Goal: Task Accomplishment & Management: Manage account settings

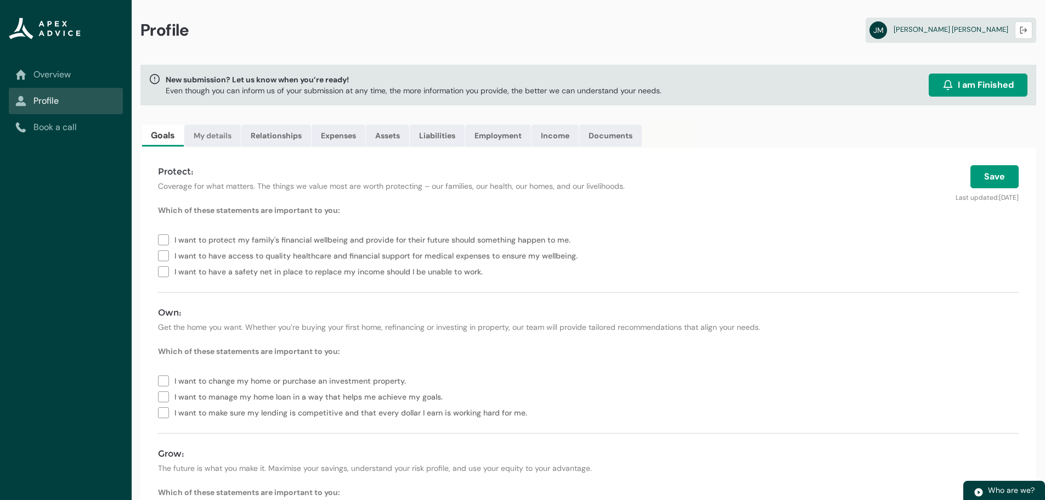
click at [217, 134] on link "My details" at bounding box center [212, 136] width 56 height 22
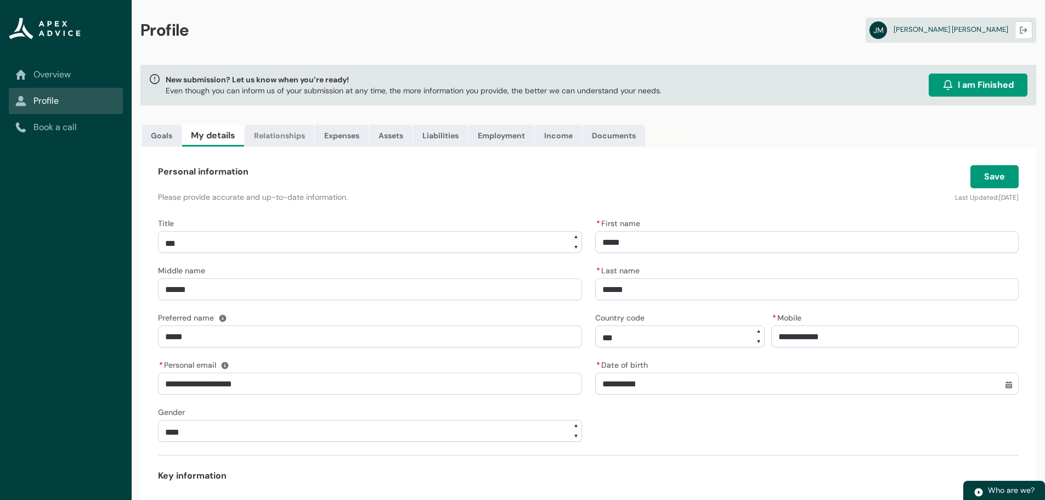
click at [289, 138] on link "Relationships" at bounding box center [280, 136] width 70 height 22
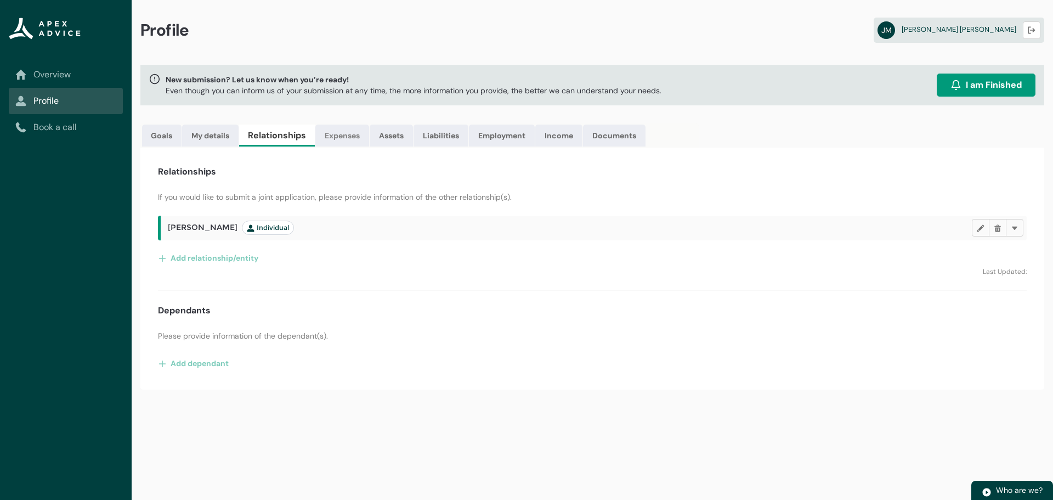
click at [345, 134] on link "Expenses" at bounding box center [342, 136] width 54 height 22
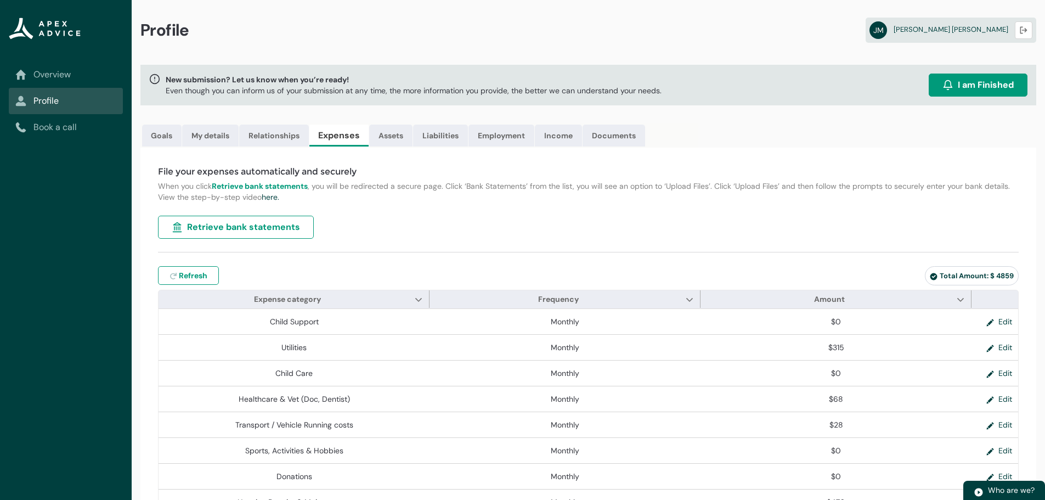
type input "***"
click at [207, 276] on span "Refresh" at bounding box center [193, 275] width 29 height 11
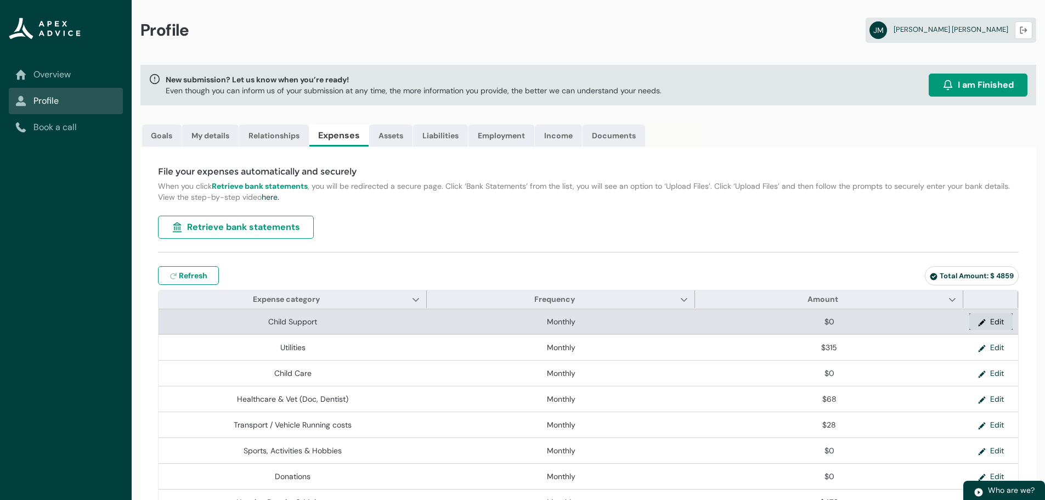
click at [992, 324] on button "Edit" at bounding box center [990, 321] width 43 height 16
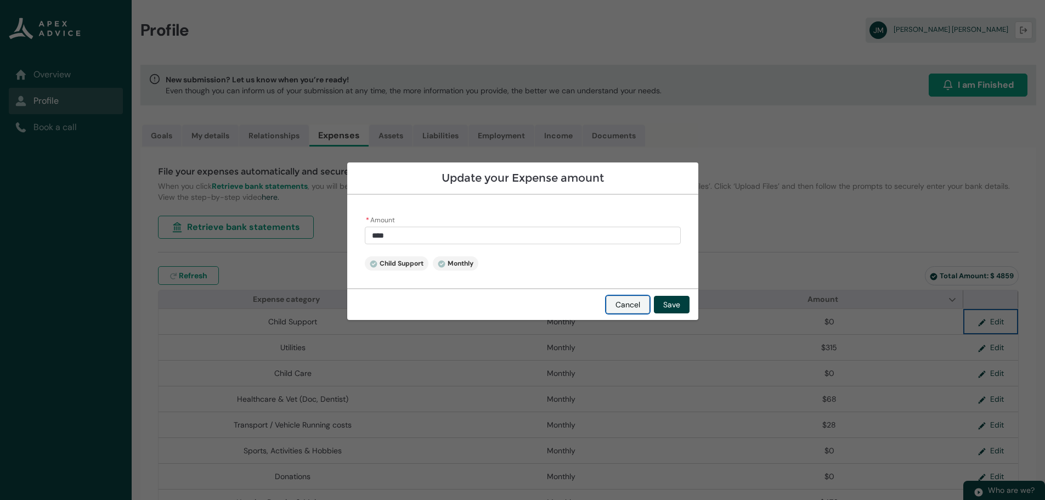
click at [637, 303] on button "Cancel" at bounding box center [627, 305] width 43 height 18
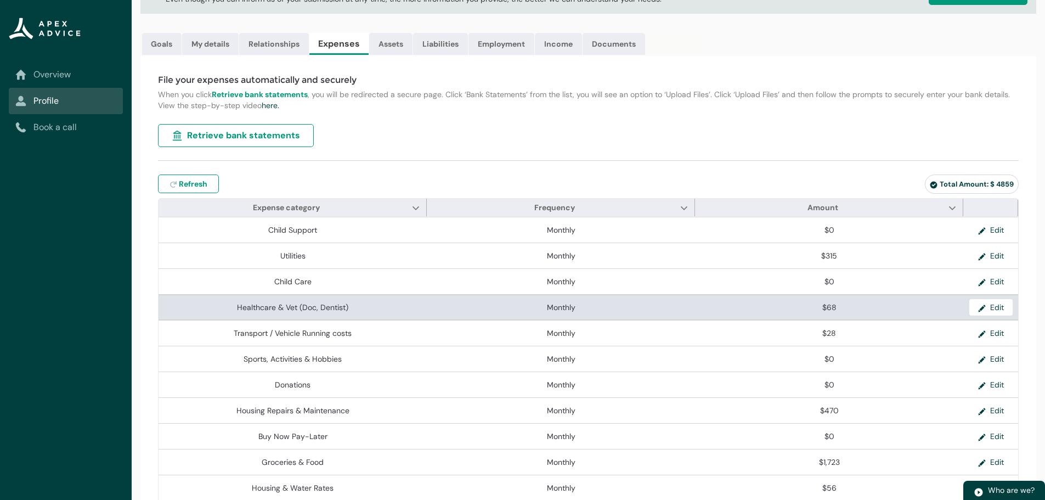
scroll to position [110, 0]
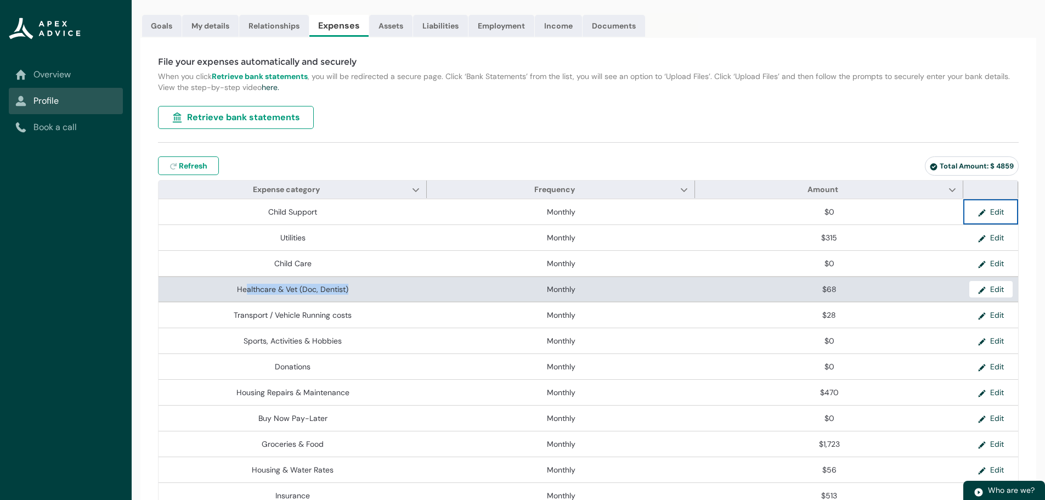
drag, startPoint x: 245, startPoint y: 287, endPoint x: 425, endPoint y: 291, distance: 179.4
click at [418, 290] on span "Healthcare & Vet (Doc, Dentist)" at bounding box center [292, 289] width 259 height 11
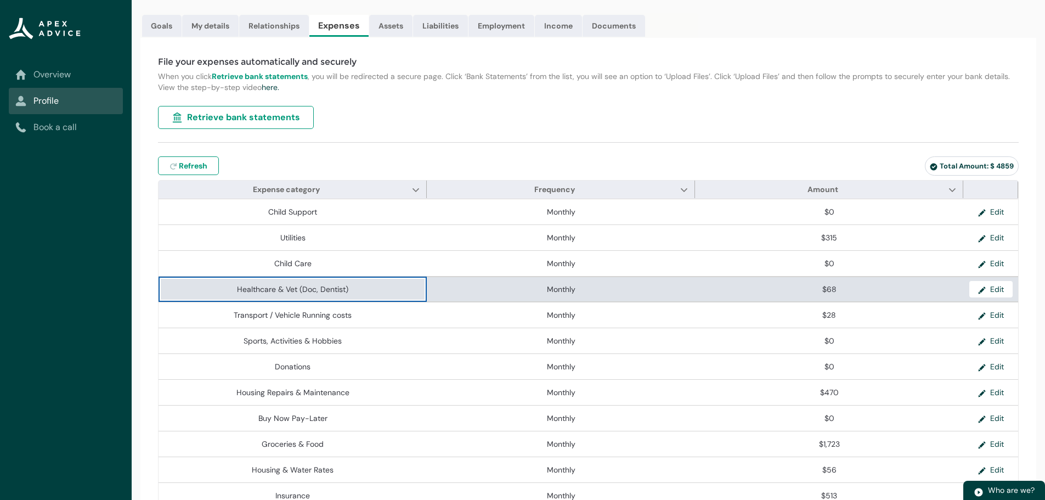
drag, startPoint x: 452, startPoint y: 291, endPoint x: 471, endPoint y: 291, distance: 19.2
click at [462, 291] on span "Monthly" at bounding box center [560, 289] width 259 height 11
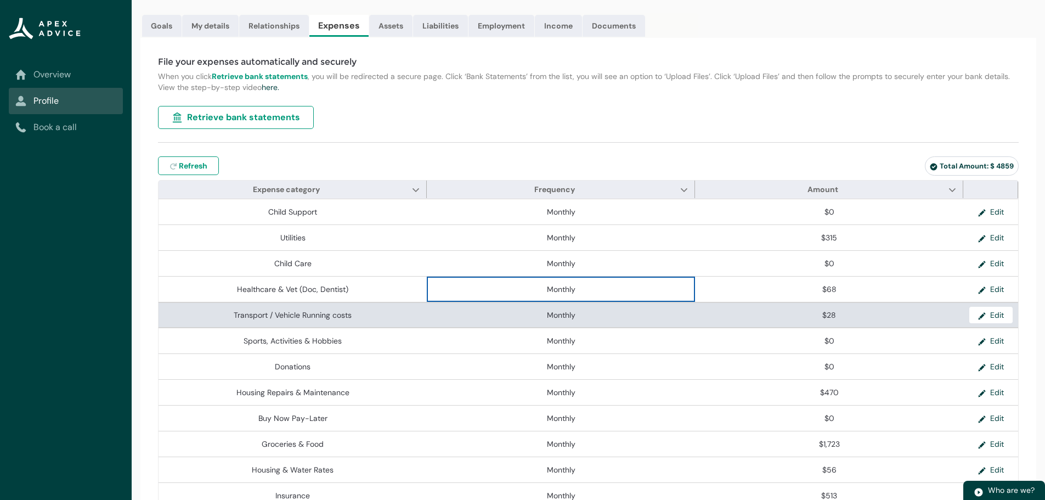
click at [309, 314] on lightning-base-formatted-text "Transport / Vehicle Running costs" at bounding box center [293, 315] width 118 height 10
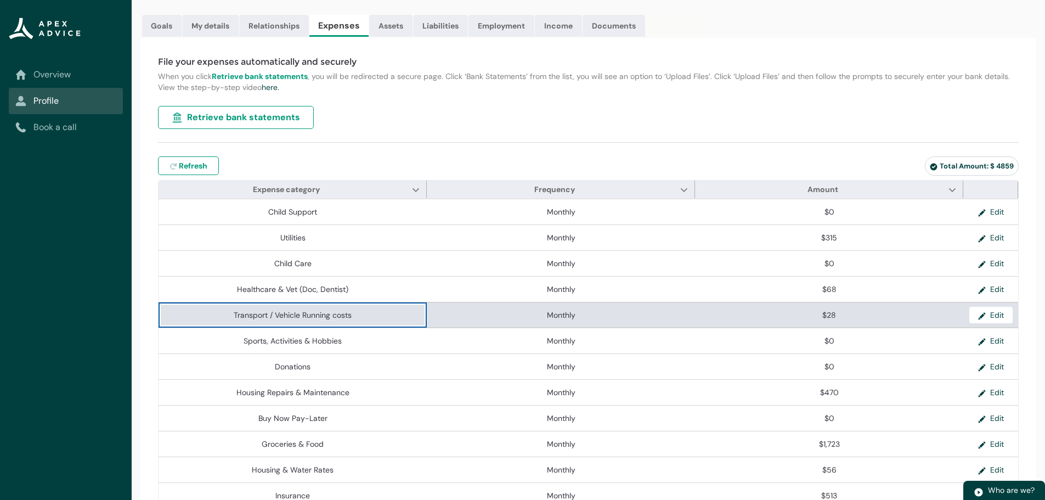
click at [244, 313] on lightning-base-formatted-text "Transport / Vehicle Running costs" at bounding box center [293, 315] width 118 height 10
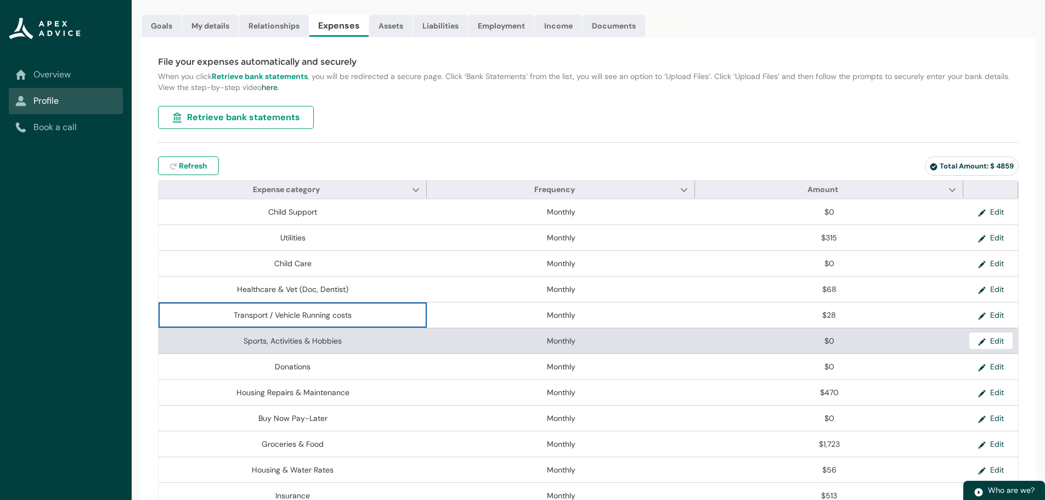
click at [255, 339] on lightning-base-formatted-text "Sports, Activities & Hobbies" at bounding box center [293, 341] width 98 height 10
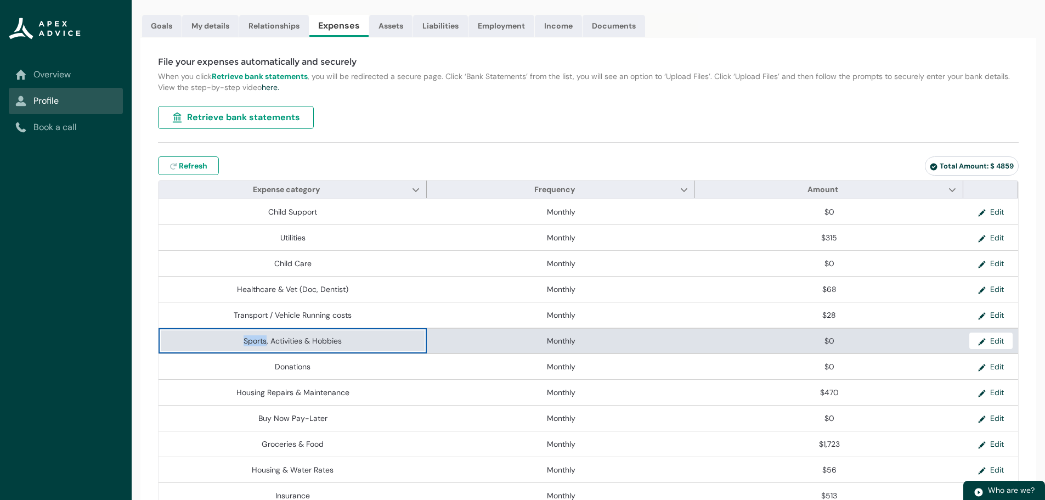
click at [255, 339] on lightning-base-formatted-text "Sports, Activities & Hobbies" at bounding box center [293, 341] width 98 height 10
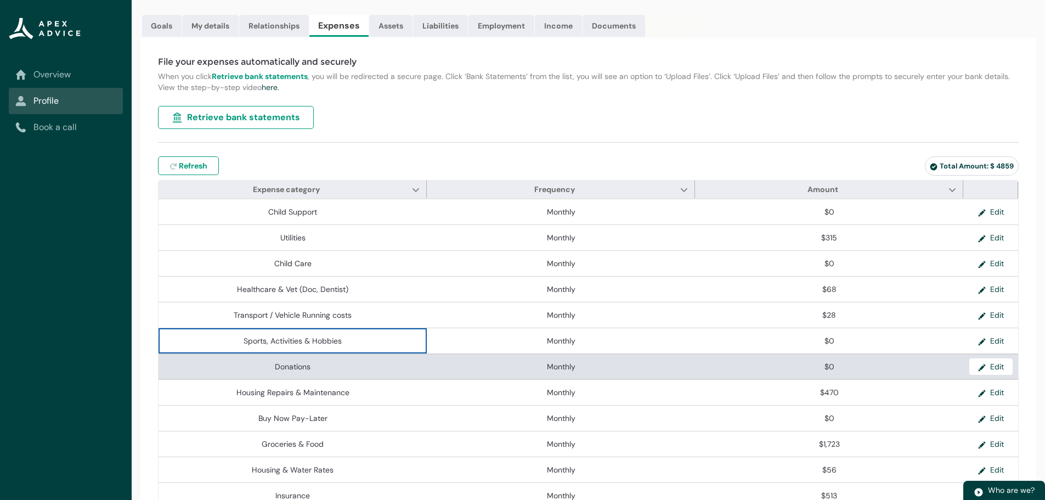
click at [285, 365] on lightning-base-formatted-text "Donations" at bounding box center [293, 366] width 36 height 10
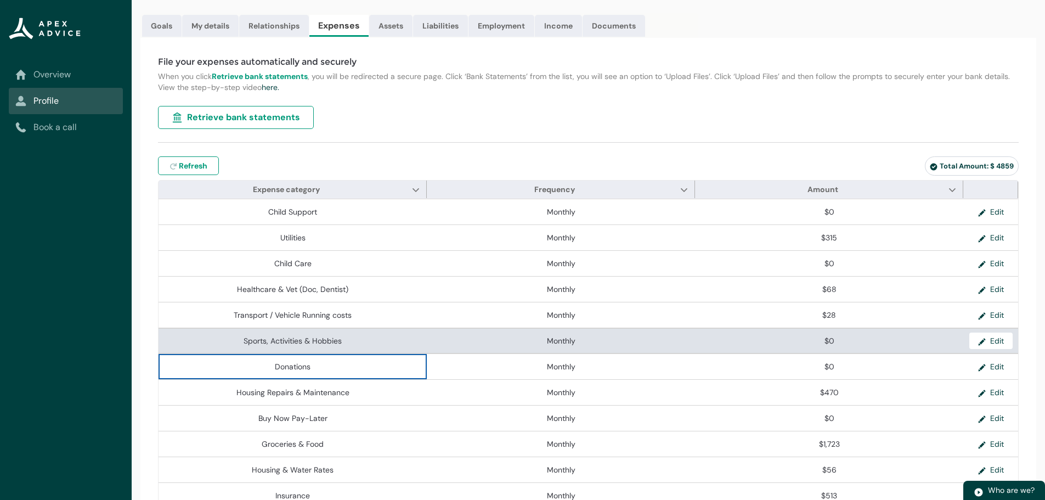
click at [313, 341] on lightning-base-formatted-text "Sports, Activities & Hobbies" at bounding box center [293, 341] width 98 height 10
click at [998, 338] on button "Edit" at bounding box center [990, 340] width 43 height 16
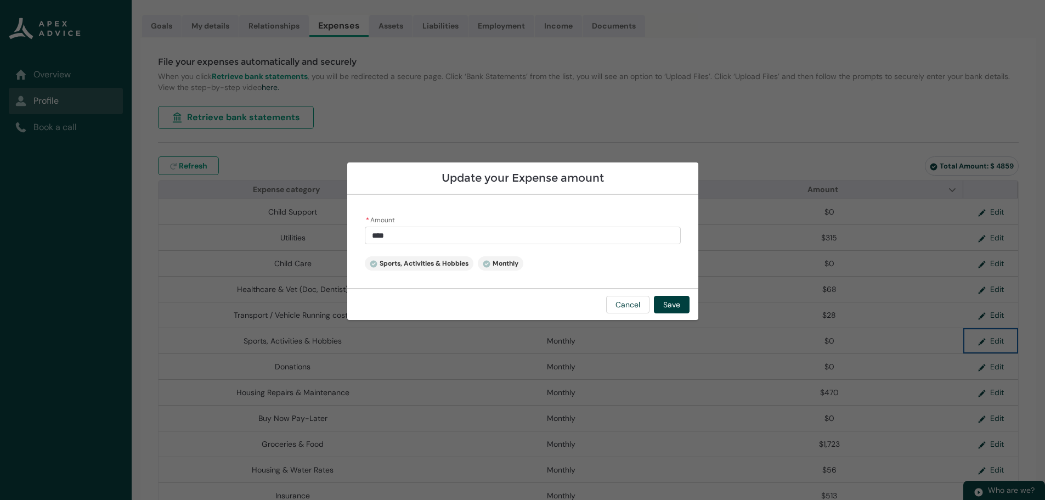
type input "*"
drag, startPoint x: 413, startPoint y: 230, endPoint x: 280, endPoint y: 230, distance: 132.7
click at [280, 230] on section "Update your Expense amount * Amount * Sports, Activities & Hobbies Monthly Canc…" at bounding box center [522, 250] width 1045 height 500
type lightning-primitive-input-simple "4"
type input "*"
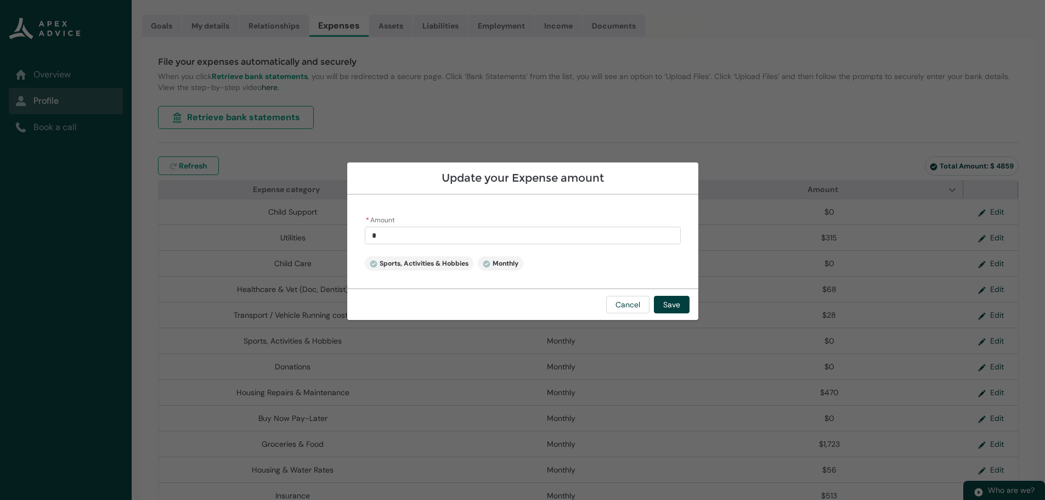
type lightning-primitive-input-simple "44"
type input "*****"
click at [682, 308] on button "Save" at bounding box center [672, 305] width 36 height 18
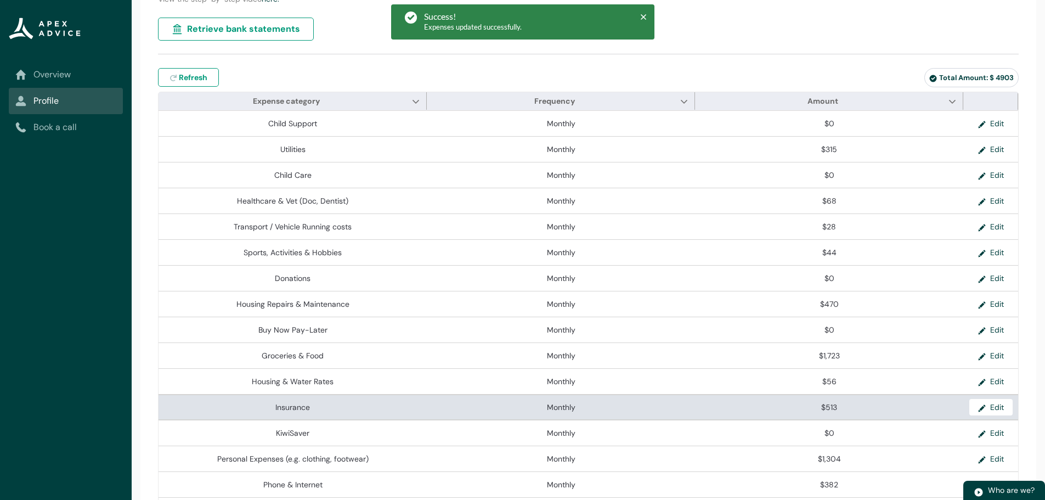
scroll to position [219, 0]
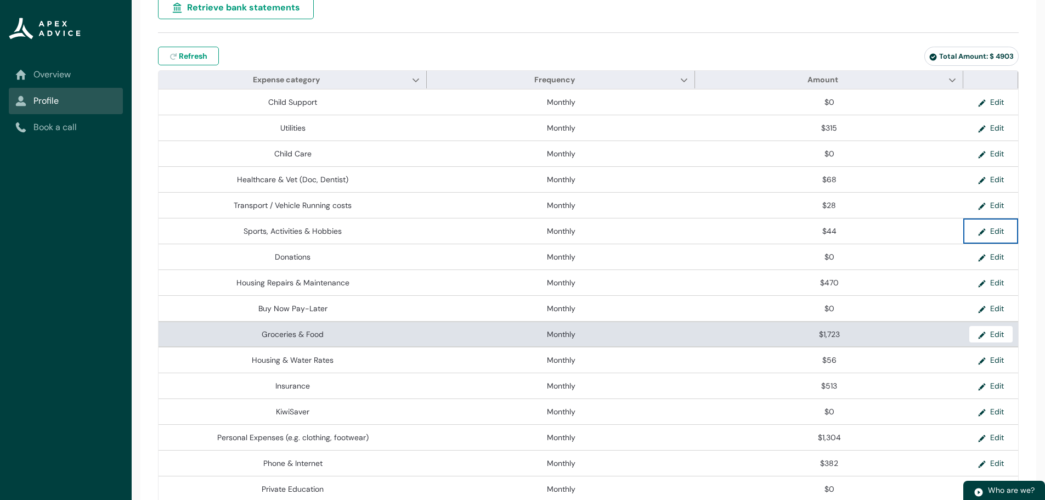
click at [687, 329] on span "Monthly" at bounding box center [560, 334] width 259 height 11
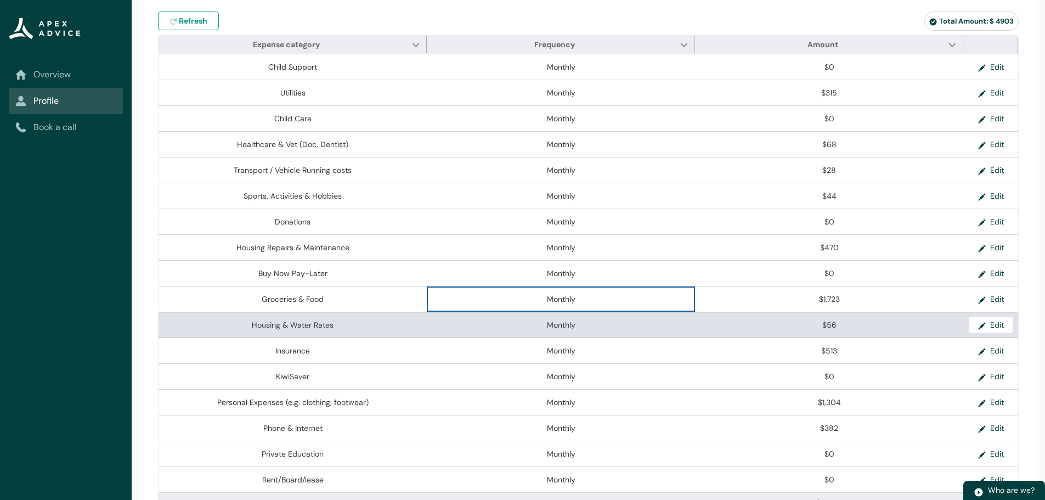
scroll to position [274, 0]
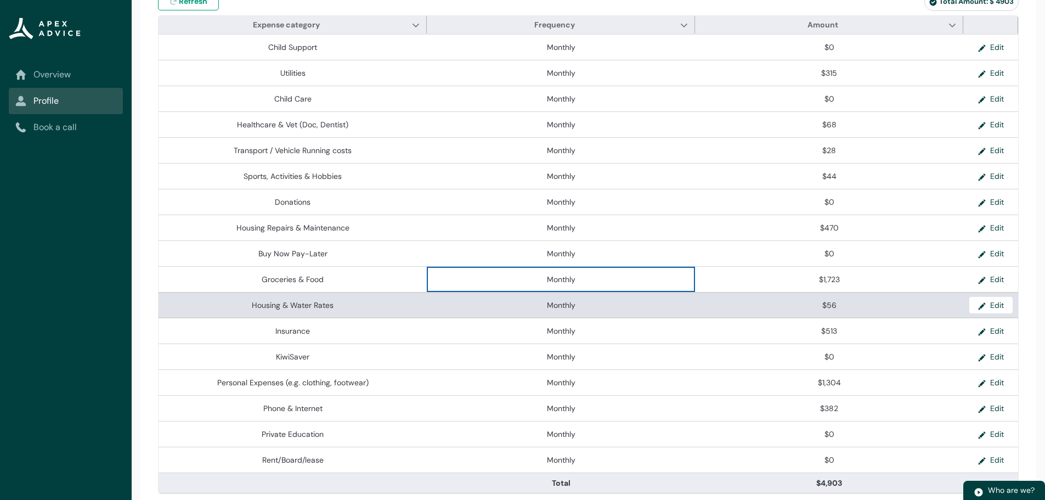
click at [709, 309] on span "$56" at bounding box center [828, 305] width 259 height 11
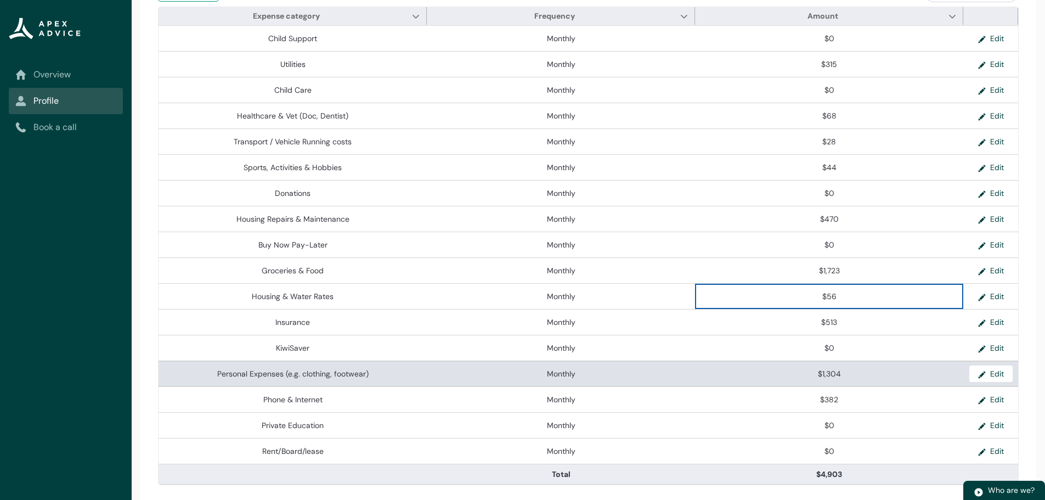
scroll to position [286, 0]
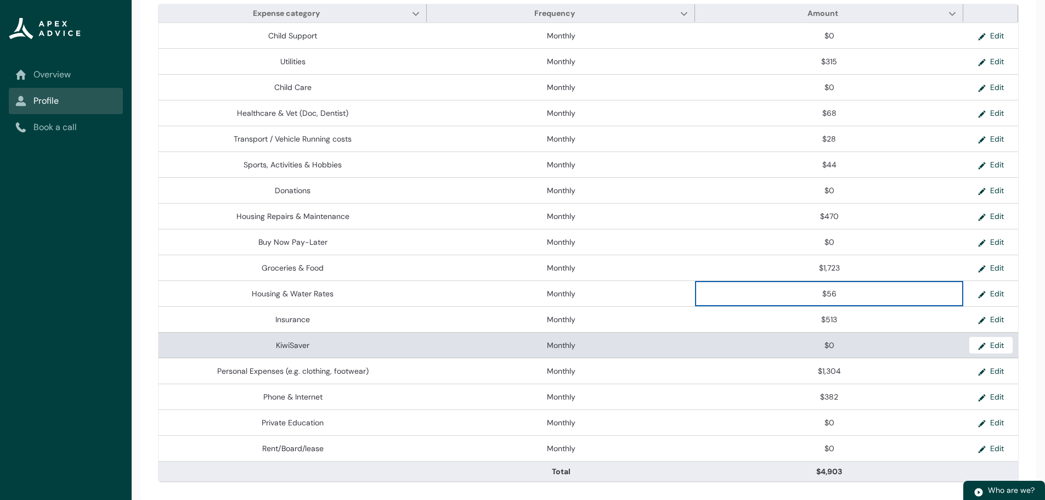
click at [838, 345] on span "$0" at bounding box center [828, 345] width 259 height 11
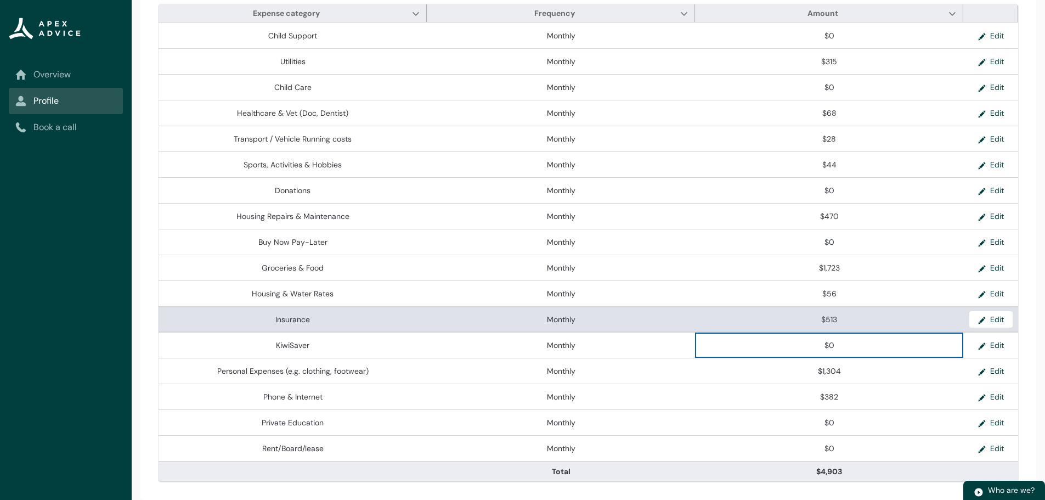
click at [804, 318] on span "$513" at bounding box center [828, 319] width 259 height 11
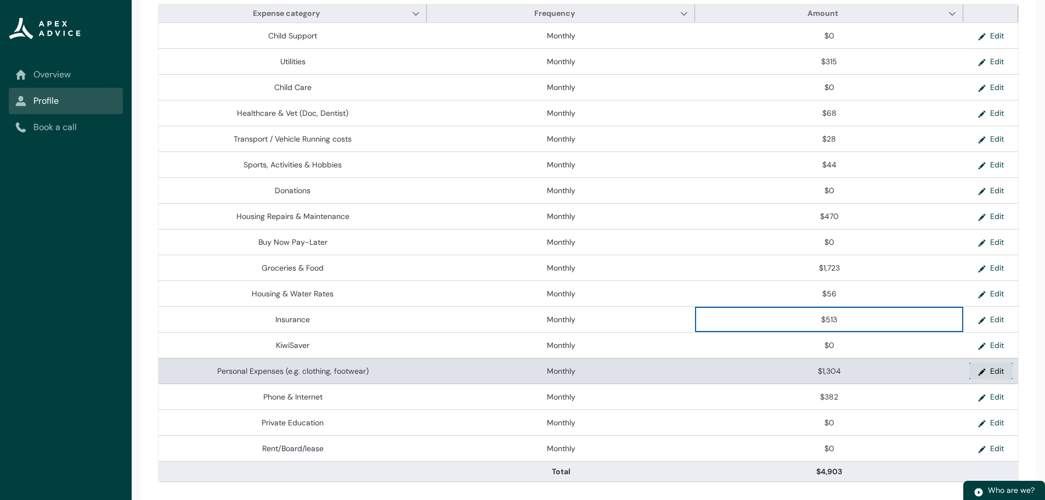
click at [990, 369] on button "Edit" at bounding box center [990, 371] width 43 height 16
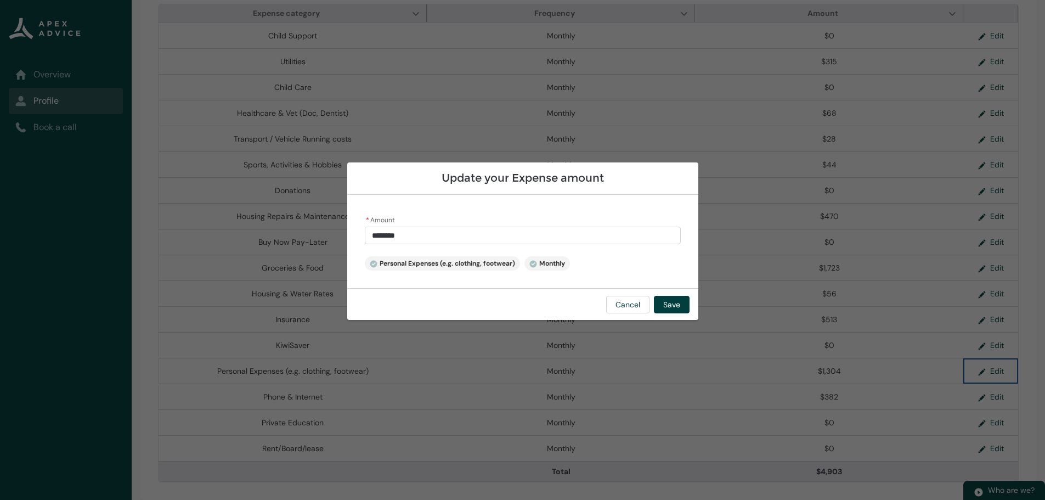
type input "****"
drag, startPoint x: 420, startPoint y: 233, endPoint x: 291, endPoint y: 238, distance: 129.6
click at [291, 238] on section "Update your Expense amount * Amount **** Personal Expenses (e.g. clothing, foot…" at bounding box center [522, 250] width 1045 height 500
type lightning-primitive-input-simple "1"
type input "*"
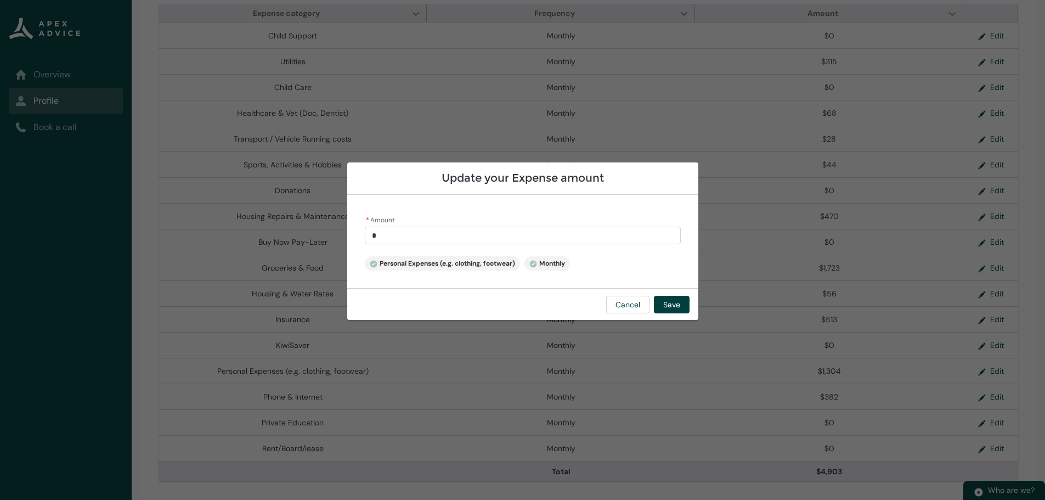
type lightning-primitive-input-simple "10"
type input "**"
type lightning-primitive-input-simple "100"
type input "***"
type lightning-primitive-input-simple "1000"
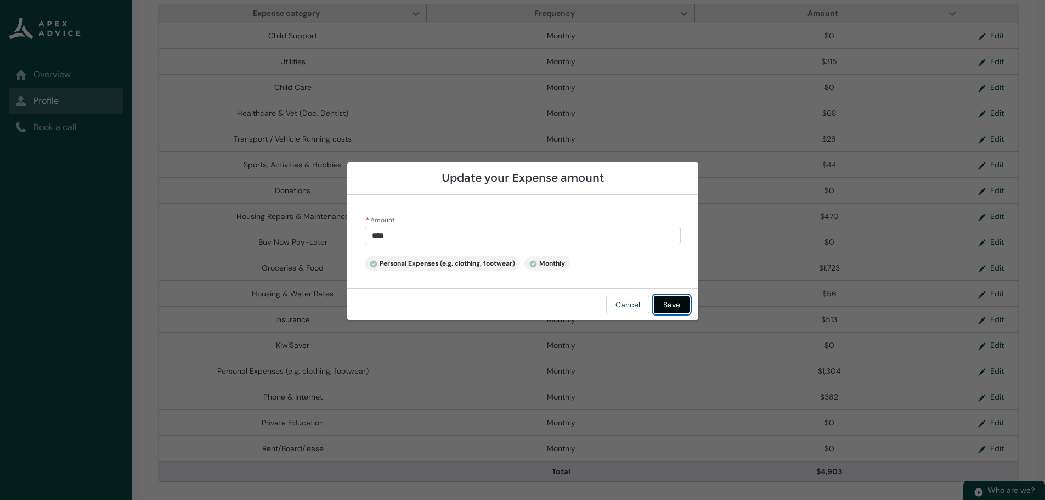
type input "********"
click at [671, 302] on button "Save" at bounding box center [672, 305] width 36 height 18
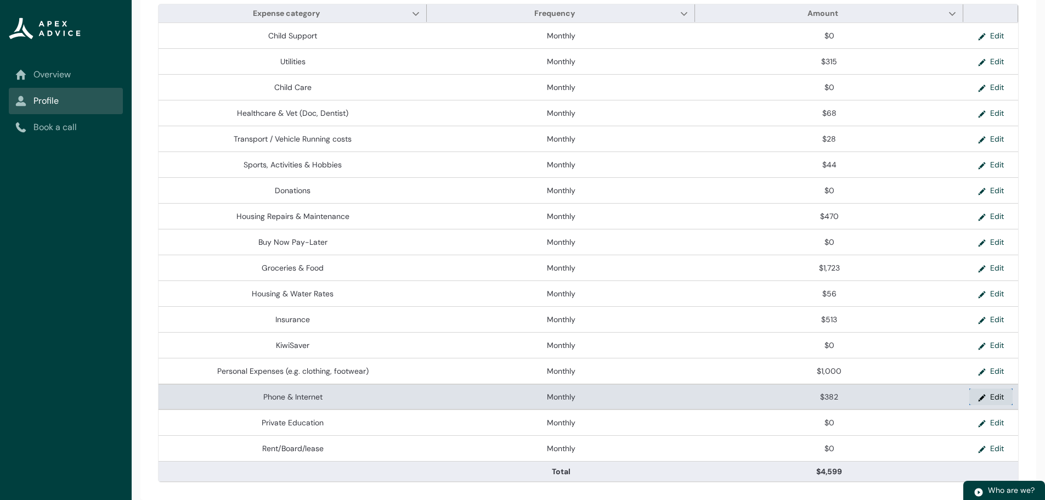
click at [995, 398] on button "Edit" at bounding box center [990, 396] width 43 height 16
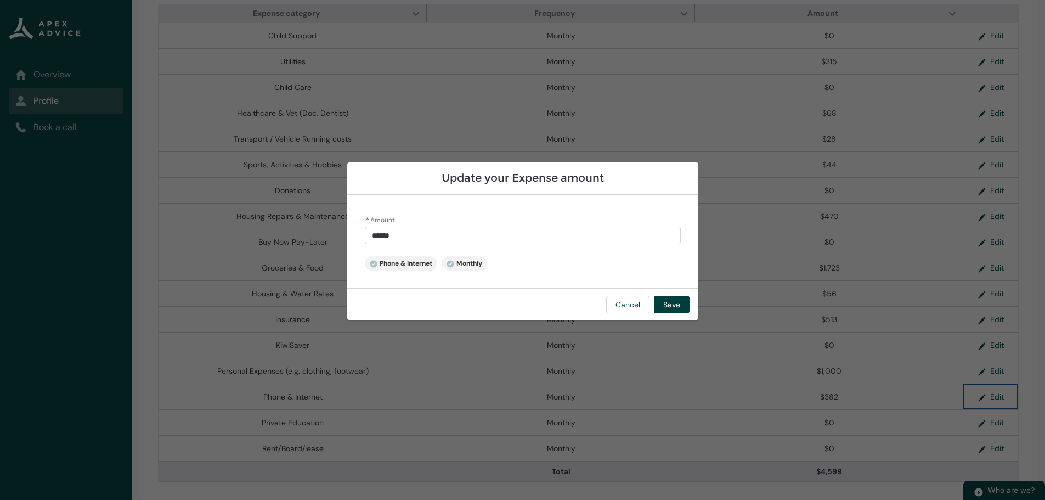
type input "***"
drag, startPoint x: 415, startPoint y: 233, endPoint x: 244, endPoint y: 240, distance: 171.3
click at [244, 240] on section "Update your Expense amount * Amount *** Phone & Internet Monthly Cancel Save" at bounding box center [522, 250] width 1045 height 500
type lightning-primitive-input-simple "1"
type input "*"
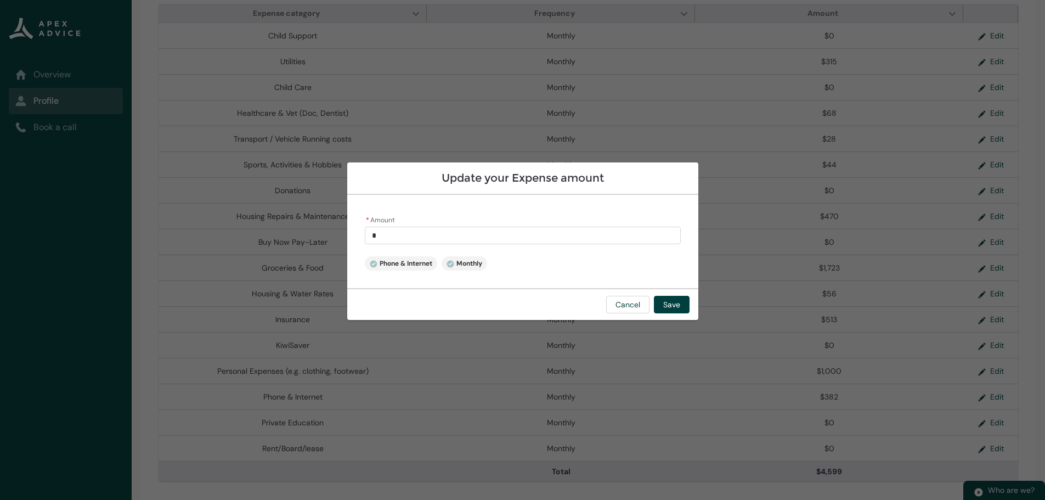
type lightning-primitive-input-simple "10"
type input "**"
type lightning-primitive-input-simple "100"
type input "******"
click at [672, 306] on button "Save" at bounding box center [672, 305] width 36 height 18
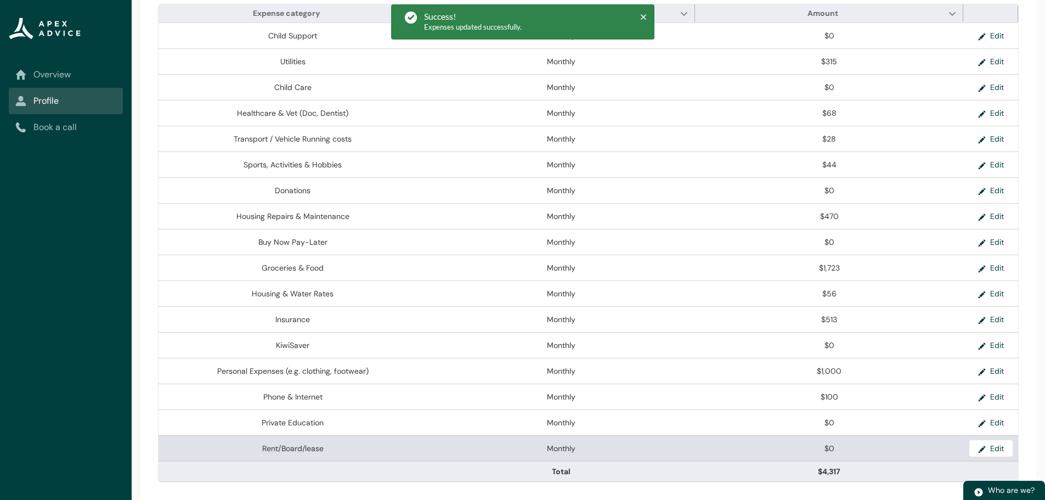
click at [855, 449] on span "$0" at bounding box center [828, 448] width 259 height 11
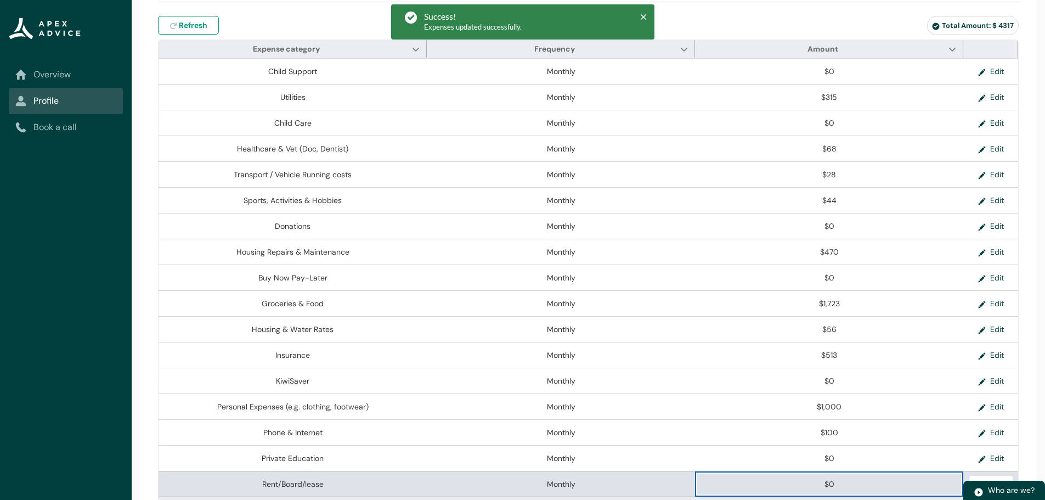
scroll to position [231, 0]
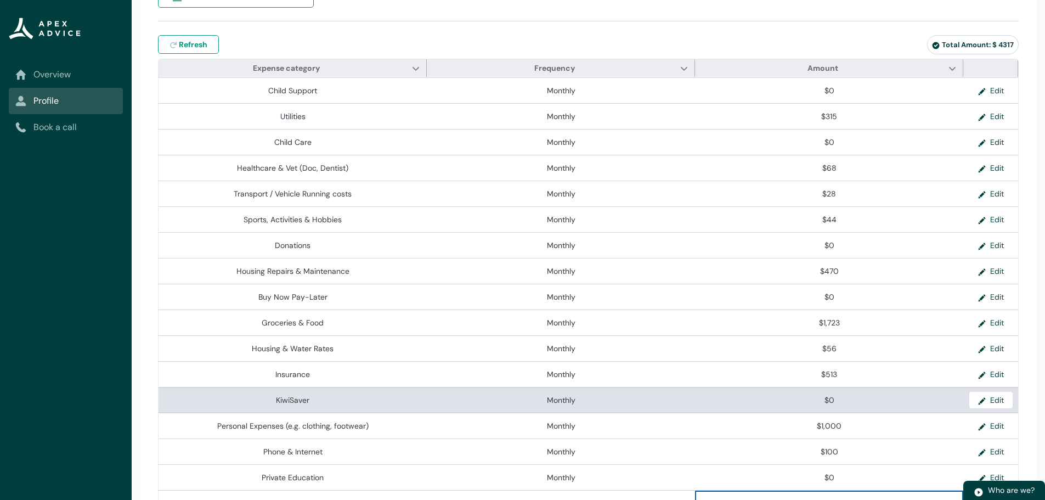
click at [852, 399] on span "$0" at bounding box center [828, 399] width 259 height 11
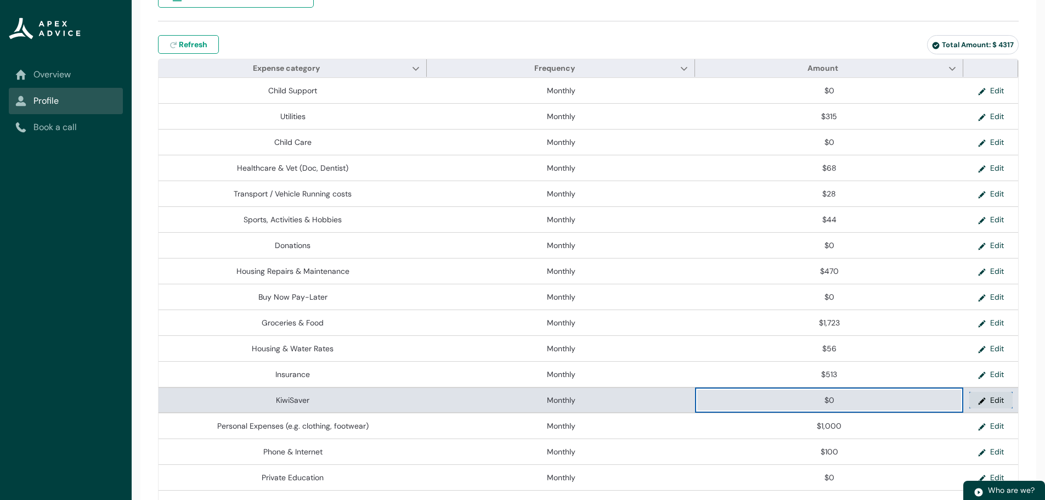
click at [993, 397] on button "Edit" at bounding box center [990, 400] width 43 height 16
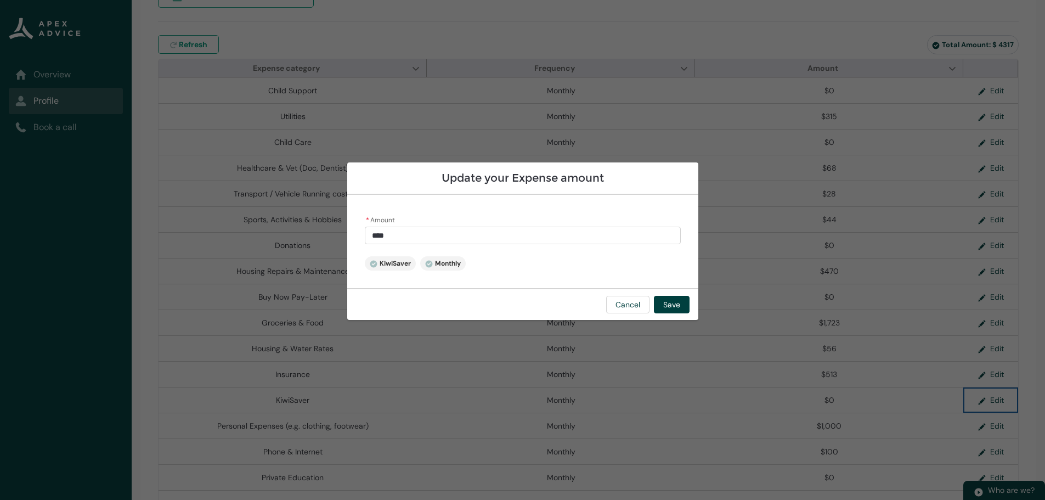
type input "*"
drag, startPoint x: 400, startPoint y: 236, endPoint x: 256, endPoint y: 234, distance: 144.3
click at [256, 234] on section "Update your Expense amount * Amount * KiwiSaver Monthly Cancel Save" at bounding box center [522, 250] width 1045 height 500
type lightning-primitive-input-simple "5"
type input "*"
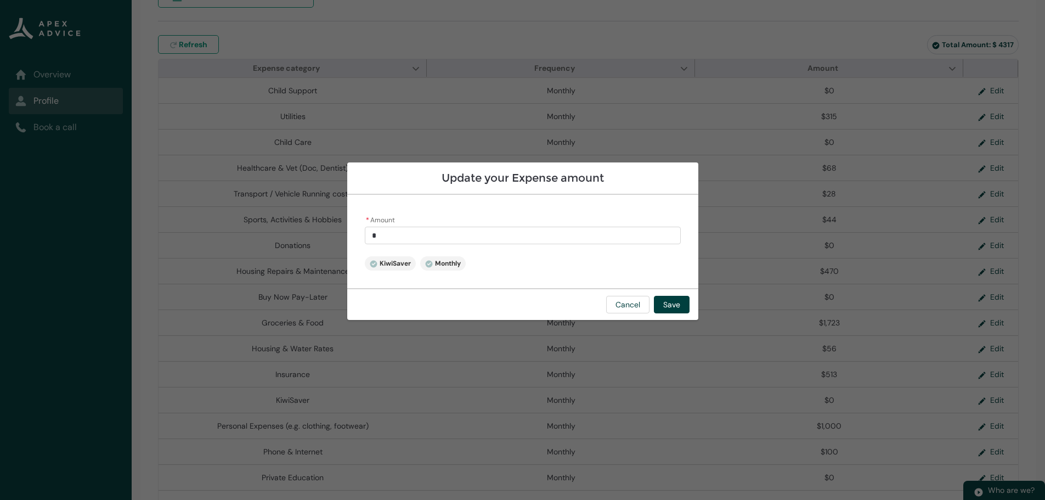
type lightning-primitive-input-simple "55"
type input "**"
type lightning-primitive-input-simple "556"
type input "******"
click at [673, 307] on button "Save" at bounding box center [672, 305] width 36 height 18
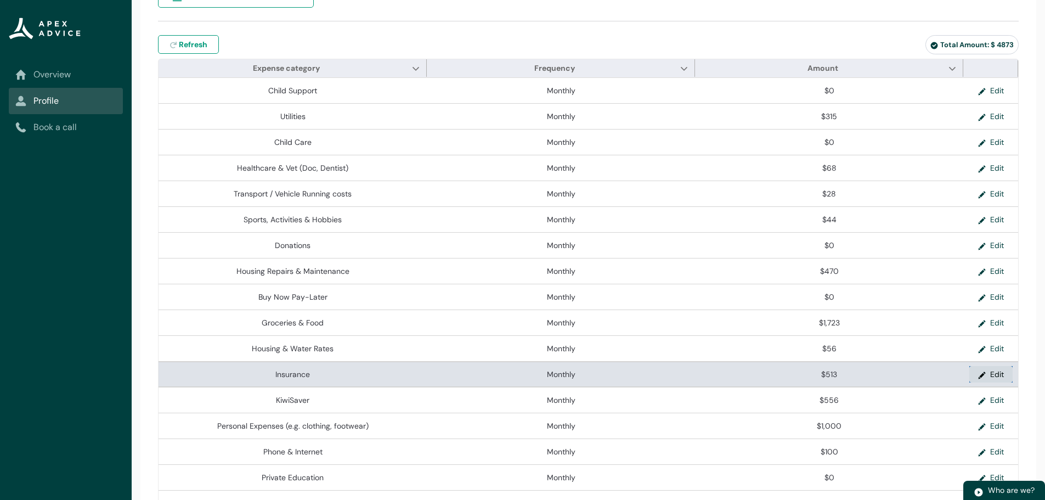
click at [991, 369] on button "Edit" at bounding box center [990, 374] width 43 height 16
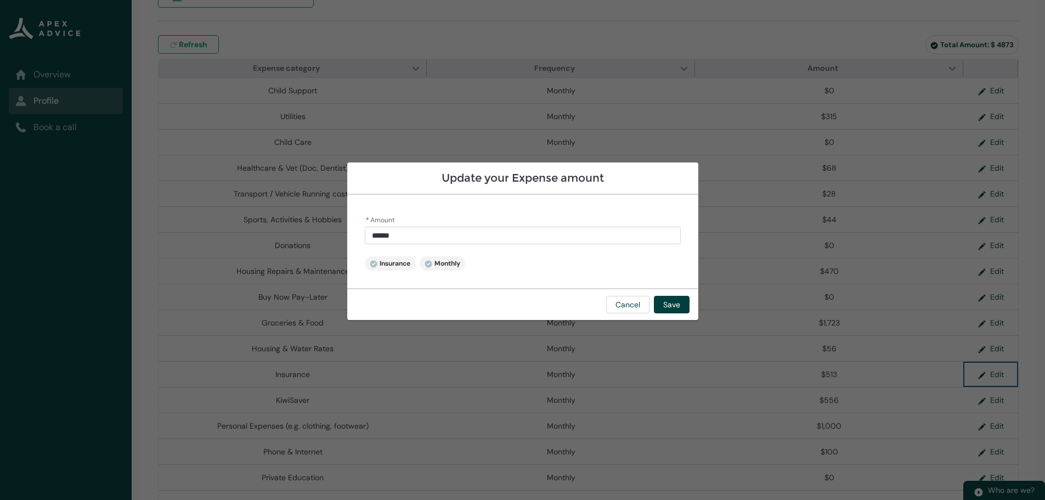
type input "***"
drag, startPoint x: 420, startPoint y: 236, endPoint x: 297, endPoint y: 237, distance: 123.4
click at [298, 236] on section "Update your Expense amount * Amount *** Insurance Monthly Cancel Save" at bounding box center [522, 250] width 1045 height 500
type lightning-primitive-input-simple "9"
type input "*"
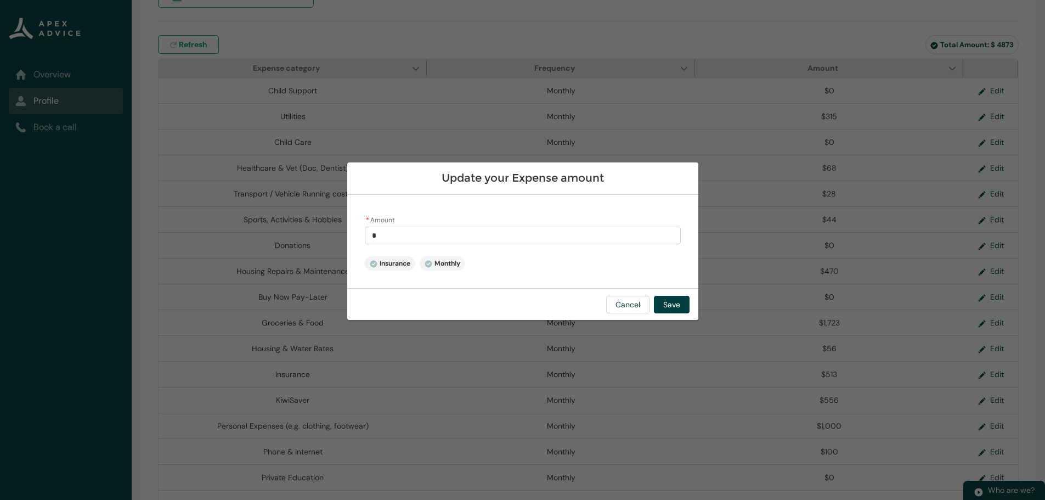
type lightning-primitive-input-simple "95"
type input "**"
type lightning-primitive-input-simple "952"
type input "******"
click at [677, 301] on button "Save" at bounding box center [672, 305] width 36 height 18
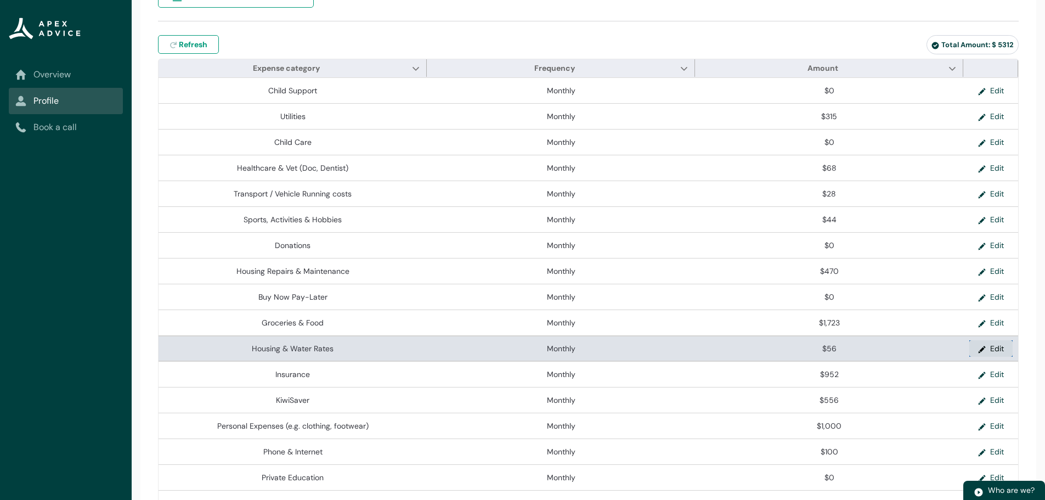
click at [993, 348] on button "Edit" at bounding box center [990, 348] width 43 height 16
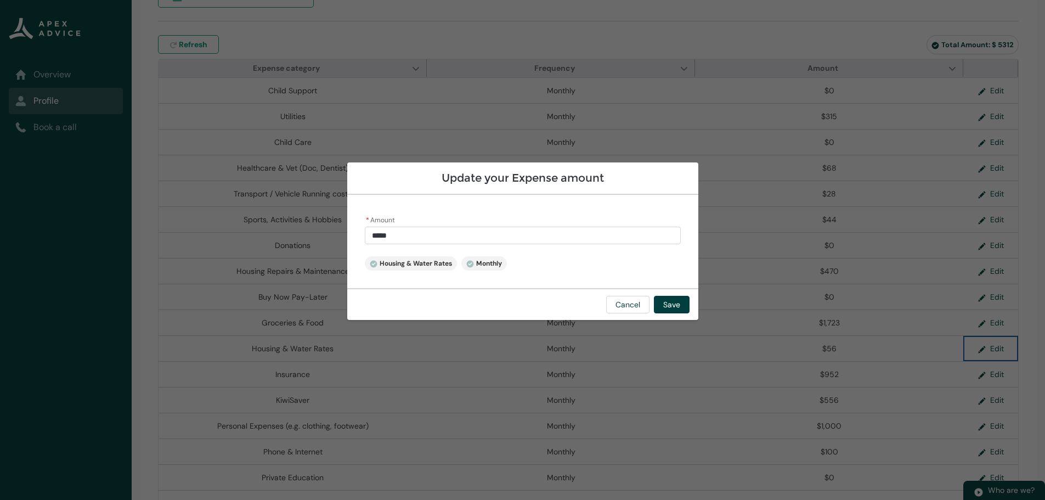
type input "**"
drag, startPoint x: 413, startPoint y: 236, endPoint x: 258, endPoint y: 236, distance: 154.7
click at [258, 236] on section "Update your Expense amount * Amount ** Housing & Water Rates Monthly Cancel Save" at bounding box center [522, 250] width 1045 height 500
type lightning-primitive-input-simple "4"
type input "*"
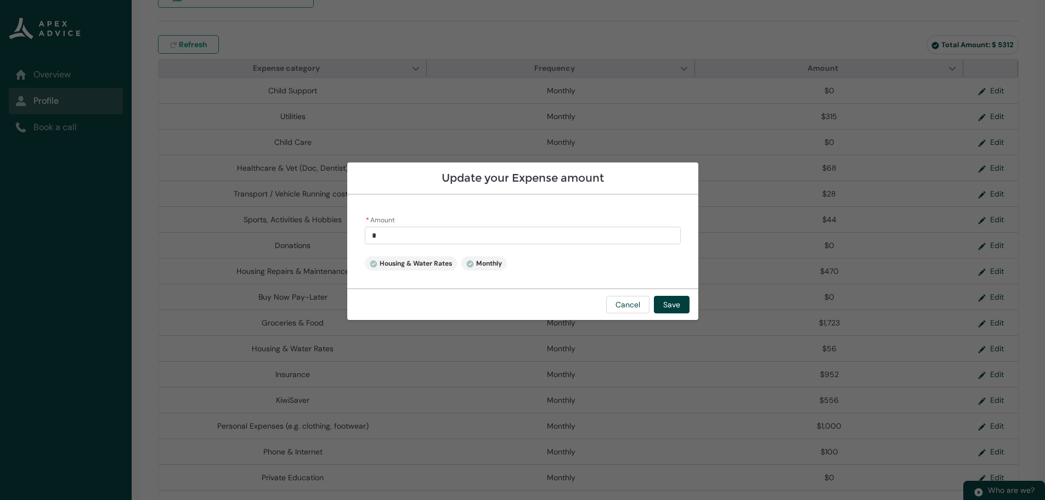
type lightning-primitive-input-simple "40"
type input "**"
type lightning-primitive-input-simple "400"
type input "***"
type lightning-primitive-input-simple "40"
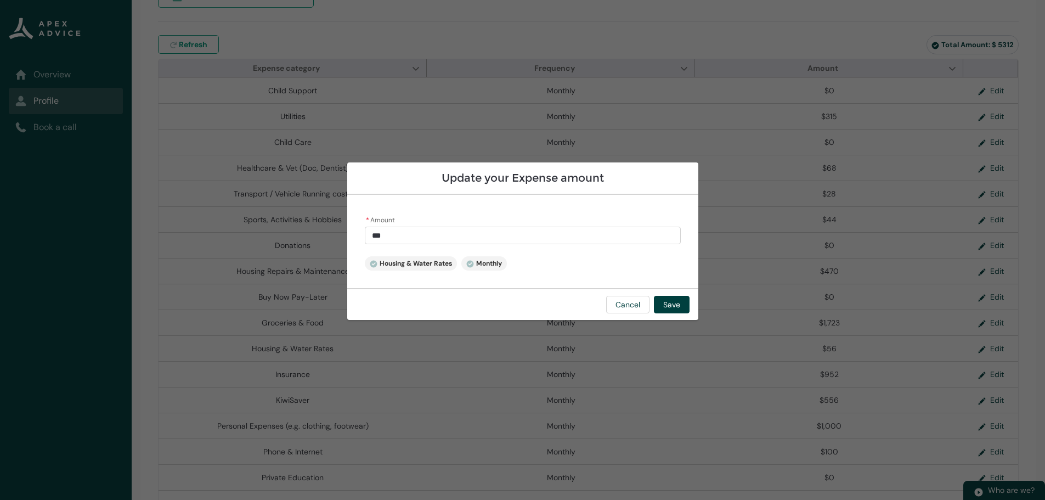
type input "**"
type lightning-primitive-input-simple "4"
type input "*"
type lightning-primitive-input-simple "41"
type input "**"
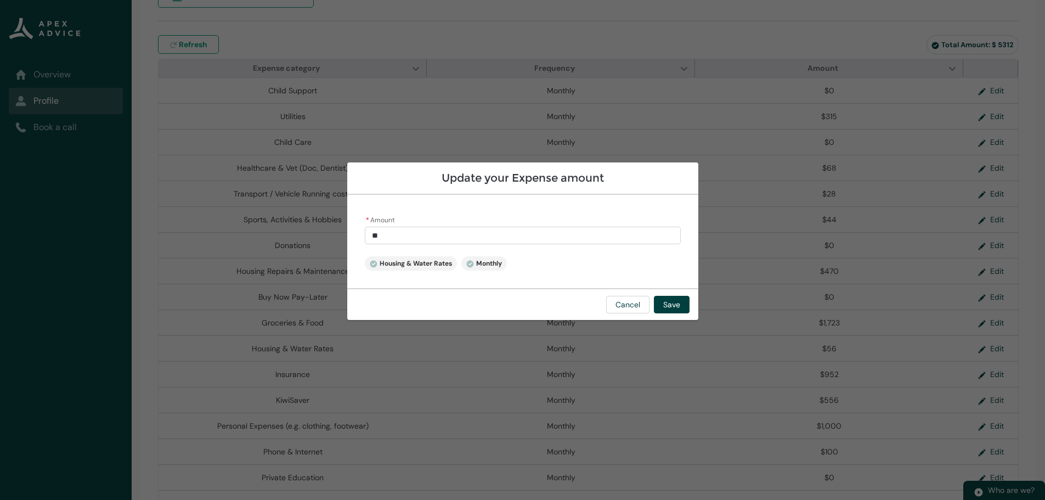
type lightning-primitive-input-simple "412"
type input "******"
click at [664, 301] on button "Save" at bounding box center [672, 305] width 36 height 18
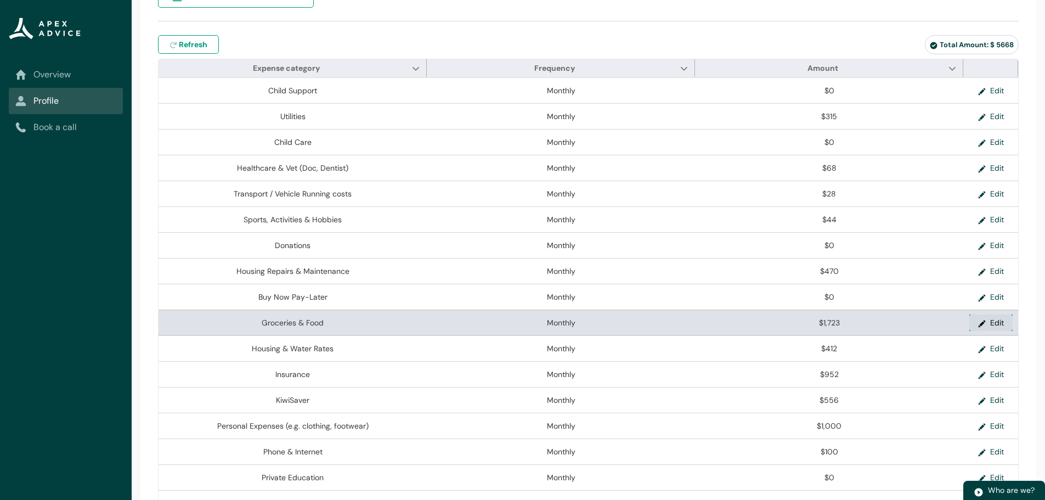
click at [999, 322] on button "Edit" at bounding box center [990, 322] width 43 height 16
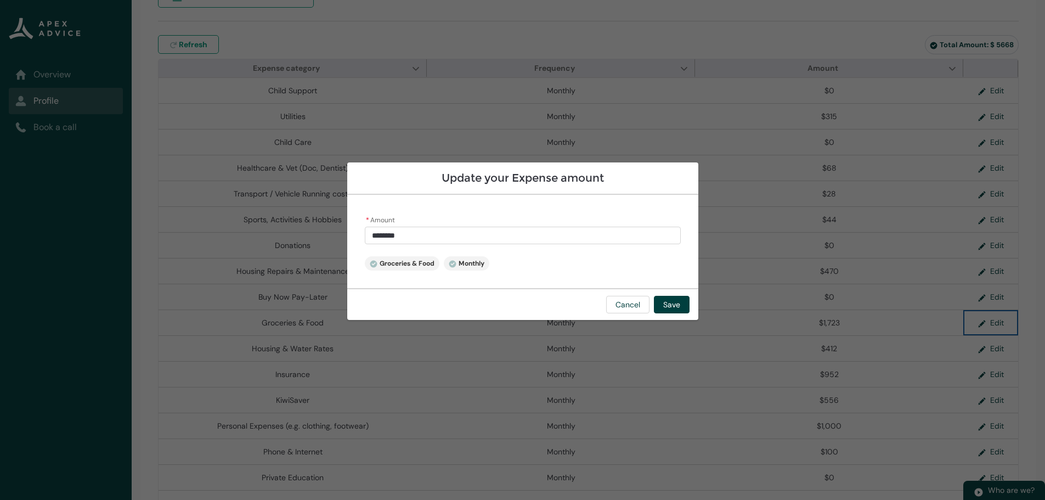
type input "****"
drag, startPoint x: 314, startPoint y: 232, endPoint x: 264, endPoint y: 232, distance: 49.9
click at [264, 232] on section "Update your Expense amount * Amount **** Groceries & Food Monthly Cancel Save" at bounding box center [522, 250] width 1045 height 500
type lightning-primitive-input-simple "1"
type input "*"
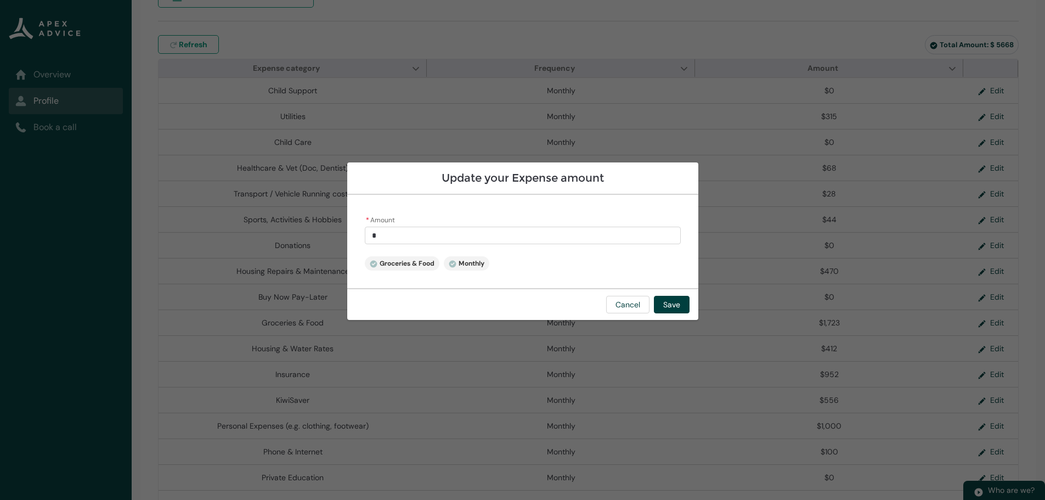
type lightning-primitive-input-simple "15"
type input "**"
type lightning-primitive-input-simple "150"
type input "***"
type lightning-primitive-input-simple "1500"
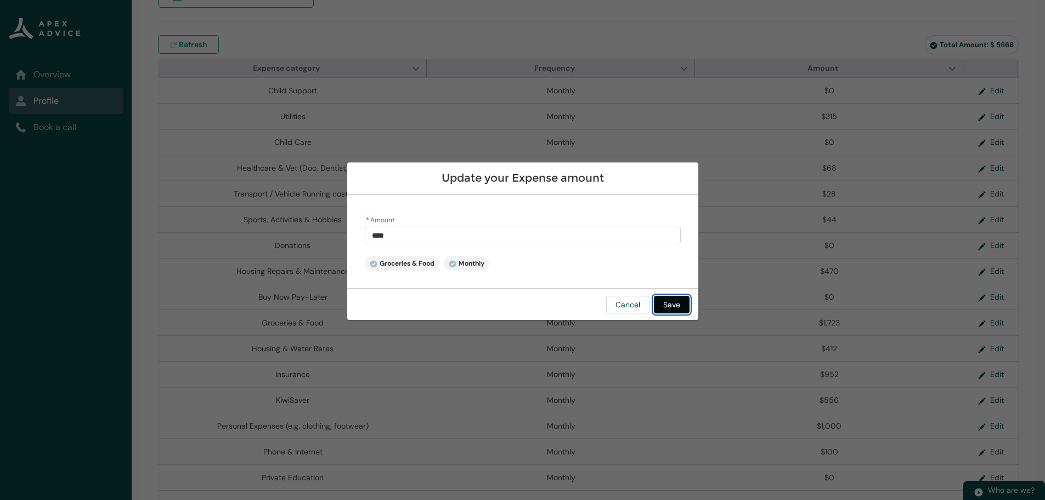
type input "********"
click at [676, 305] on button "Save" at bounding box center [672, 305] width 36 height 18
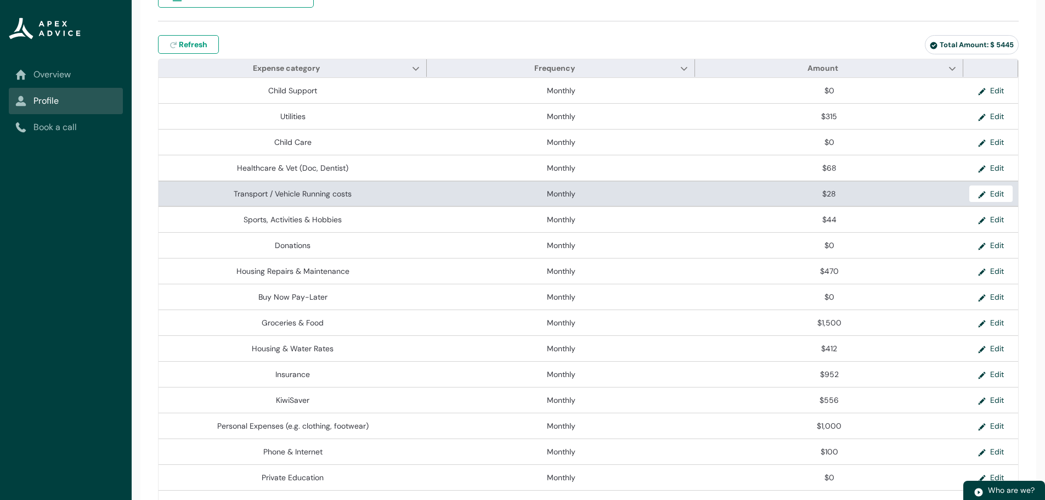
click at [380, 194] on span "Transport / Vehicle Running costs" at bounding box center [292, 193] width 259 height 11
click at [992, 190] on button "Edit" at bounding box center [990, 193] width 43 height 16
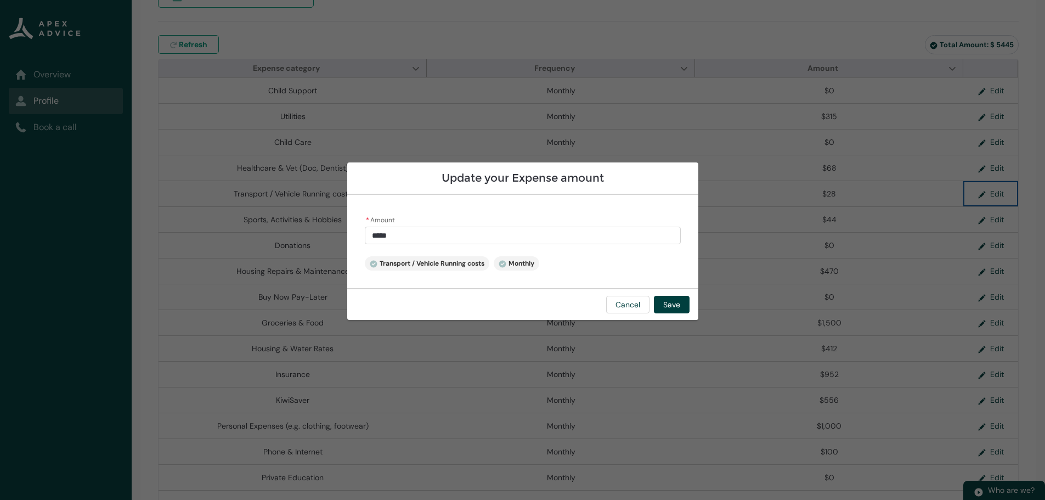
type input "**"
drag, startPoint x: 402, startPoint y: 236, endPoint x: 227, endPoint y: 232, distance: 175.6
click at [230, 233] on section "Update your Expense amount * Amount ** Transport / Vehicle Running costs Monthl…" at bounding box center [522, 250] width 1045 height 500
type lightning-primitive-input-simple "4"
type input "*"
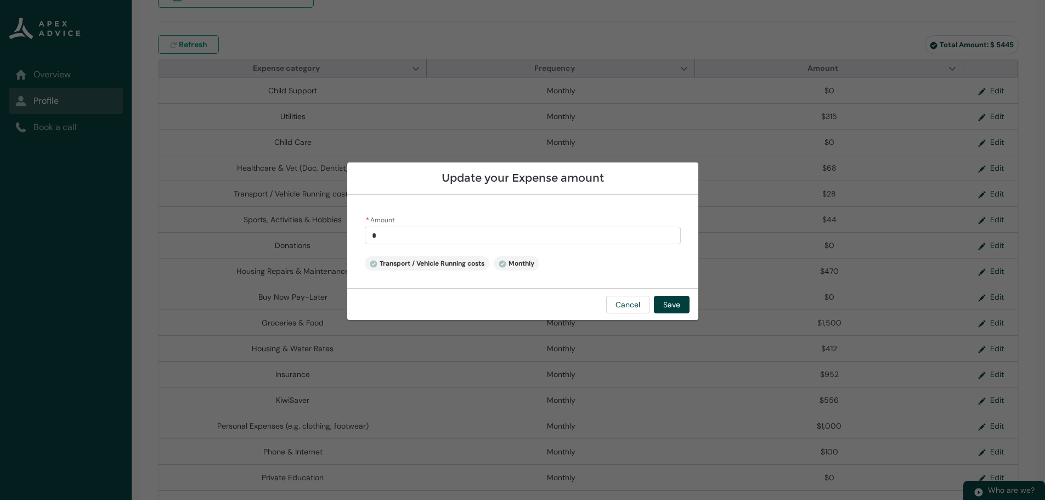
type lightning-primitive-input-simple "43"
type input "**"
type lightning-primitive-input-simple "430"
type input "******"
click at [668, 302] on button "Save" at bounding box center [672, 305] width 36 height 18
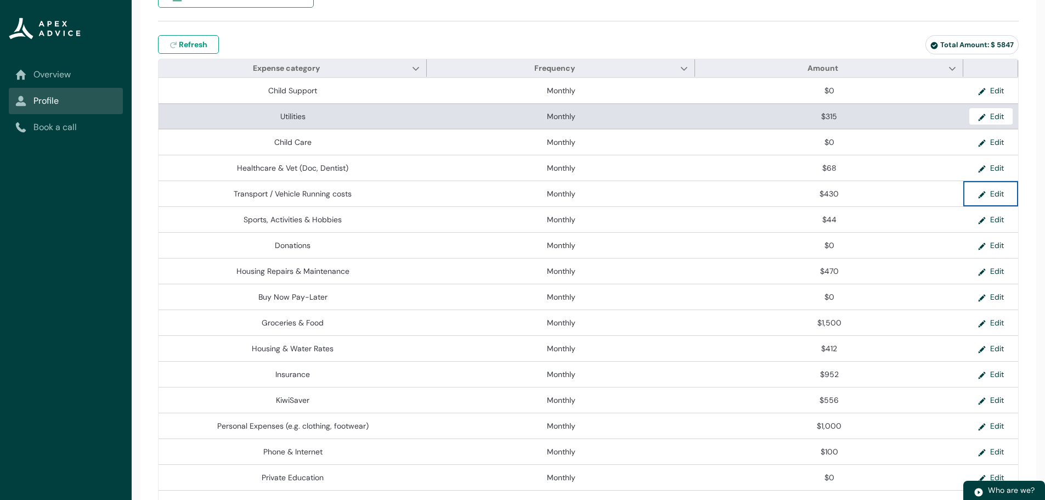
click at [439, 116] on span "Monthly" at bounding box center [560, 116] width 259 height 11
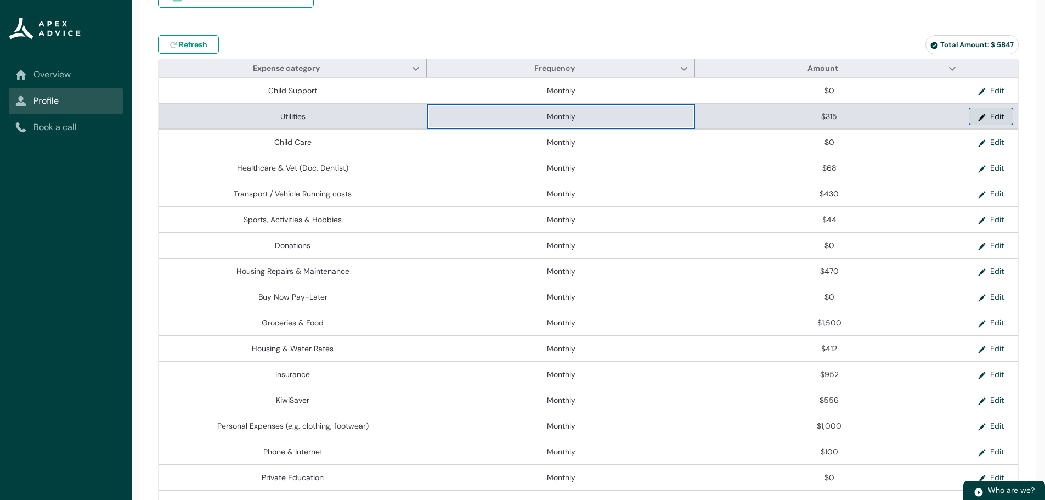
click at [1006, 116] on button "Edit" at bounding box center [990, 116] width 43 height 16
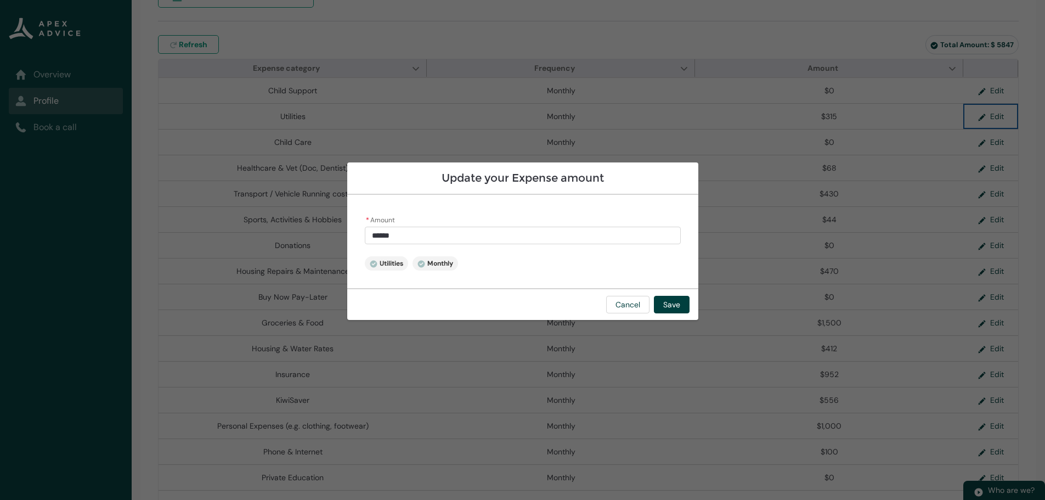
type input "***"
drag, startPoint x: 381, startPoint y: 236, endPoint x: 203, endPoint y: 239, distance: 177.7
click at [203, 239] on section "Update your Expense amount * Amount *** Utilities Monthly Cancel Save" at bounding box center [522, 250] width 1045 height 500
type lightning-primitive-input-simple "2"
type input "*"
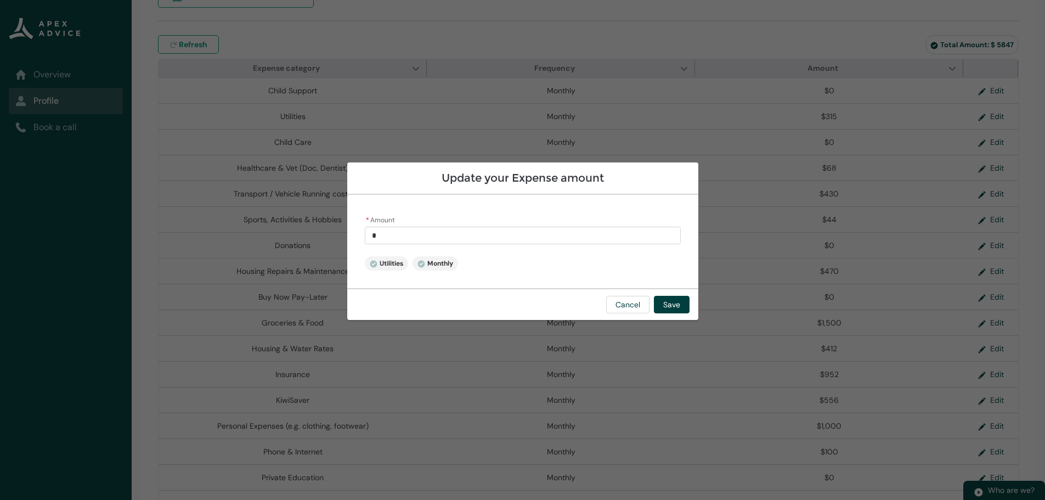
type lightning-primitive-input-simple "22"
type input "**"
type lightning-primitive-input-simple "220"
type input "******"
click at [666, 308] on button "Save" at bounding box center [672, 305] width 36 height 18
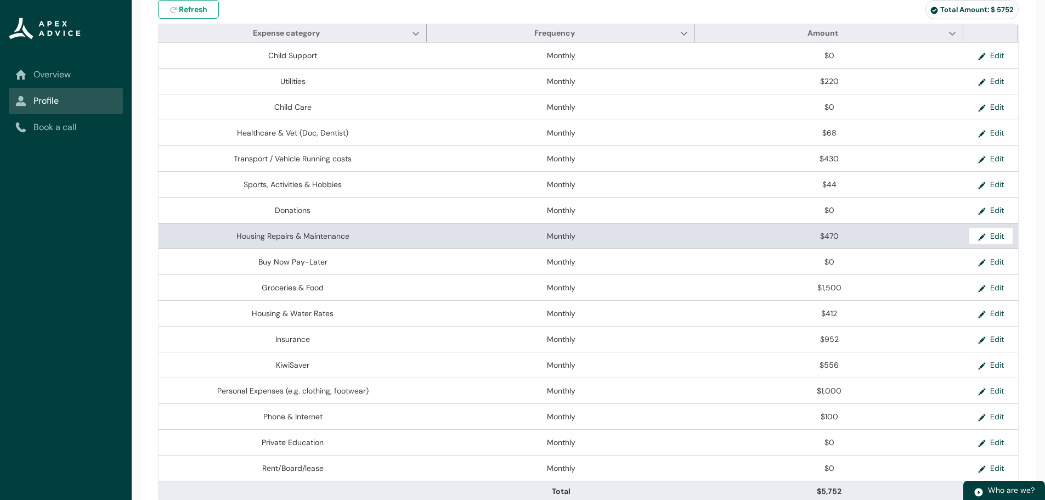
scroll to position [286, 0]
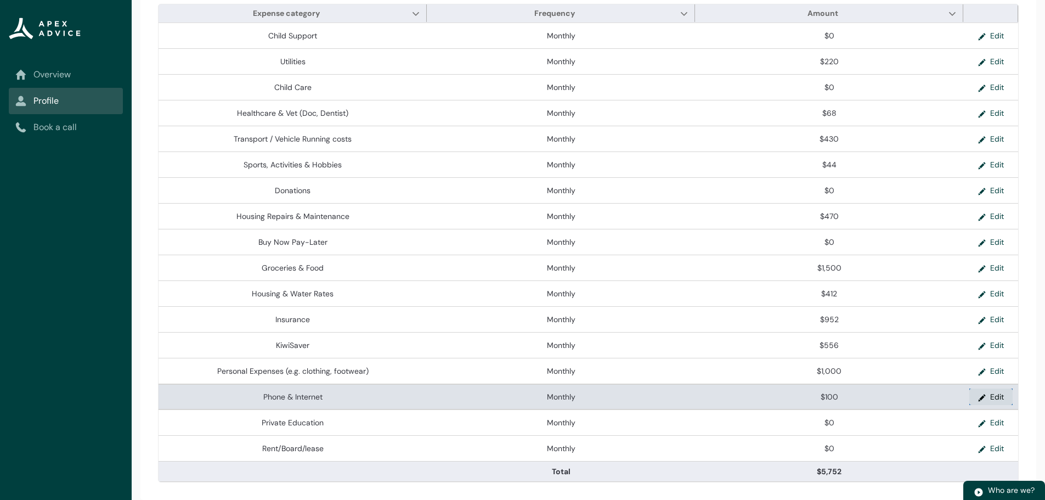
click at [987, 400] on button "Edit" at bounding box center [990, 396] width 43 height 16
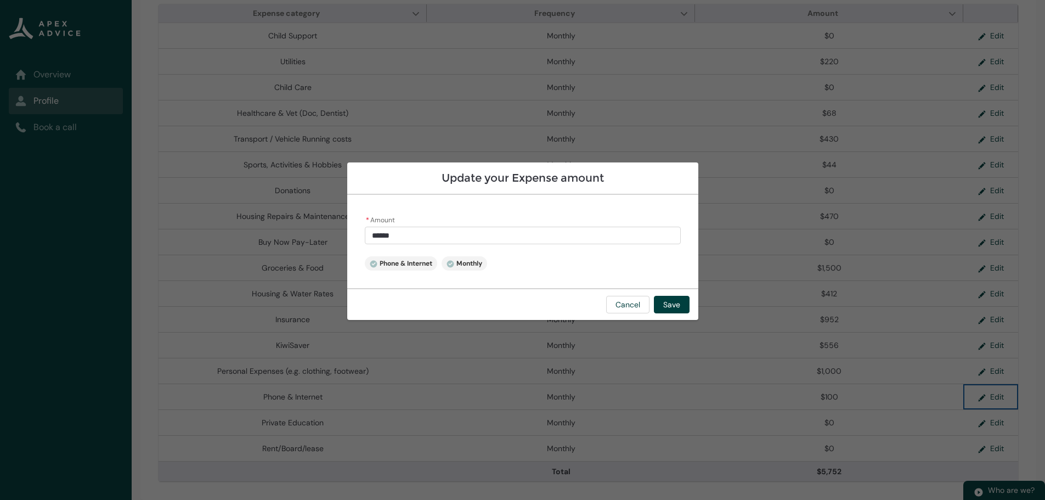
type input "***"
drag, startPoint x: 420, startPoint y: 236, endPoint x: 234, endPoint y: 232, distance: 186.0
click at [234, 233] on section "Update your Expense amount * Amount *** Phone & Internet Monthly Cancel Save" at bounding box center [522, 250] width 1045 height 500
type lightning-primitive-input-simple "2"
type input "*"
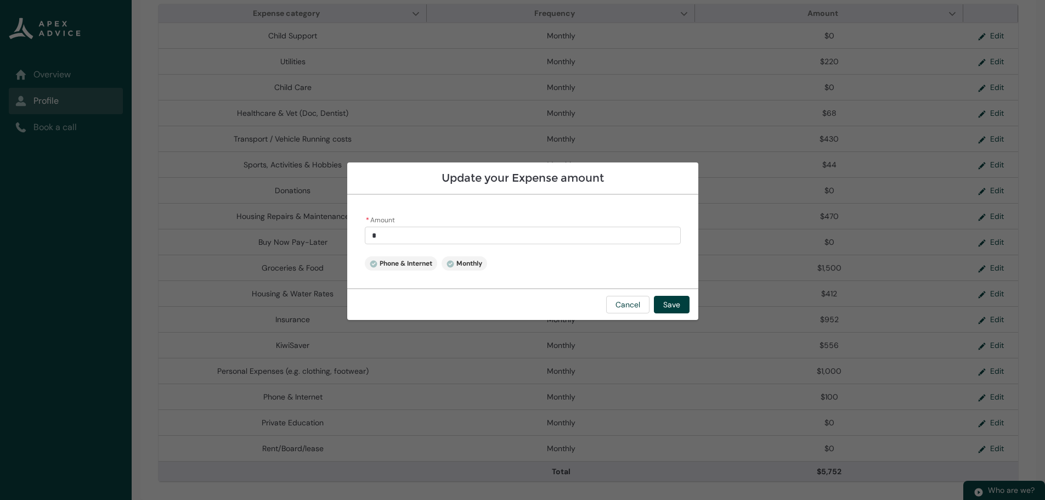
type lightning-primitive-input-simple "22"
type input "**"
type lightning-primitive-input-simple "220"
type input "******"
click at [677, 307] on button "Save" at bounding box center [672, 305] width 36 height 18
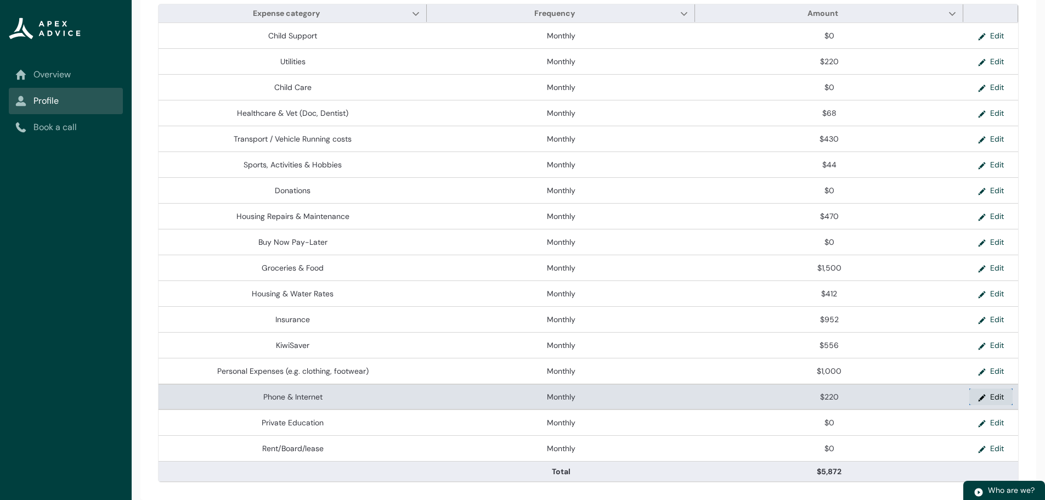
click at [1004, 397] on button "Edit" at bounding box center [990, 396] width 43 height 16
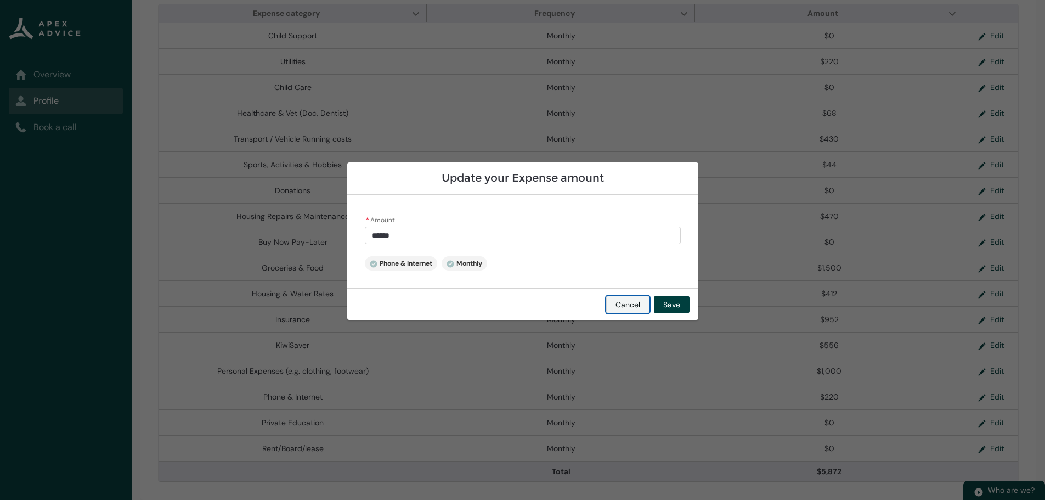
click at [631, 304] on button "Cancel" at bounding box center [627, 305] width 43 height 18
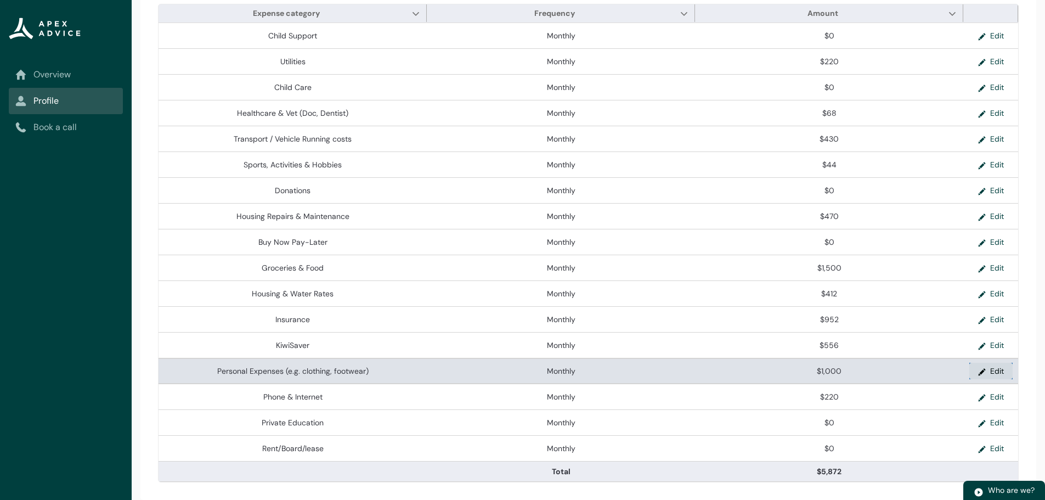
click at [986, 370] on button "Edit" at bounding box center [990, 371] width 43 height 16
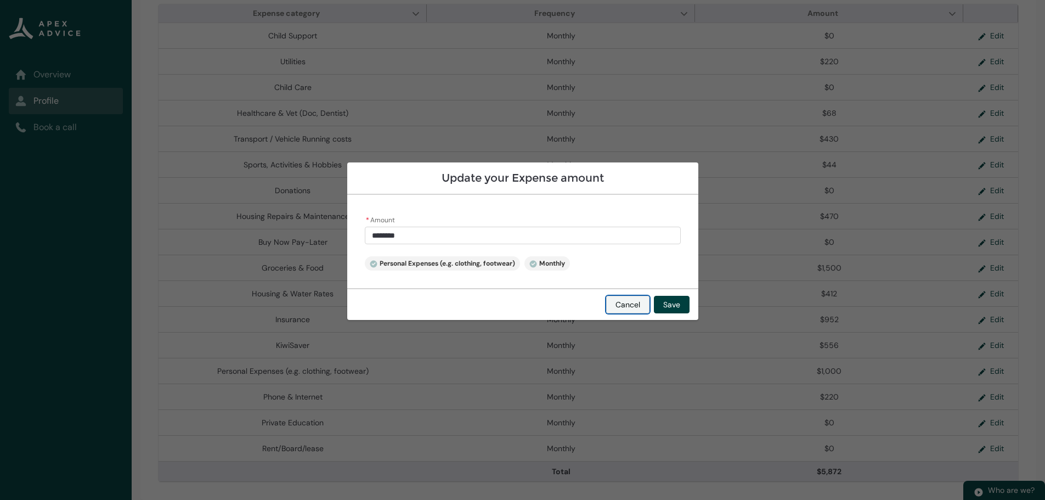
click at [624, 307] on button "Cancel" at bounding box center [627, 305] width 43 height 18
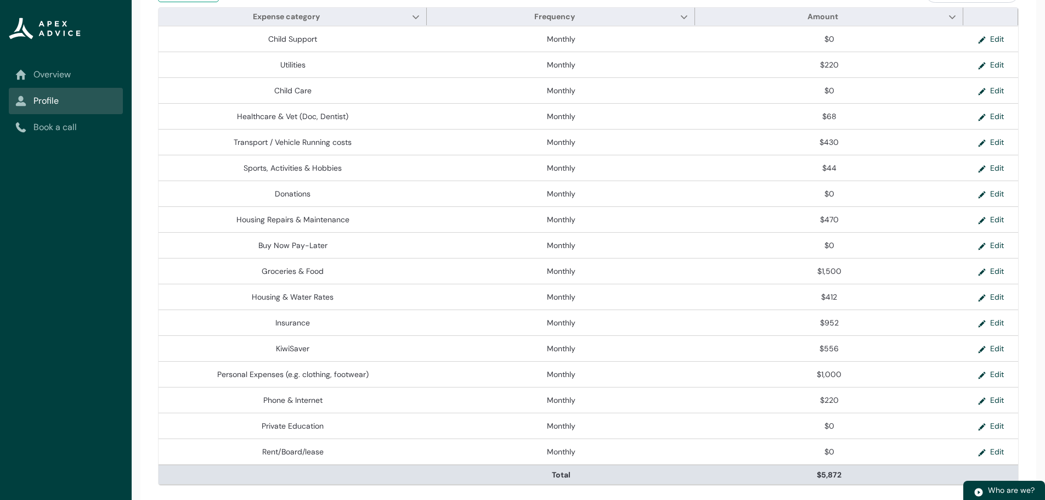
scroll to position [0, 0]
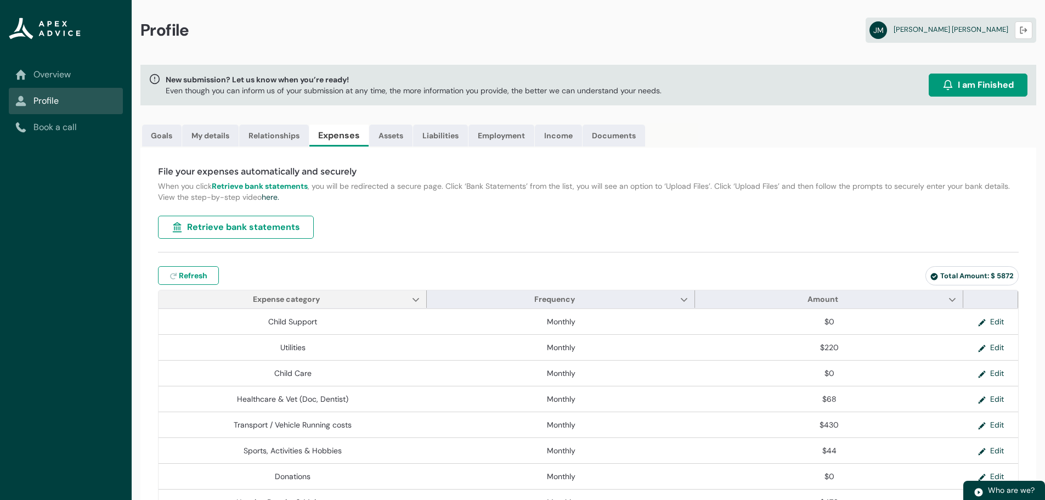
click at [348, 299] on span "Expense category Show Expense category column actions" at bounding box center [293, 299] width 268 height 18
click at [419, 298] on lightning-primitive-icon "Expense category" at bounding box center [416, 299] width 8 height 8
click at [474, 257] on div "File your expenses automatically and securely When you click Retrieve bank stat…" at bounding box center [588, 467] width 896 height 638
click at [387, 137] on link "Assets" at bounding box center [390, 136] width 43 height 22
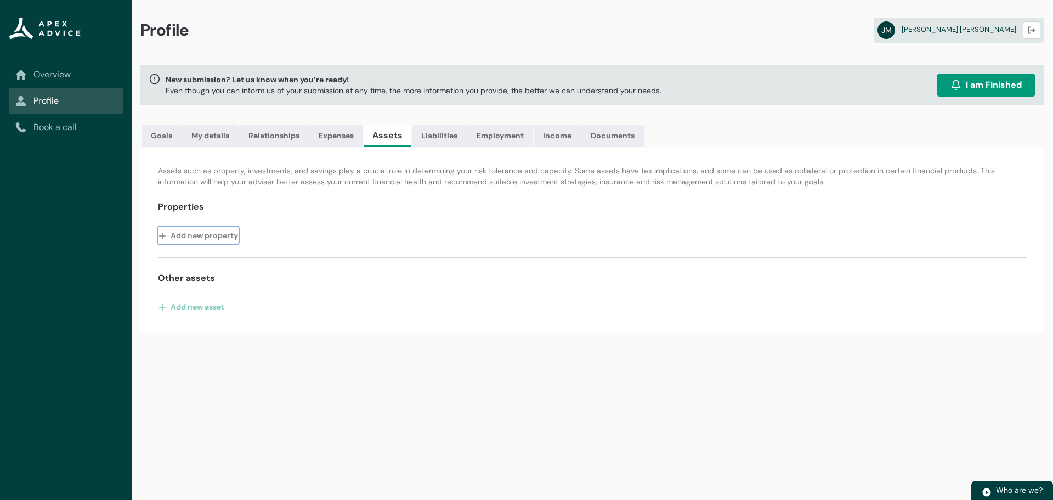
click at [202, 237] on button "Add new property" at bounding box center [198, 236] width 81 height 18
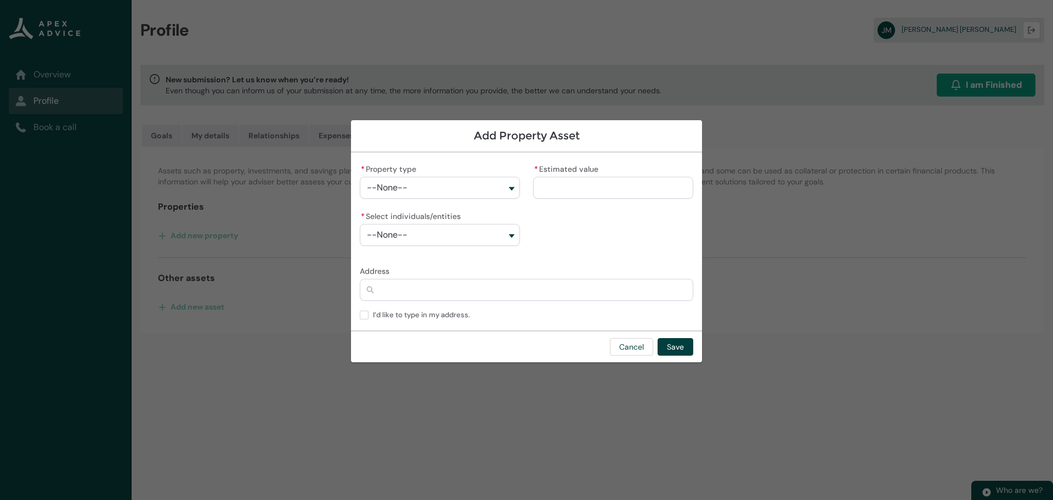
click at [434, 185] on button "--None--" at bounding box center [440, 188] width 160 height 22
click at [414, 210] on span "Primary Residence" at bounding box center [411, 212] width 59 height 9
type lightning-combobox "Real Estate-Primary Residence"
click at [415, 235] on button "--None--" at bounding box center [440, 235] width 160 height 22
click at [427, 254] on span "[PERSON_NAME]" at bounding box center [447, 259] width 131 height 11
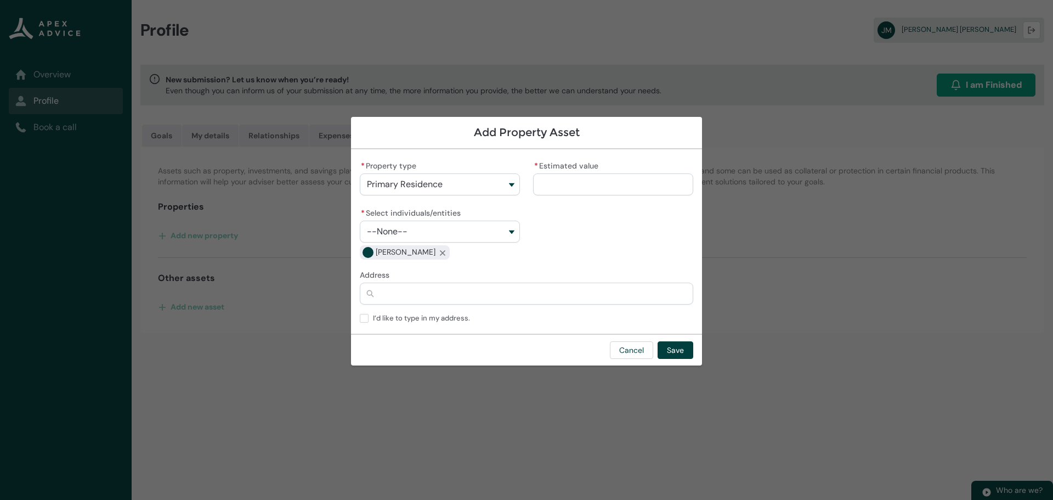
click at [441, 233] on button "--None--" at bounding box center [440, 232] width 160 height 22
drag, startPoint x: 426, startPoint y: 279, endPoint x: 440, endPoint y: 272, distance: 15.9
click at [427, 279] on span "[PERSON_NAME] [PERSON_NAME]" at bounding box center [434, 275] width 105 height 9
type lightning-combobox "001Q900000BOa2XIAT"
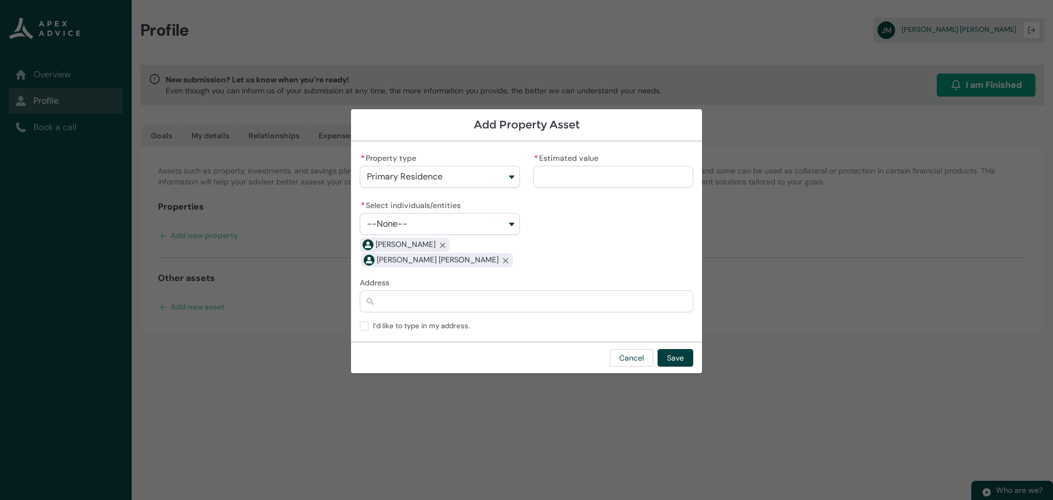
click at [590, 178] on input "* Estimated value" at bounding box center [613, 177] width 160 height 22
type lightning-primitive-input-simple "7"
type input "*"
type lightning-primitive-input-simple "75"
type input "**"
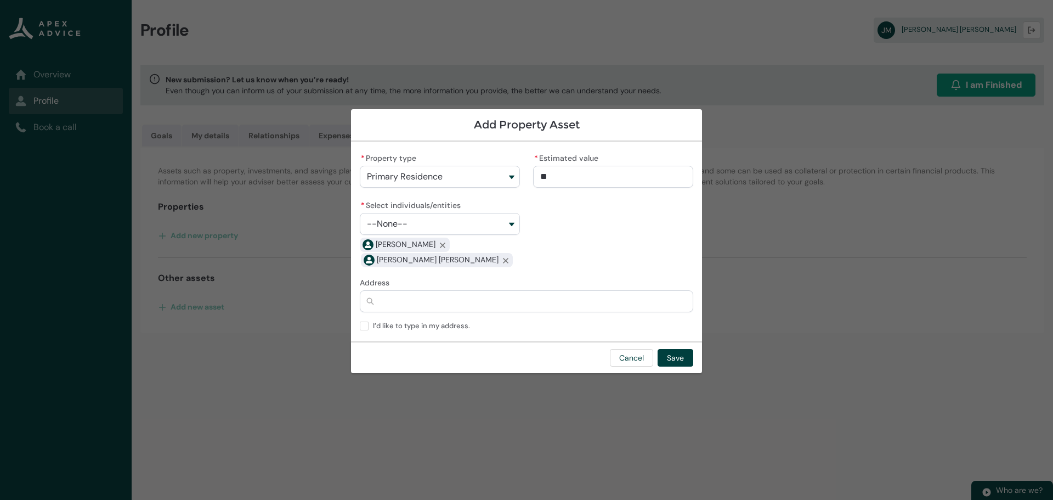
type lightning-primitive-input-simple "750"
type input "****"
type lightning-primitive-input-simple "7500"
type input "*****"
type lightning-primitive-input-simple "75000"
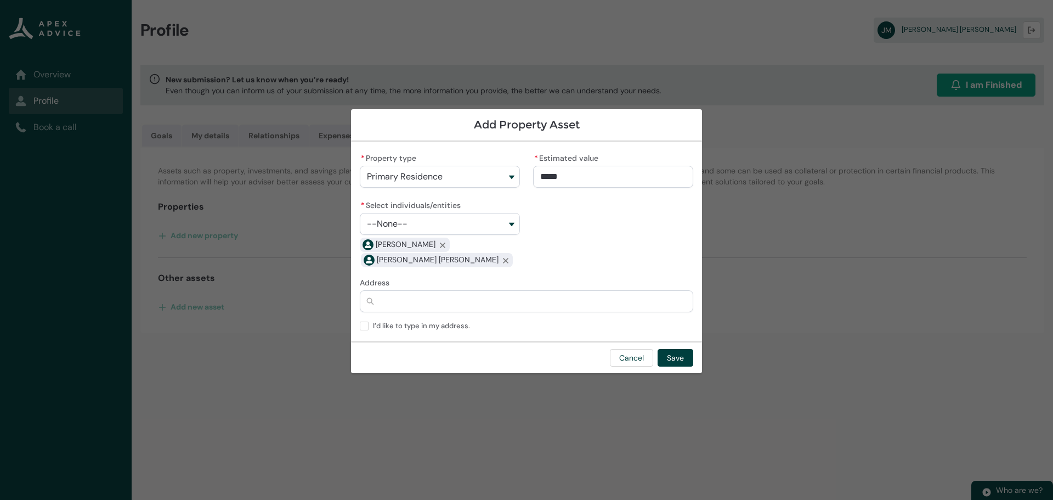
type input "******"
type lightning-primitive-input-simple "750000"
type input "**********"
click at [451, 301] on input "Address" at bounding box center [527, 301] width 334 height 22
type lightning-primitive-input-simple "1"
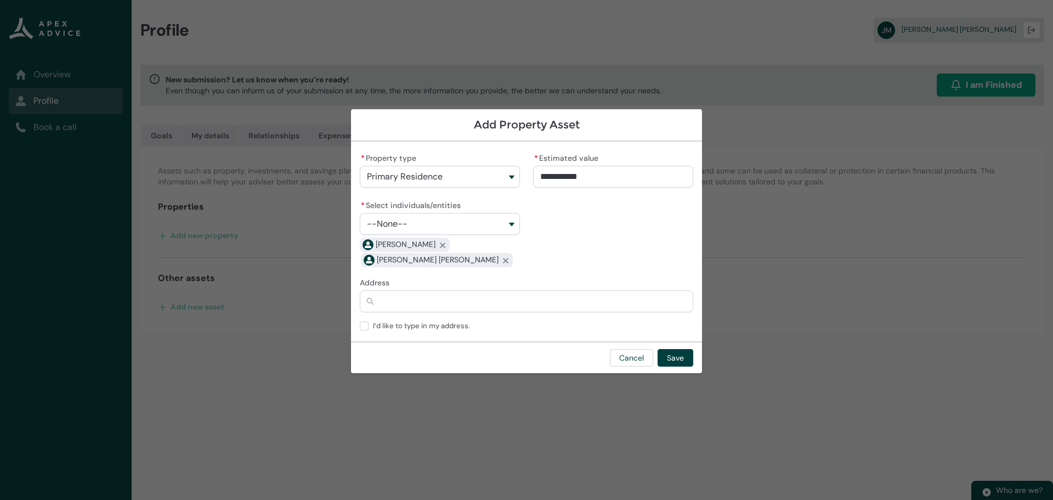
type input "*"
type lightning-primitive-input-simple "14"
type input "**"
type lightning-primitive-input-simple "14"
type input "**"
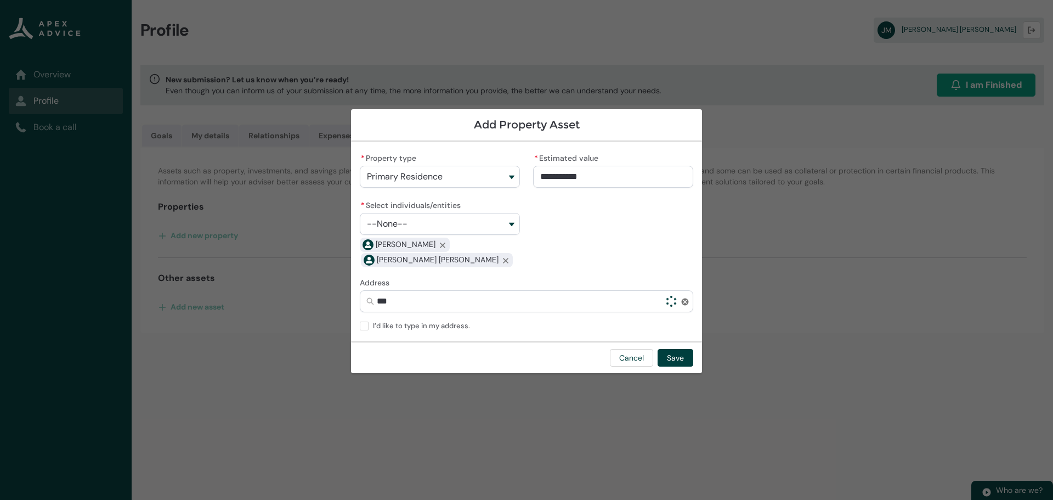
type lightning-primitive-input-simple "14 G"
type input "****"
type lightning-primitive-input-simple "14 Gr"
type input "*****"
type lightning-primitive-input-simple "14 Gra"
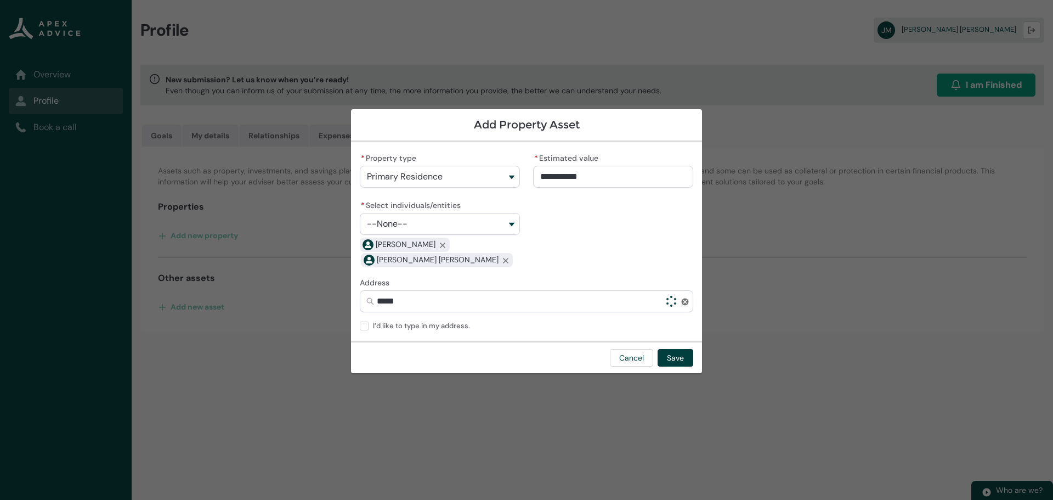
type input "******"
type lightning-primitive-input-simple "14 Gran"
type input "*******"
type lightning-primitive-input-simple "14 Grani"
type input "********"
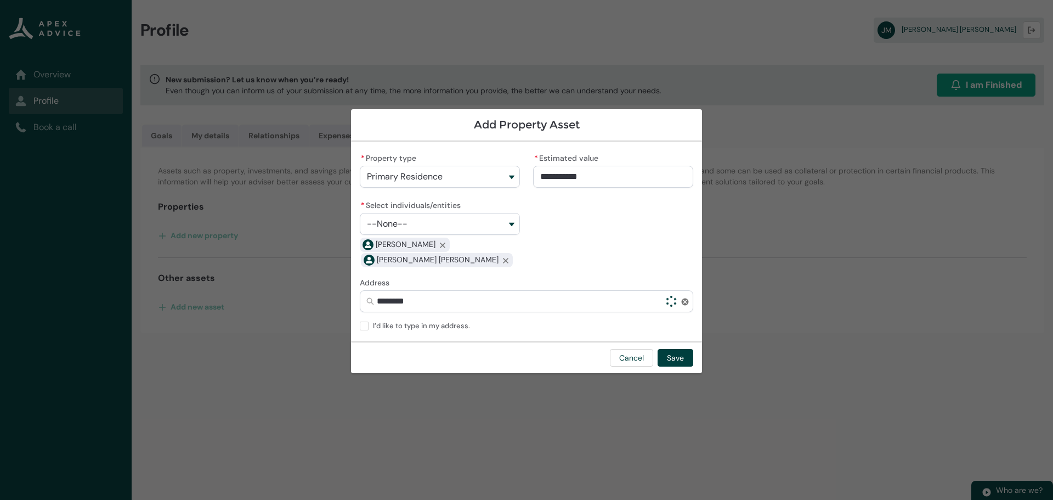
type lightning-primitive-input-simple "14 Granit"
type input "*********"
type lightning-primitive-input-simple "14 Granite"
type input "**********"
type lightning-primitive-input-simple "14 Granite"
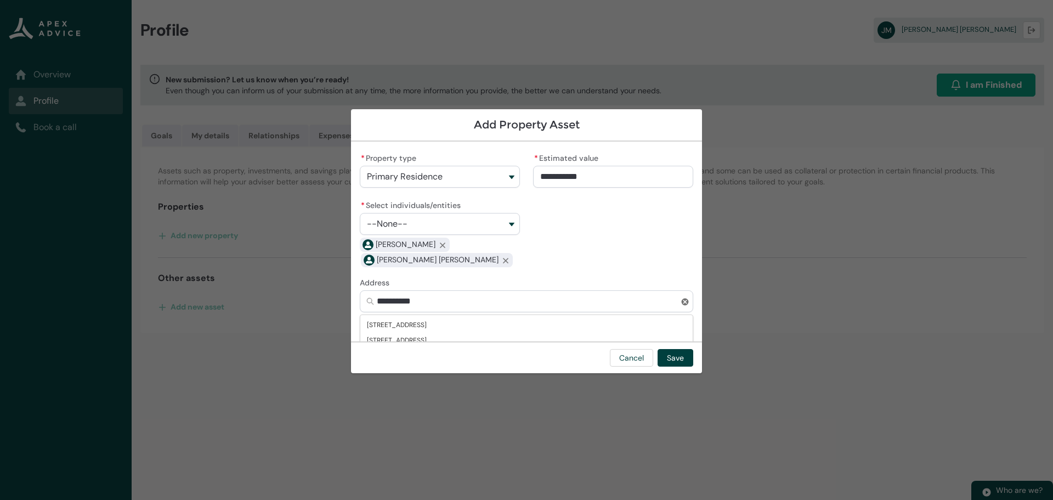
type input "**********"
type lightning-primitive-input-simple "14 Granite D"
type input "**********"
type lightning-primitive-input-simple "14 Granite Dr"
type input "**********"
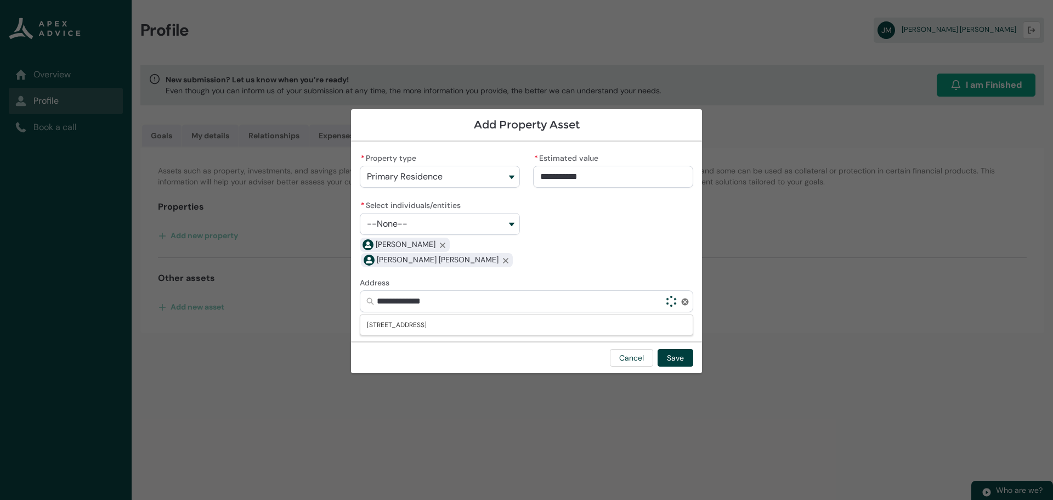
type lightning-primitive-input-simple "14 Granite Dri"
type input "**********"
type lightning-primitive-input-simple "14 Granite Driv"
type input "**********"
type lightning-primitive-input-simple "[STREET_ADDRESS]"
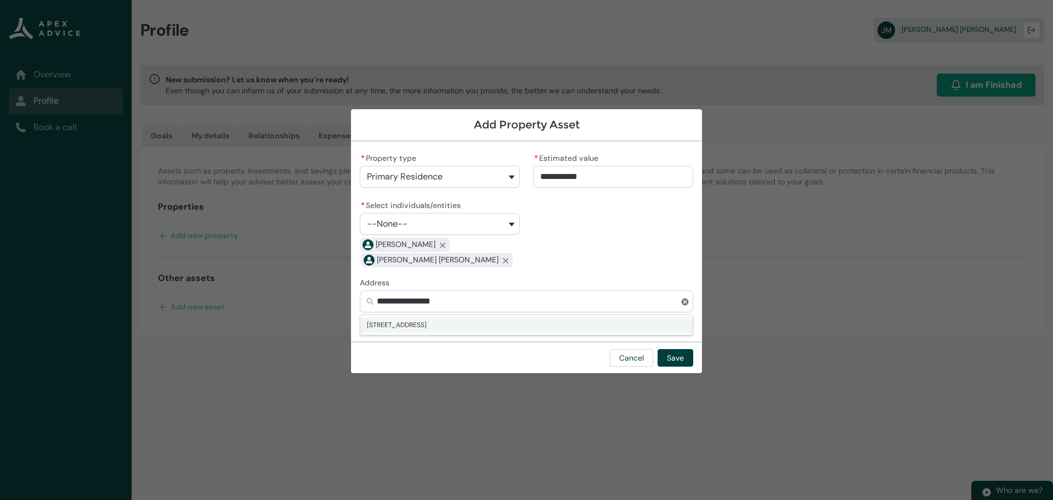
click at [427, 326] on span "[STREET_ADDRESS]" at bounding box center [397, 324] width 60 height 11
type input "**********"
click at [681, 359] on button "Save" at bounding box center [676, 358] width 36 height 18
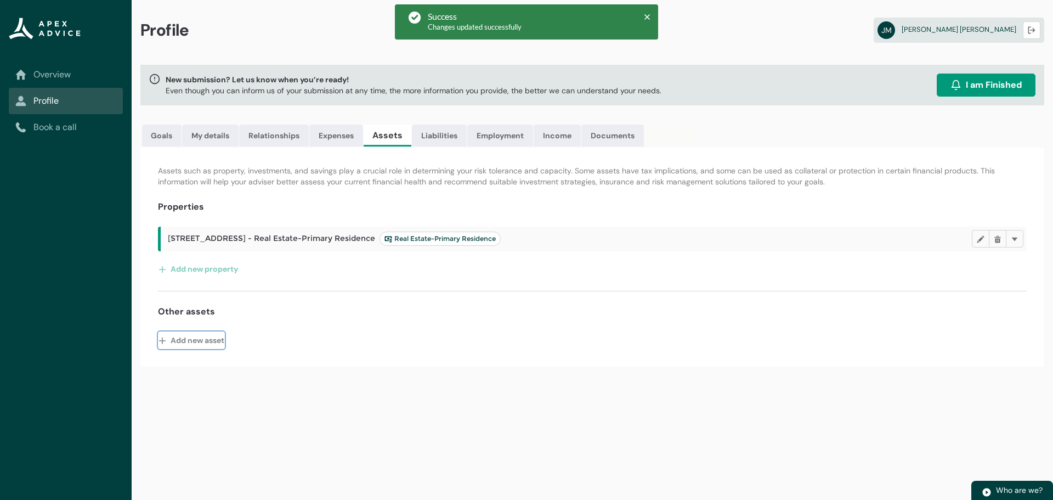
click at [210, 343] on button "Add new asset" at bounding box center [191, 340] width 67 height 18
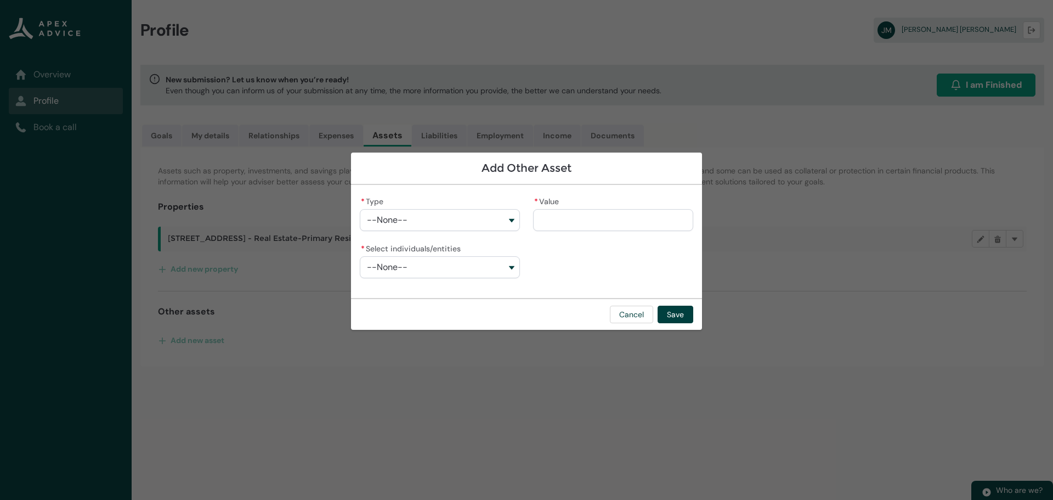
click at [446, 224] on button "--None--" at bounding box center [440, 220] width 160 height 22
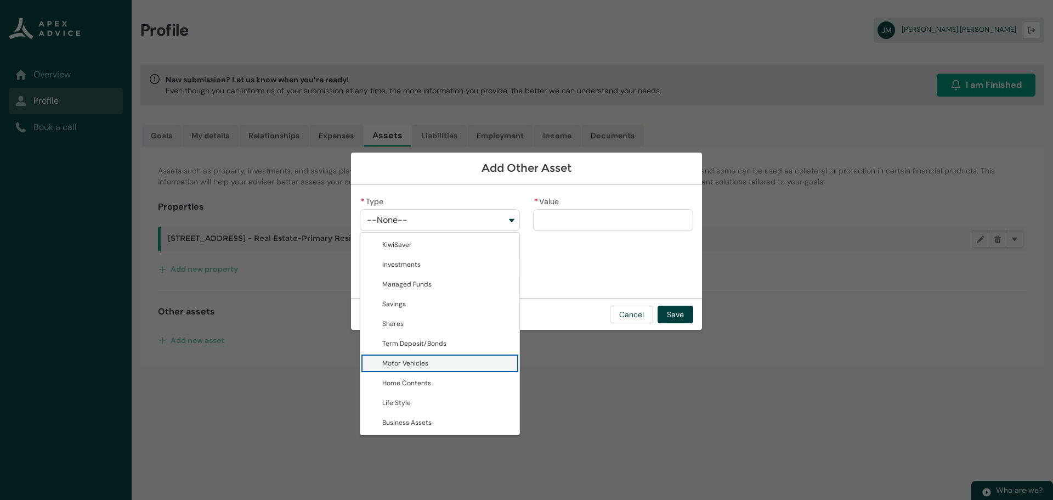
click at [403, 362] on span "Motor Vehicles" at bounding box center [405, 363] width 46 height 9
type lightning-combobox "Motor Vehicles"
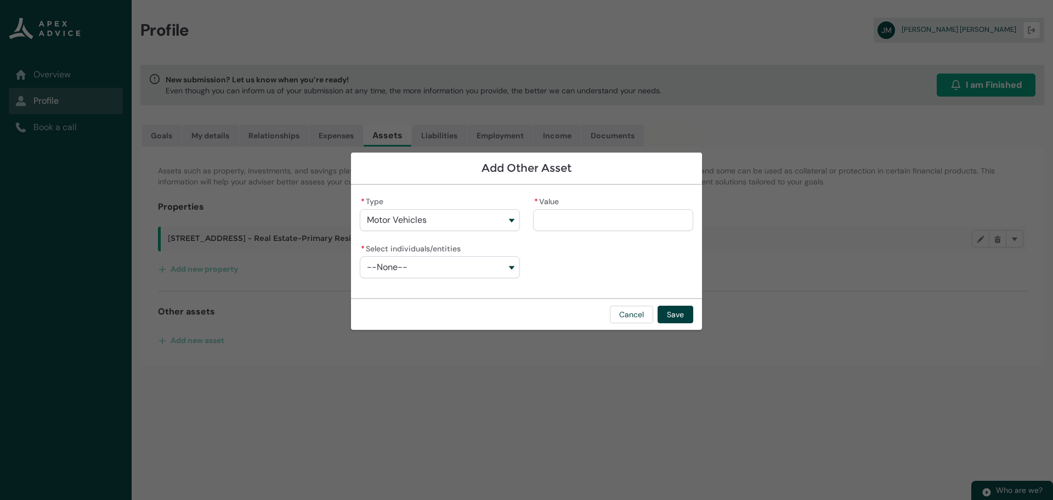
click at [578, 221] on input "* Value" at bounding box center [613, 220] width 160 height 22
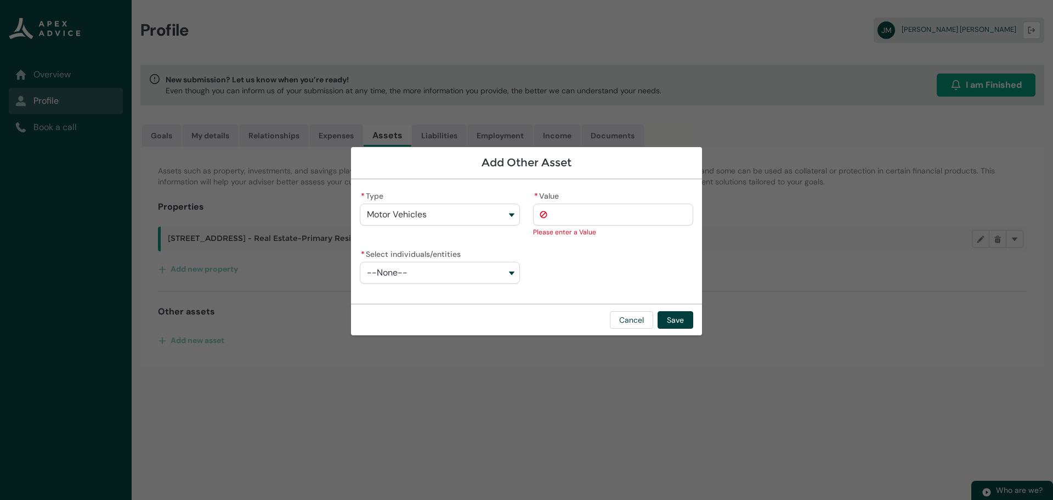
click at [391, 278] on button "--None--" at bounding box center [440, 273] width 160 height 22
click at [399, 293] on span "[PERSON_NAME]" at bounding box center [408, 297] width 52 height 9
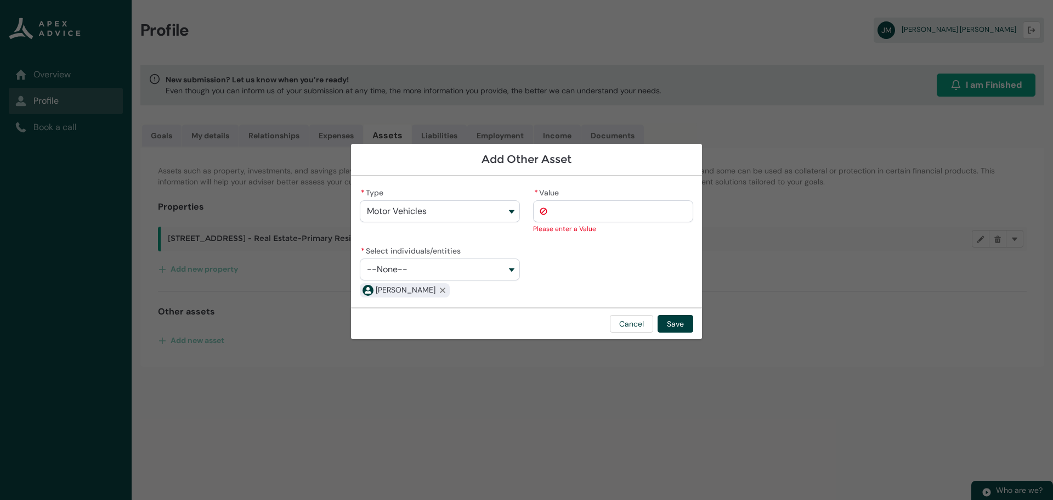
click at [410, 275] on button "--None--" at bounding box center [440, 269] width 160 height 22
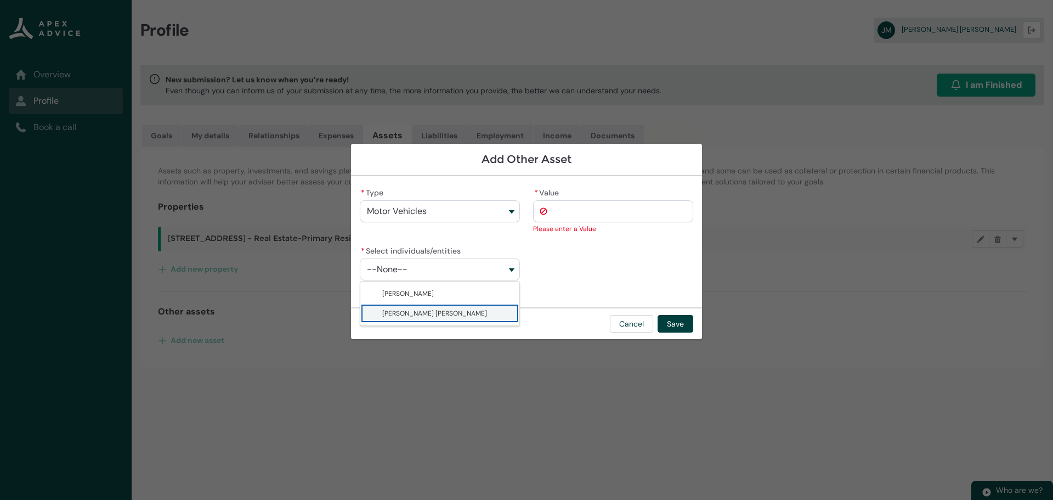
click at [411, 313] on span "[PERSON_NAME] [PERSON_NAME]" at bounding box center [434, 313] width 105 height 9
type lightning-combobox "001Q900000BOa2XIAT"
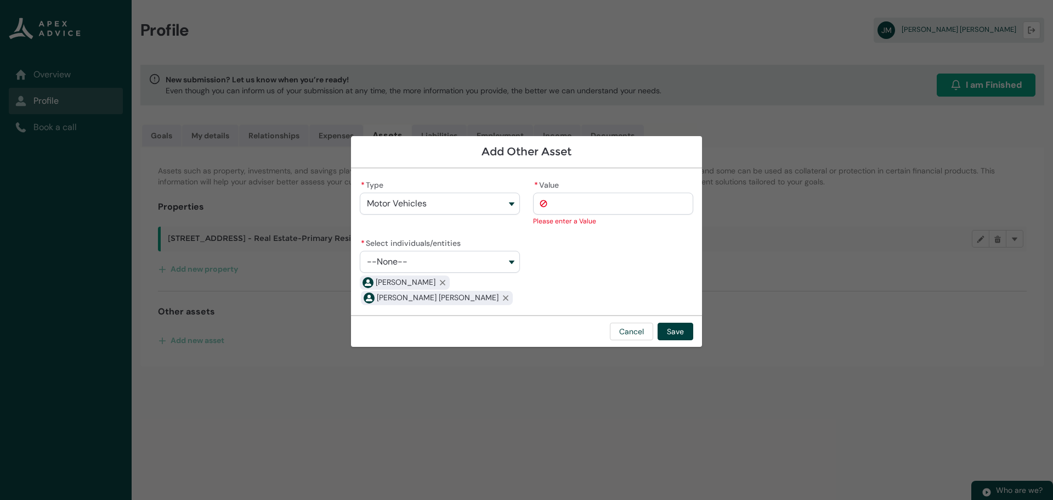
click at [561, 202] on input "* Value" at bounding box center [613, 204] width 160 height 22
type lightning-primitive-input-simple "3"
type input "*"
type lightning-primitive-input-simple "37"
type input "**"
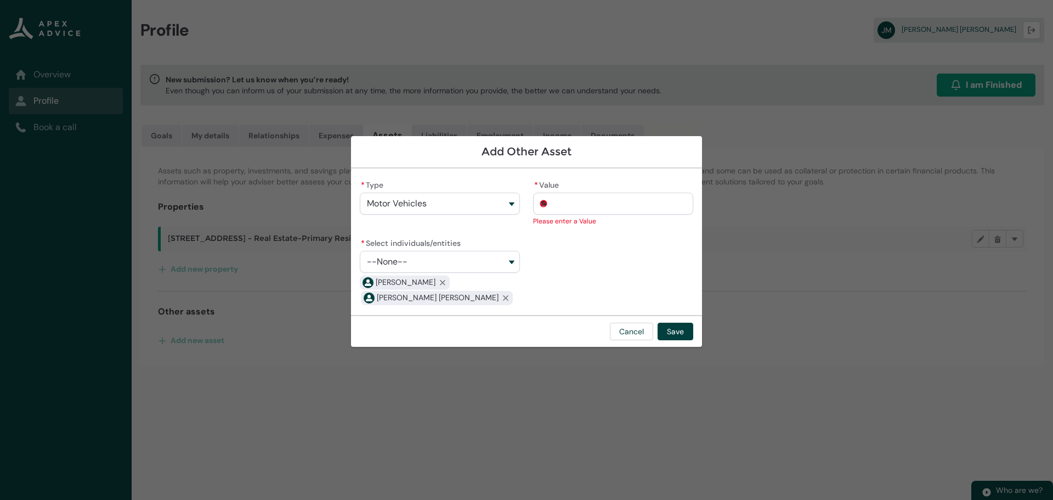
type lightning-primitive-input-simple "3"
type input "*"
type lightning-primitive-input-simple "3"
type input "*"
type lightning-primitive-input-simple "37"
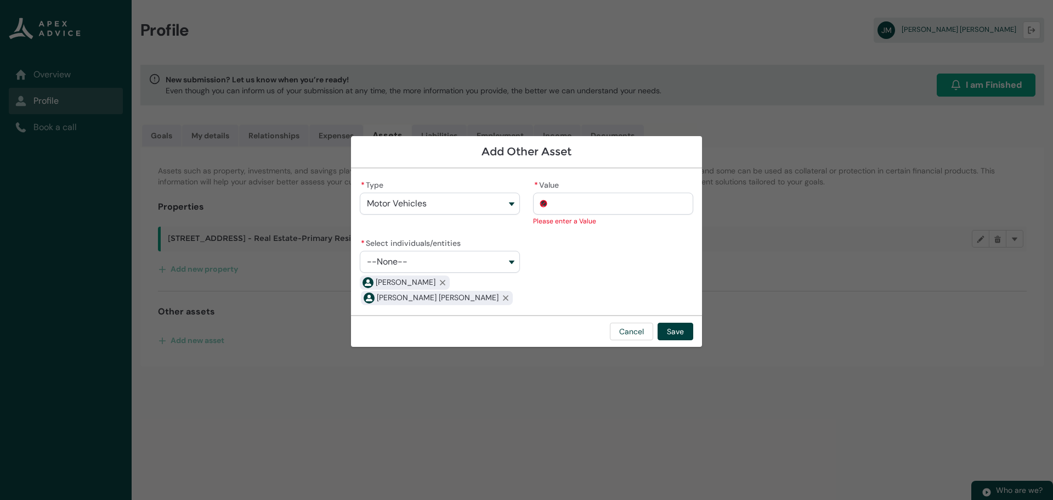
type input "***"
type lightning-primitive-input-simple "370"
type input "****"
type lightning-primitive-input-simple "3700"
type input "*****"
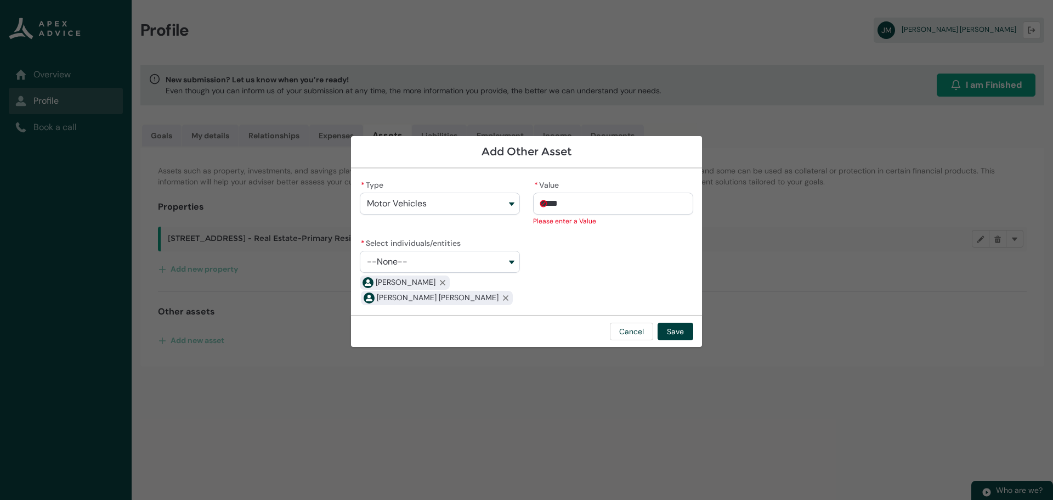
type lightning-primitive-input-simple "37000"
type input "**********"
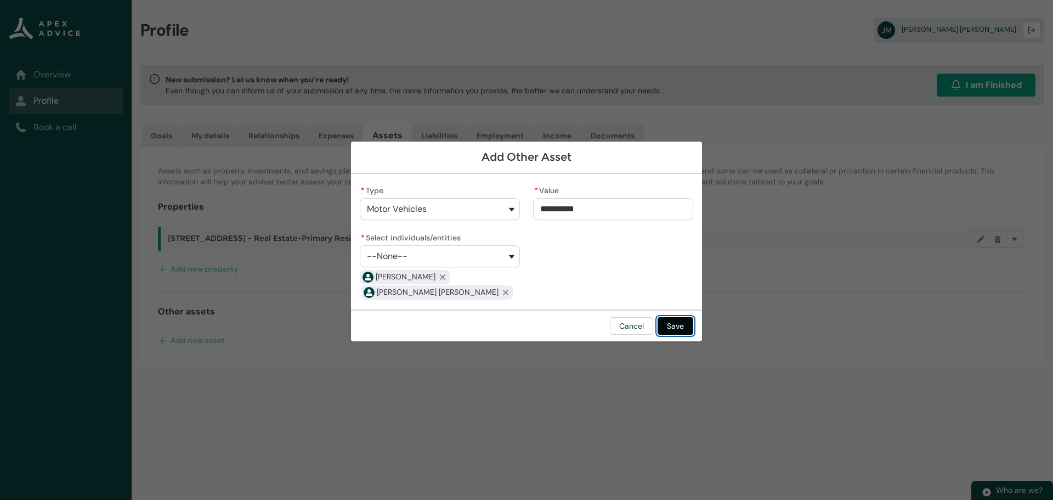
click at [678, 325] on button "Save" at bounding box center [676, 326] width 36 height 18
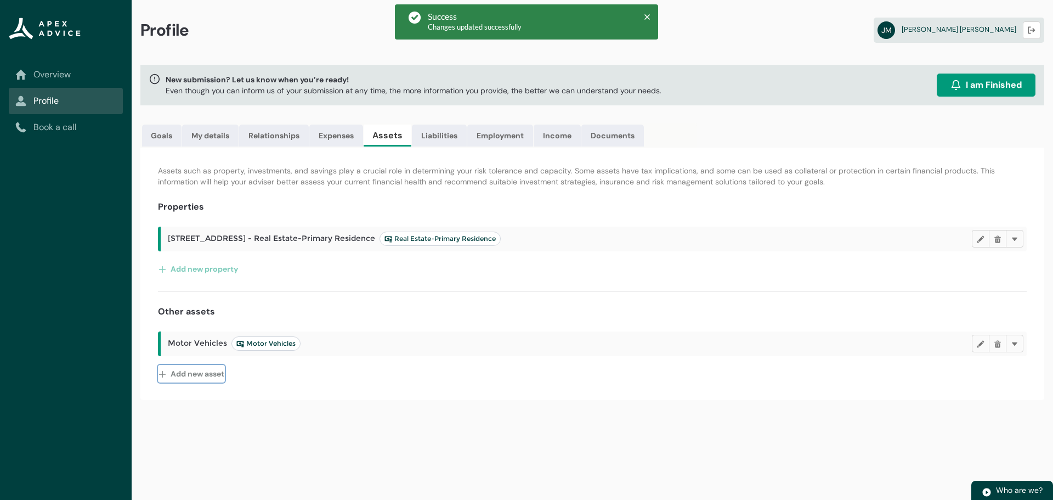
click at [209, 370] on button "Add new asset" at bounding box center [191, 374] width 67 height 18
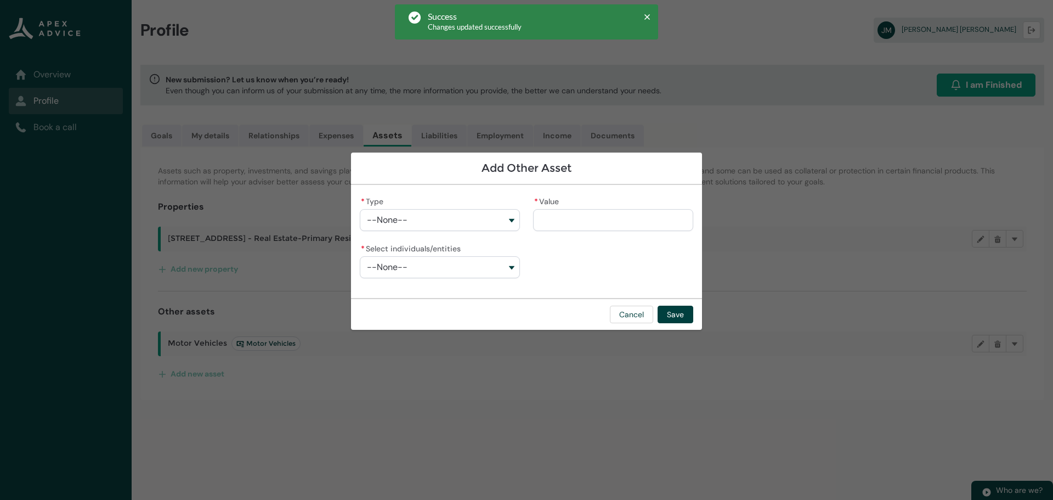
click at [418, 221] on button "--None--" at bounding box center [440, 220] width 160 height 22
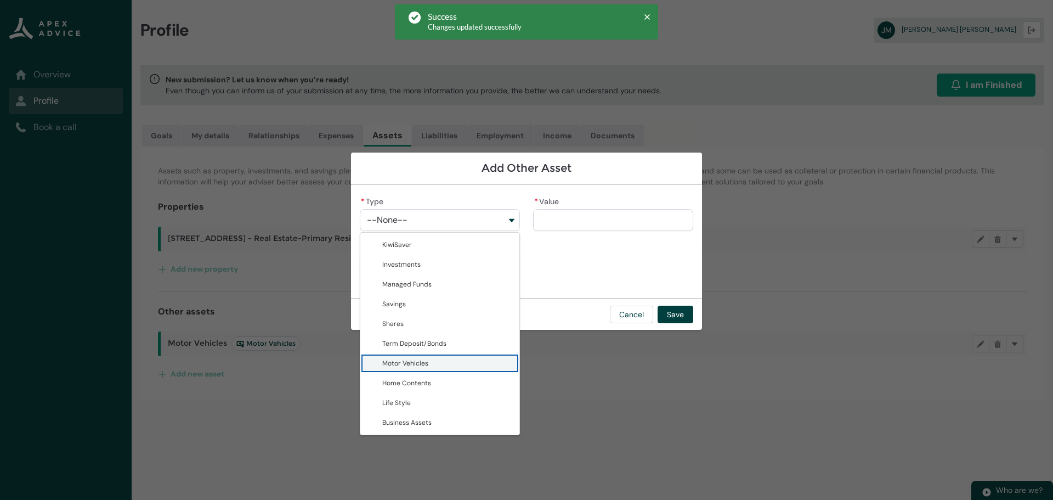
drag, startPoint x: 416, startPoint y: 362, endPoint x: 595, endPoint y: 247, distance: 212.7
click at [420, 358] on span "Motor Vehicles" at bounding box center [447, 363] width 131 height 11
type lightning-combobox "Motor Vehicles"
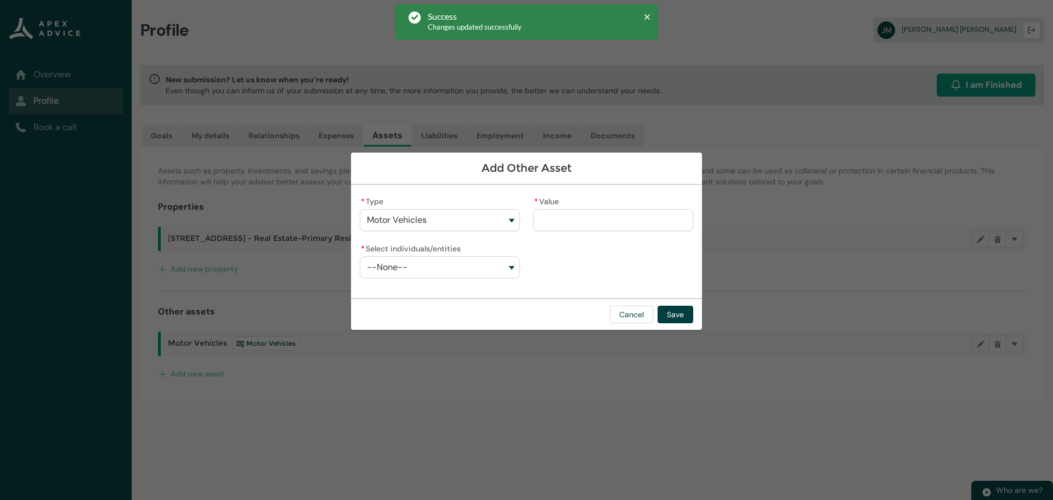
click at [599, 214] on input "* Value" at bounding box center [613, 220] width 160 height 22
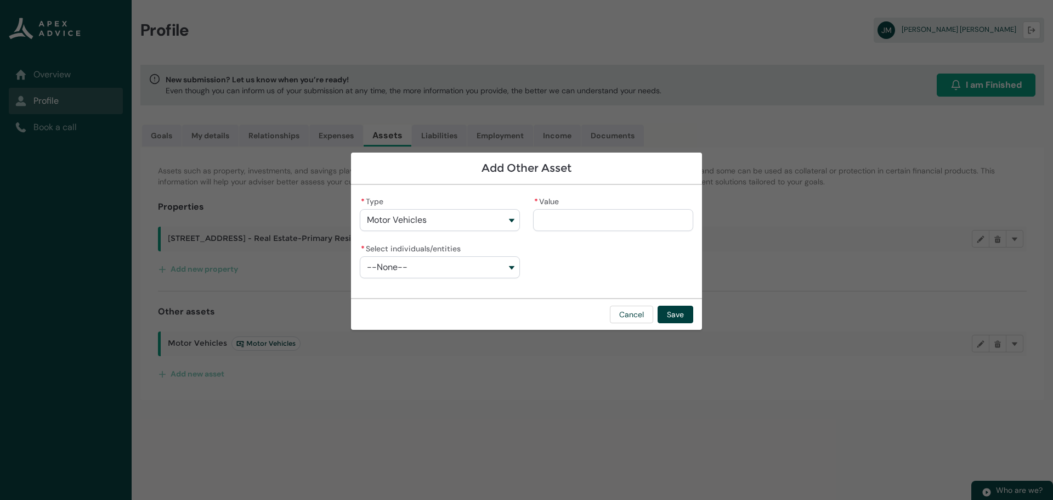
type lightning-primitive-input-simple "2"
type input "*"
type lightning-primitive-input-simple "20"
type input "***"
type lightning-primitive-input-simple "200"
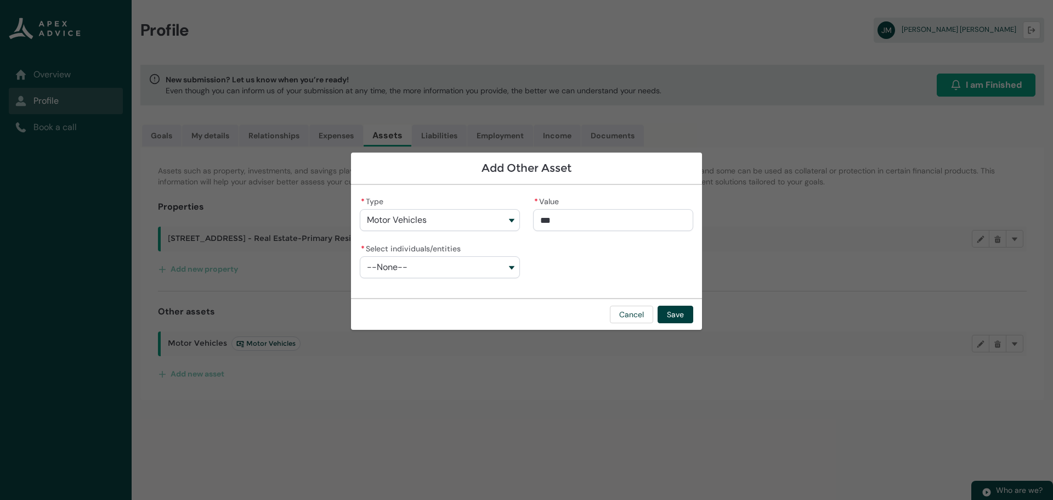
type input "****"
type lightning-primitive-input-simple "2000"
type input "*****"
type lightning-primitive-input-simple "20000"
type input "**********"
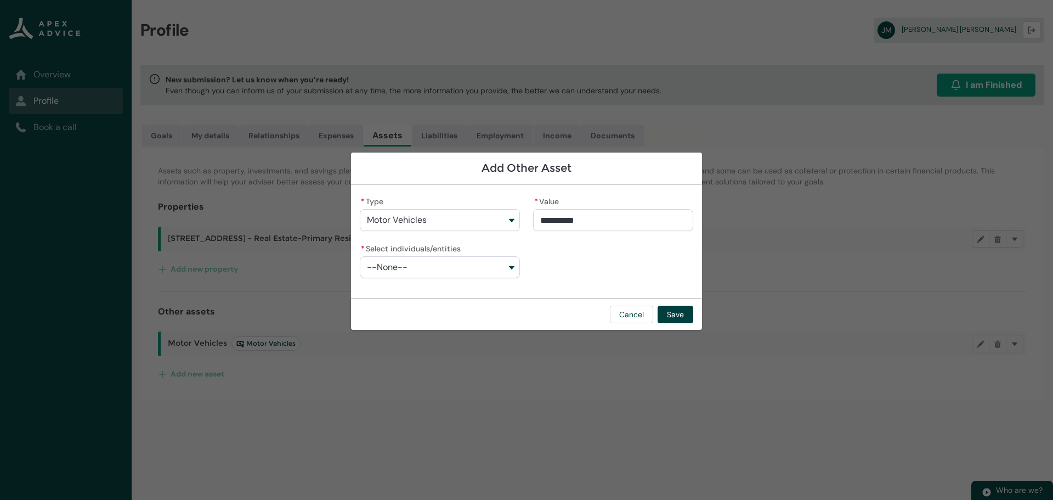
click at [424, 269] on button "--None--" at bounding box center [440, 267] width 160 height 22
click at [421, 293] on span "[PERSON_NAME]" at bounding box center [408, 291] width 52 height 9
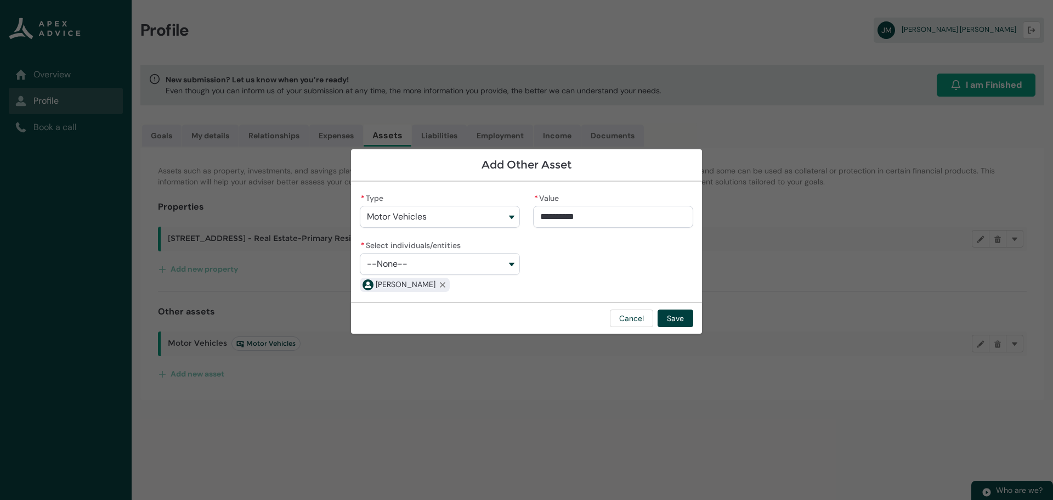
click at [433, 264] on button "--None--" at bounding box center [440, 264] width 160 height 22
click at [427, 311] on span "[PERSON_NAME] [PERSON_NAME]" at bounding box center [434, 307] width 105 height 9
type lightning-combobox "001Q900000BOa2XIAT"
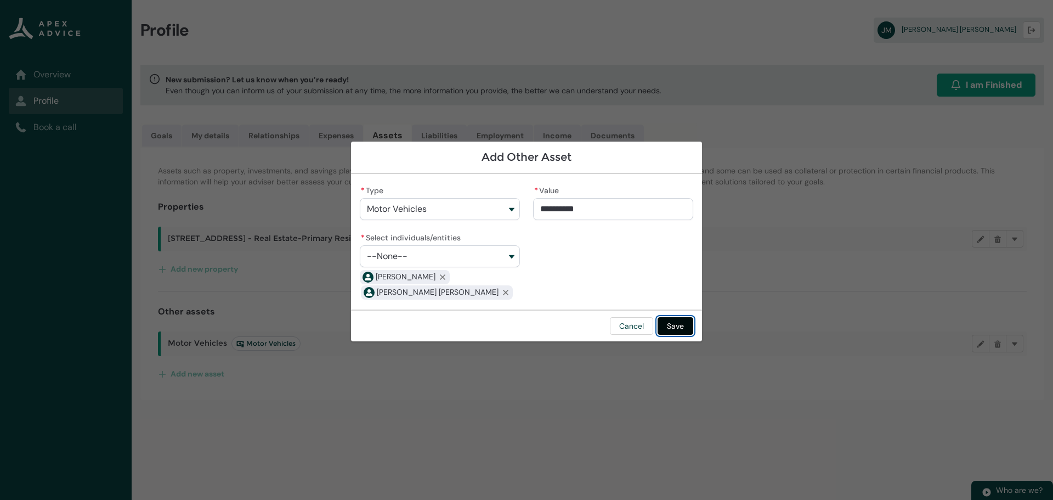
click at [688, 329] on button "Save" at bounding box center [676, 326] width 36 height 18
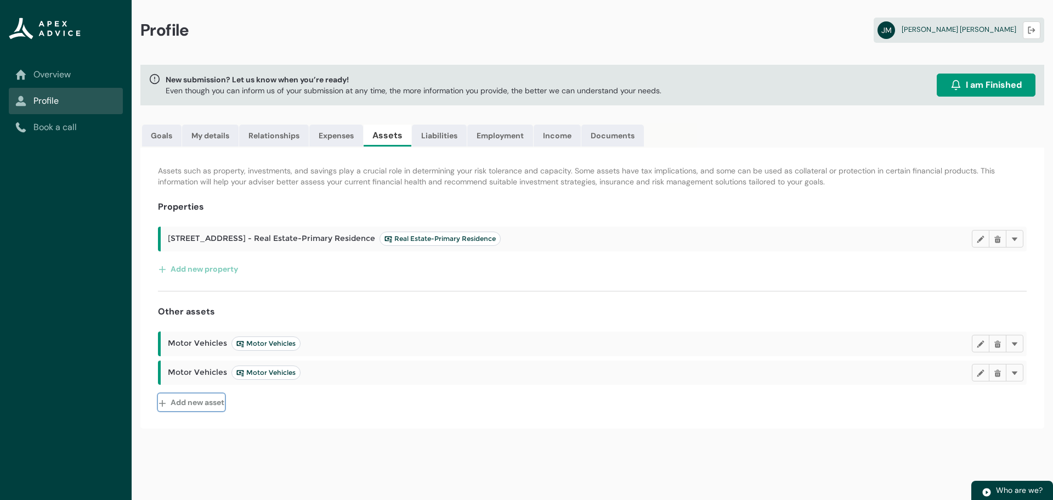
click at [208, 396] on button "Add new asset" at bounding box center [191, 402] width 67 height 18
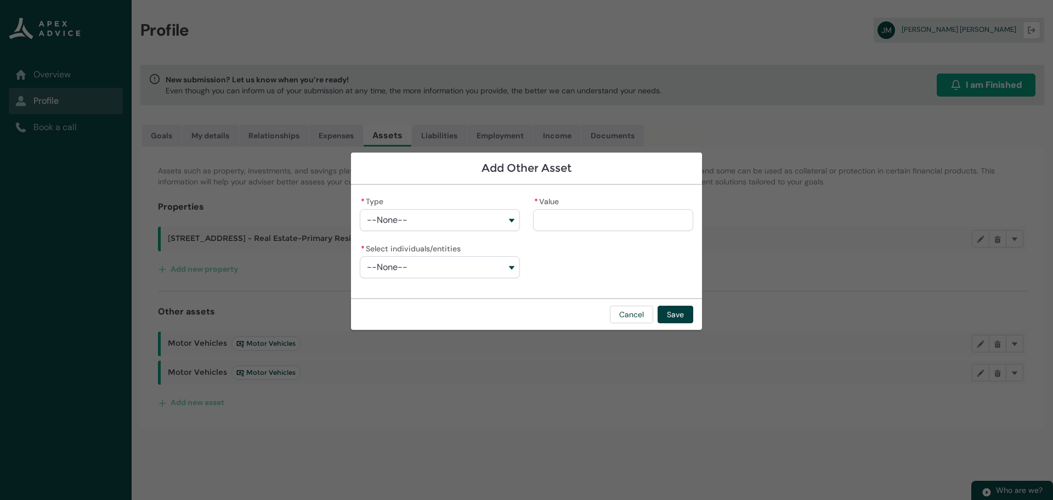
click at [448, 223] on button "--None--" at bounding box center [440, 220] width 160 height 22
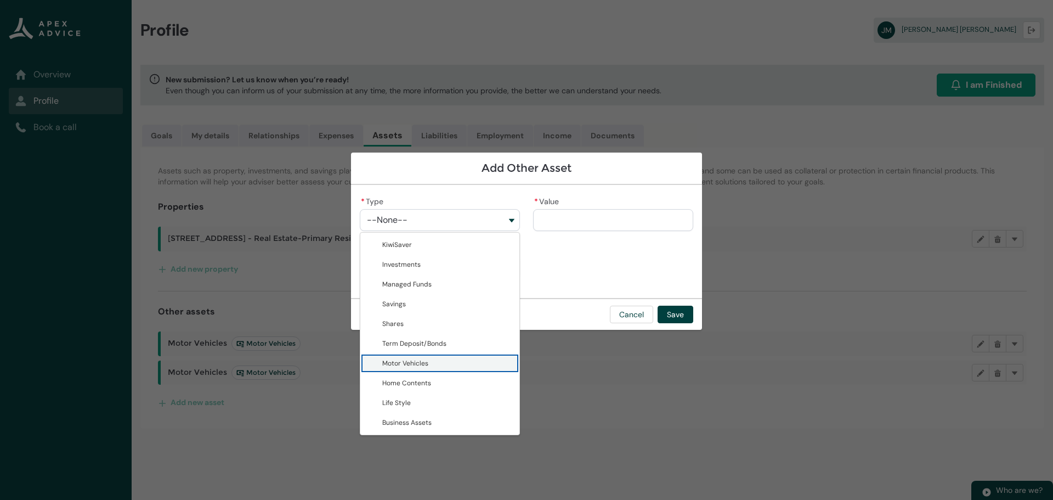
click at [429, 366] on span "Motor Vehicles" at bounding box center [447, 363] width 131 height 11
type lightning-combobox "Motor Vehicles"
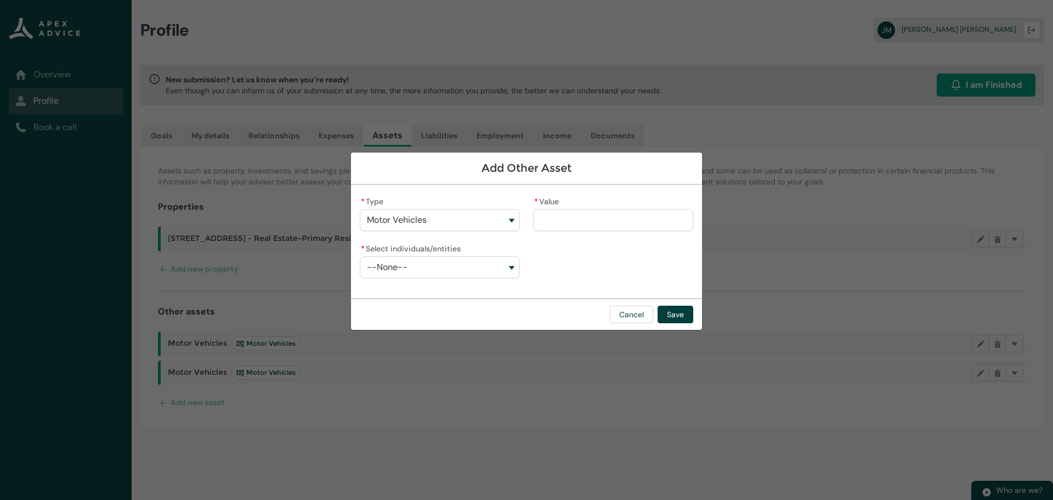
click at [556, 218] on input "* Value" at bounding box center [613, 220] width 160 height 22
type lightning-primitive-input-simple "5"
type input "*"
type lightning-primitive-input-simple "50"
type input "***"
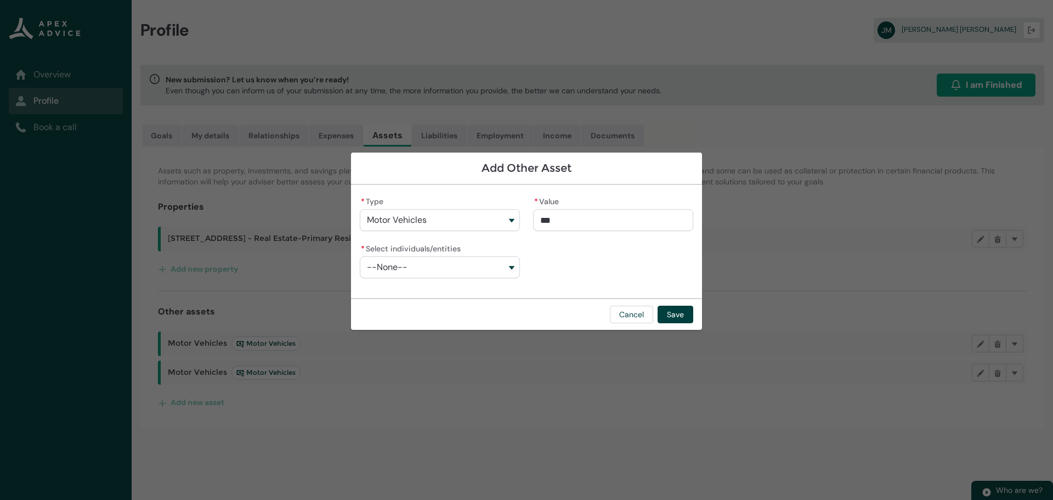
type lightning-primitive-input-simple "500"
type input "****"
type lightning-primitive-input-simple "5000"
type input "*****"
type lightning-primitive-input-simple "50000"
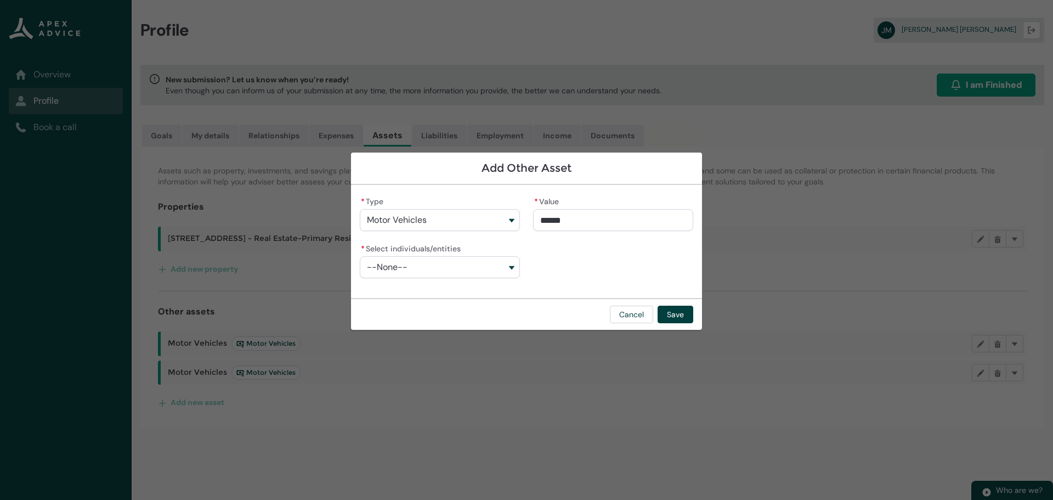
type input "**********"
click at [442, 275] on button "--None--" at bounding box center [440, 267] width 160 height 22
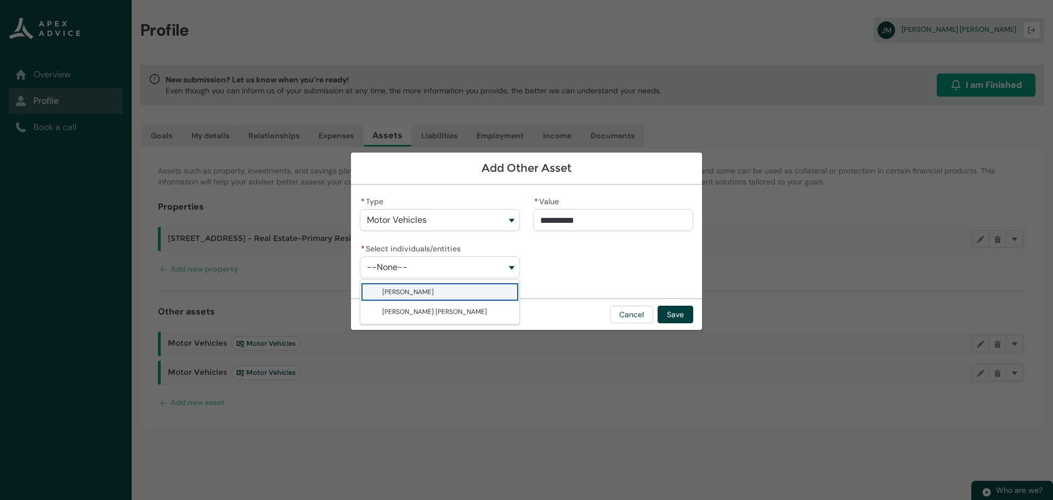
click at [432, 289] on span "[PERSON_NAME]" at bounding box center [408, 291] width 52 height 9
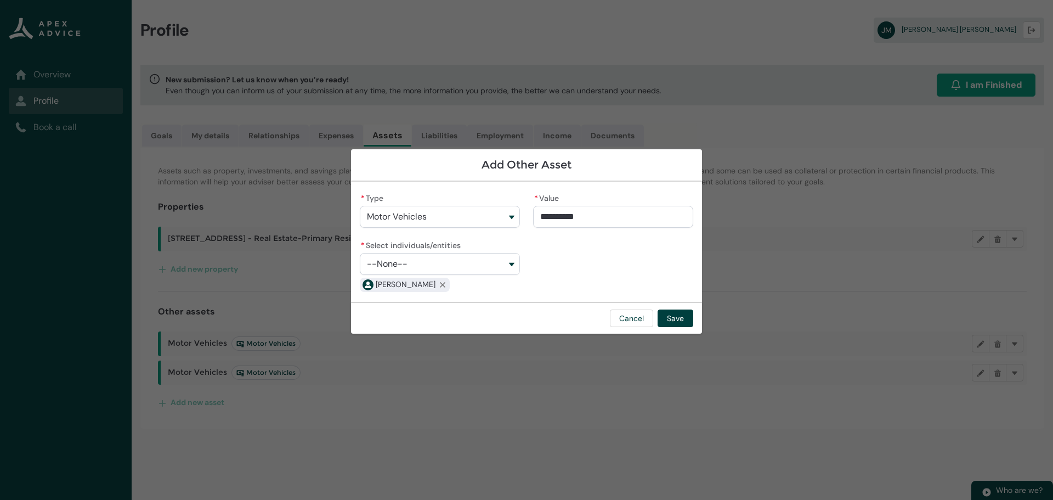
drag, startPoint x: 438, startPoint y: 269, endPoint x: 440, endPoint y: 299, distance: 29.7
click at [438, 270] on button "--None--" at bounding box center [440, 264] width 160 height 22
click at [439, 304] on span "[PERSON_NAME] [PERSON_NAME]" at bounding box center [434, 307] width 105 height 9
type lightning-combobox "001Q900000BOa2XIAT"
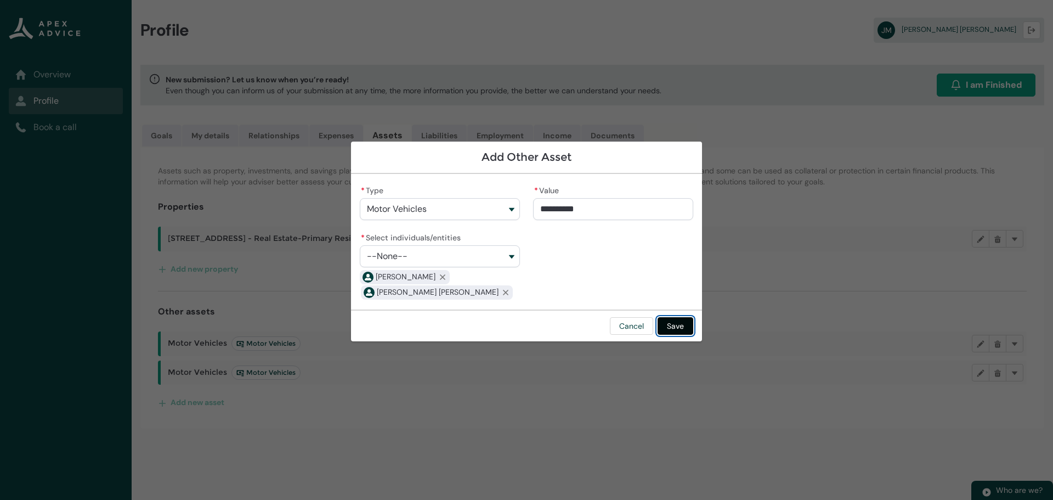
click at [679, 325] on button "Save" at bounding box center [676, 326] width 36 height 18
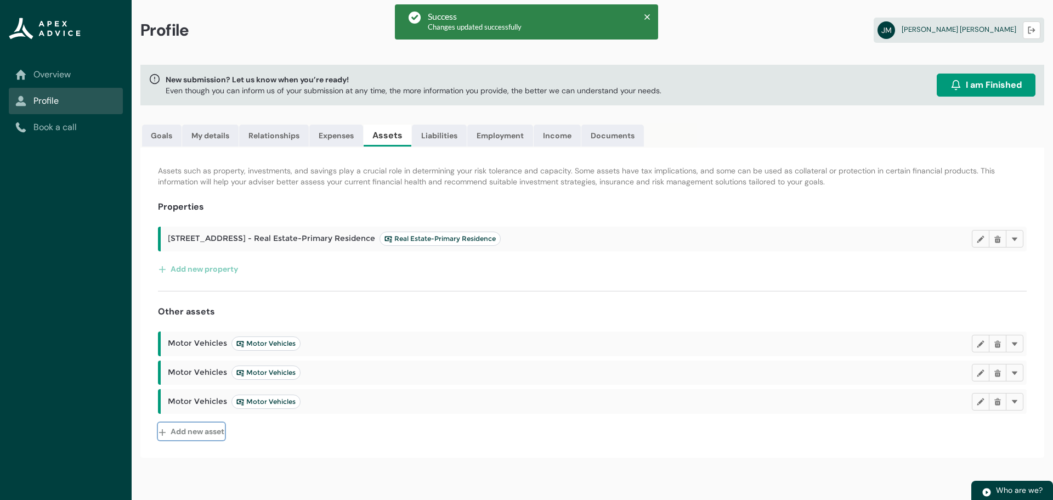
click at [187, 431] on button "Add new asset" at bounding box center [191, 431] width 67 height 18
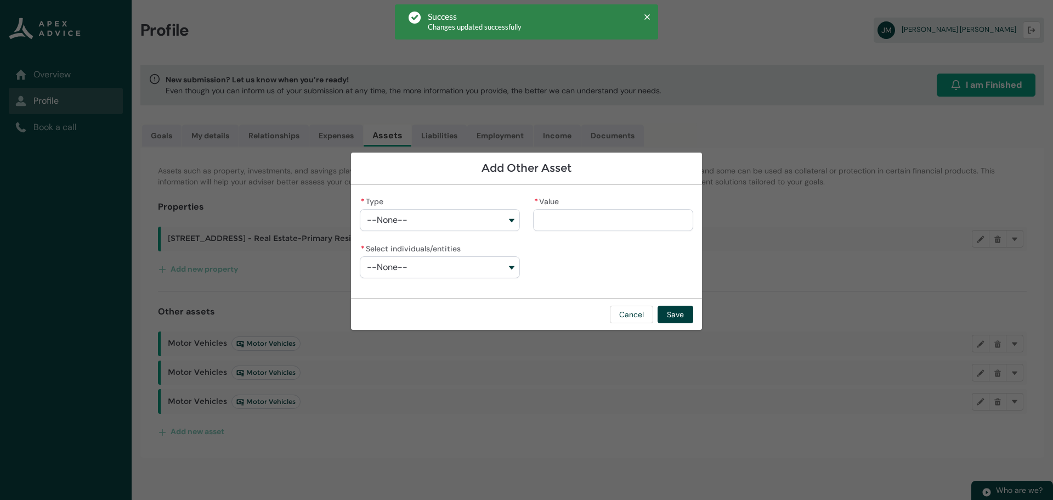
click at [413, 221] on button "--None--" at bounding box center [440, 220] width 160 height 22
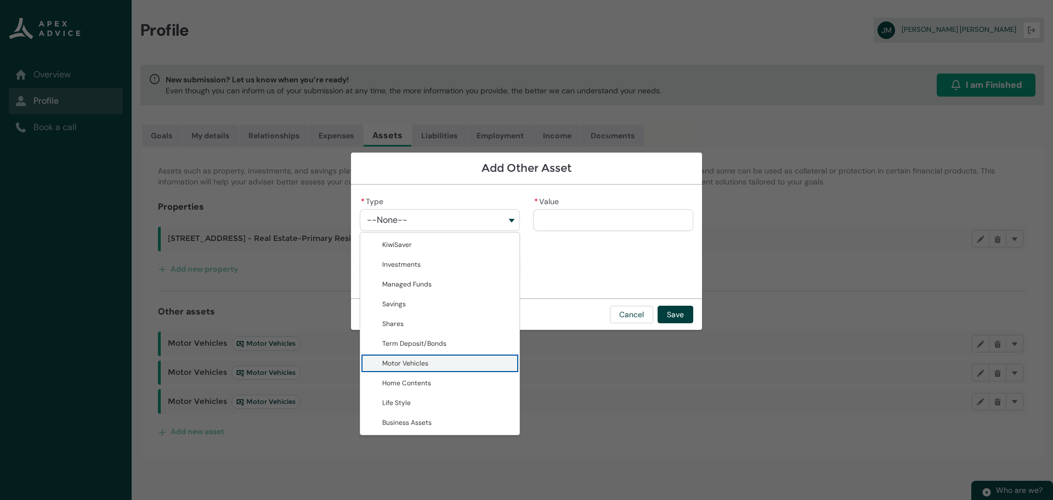
click at [440, 359] on span "Motor Vehicles" at bounding box center [447, 363] width 131 height 11
type lightning-combobox "Motor Vehicles"
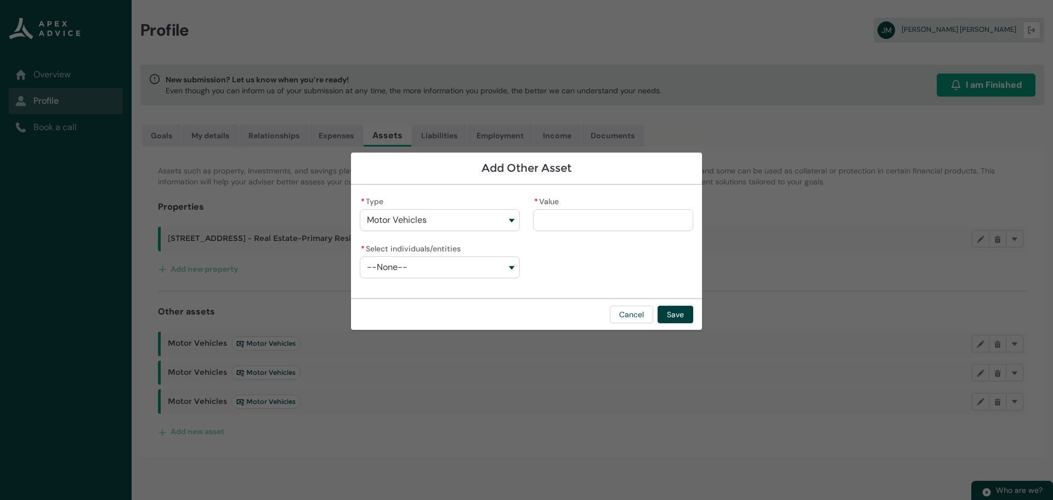
click at [567, 221] on input "* Value" at bounding box center [613, 220] width 160 height 22
type lightning-primitive-input-simple "1"
type input "*"
type lightning-primitive-input-simple "11"
type input "**"
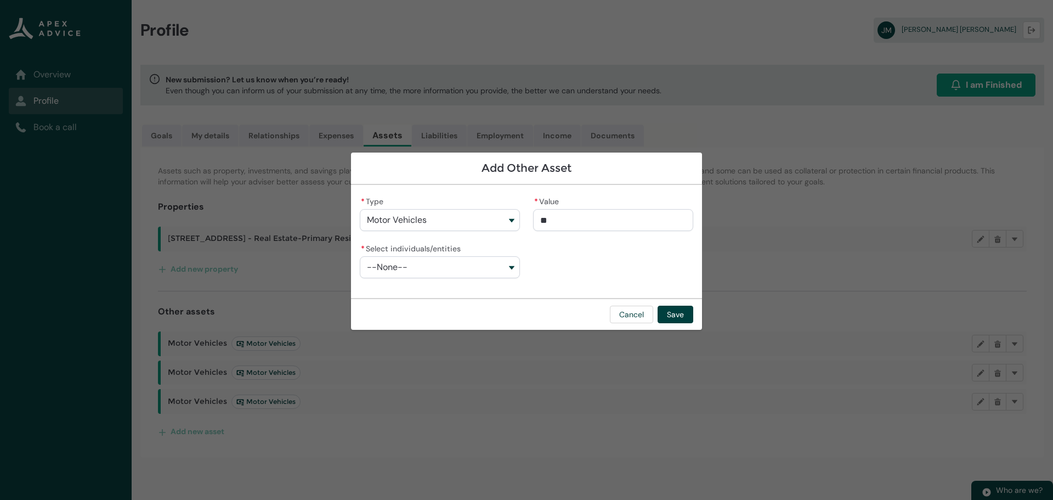
type lightning-primitive-input-simple "110"
type input "****"
type lightning-primitive-input-simple "1100"
type input "*****"
type lightning-primitive-input-simple "11000"
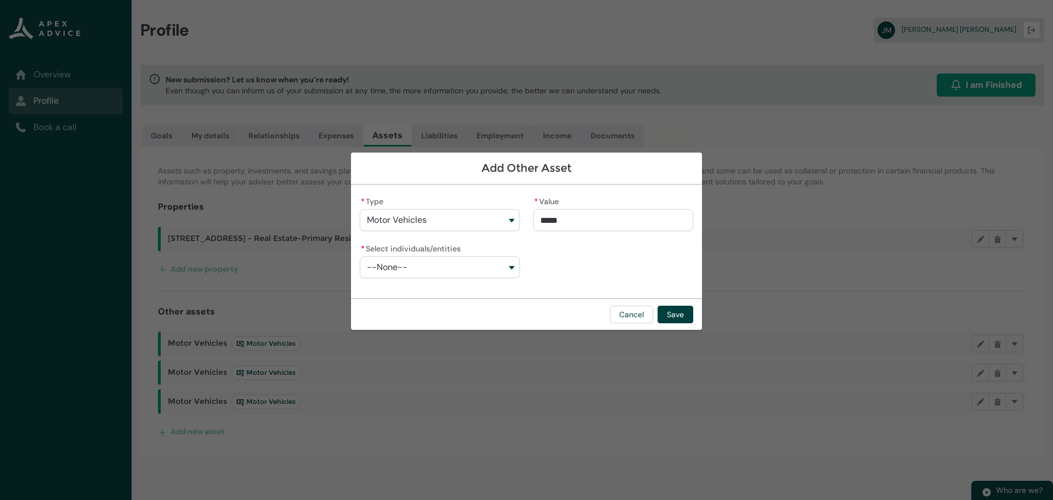
type input "******"
type lightning-primitive-input-simple "110000"
type input "*******"
click at [547, 219] on input "*******" at bounding box center [613, 220] width 160 height 22
type lightning-primitive-input-simple "115000"
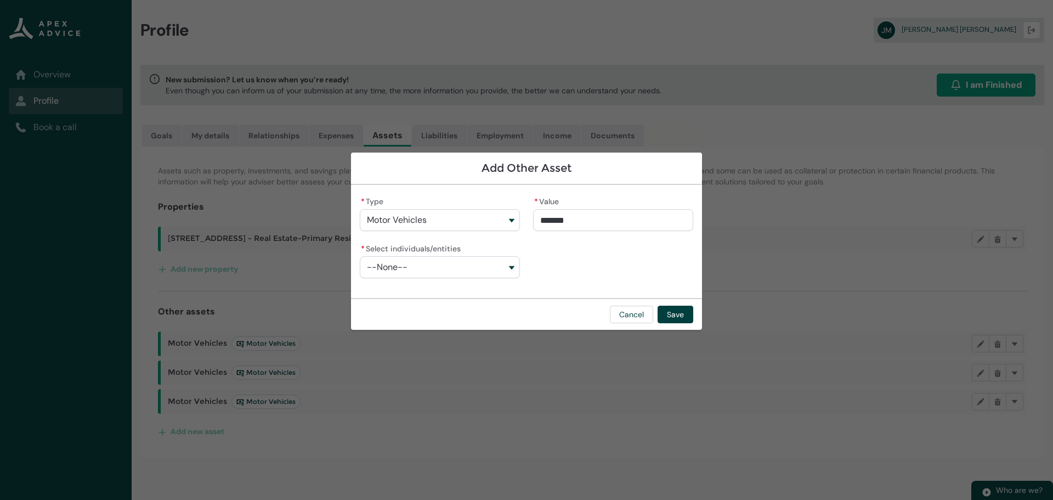
type input "**********"
click at [451, 275] on button "--None--" at bounding box center [440, 267] width 160 height 22
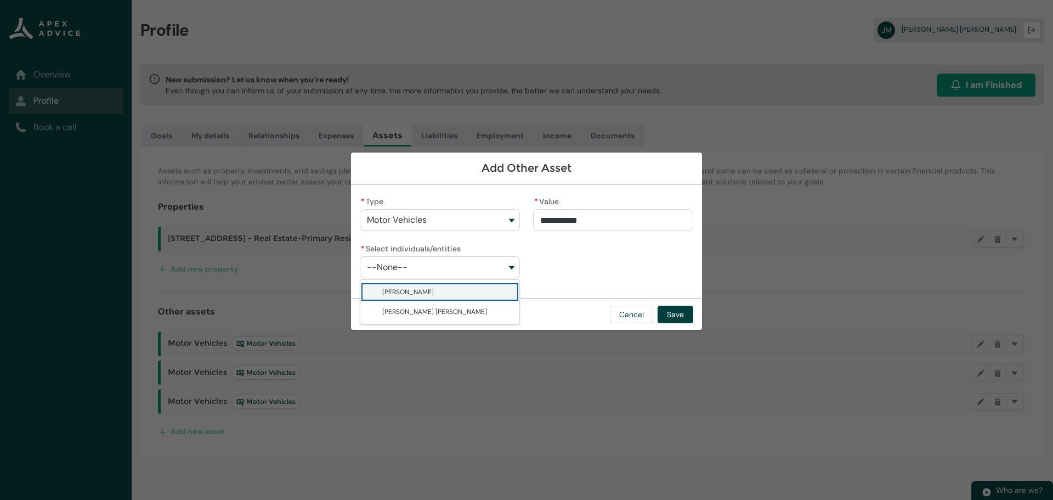
click at [434, 287] on span "[PERSON_NAME]" at bounding box center [408, 291] width 52 height 9
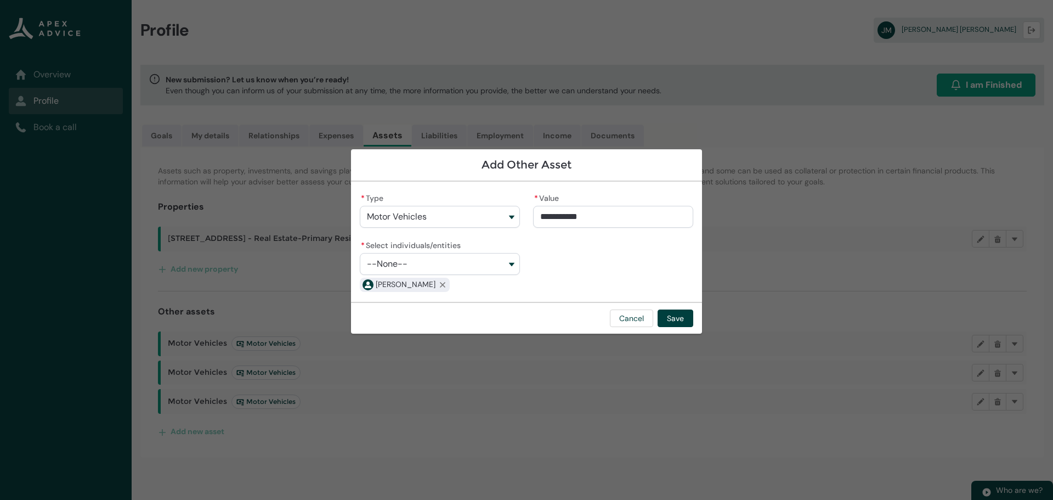
click at [446, 268] on button "--None--" at bounding box center [440, 264] width 160 height 22
click at [439, 312] on span "[PERSON_NAME] [PERSON_NAME]" at bounding box center [434, 307] width 105 height 9
type lightning-combobox "001Q900000BOa2XIAT"
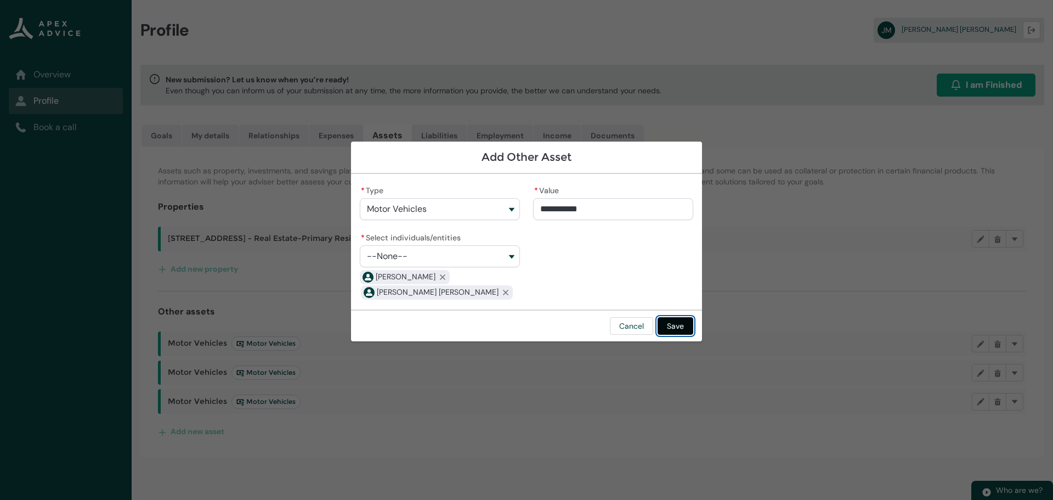
click at [681, 325] on button "Save" at bounding box center [676, 326] width 36 height 18
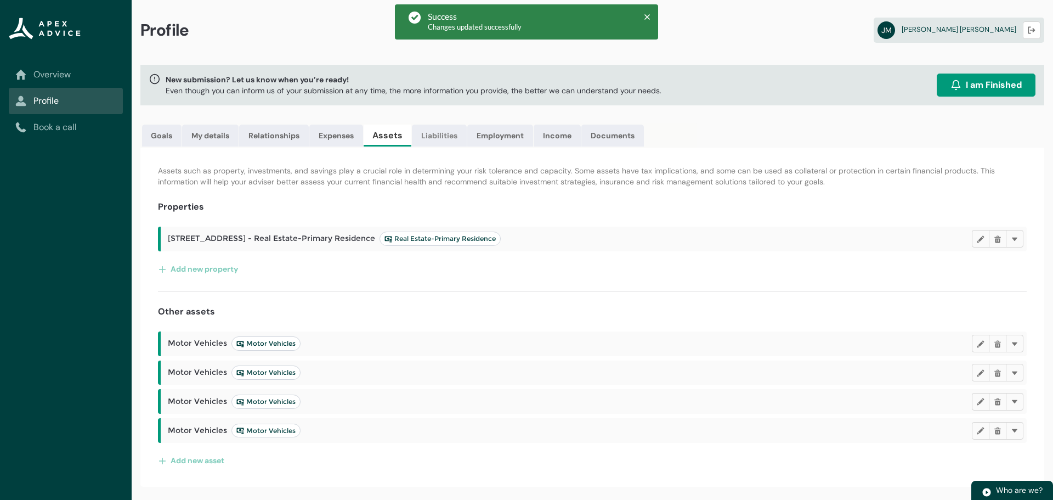
click at [447, 133] on link "Liabilities" at bounding box center [439, 136] width 55 height 22
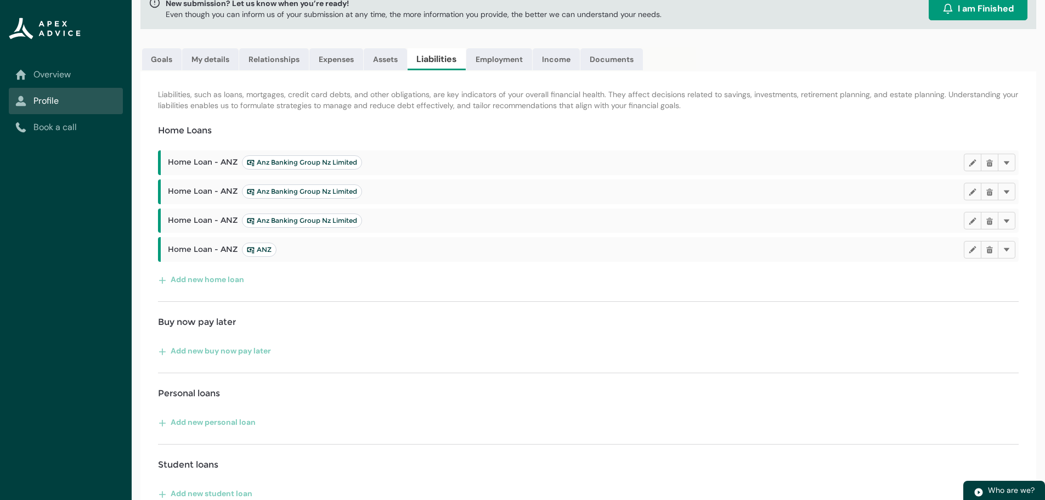
scroll to position [74, 0]
click at [1009, 251] on lightning-primitive-icon "button" at bounding box center [1007, 251] width 8 height 8
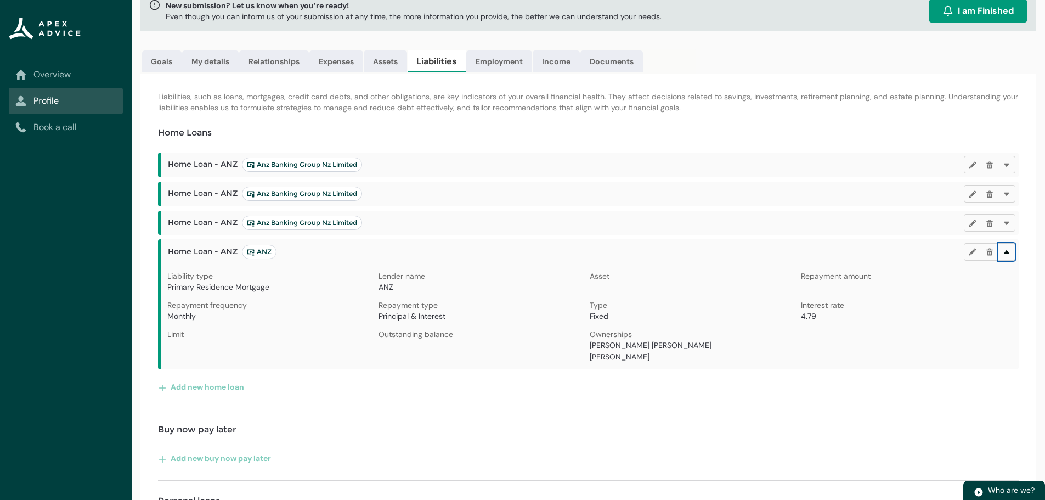
click at [1009, 251] on lightning-primitive-icon "button" at bounding box center [1007, 251] width 8 height 8
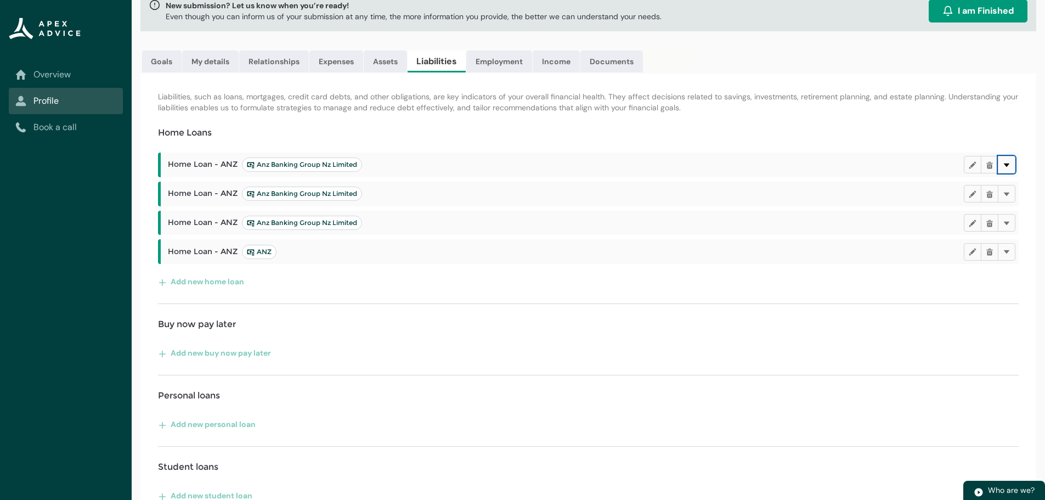
click at [1011, 159] on button "Delete" at bounding box center [1007, 165] width 18 height 18
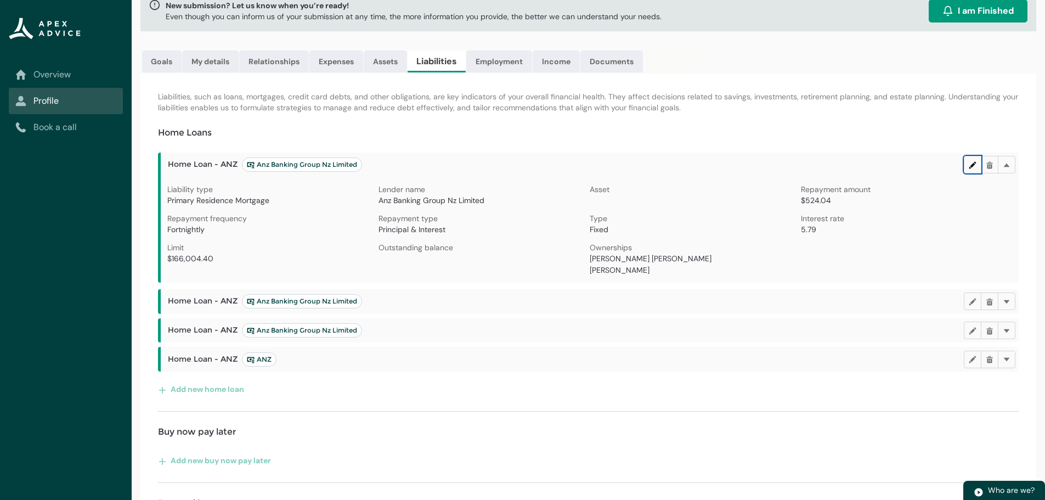
click at [974, 164] on lightning-primitive-icon "button" at bounding box center [973, 165] width 8 height 8
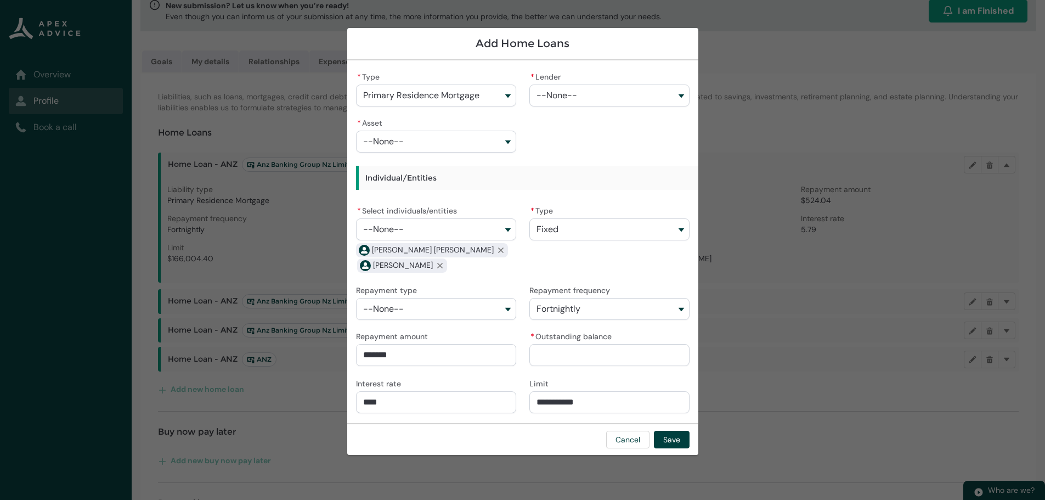
click at [569, 92] on span "--None--" at bounding box center [556, 96] width 41 height 10
click at [559, 93] on span "--None--" at bounding box center [556, 96] width 41 height 10
click at [556, 89] on button "--None--" at bounding box center [609, 95] width 160 height 22
click at [666, 47] on h1 "Add Home Loans" at bounding box center [523, 44] width 334 height 14
type input "********"
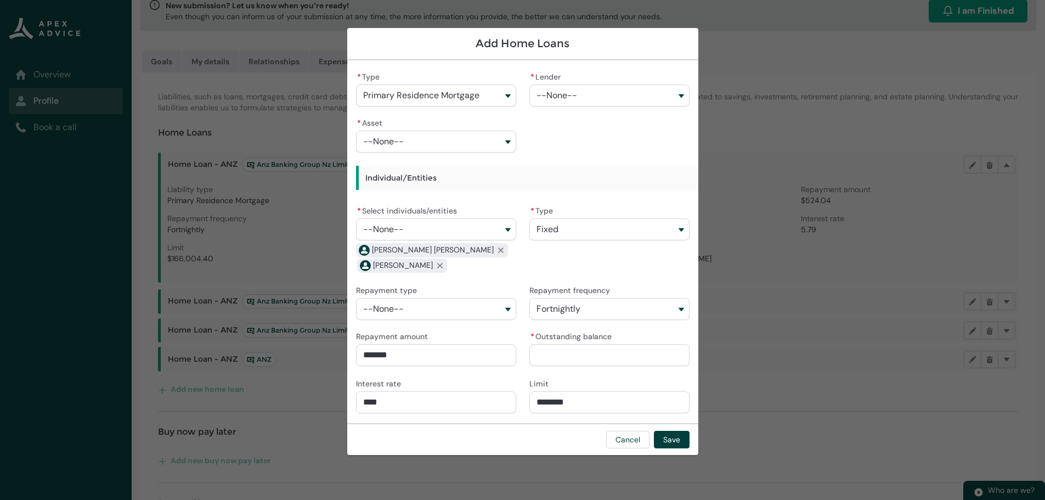
drag, startPoint x: 550, startPoint y: 400, endPoint x: 626, endPoint y: 401, distance: 75.7
click at [626, 401] on input "********" at bounding box center [609, 402] width 160 height 22
type lightning-primitive-input-simple "166"
type input "***"
type lightning-primitive-input-simple "16"
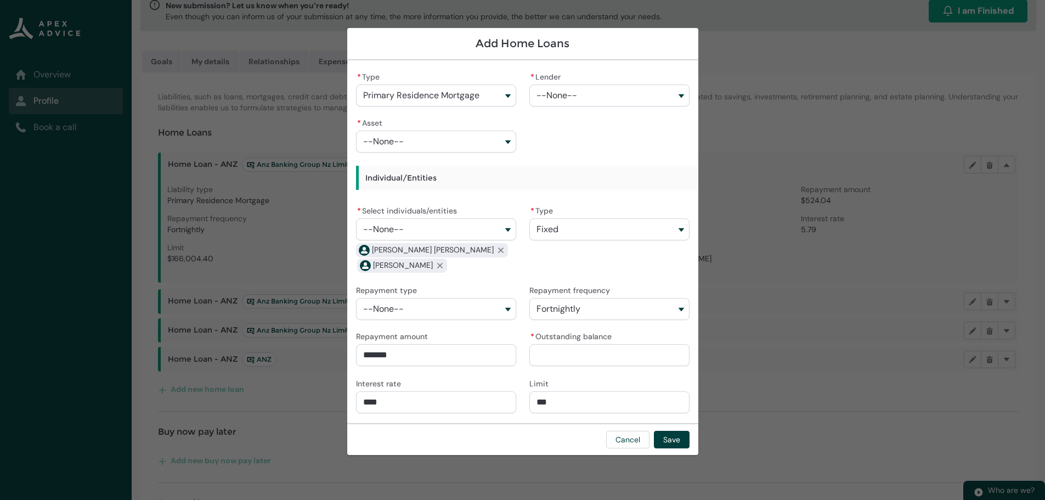
type input "**"
type lightning-primitive-input-simple "163"
type input "***"
type lightning-primitive-input-simple "1636"
type input "****"
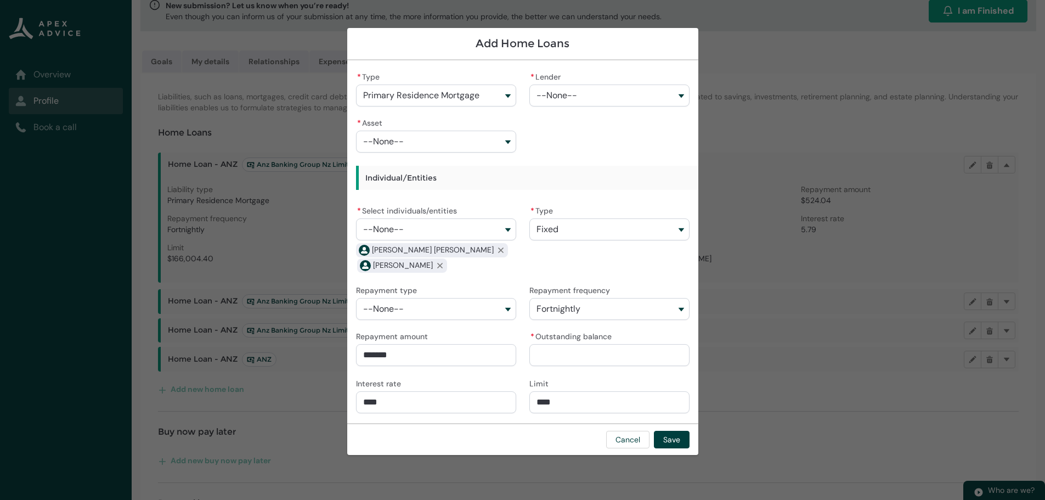
type lightning-primitive-input-simple "16363"
type input "*****"
click at [407, 352] on input "******" at bounding box center [436, 355] width 160 height 22
drag, startPoint x: 427, startPoint y: 353, endPoint x: 316, endPoint y: 351, distance: 111.4
click at [316, 351] on section "Add Home Loans * Type Primary Residence Mortgage * Lender --None-- Westpac Bank…" at bounding box center [522, 250] width 1045 height 500
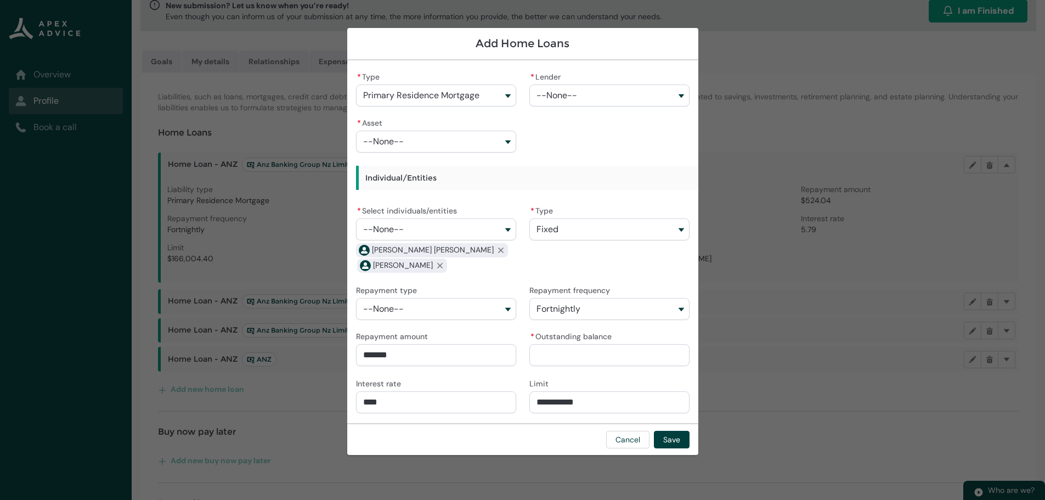
click at [369, 399] on input "****" at bounding box center [436, 402] width 160 height 22
drag, startPoint x: 372, startPoint y: 400, endPoint x: 382, endPoint y: 401, distance: 9.4
click at [382, 401] on input "****" at bounding box center [436, 402] width 160 height 22
click at [371, 400] on input "****" at bounding box center [436, 402] width 160 height 22
drag, startPoint x: 370, startPoint y: 400, endPoint x: 438, endPoint y: 404, distance: 67.6
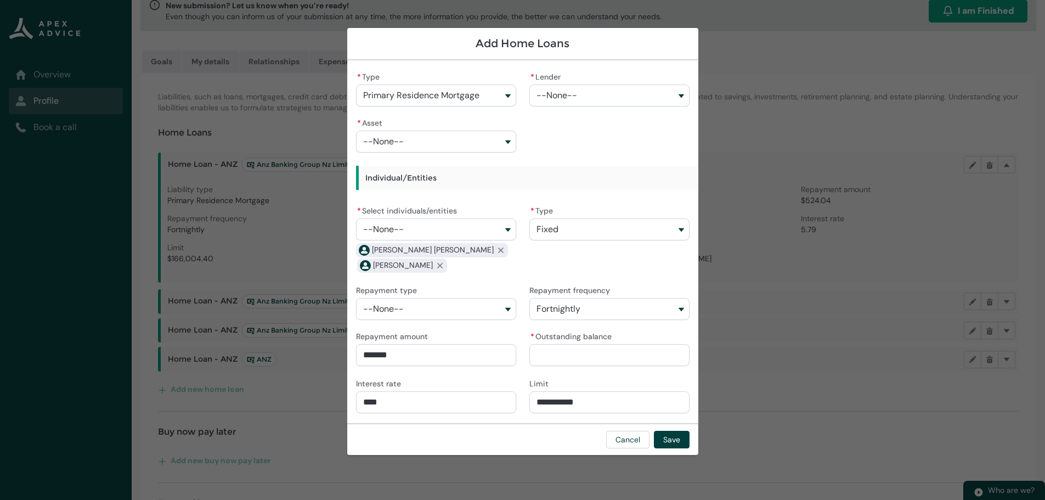
click at [437, 404] on input "****" at bounding box center [436, 402] width 160 height 22
drag, startPoint x: 604, startPoint y: 403, endPoint x: 498, endPoint y: 404, distance: 107.0
click at [498, 404] on div "* Type Primary Residence Mortgage * Lender --None-- Westpac Banking Corporation…" at bounding box center [523, 241] width 334 height 345
click at [583, 347] on input "* Outstanding balance" at bounding box center [609, 355] width 160 height 22
paste input "******"
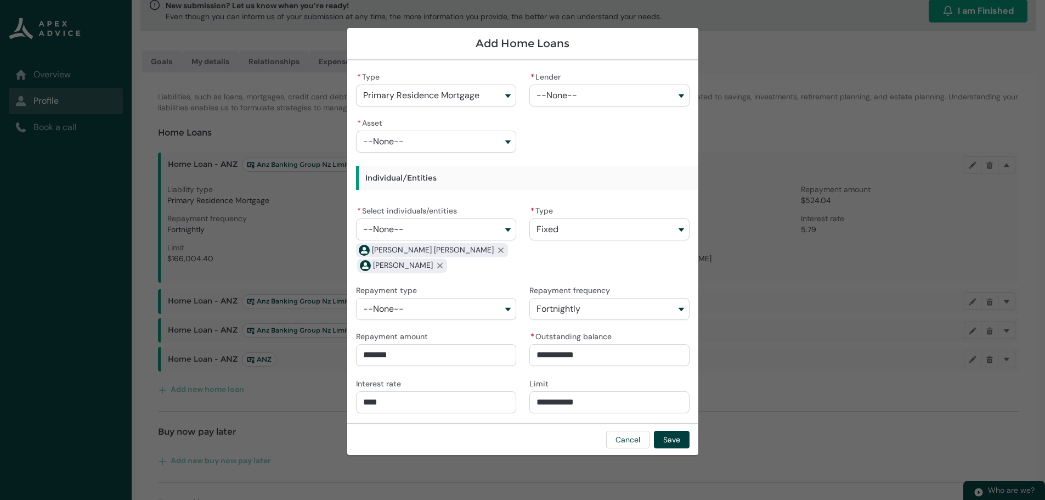
click at [542, 431] on div "Cancel Save" at bounding box center [522, 439] width 351 height 32
click at [411, 307] on button "--None--" at bounding box center [436, 309] width 160 height 22
click at [415, 330] on span "Principle & Interest" at bounding box center [408, 333] width 60 height 9
click at [680, 436] on button "Save" at bounding box center [672, 440] width 36 height 18
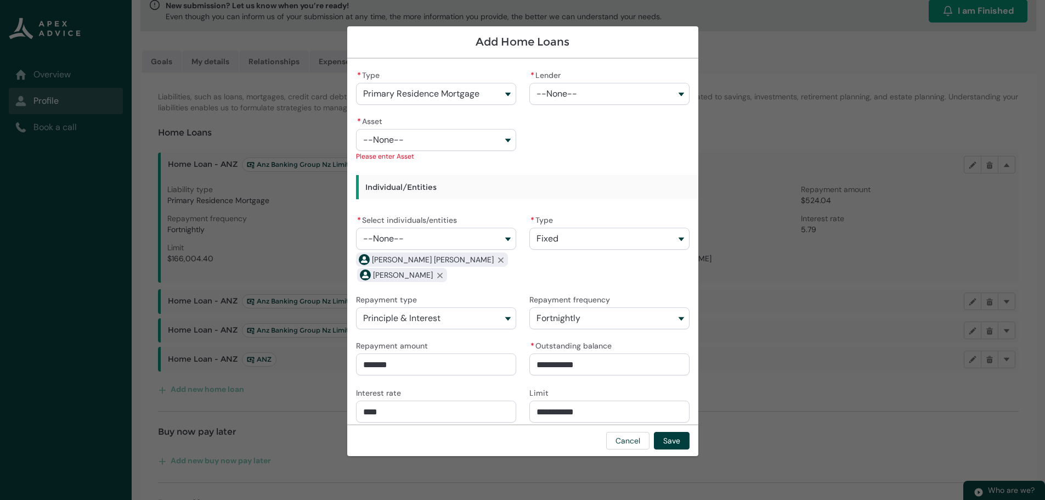
click at [399, 133] on button "--None--" at bounding box center [436, 140] width 160 height 22
click at [428, 169] on span "[STREET_ADDRESS] - Real Estate-Primary Residence" at bounding box center [441, 170] width 127 height 22
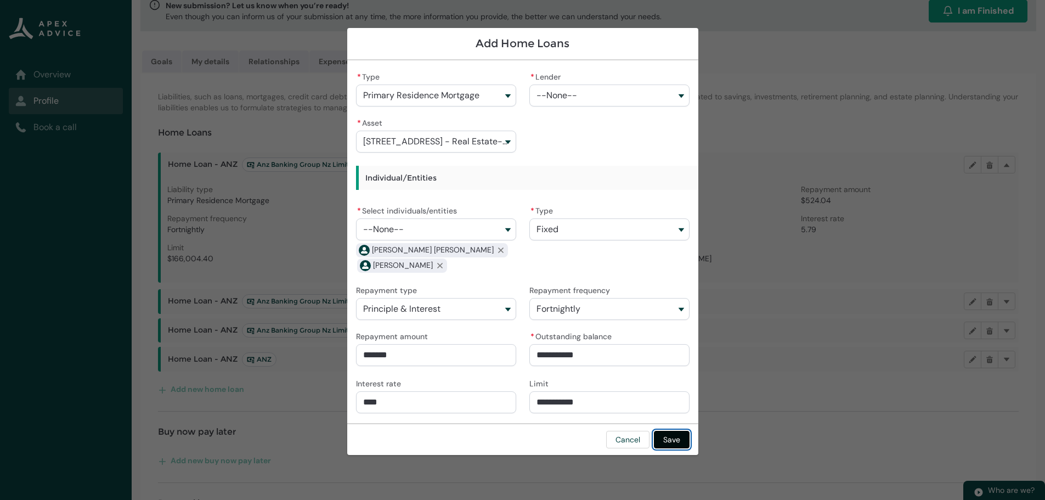
click at [679, 437] on button "Save" at bounding box center [672, 440] width 36 height 18
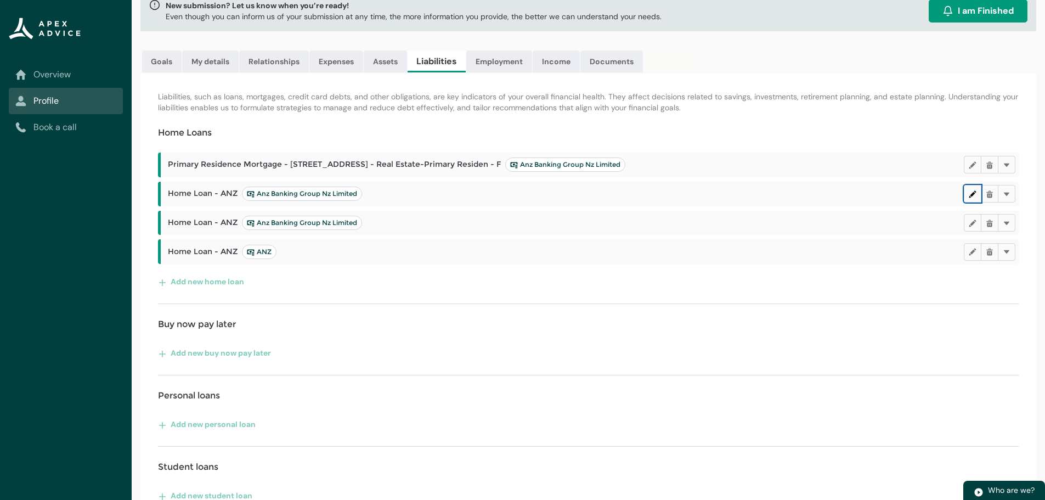
click at [973, 194] on lightning-primitive-icon "button" at bounding box center [973, 193] width 8 height 8
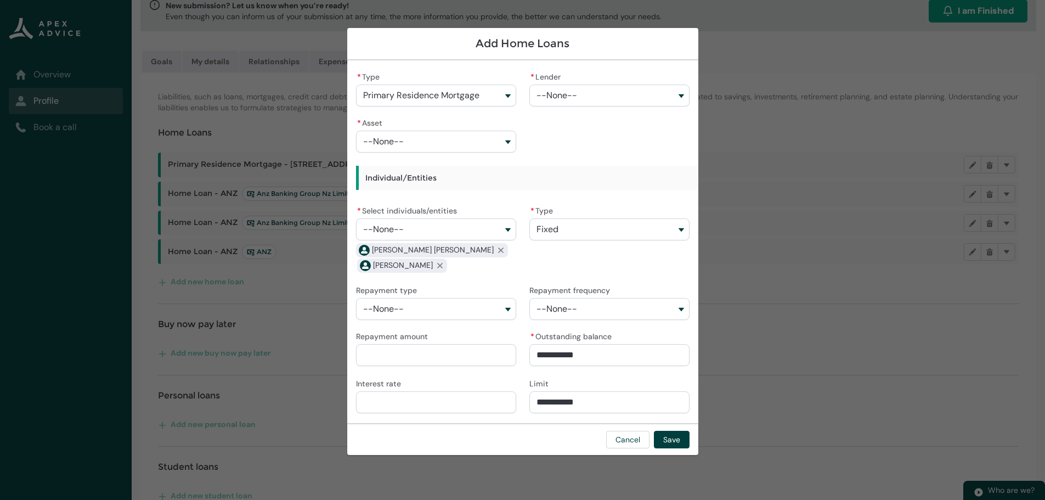
click at [573, 95] on span "--None--" at bounding box center [556, 96] width 41 height 10
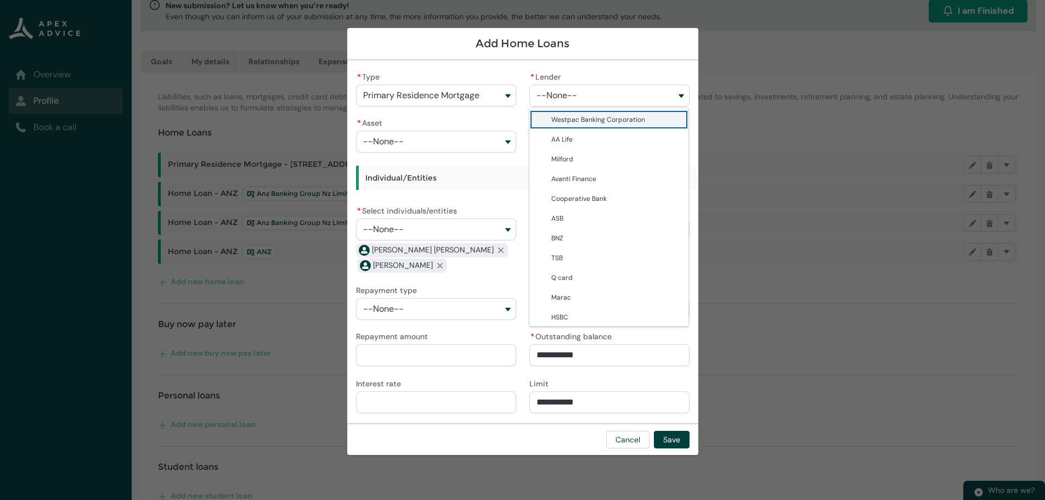
click at [573, 95] on span "--None--" at bounding box center [556, 96] width 41 height 10
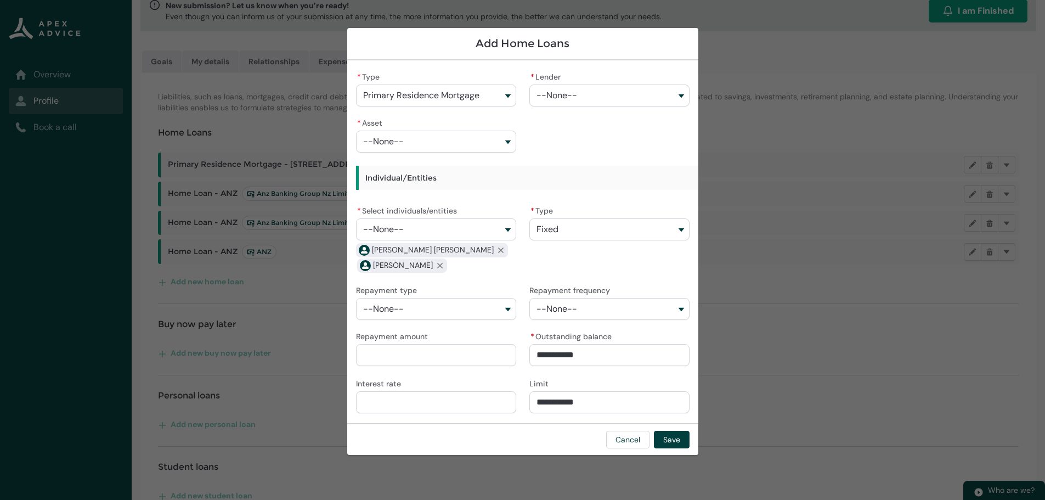
click at [438, 137] on button "--None--" at bounding box center [436, 142] width 160 height 22
click at [423, 174] on span "[STREET_ADDRESS] - Real Estate-Primary Residence" at bounding box center [443, 171] width 131 height 22
click at [420, 225] on button "--None--" at bounding box center [436, 229] width 160 height 22
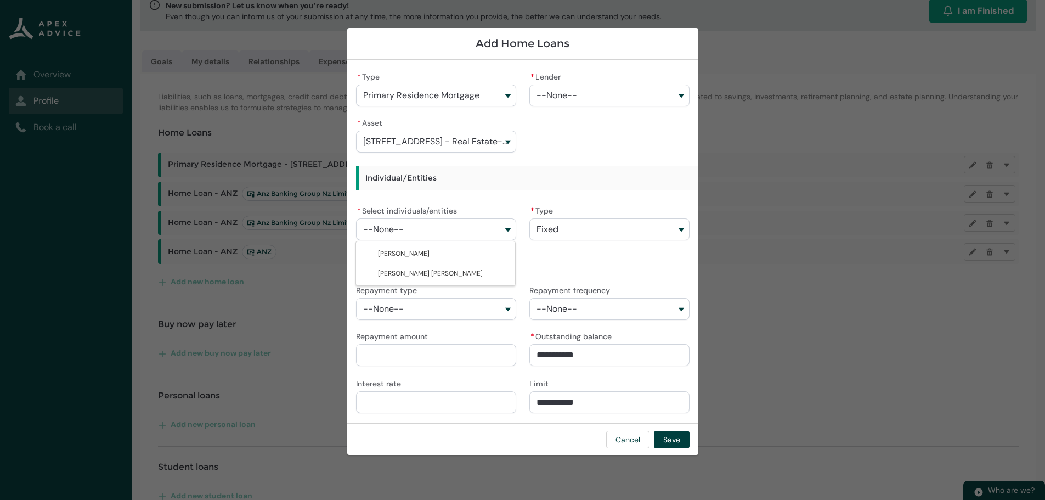
click at [592, 229] on button "Fixed" at bounding box center [609, 229] width 160 height 22
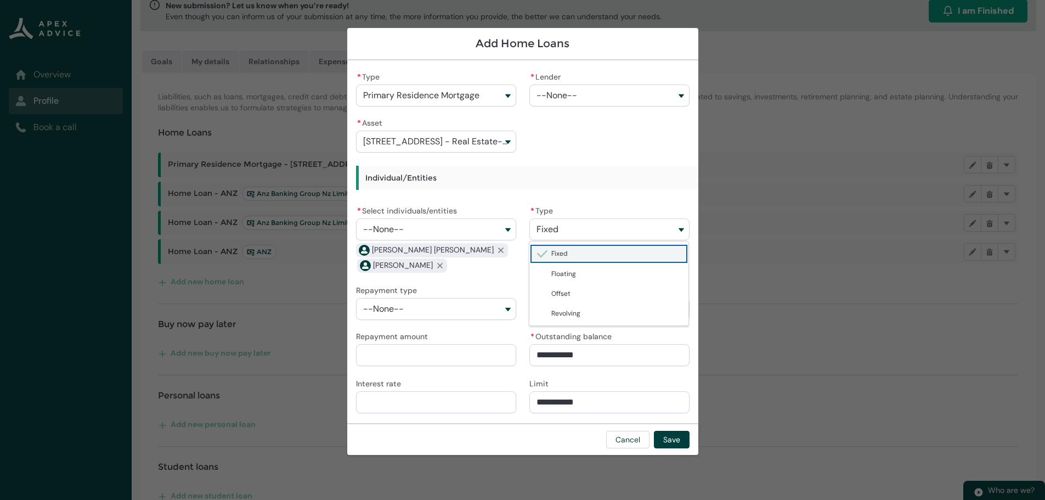
click at [592, 225] on button "Fixed" at bounding box center [609, 229] width 160 height 22
click at [447, 312] on button "--None--" at bounding box center [436, 309] width 160 height 22
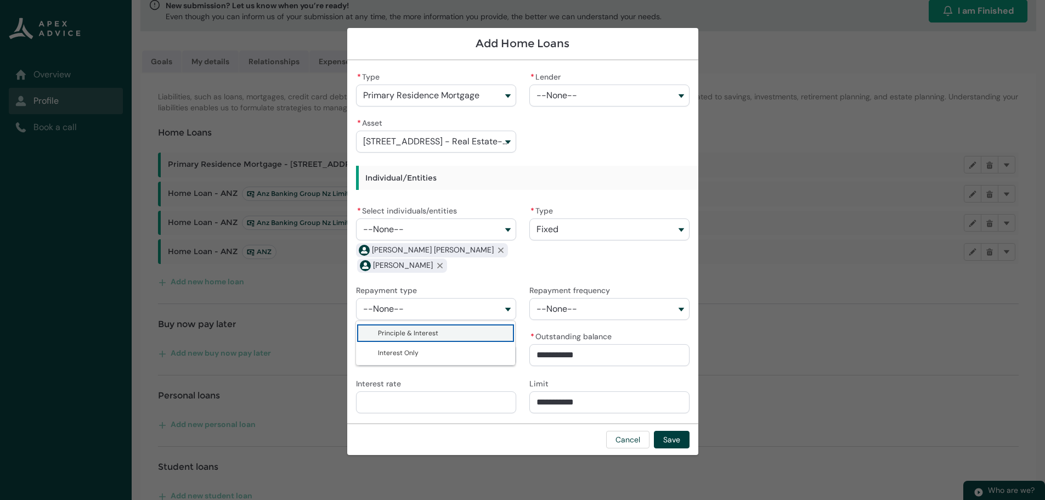
drag, startPoint x: 432, startPoint y: 334, endPoint x: 506, endPoint y: 330, distance: 74.2
click at [433, 333] on span "Principle & Interest" at bounding box center [408, 333] width 60 height 9
click at [566, 313] on span "--None--" at bounding box center [556, 309] width 41 height 10
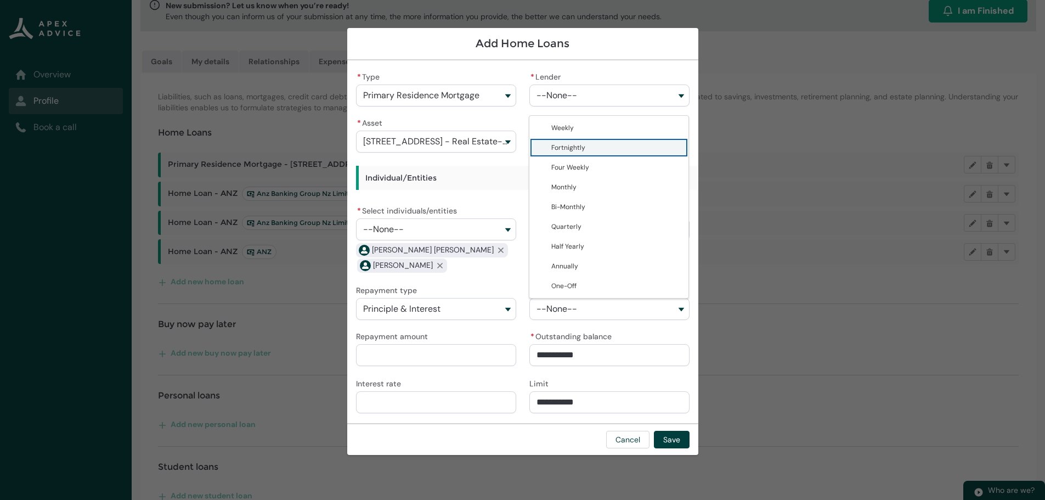
click at [573, 149] on span "Fortnightly" at bounding box center [568, 147] width 34 height 9
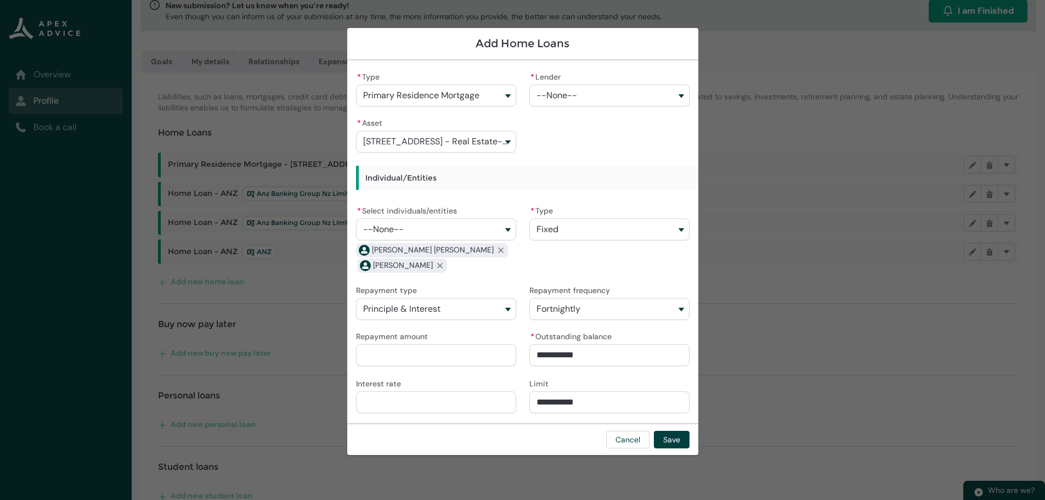
click at [427, 355] on input "Repayment amount" at bounding box center [436, 355] width 160 height 22
drag, startPoint x: 602, startPoint y: 354, endPoint x: 496, endPoint y: 361, distance: 106.7
click at [496, 361] on div "* Type Primary Residence Mortgage * Lender --None-- Westpac Banking Corporation…" at bounding box center [523, 241] width 334 height 345
click at [409, 402] on input "Interest rate" at bounding box center [436, 402] width 160 height 22
drag, startPoint x: 608, startPoint y: 403, endPoint x: 437, endPoint y: 405, distance: 171.7
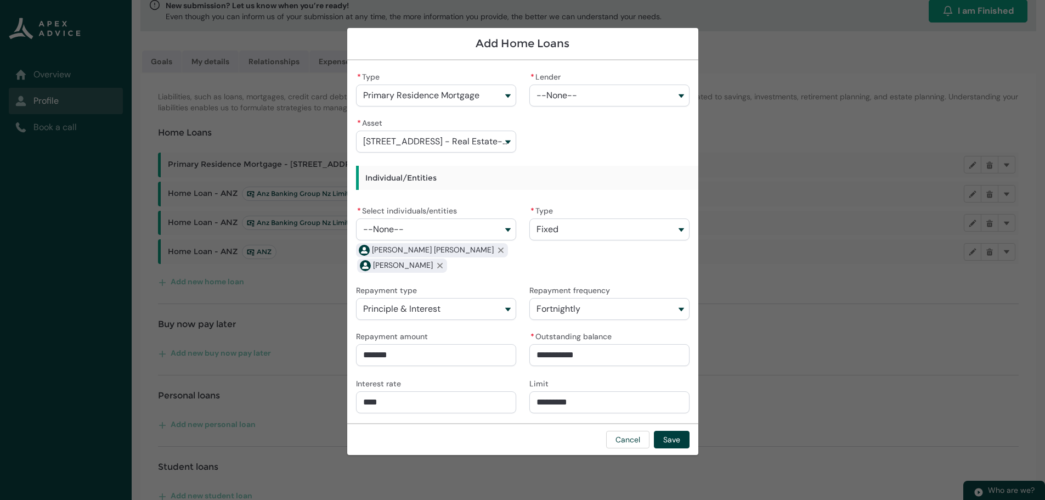
click at [437, 405] on div "* Type Primary Residence Mortgage * Lender --None-- Westpac Banking Corporation…" at bounding box center [523, 241] width 334 height 345
click at [503, 442] on div "Cancel Save" at bounding box center [522, 439] width 351 height 32
click at [674, 436] on button "Save" at bounding box center [672, 440] width 36 height 18
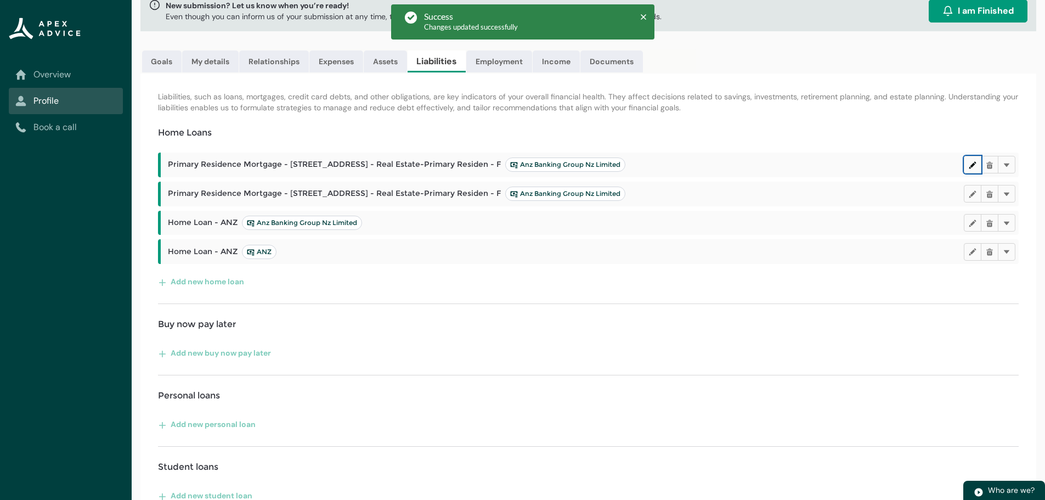
click at [971, 164] on lightning-primitive-icon "button" at bounding box center [973, 165] width 8 height 8
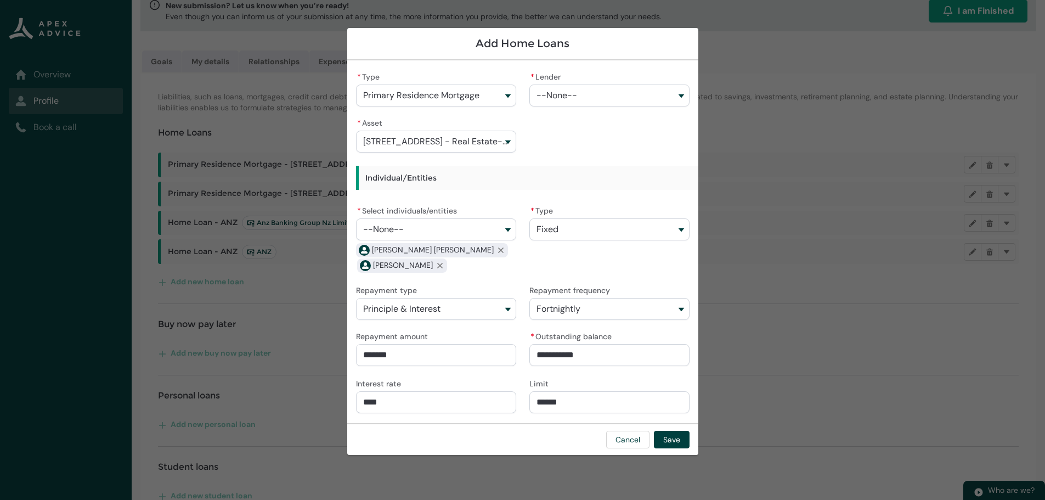
drag, startPoint x: 613, startPoint y: 399, endPoint x: 453, endPoint y: 397, distance: 160.2
click at [453, 397] on div "**********" at bounding box center [523, 241] width 334 height 345
click at [675, 444] on button "Save" at bounding box center [672, 440] width 36 height 18
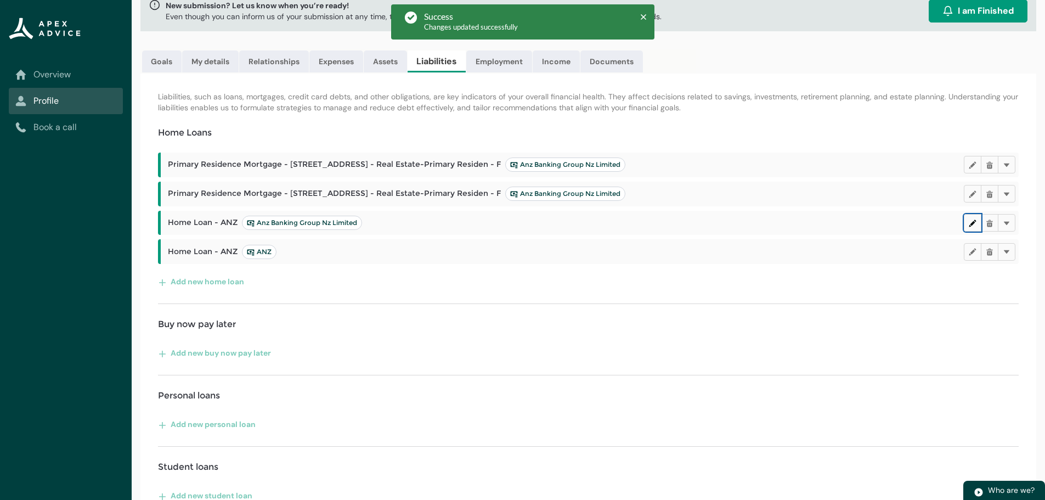
click at [974, 222] on lightning-primitive-icon "button" at bounding box center [973, 222] width 8 height 8
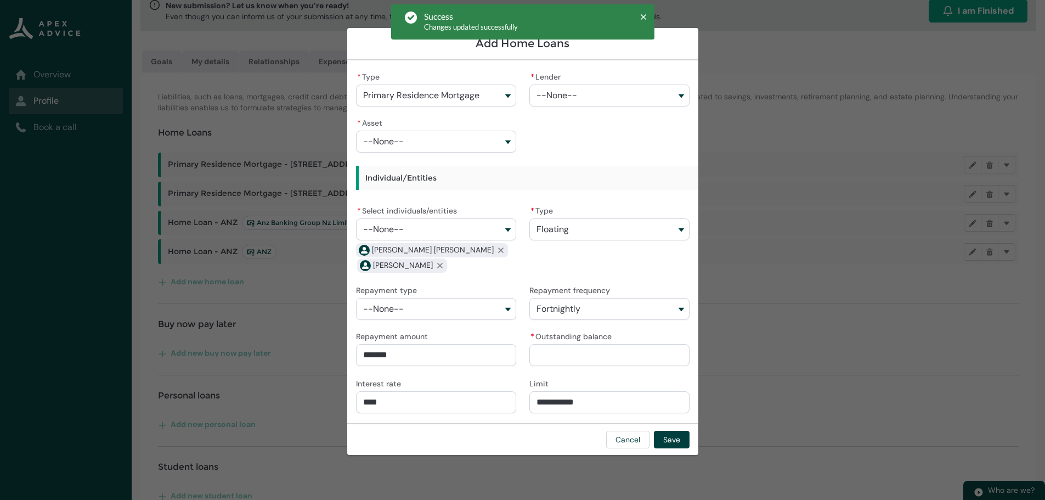
click at [413, 139] on button "--None--" at bounding box center [436, 142] width 160 height 22
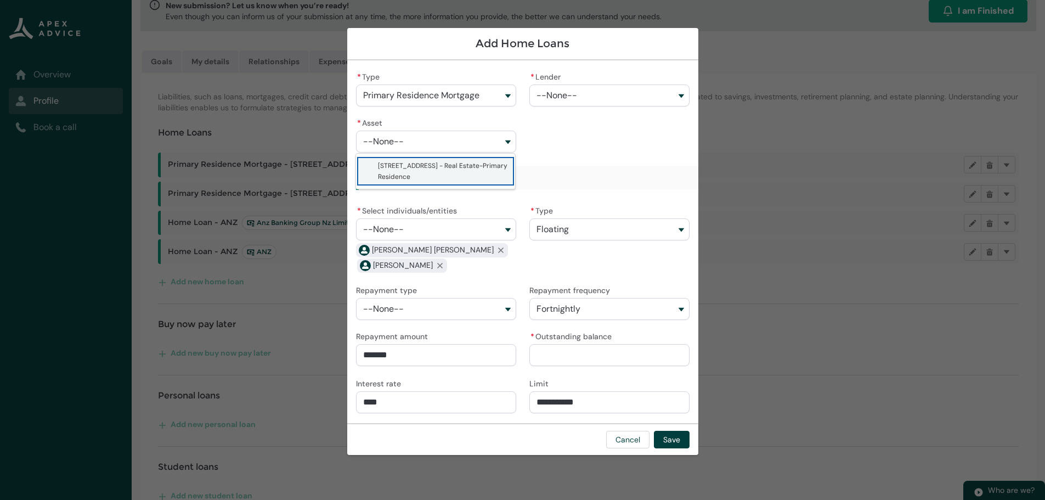
click at [416, 167] on span "[STREET_ADDRESS] - Real Estate-Primary Residence" at bounding box center [442, 171] width 129 height 20
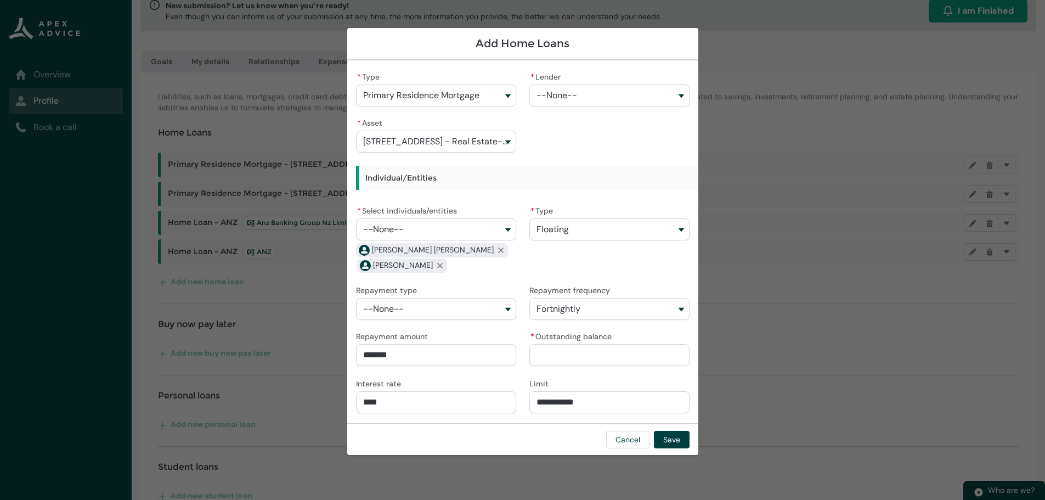
click at [446, 234] on button "--None--" at bounding box center [436, 229] width 160 height 22
click at [592, 230] on button "Floating" at bounding box center [609, 229] width 160 height 22
click at [575, 253] on span "Fixed" at bounding box center [616, 253] width 131 height 11
click at [441, 312] on button "--None--" at bounding box center [436, 309] width 160 height 22
drag, startPoint x: 438, startPoint y: 330, endPoint x: 473, endPoint y: 325, distance: 35.5
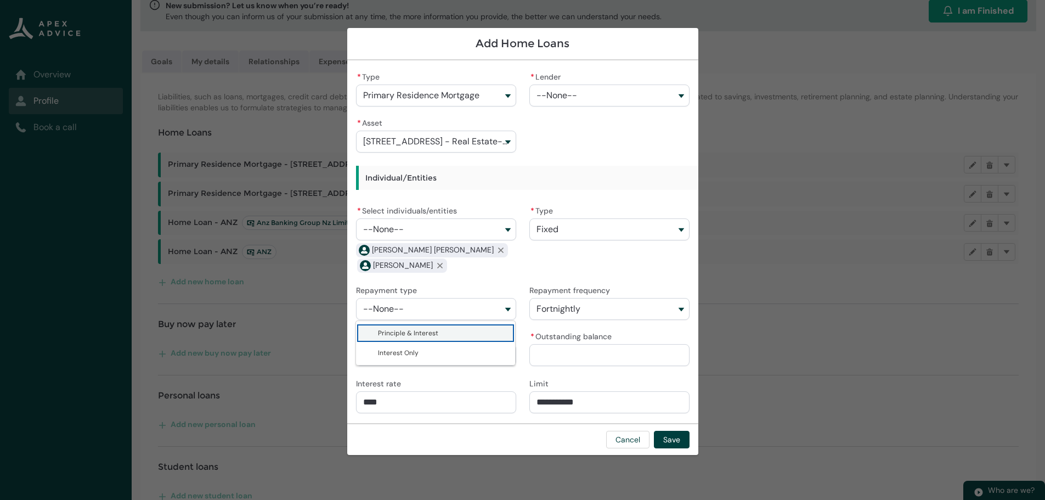
click at [438, 330] on span "Principle & Interest" at bounding box center [443, 332] width 131 height 11
drag, startPoint x: 447, startPoint y: 352, endPoint x: 272, endPoint y: 350, distance: 175.5
click at [272, 350] on section "**********" at bounding box center [522, 250] width 1045 height 500
drag, startPoint x: 347, startPoint y: 407, endPoint x: 336, endPoint y: 401, distance: 12.5
click at [336, 405] on section "**********" at bounding box center [522, 250] width 1045 height 500
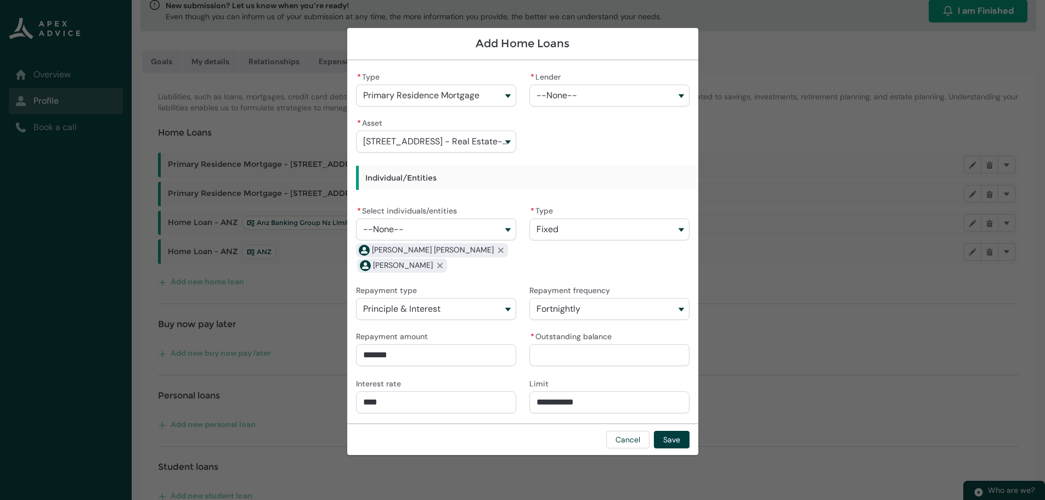
click at [644, 357] on input "* Outstanding balance" at bounding box center [609, 355] width 160 height 22
drag, startPoint x: 604, startPoint y: 403, endPoint x: 391, endPoint y: 363, distance: 217.1
click at [379, 385] on div "**********" at bounding box center [523, 241] width 334 height 345
click at [674, 440] on button "Save" at bounding box center [672, 440] width 36 height 18
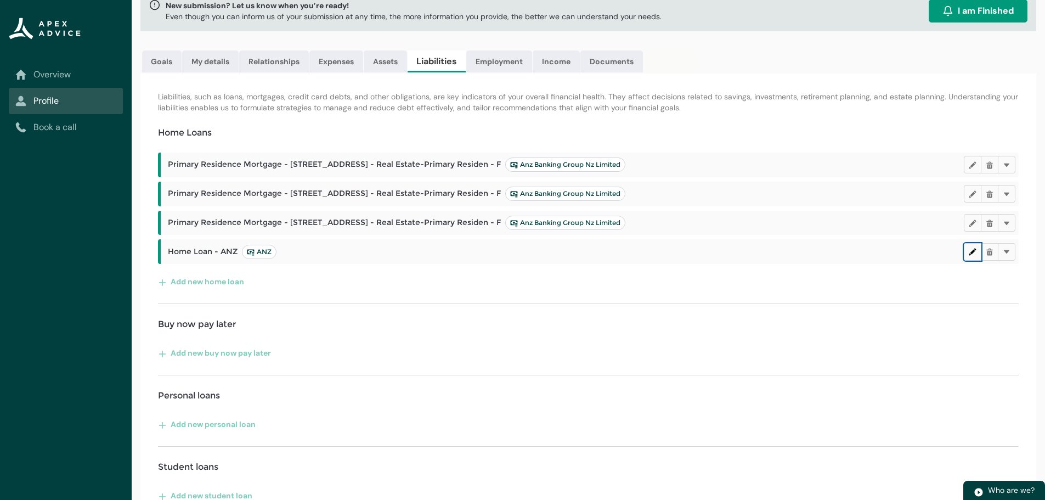
click at [972, 253] on lightning-primitive-icon "button" at bounding box center [973, 251] width 8 height 8
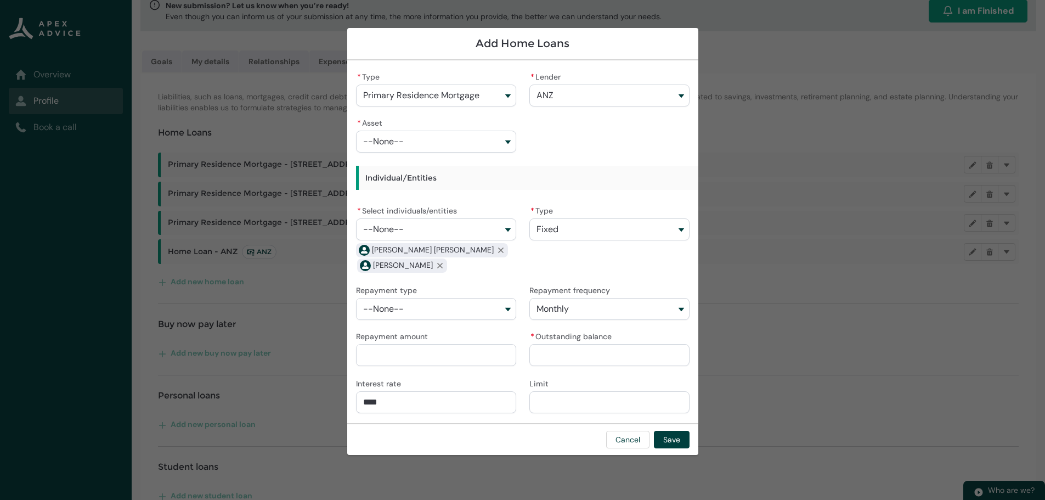
click at [432, 142] on button "--None--" at bounding box center [436, 142] width 160 height 22
click at [426, 168] on span "[STREET_ADDRESS] - Real Estate-Primary Residence" at bounding box center [442, 171] width 129 height 20
click at [590, 230] on button "Fixed" at bounding box center [609, 229] width 160 height 22
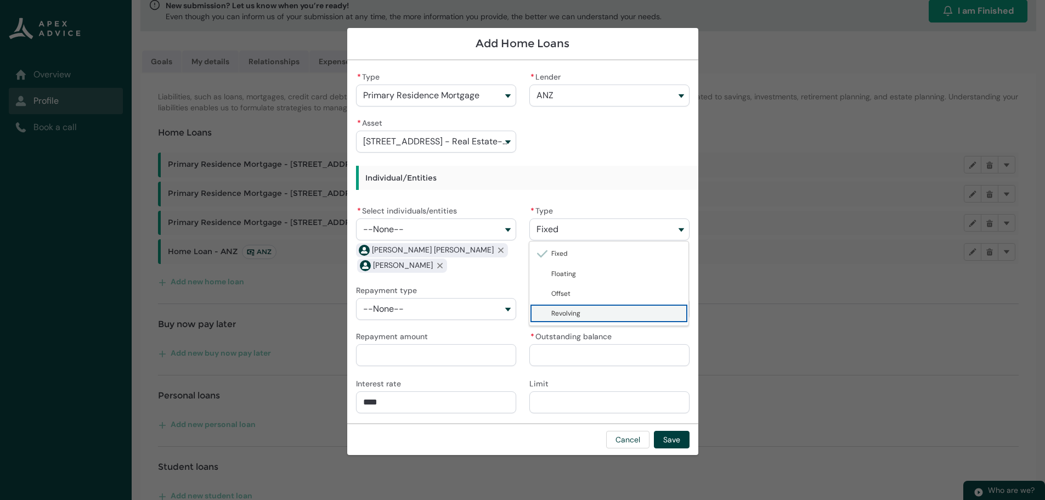
click at [567, 312] on span "Revolving" at bounding box center [565, 313] width 29 height 9
click at [460, 308] on button "--None--" at bounding box center [436, 309] width 160 height 22
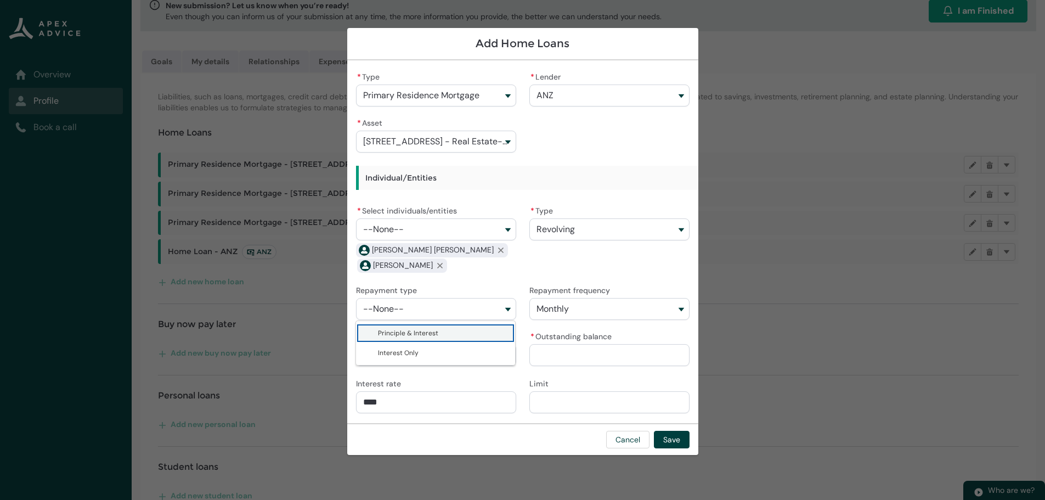
click at [449, 329] on span "Principle & Interest" at bounding box center [443, 332] width 131 height 11
click at [445, 353] on input "Repayment amount" at bounding box center [436, 355] width 160 height 22
click at [564, 355] on input "* Outstanding balance" at bounding box center [609, 355] width 160 height 22
click at [457, 400] on input "****" at bounding box center [436, 402] width 160 height 22
click at [573, 397] on input "Limit" at bounding box center [609, 402] width 160 height 22
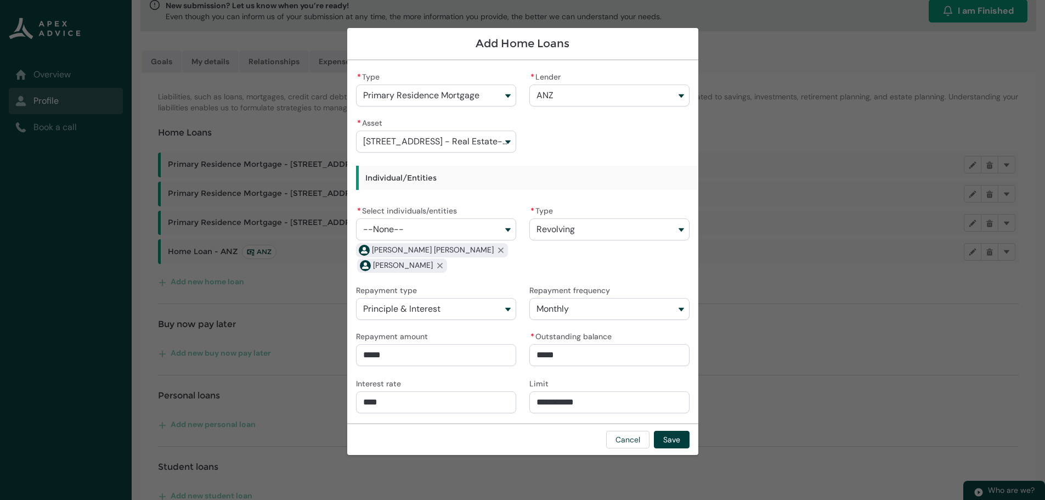
click at [520, 428] on div "Cancel Save" at bounding box center [522, 439] width 351 height 32
click at [587, 221] on button "Revolving" at bounding box center [609, 229] width 160 height 22
click at [564, 203] on div "* Type Revolving Fixed Floating Offset Revolving" at bounding box center [609, 221] width 160 height 37
click at [585, 229] on button "Revolving" at bounding box center [609, 229] width 160 height 22
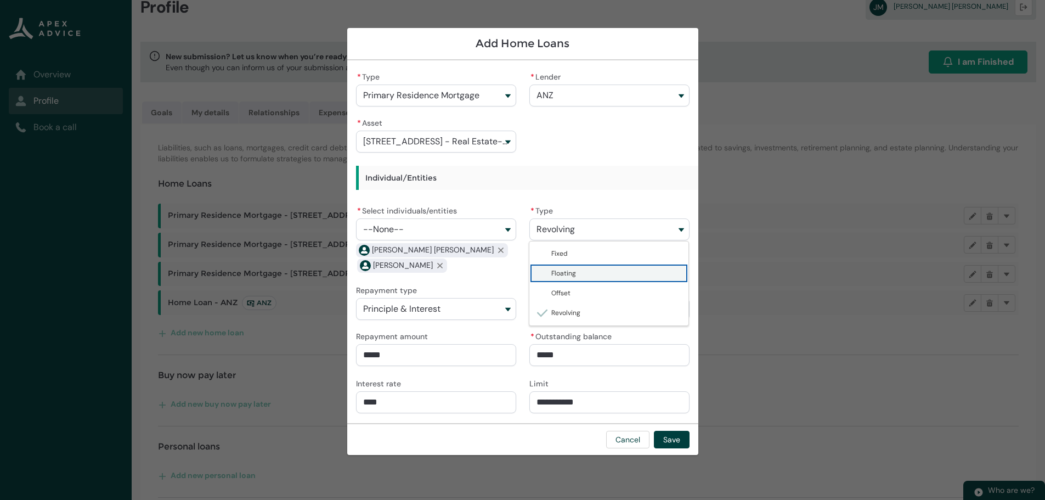
scroll to position [19, 0]
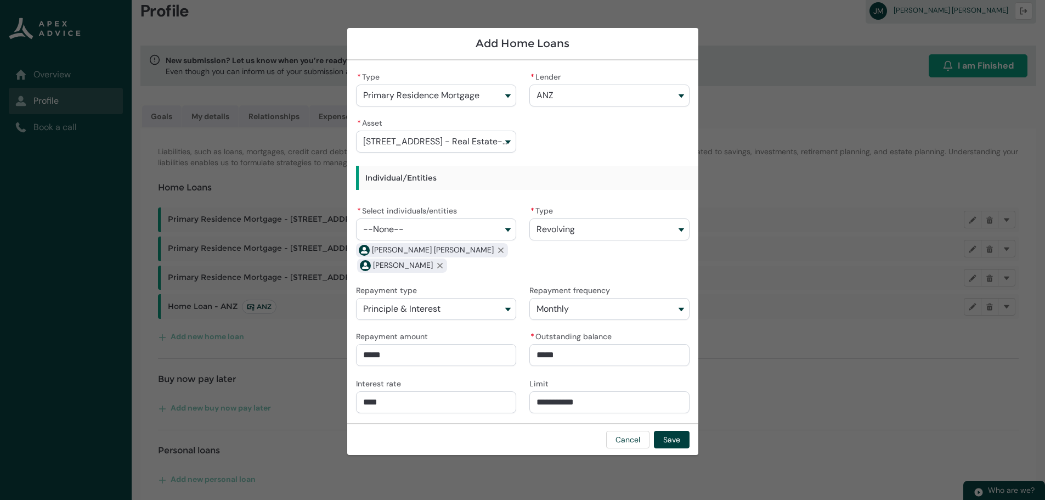
click at [585, 224] on button "Revolving" at bounding box center [609, 229] width 160 height 22
click at [581, 295] on span "Offset" at bounding box center [616, 292] width 131 height 11
click at [677, 444] on button "Save" at bounding box center [672, 440] width 36 height 18
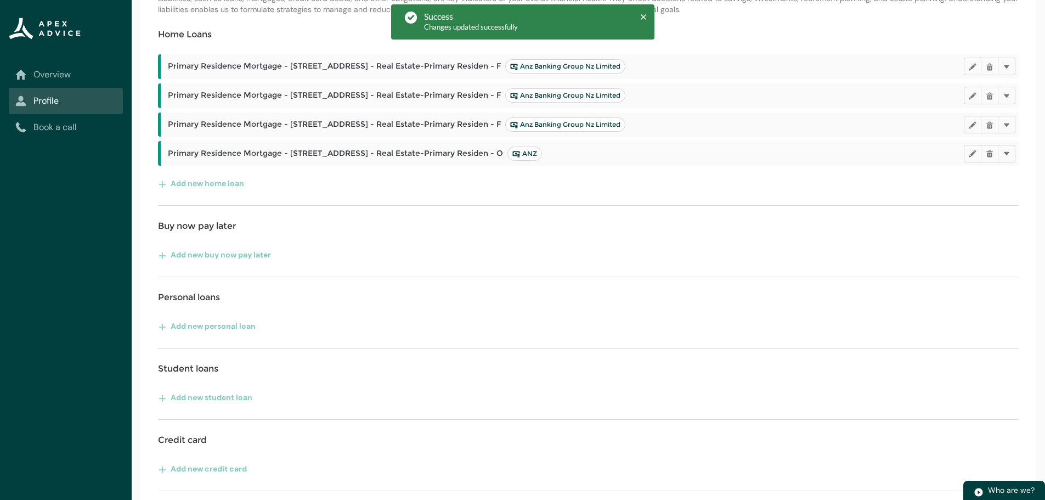
scroll to position [184, 0]
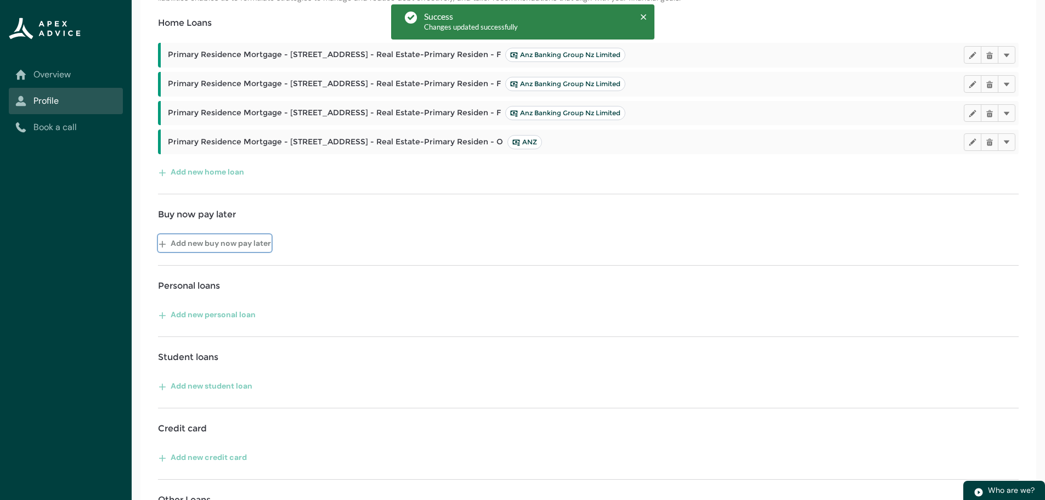
click at [191, 246] on button "Add new buy now pay later" at bounding box center [215, 243] width 114 height 18
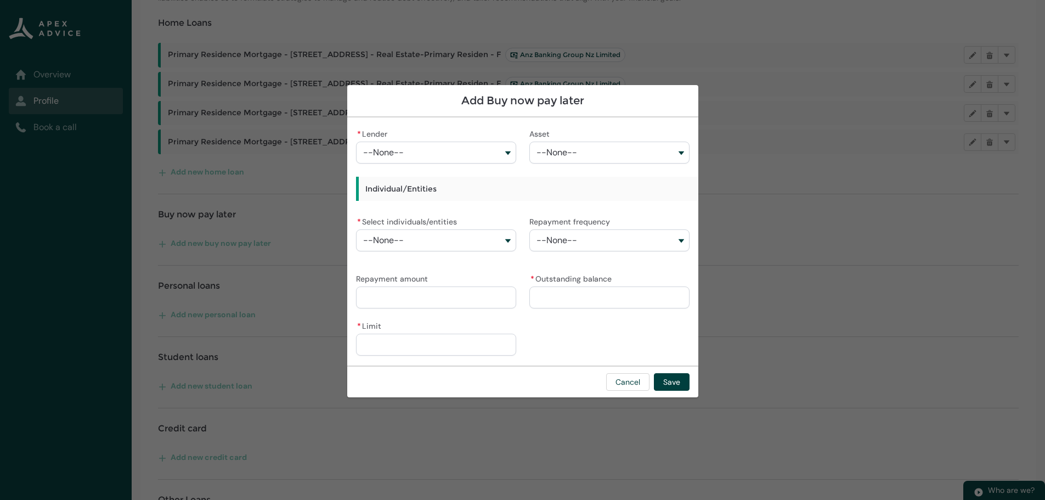
click at [409, 144] on button "--None--" at bounding box center [436, 153] width 160 height 22
click at [411, 409] on span "Latitude" at bounding box center [443, 414] width 131 height 11
click at [585, 150] on button "--None--" at bounding box center [609, 153] width 160 height 22
click at [493, 183] on h3 "Individual/Entities" at bounding box center [643, 189] width 575 height 24
click at [399, 237] on span "--None--" at bounding box center [383, 240] width 41 height 10
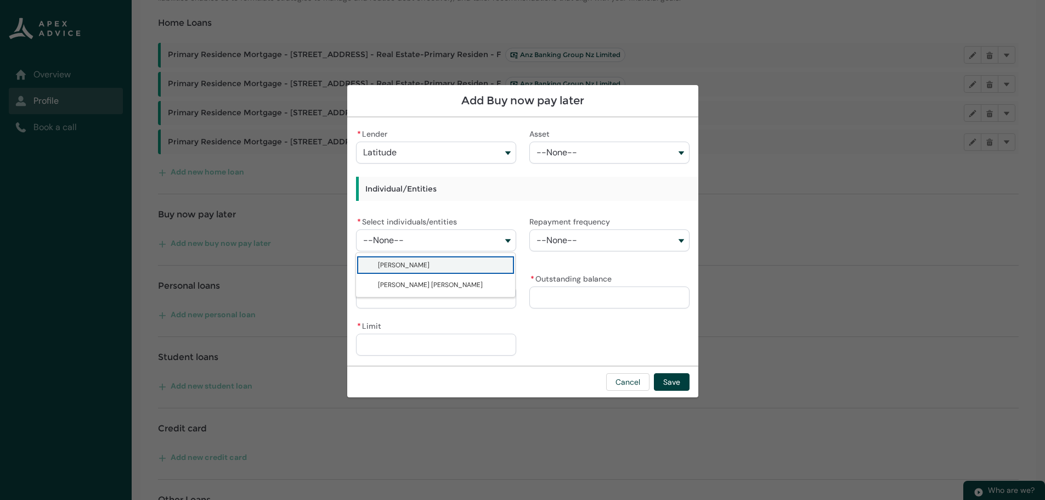
click at [416, 264] on span "[PERSON_NAME]" at bounding box center [404, 265] width 52 height 9
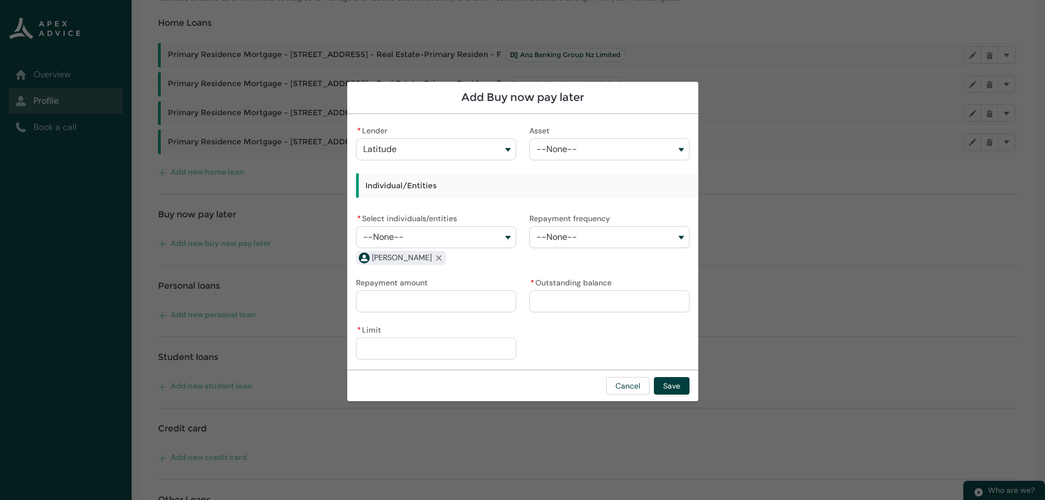
click at [430, 239] on button "--None--" at bounding box center [436, 237] width 160 height 22
drag, startPoint x: 434, startPoint y: 285, endPoint x: 559, endPoint y: 251, distance: 129.1
click at [434, 284] on span "[PERSON_NAME] [PERSON_NAME]" at bounding box center [430, 280] width 105 height 9
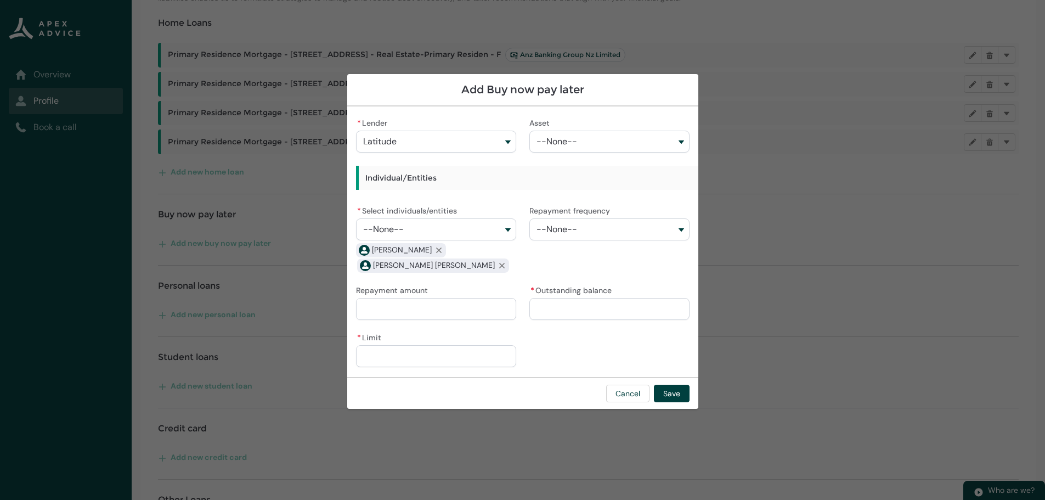
click at [576, 226] on span "--None--" at bounding box center [556, 229] width 41 height 10
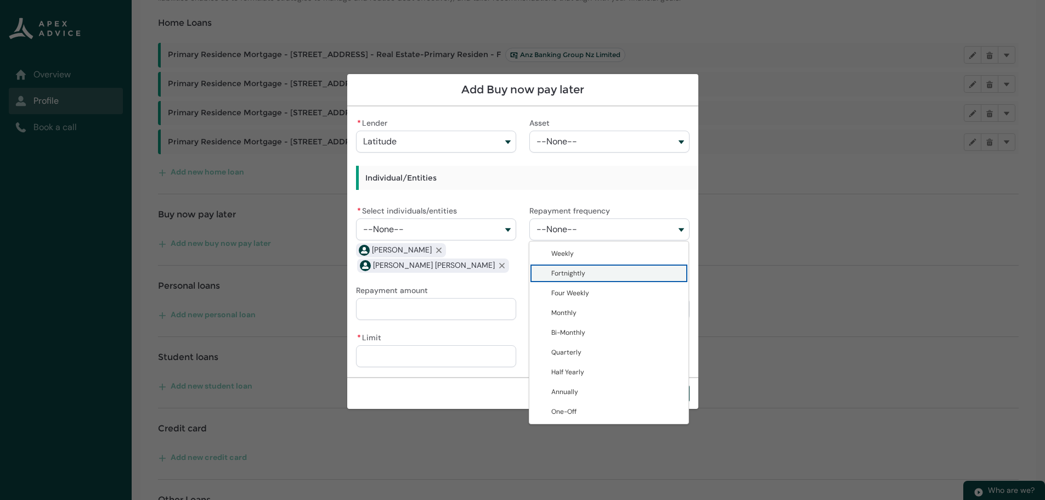
drag, startPoint x: 576, startPoint y: 275, endPoint x: 533, endPoint y: 275, distance: 42.8
click at [576, 275] on span "Fortnightly" at bounding box center [568, 273] width 34 height 9
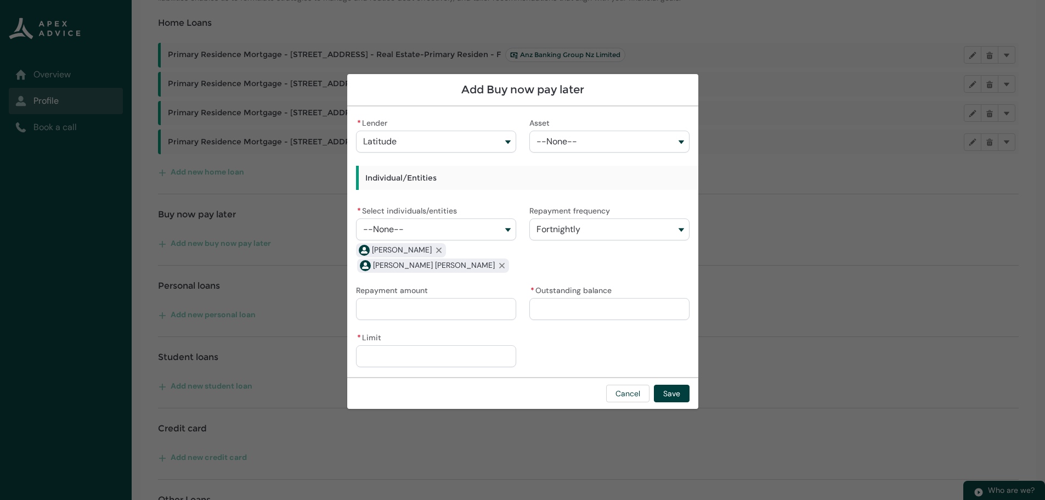
click at [425, 306] on input "Repayment amount" at bounding box center [436, 309] width 160 height 22
click at [562, 313] on input "* Outstanding balance" at bounding box center [609, 309] width 160 height 22
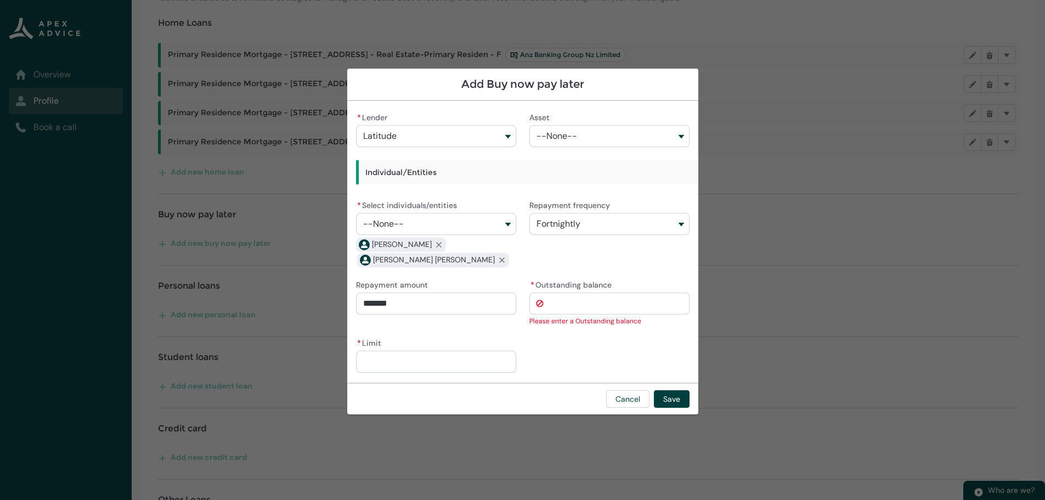
drag, startPoint x: 575, startPoint y: 305, endPoint x: 525, endPoint y: 299, distance: 50.3
click at [518, 303] on div "* Lender Latitude Westpac Banking Corporation AA Life Milford Avanti Finance Co…" at bounding box center [523, 242] width 334 height 264
click at [467, 360] on input "* Limit" at bounding box center [436, 362] width 160 height 22
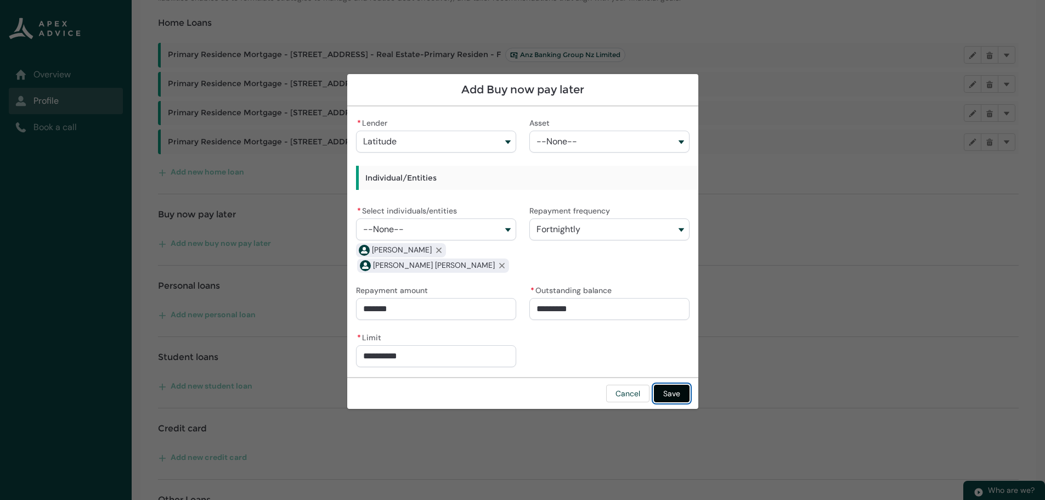
click at [671, 395] on button "Save" at bounding box center [672, 394] width 36 height 18
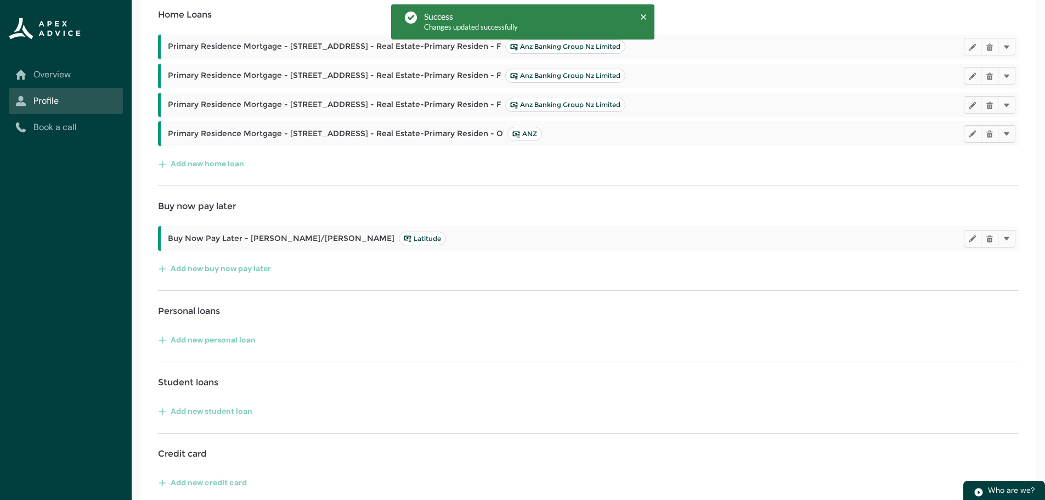
scroll to position [272, 0]
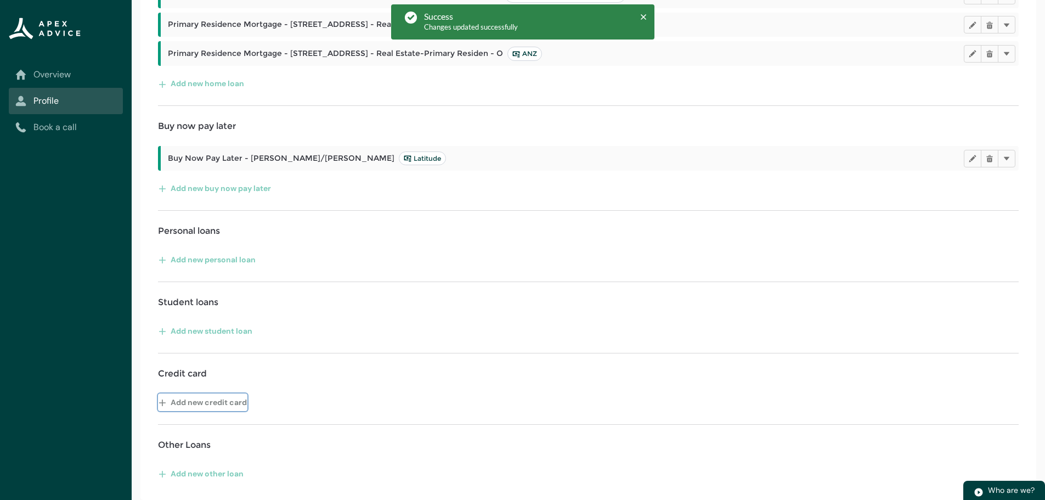
click at [197, 399] on button "Add new credit card" at bounding box center [202, 402] width 89 height 18
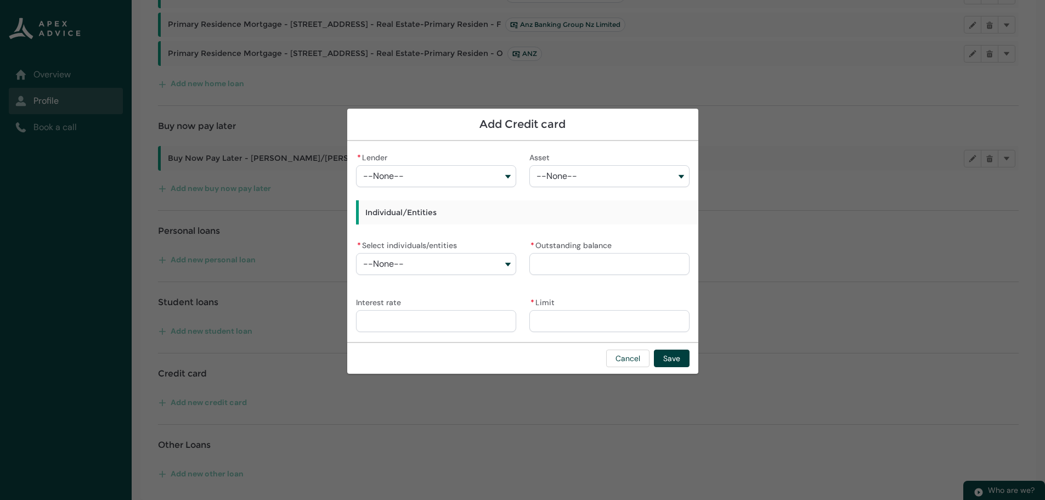
click at [402, 163] on div "* Lender --None--" at bounding box center [436, 168] width 160 height 37
click at [409, 168] on button "--None--" at bounding box center [436, 176] width 160 height 22
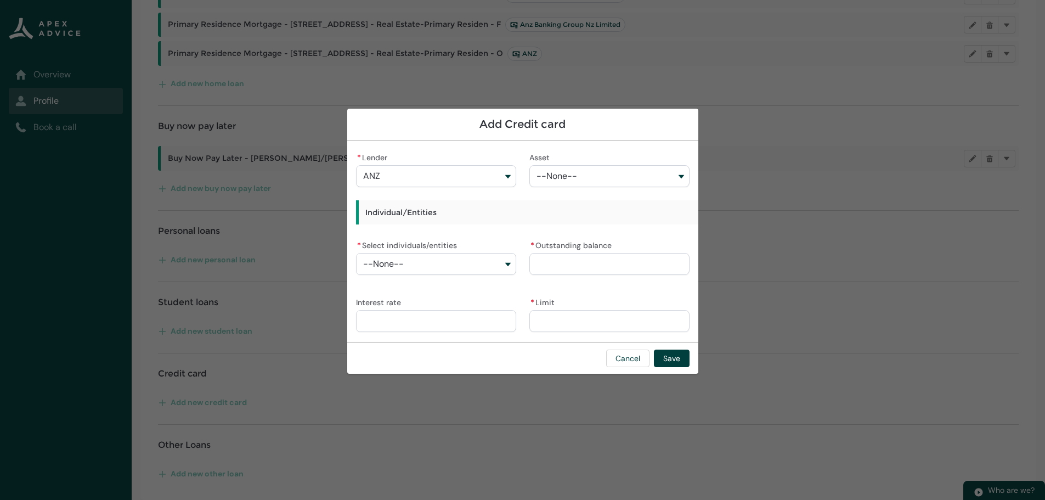
click at [577, 179] on button "--None--" at bounding box center [609, 176] width 160 height 22
click at [510, 151] on div "* Lender ANZ Westpac Banking Corporation AA Life Milford Avanti Finance Coopera…" at bounding box center [436, 168] width 160 height 37
click at [396, 265] on span "--None--" at bounding box center [383, 264] width 41 height 10
click at [406, 290] on span "[PERSON_NAME]" at bounding box center [404, 288] width 52 height 9
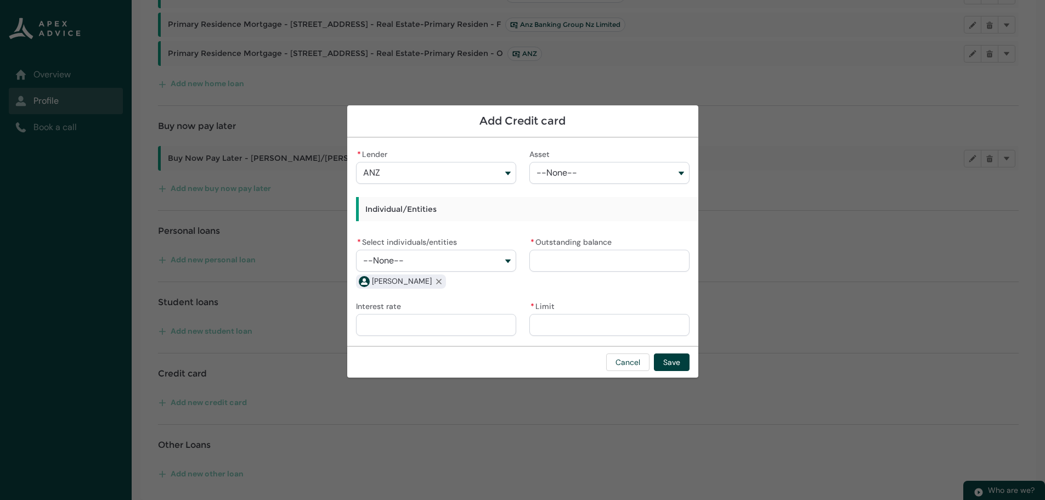
drag, startPoint x: 418, startPoint y: 259, endPoint x: 419, endPoint y: 279, distance: 19.8
click at [419, 259] on button "--None--" at bounding box center [436, 261] width 160 height 22
drag, startPoint x: 422, startPoint y: 307, endPoint x: 509, endPoint y: 297, distance: 87.3
click at [422, 306] on span "[PERSON_NAME] [PERSON_NAME]" at bounding box center [430, 304] width 105 height 9
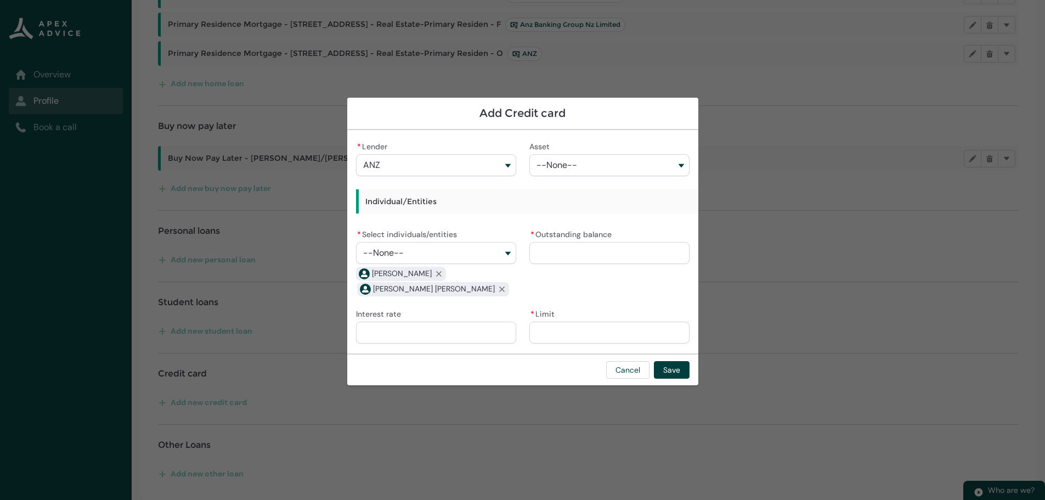
click at [600, 251] on input "* Outstanding balance" at bounding box center [609, 253] width 160 height 22
click at [459, 330] on input "Interest rate" at bounding box center [436, 332] width 160 height 22
click at [574, 334] on input "* Limit" at bounding box center [609, 332] width 160 height 22
click at [559, 370] on div "Cancel Save" at bounding box center [522, 369] width 351 height 32
click at [683, 371] on button "Save" at bounding box center [672, 370] width 36 height 18
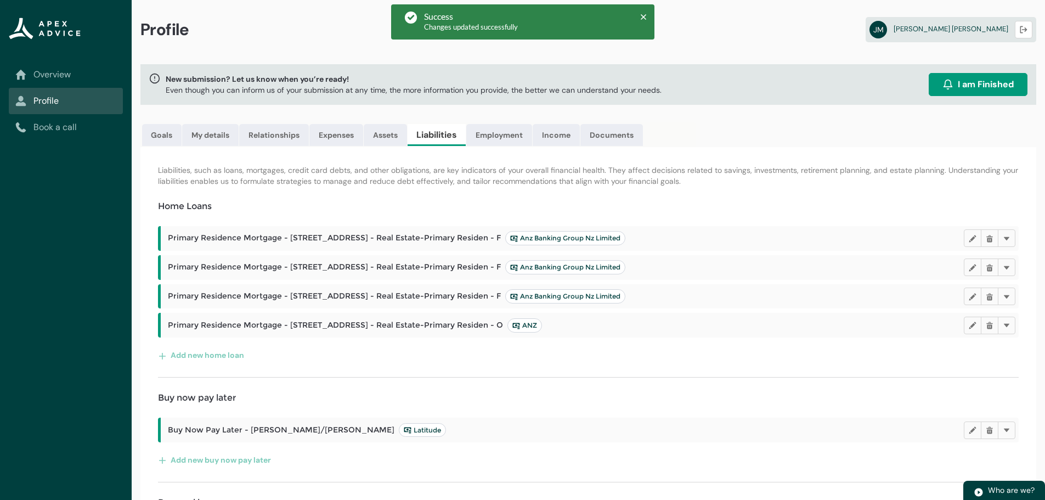
scroll to position [0, 0]
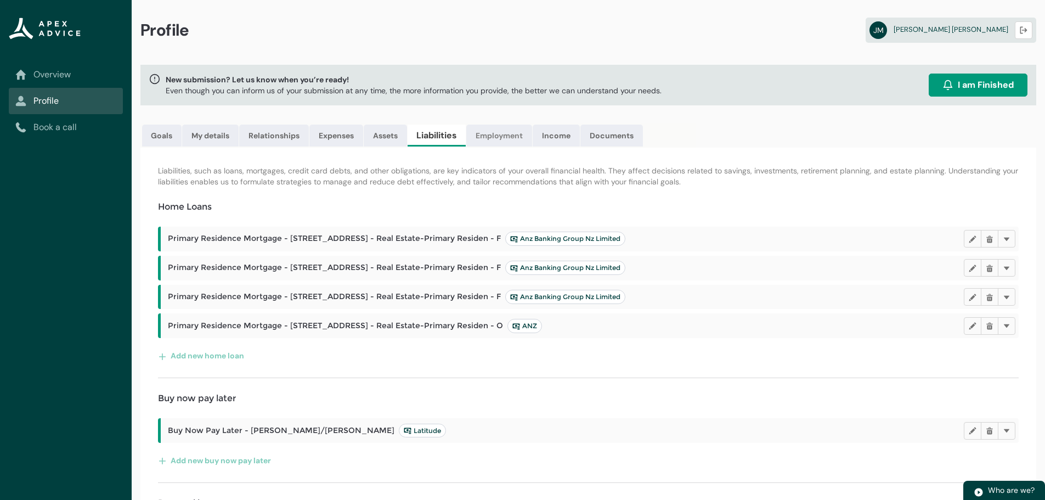
click at [500, 134] on link "Employment" at bounding box center [499, 136] width 66 height 22
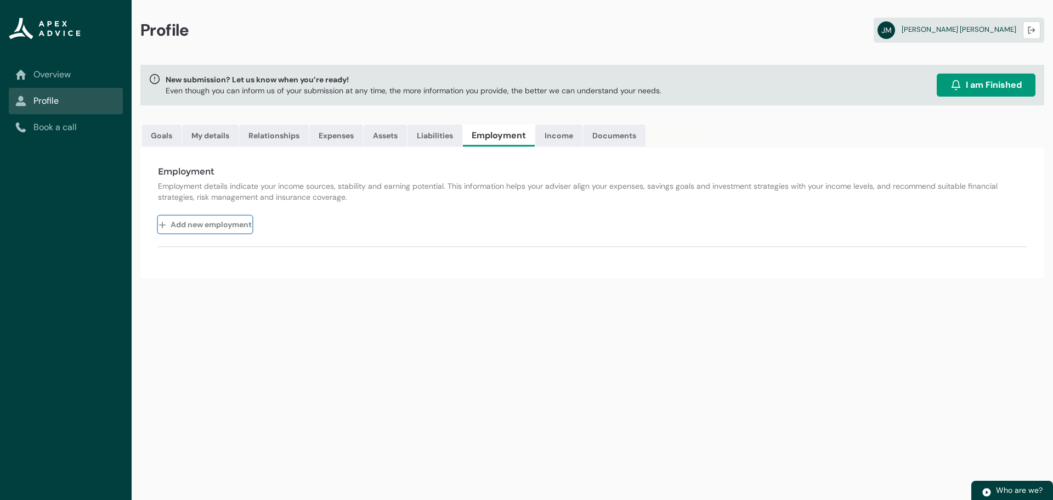
click at [195, 224] on button "Add new employment" at bounding box center [205, 225] width 94 height 18
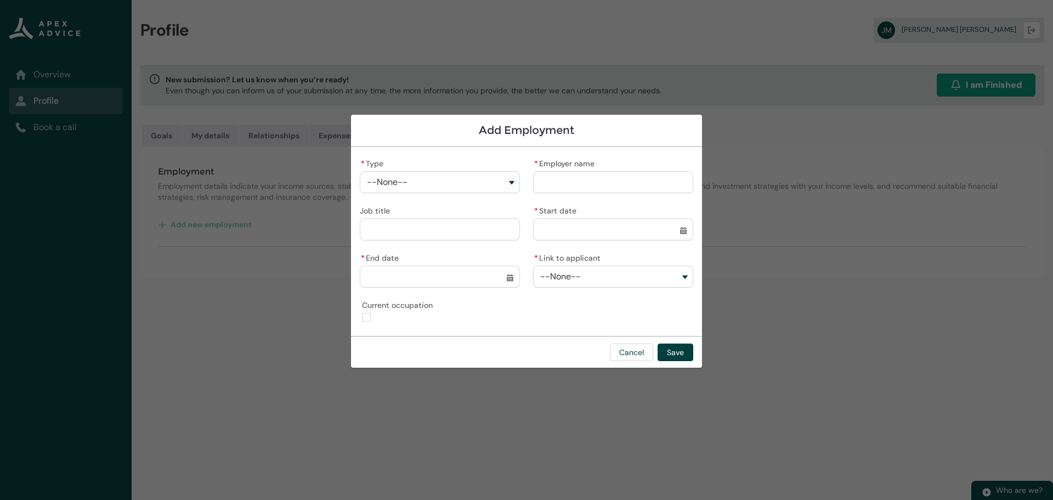
click at [400, 180] on span "--None--" at bounding box center [387, 182] width 41 height 10
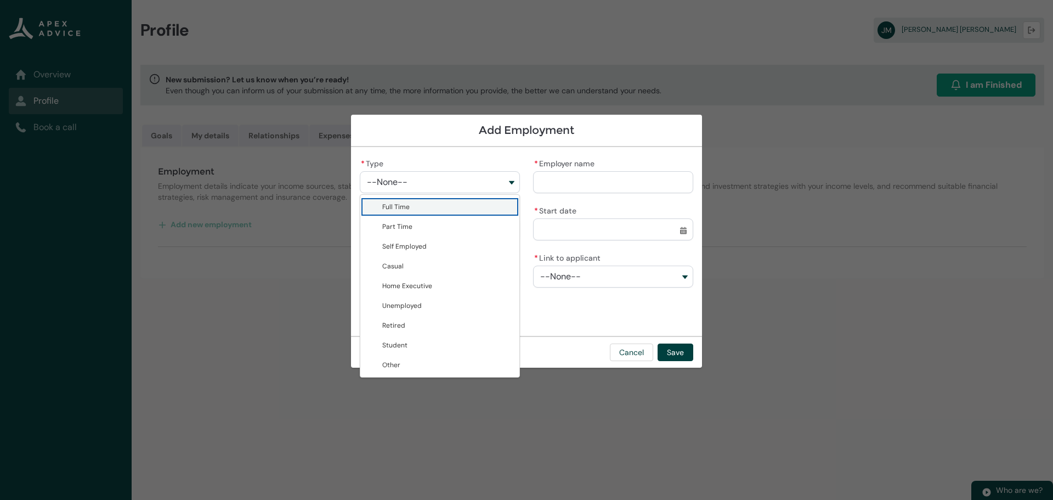
click at [441, 204] on span "Full Time" at bounding box center [447, 206] width 131 height 11
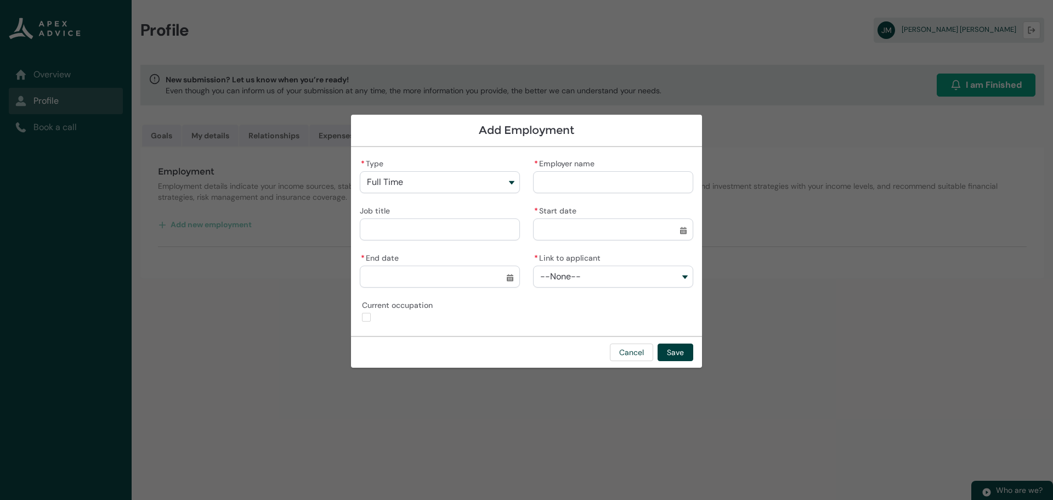
click at [629, 181] on input "* Employer name" at bounding box center [613, 182] width 160 height 22
click at [452, 231] on input "**********" at bounding box center [440, 229] width 160 height 22
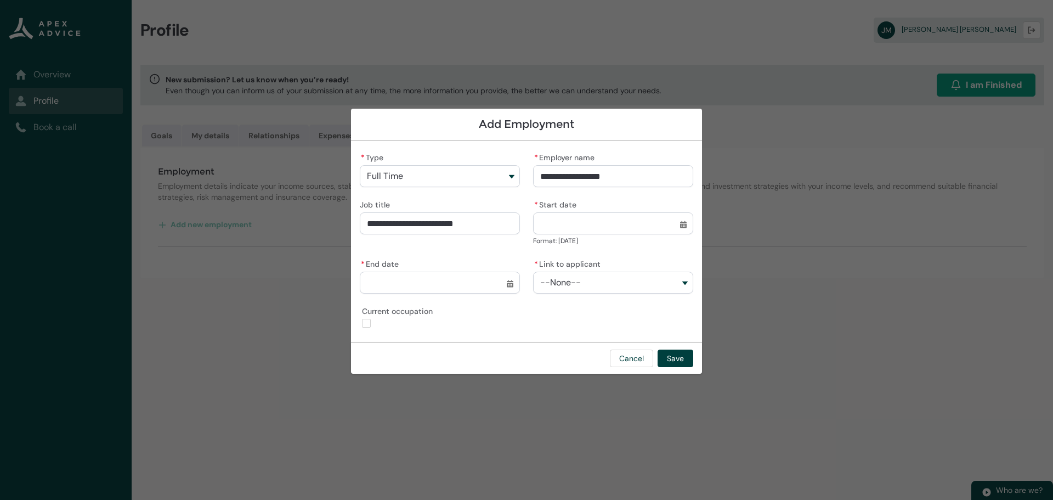
click at [682, 233] on input "* Start date" at bounding box center [613, 223] width 160 height 22
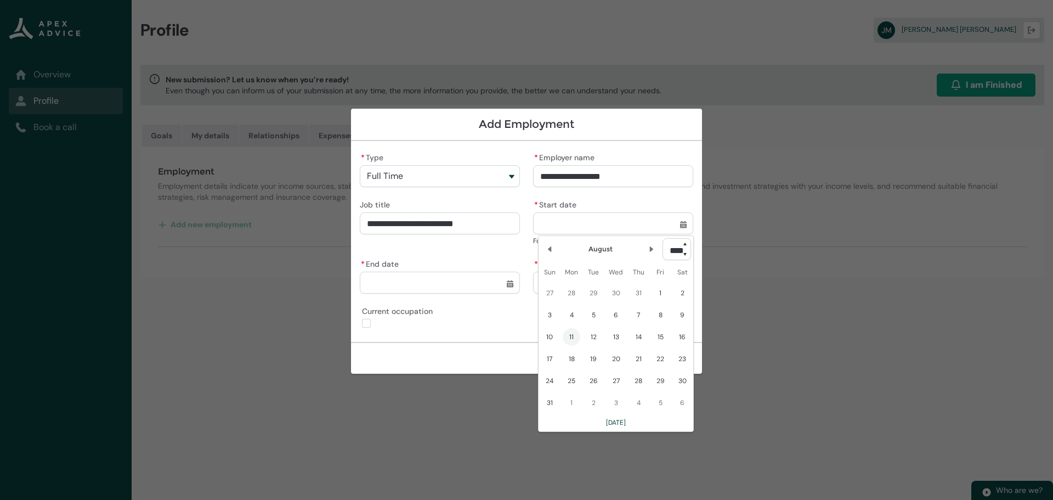
click at [685, 256] on select "**** **** **** **** **** **** **** **** **** **** **** **** **** **** **** ****…" at bounding box center [677, 249] width 29 height 22
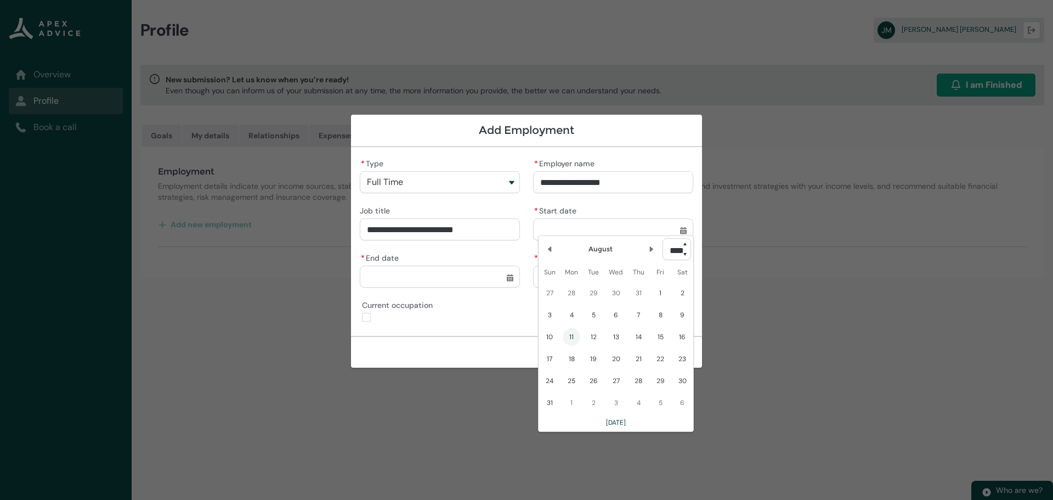
click at [685, 256] on select "**** **** **** **** **** **** **** **** **** **** **** **** **** **** **** ****…" at bounding box center [677, 249] width 29 height 22
click at [663, 238] on select "**** **** **** **** **** **** **** **** **** **** **** **** **** **** **** ****…" at bounding box center [677, 249] width 29 height 22
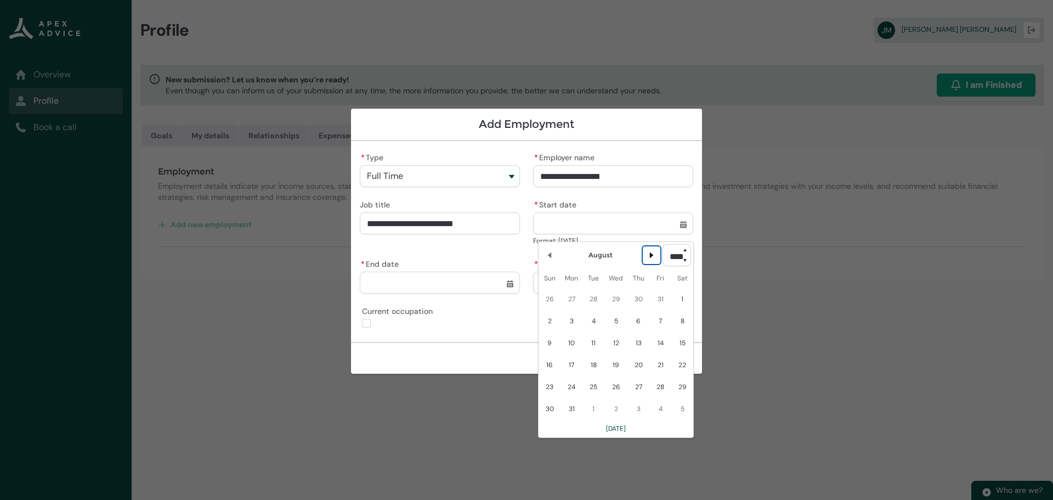
click at [648, 254] on lightning-primitive-icon "Date picker: August" at bounding box center [652, 255] width 8 height 8
click at [643, 254] on button "Next Month" at bounding box center [652, 255] width 18 height 18
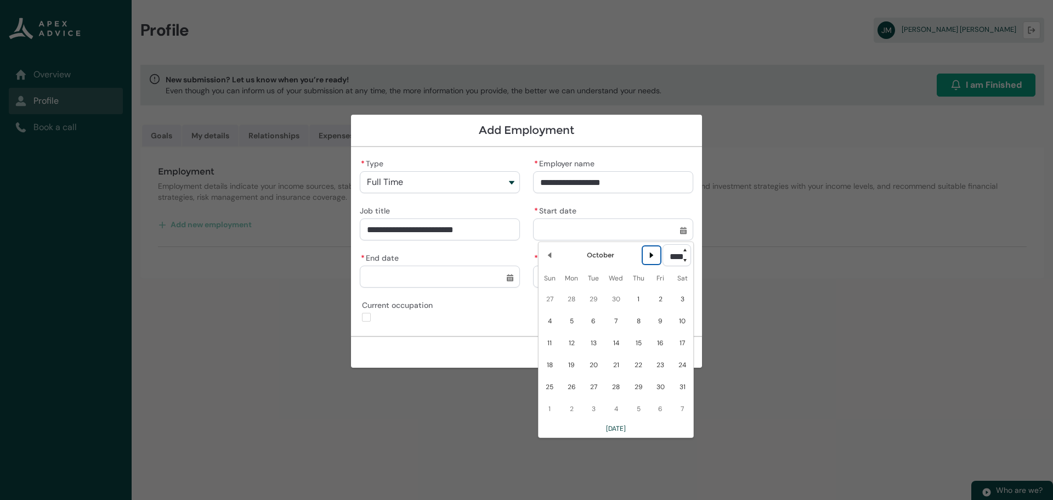
click at [648, 254] on lightning-primitive-icon "Date picker: October" at bounding box center [652, 255] width 8 height 8
click at [572, 364] on span "23" at bounding box center [572, 365] width 18 height 18
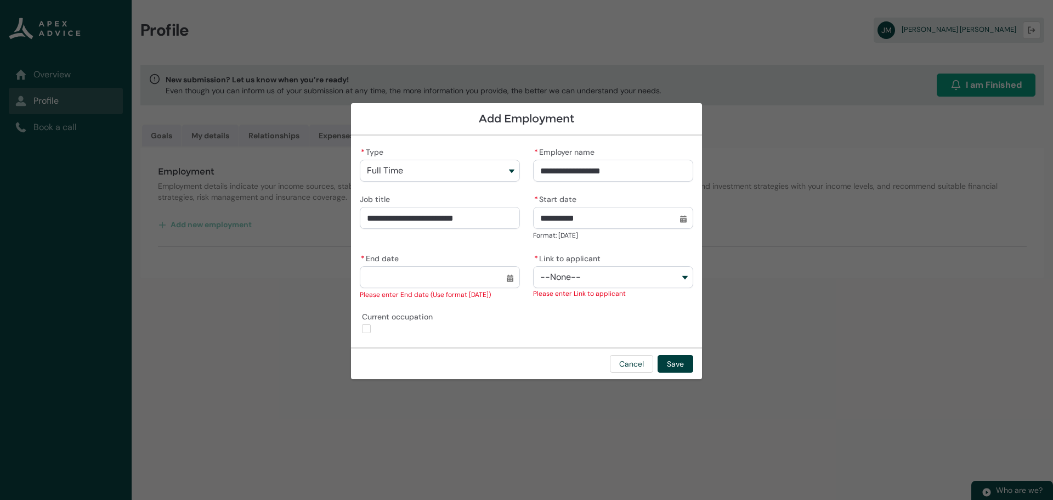
click at [511, 279] on input "* End date" at bounding box center [440, 277] width 160 height 22
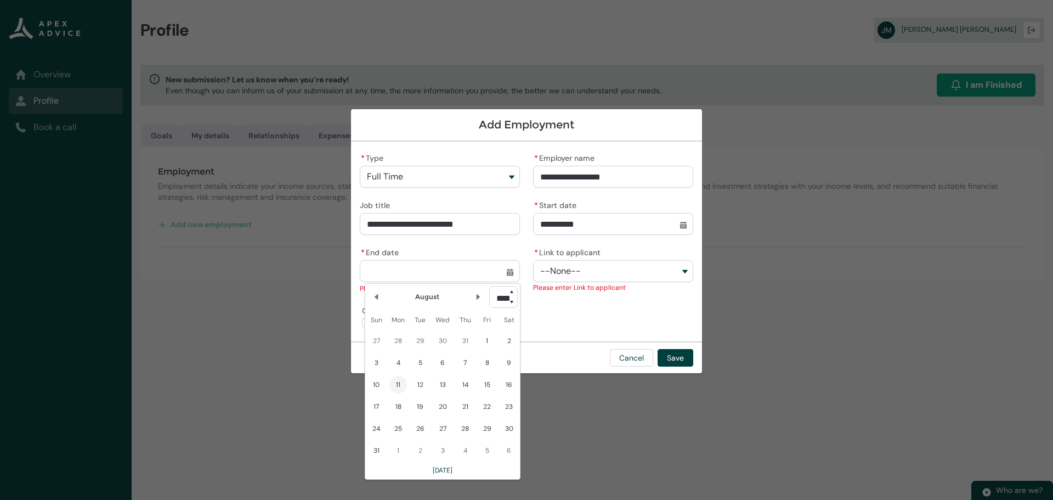
click at [510, 279] on input "* End date" at bounding box center [440, 271] width 160 height 22
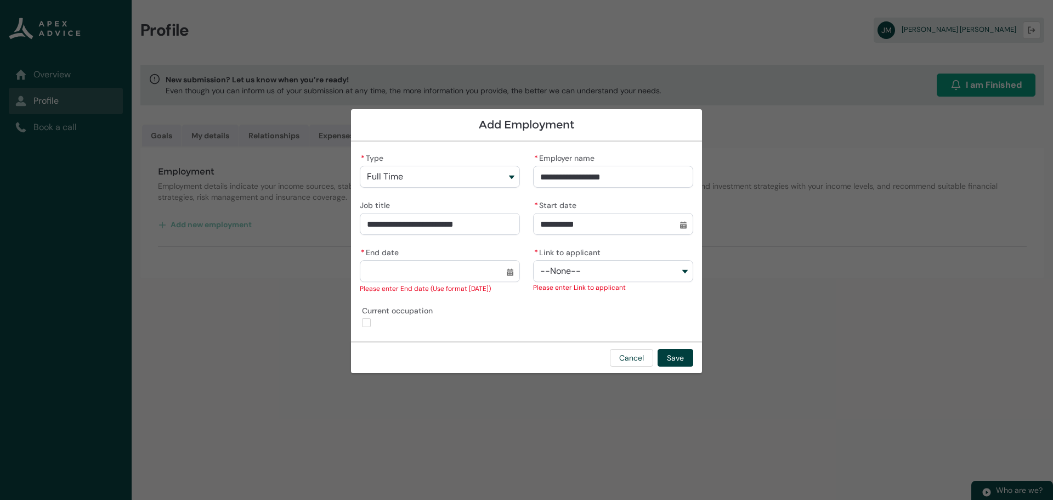
drag, startPoint x: 566, startPoint y: 319, endPoint x: 562, endPoint y: 312, distance: 8.1
click at [566, 316] on div "**********" at bounding box center [527, 241] width 334 height 182
click at [597, 271] on button "--None--" at bounding box center [613, 271] width 160 height 22
click at [585, 315] on span "[PERSON_NAME] [PERSON_NAME]" at bounding box center [608, 315] width 105 height 9
click at [468, 313] on lightning-input "Current occupation" at bounding box center [440, 315] width 160 height 25
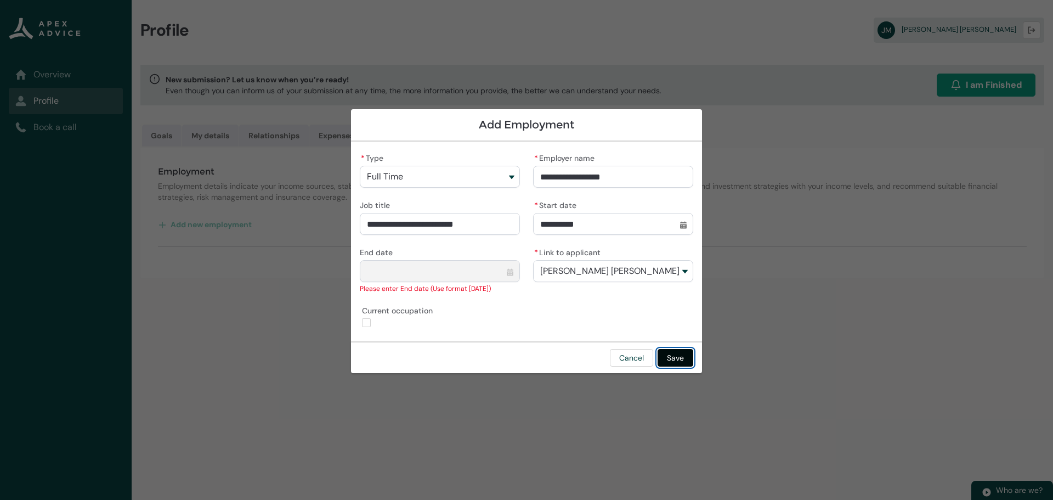
click at [678, 357] on button "Save" at bounding box center [676, 358] width 36 height 18
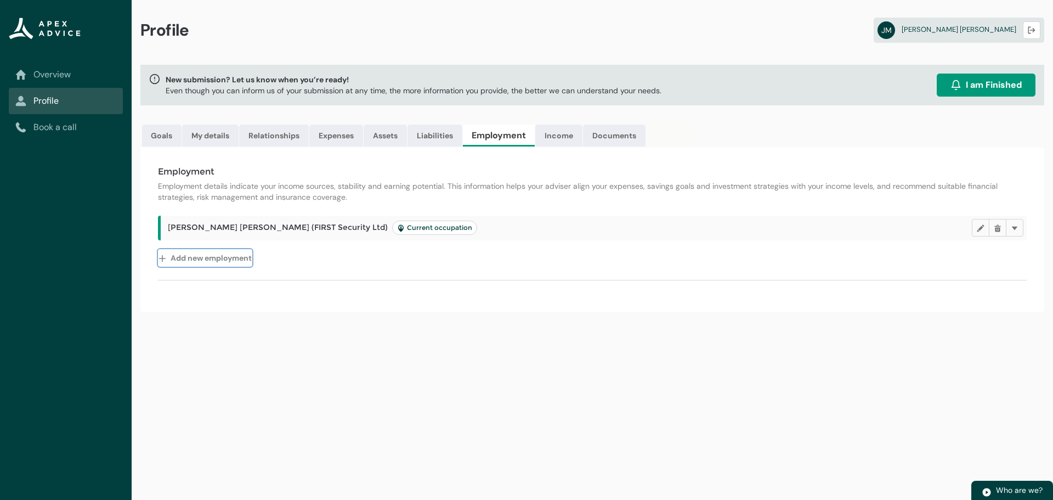
click at [211, 260] on button "Add new employment" at bounding box center [205, 258] width 94 height 18
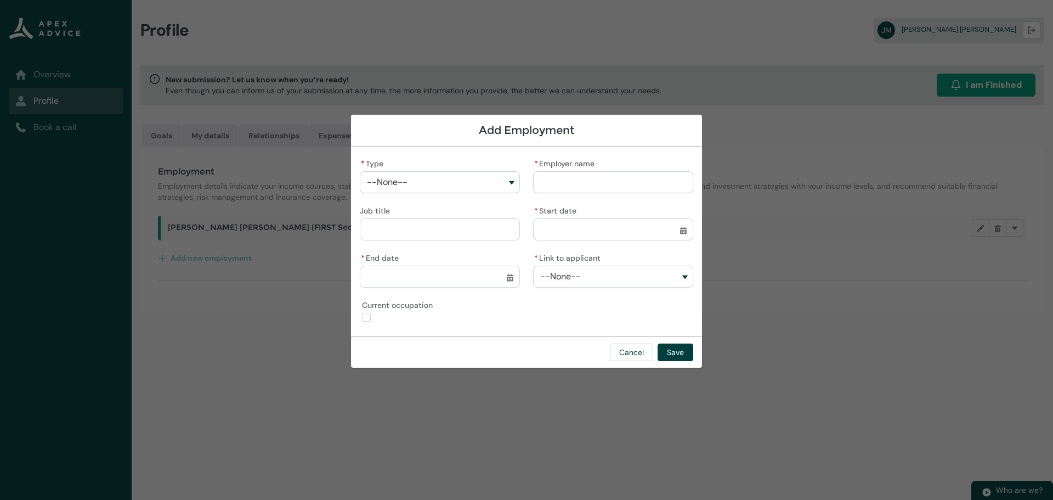
click at [385, 185] on span "--None--" at bounding box center [387, 182] width 41 height 10
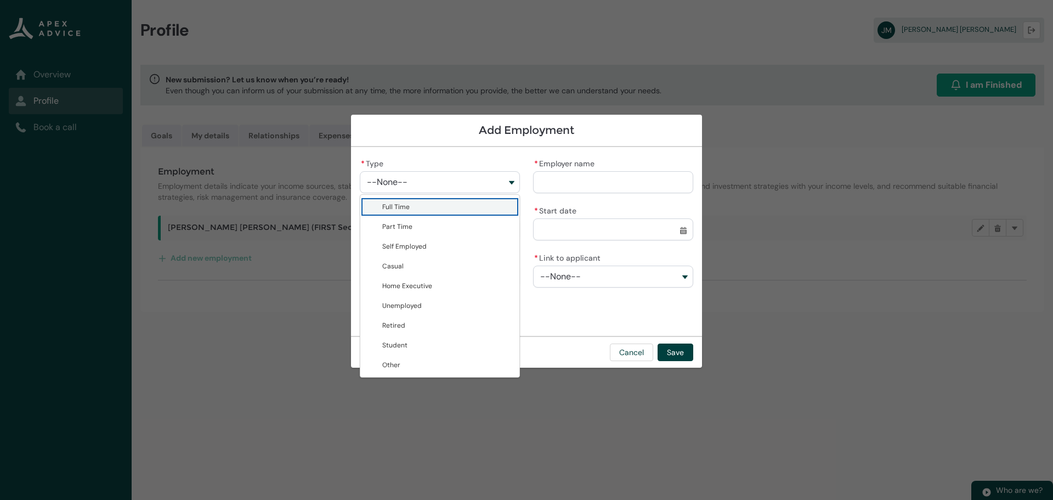
drag, startPoint x: 397, startPoint y: 209, endPoint x: 580, endPoint y: 182, distance: 185.3
click at [398, 209] on span "Full Time" at bounding box center [395, 206] width 27 height 9
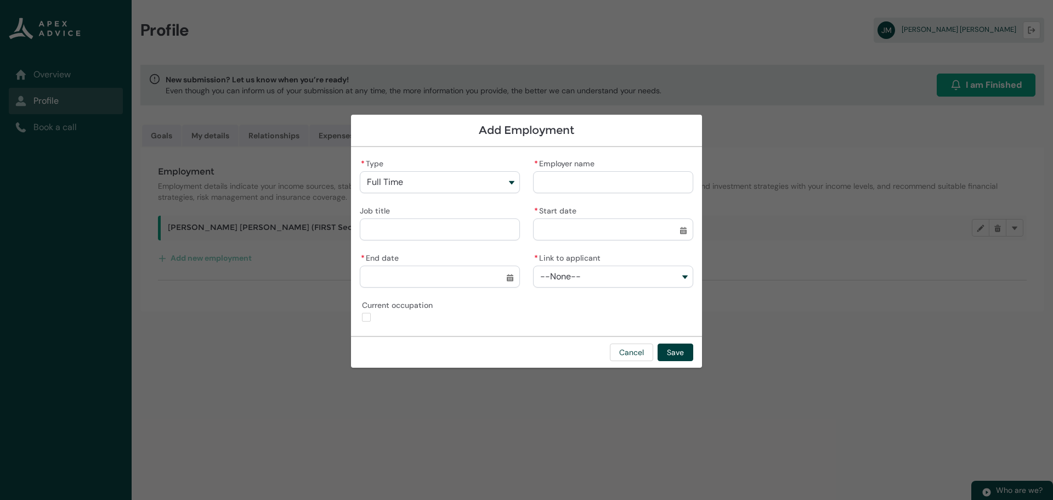
click at [590, 176] on input "* Employer name" at bounding box center [613, 182] width 160 height 22
click at [408, 237] on input "Job title" at bounding box center [440, 229] width 160 height 22
drag, startPoint x: 591, startPoint y: 224, endPoint x: 604, endPoint y: 229, distance: 13.9
click at [593, 224] on input "* Start date" at bounding box center [613, 229] width 160 height 22
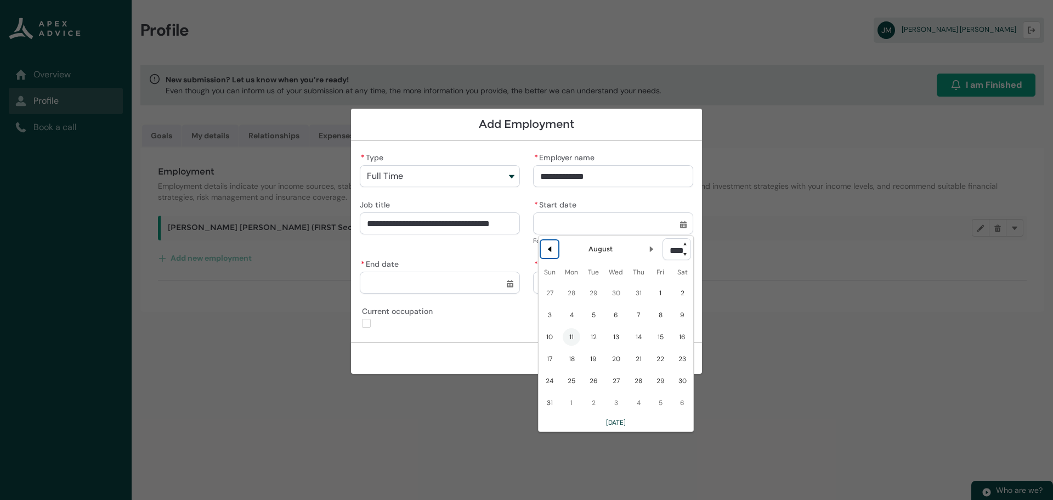
click at [551, 251] on lightning-primitive-icon "Date picker: August" at bounding box center [550, 249] width 8 height 8
click at [551, 251] on lightning-primitive-icon "Date picker: July" at bounding box center [550, 249] width 8 height 8
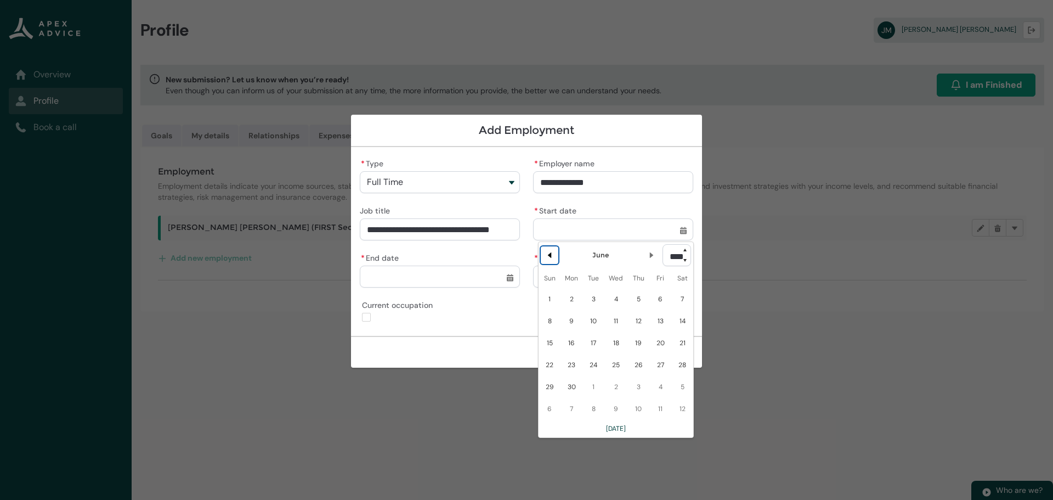
click at [551, 251] on lightning-primitive-icon "Date picker: June" at bounding box center [550, 255] width 8 height 8
click at [551, 256] on lightning-primitive-icon "Date picker: May" at bounding box center [550, 255] width 8 height 8
click at [683, 256] on select "**** **** **** **** **** **** **** **** **** **** **** **** **** **** **** ****…" at bounding box center [677, 255] width 29 height 22
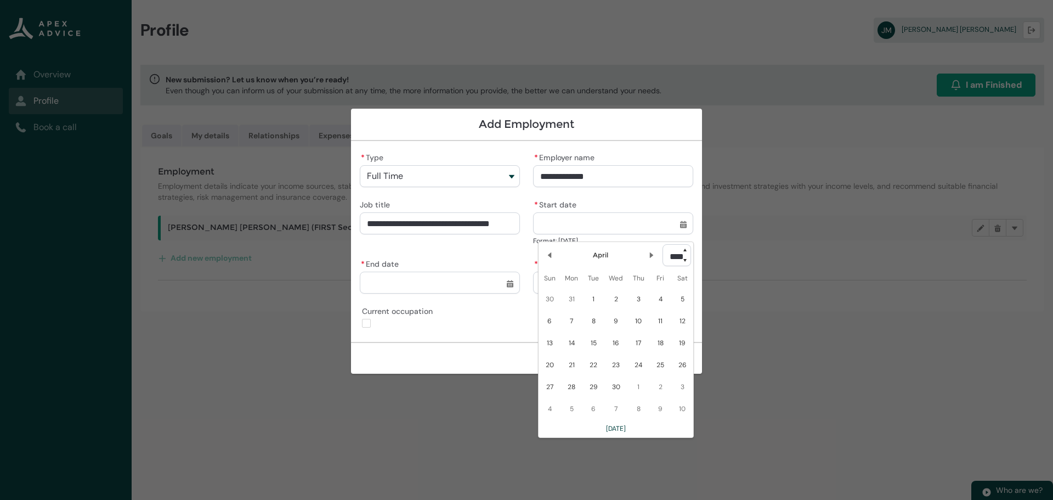
click at [663, 244] on select "**** **** **** **** **** **** **** **** **** **** **** **** **** **** **** ****…" at bounding box center [677, 255] width 29 height 22
click at [572, 358] on span "22" at bounding box center [572, 357] width 18 height 18
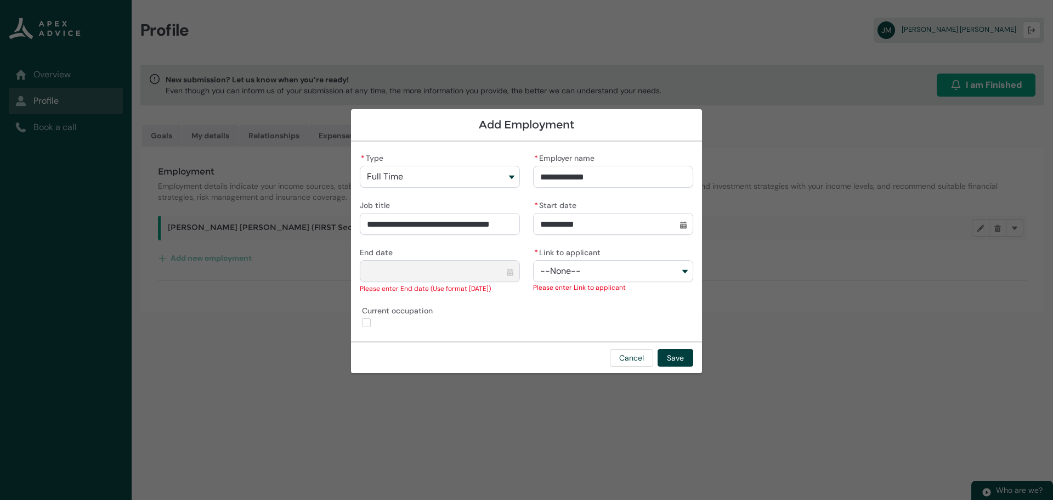
click at [599, 265] on button "--None--" at bounding box center [613, 271] width 160 height 22
click at [583, 300] on span "[PERSON_NAME]" at bounding box center [621, 295] width 131 height 11
drag, startPoint x: 467, startPoint y: 224, endPoint x: 527, endPoint y: 224, distance: 59.8
click at [527, 224] on div "**********" at bounding box center [527, 241] width 334 height 182
click at [475, 223] on input "**********" at bounding box center [440, 224] width 160 height 22
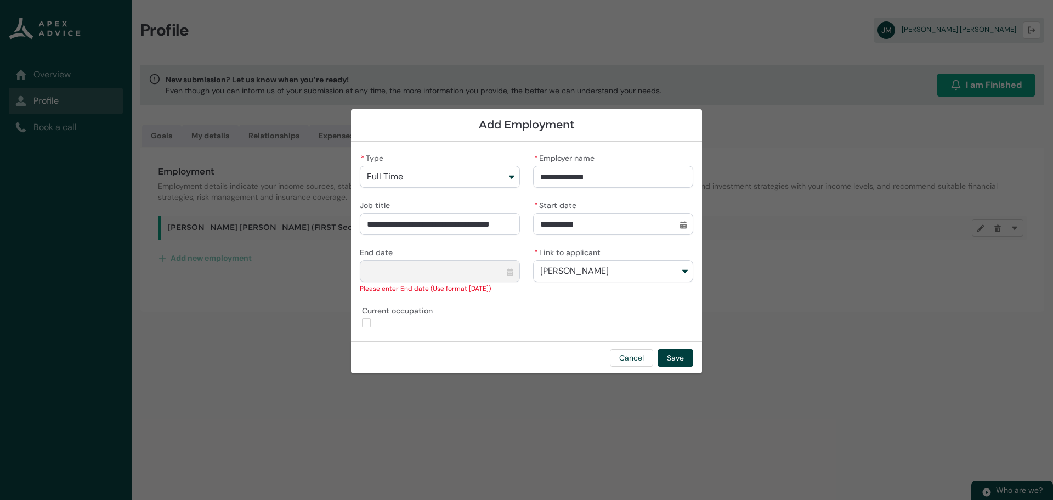
drag, startPoint x: 482, startPoint y: 223, endPoint x: 332, endPoint y: 218, distance: 150.4
click at [332, 218] on section "**********" at bounding box center [526, 250] width 1053 height 500
click at [671, 354] on button "Save" at bounding box center [676, 358] width 36 height 18
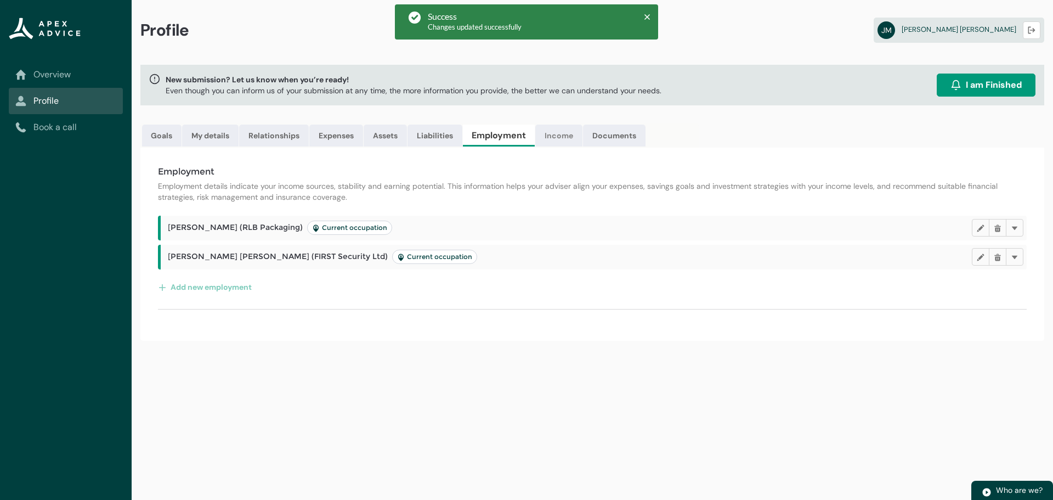
click at [563, 132] on link "Income" at bounding box center [558, 136] width 47 height 22
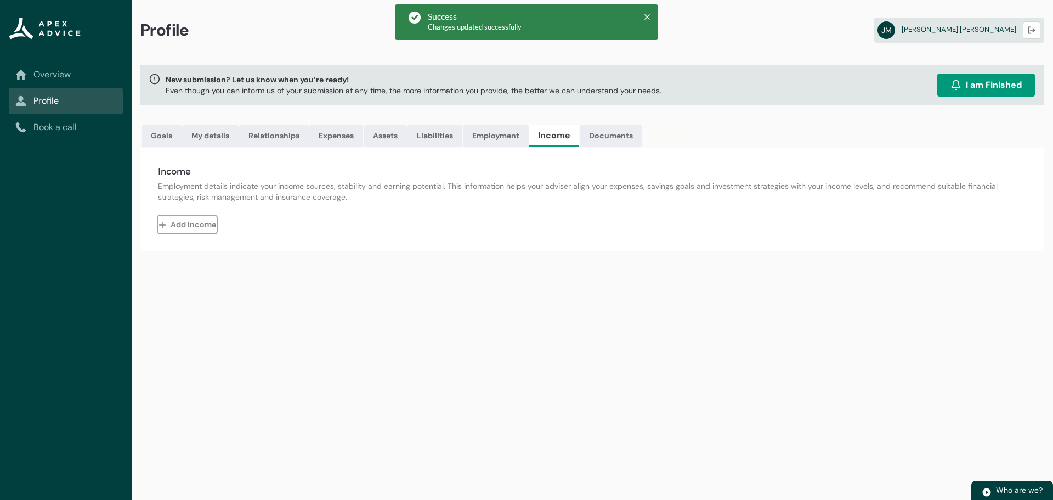
click at [185, 219] on button "Add income" at bounding box center [187, 225] width 59 height 18
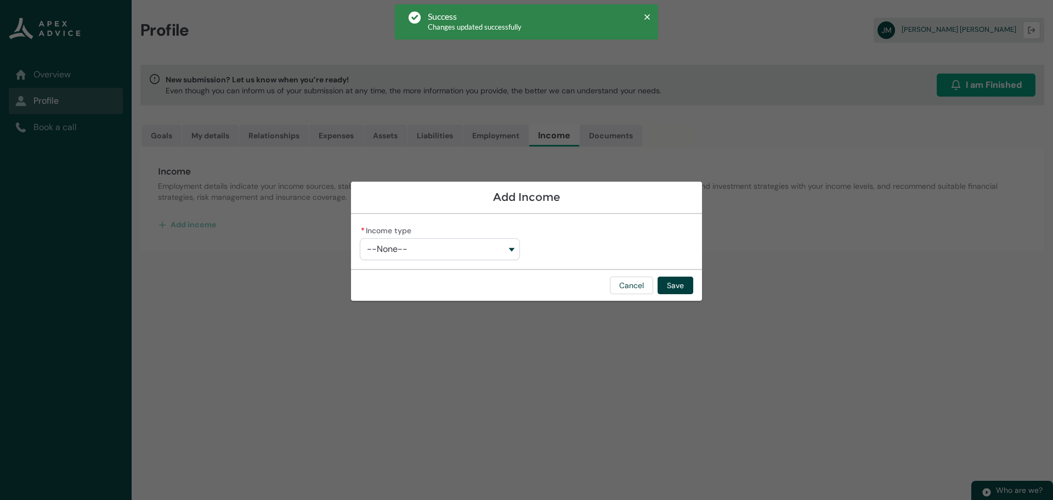
click at [398, 250] on span "--None--" at bounding box center [387, 249] width 41 height 10
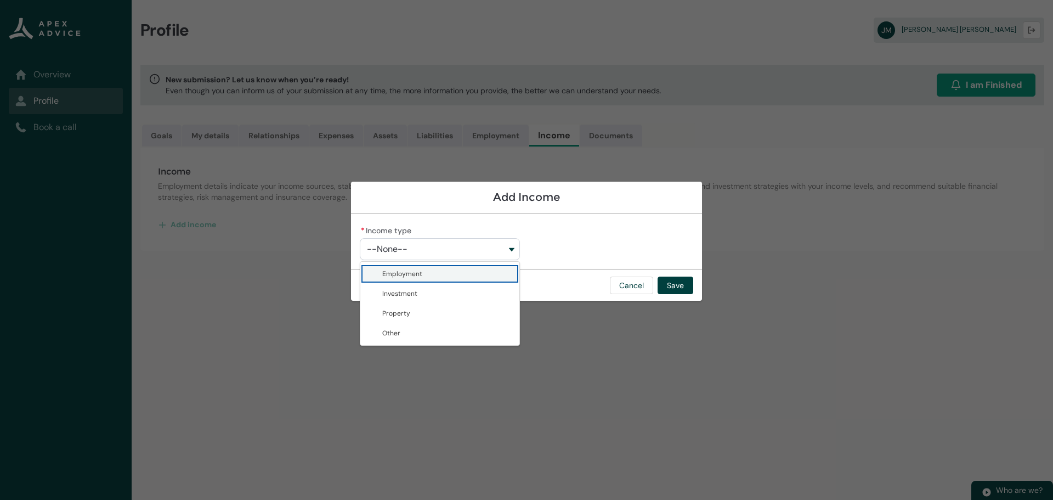
click at [417, 275] on span "Employment" at bounding box center [402, 273] width 40 height 9
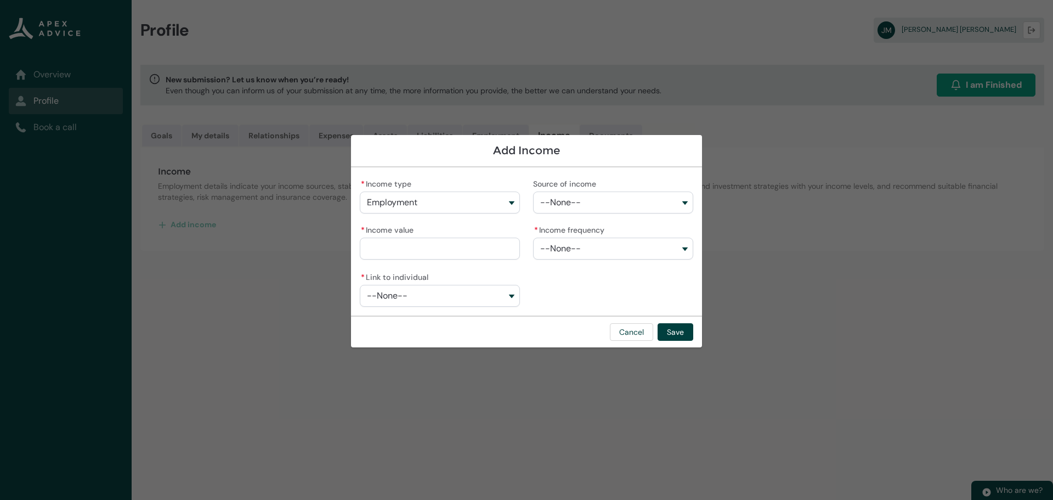
click at [577, 200] on span "--None--" at bounding box center [560, 202] width 41 height 10
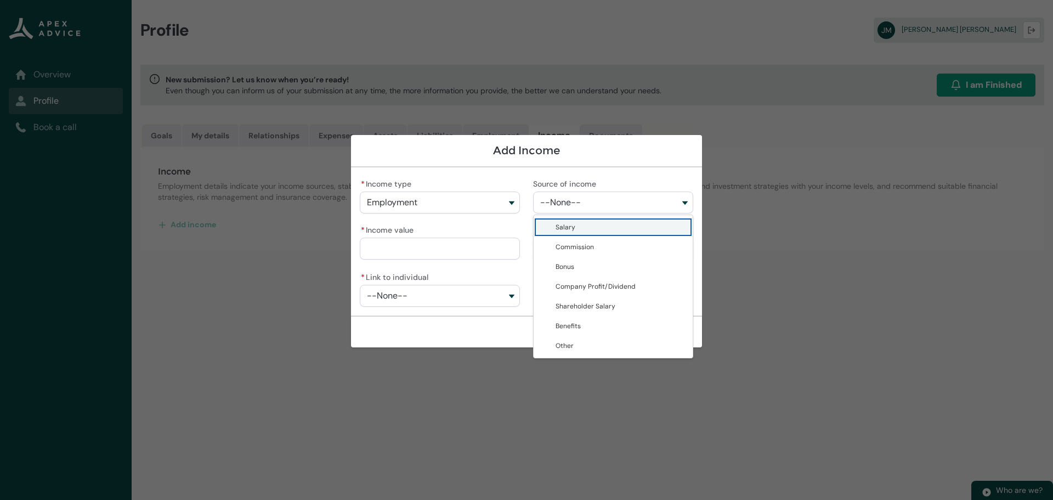
click at [575, 228] on span "Salary" at bounding box center [621, 227] width 131 height 11
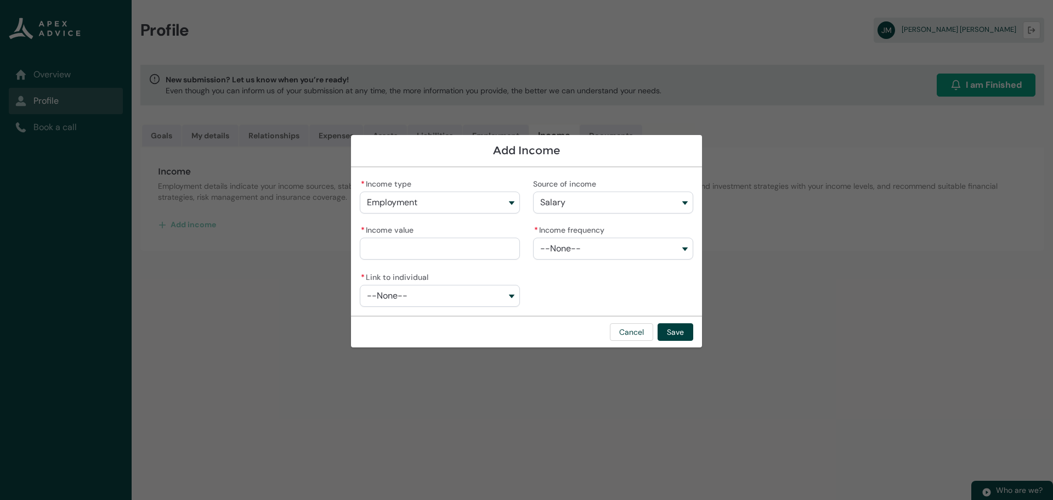
click at [406, 250] on input "* Income value" at bounding box center [440, 249] width 160 height 22
click at [571, 246] on span "--None--" at bounding box center [560, 249] width 41 height 10
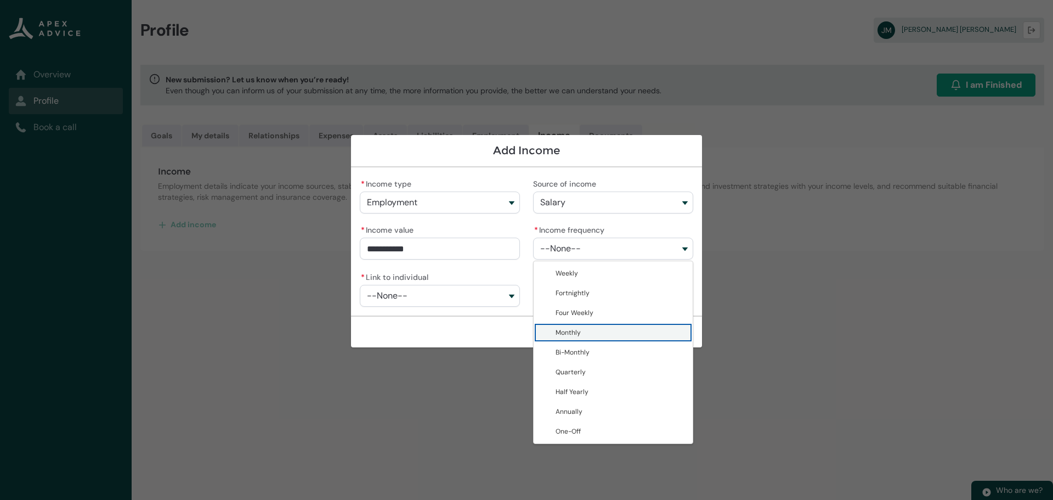
drag, startPoint x: 585, startPoint y: 336, endPoint x: 494, endPoint y: 312, distance: 94.1
click at [585, 335] on span "Monthly" at bounding box center [621, 332] width 131 height 11
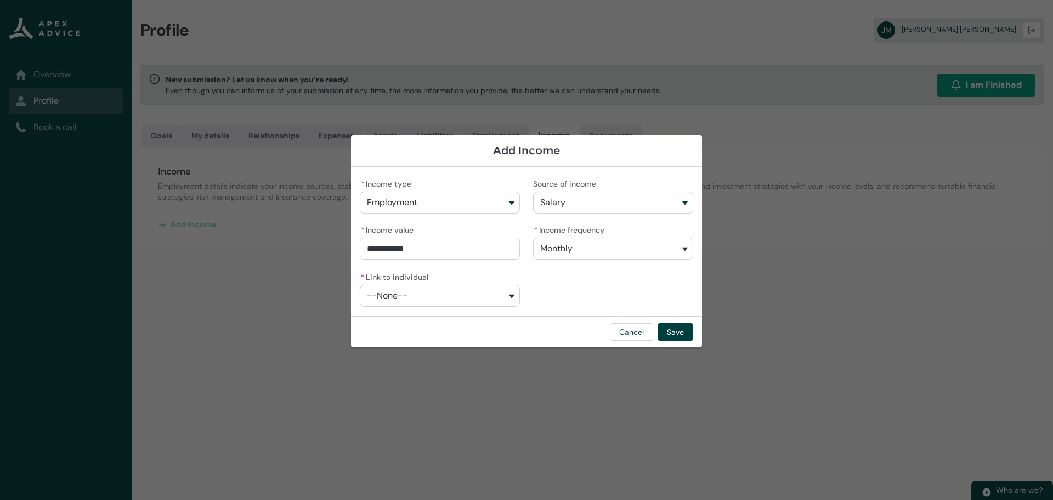
click at [385, 291] on span "--None--" at bounding box center [387, 296] width 41 height 10
click at [397, 335] on span "[PERSON_NAME] [PERSON_NAME]" at bounding box center [447, 340] width 131 height 11
click at [594, 295] on button "--None--" at bounding box center [613, 296] width 160 height 22
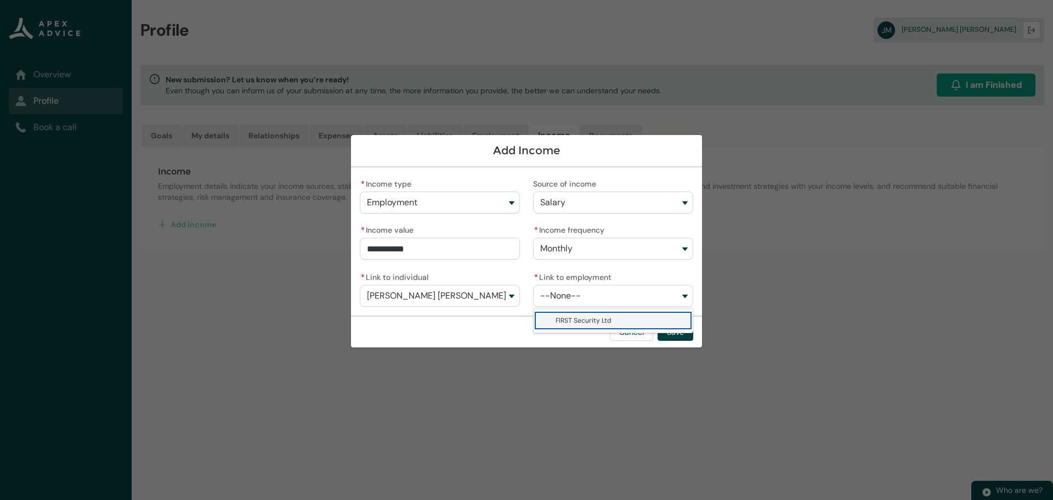
click at [587, 319] on span "FIRST Security Ltd" at bounding box center [584, 320] width 56 height 9
click at [681, 334] on button "Save" at bounding box center [676, 332] width 36 height 18
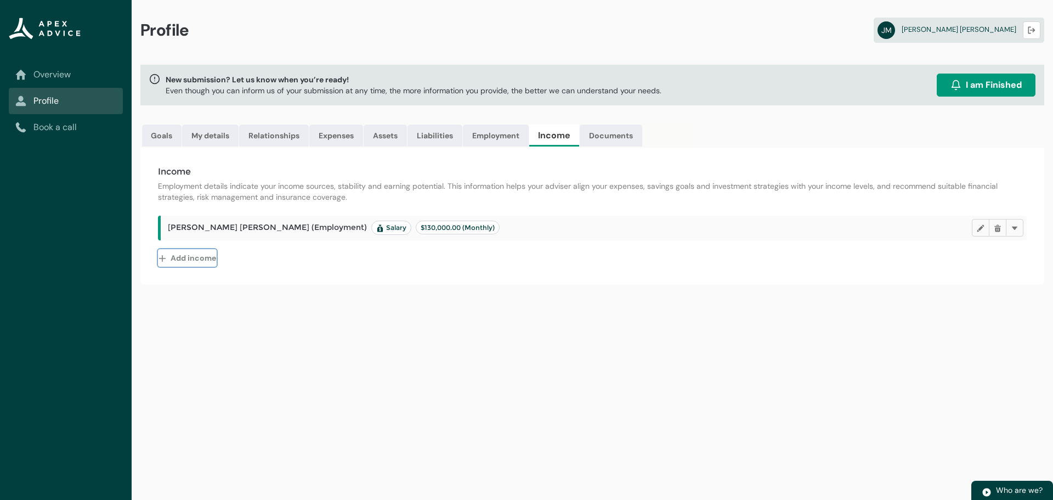
click at [172, 258] on button "Add income" at bounding box center [187, 258] width 59 height 18
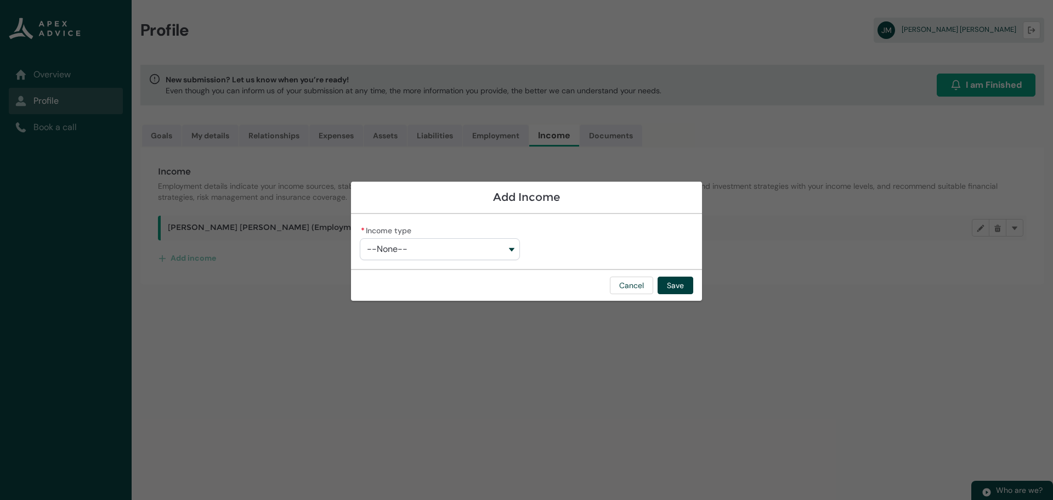
drag, startPoint x: 417, startPoint y: 251, endPoint x: 428, endPoint y: 251, distance: 11.5
click at [420, 251] on button "--None--" at bounding box center [440, 249] width 160 height 22
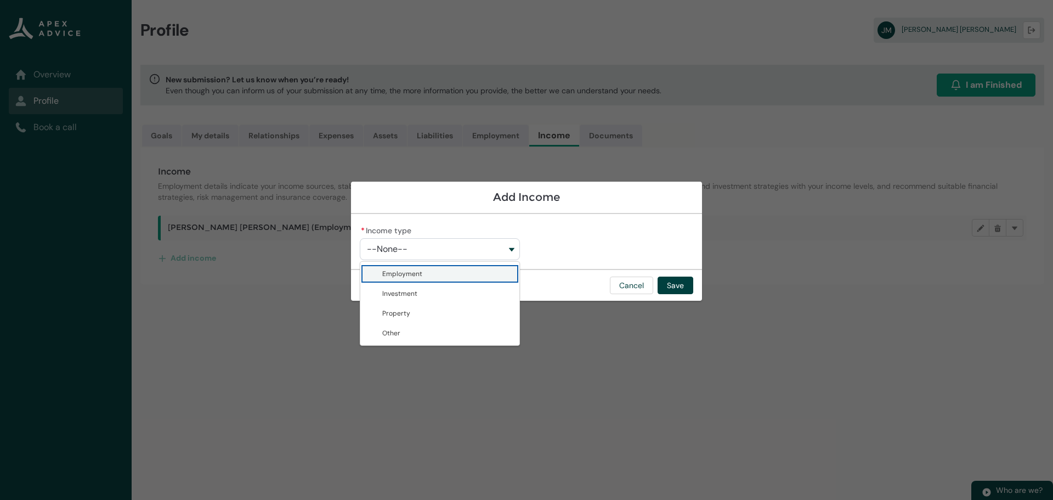
drag, startPoint x: 421, startPoint y: 275, endPoint x: 447, endPoint y: 264, distance: 27.5
click at [422, 273] on span "Employment" at bounding box center [447, 273] width 131 height 11
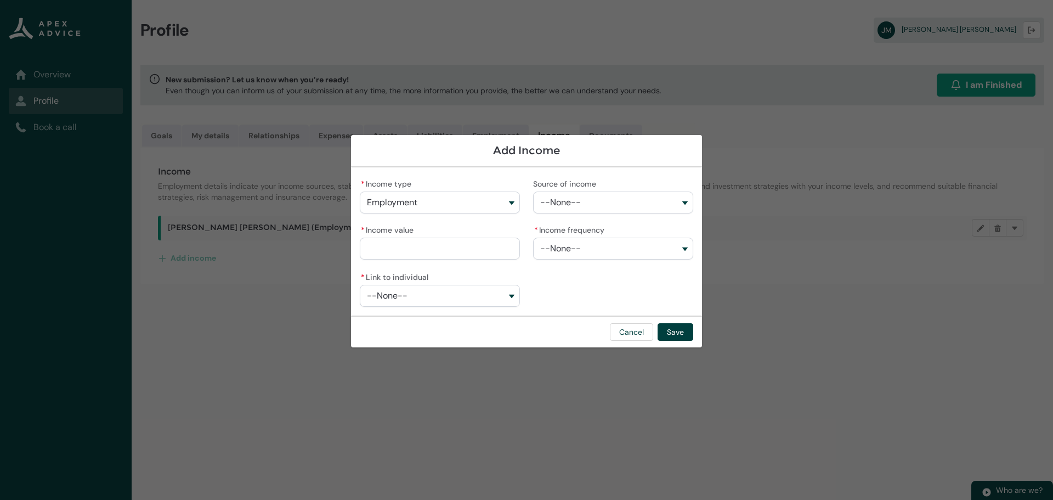
click at [583, 200] on button "--None--" at bounding box center [613, 202] width 160 height 22
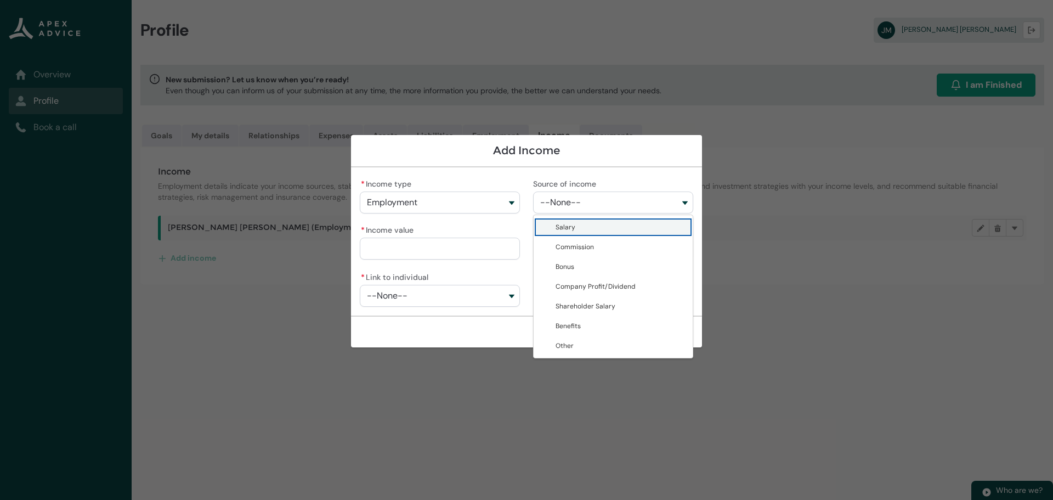
click at [577, 228] on span "Salary" at bounding box center [621, 227] width 131 height 11
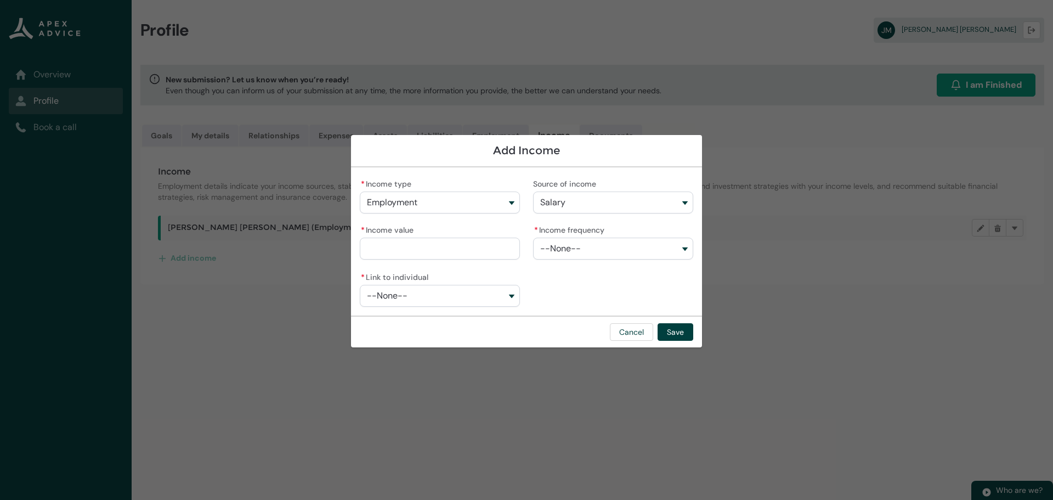
click at [427, 252] on input "* Income value" at bounding box center [440, 249] width 160 height 22
click at [561, 250] on span "--None--" at bounding box center [560, 249] width 41 height 10
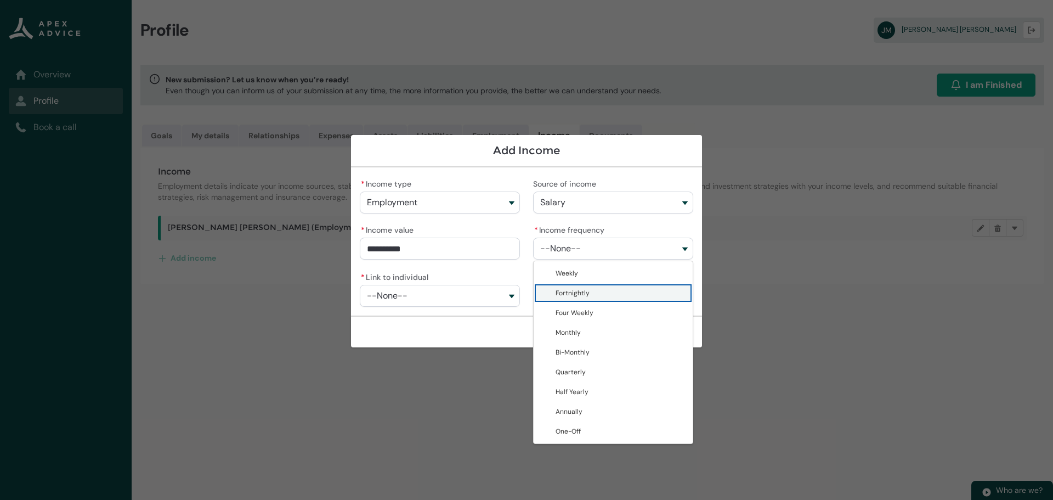
click at [573, 294] on span "Fortnightly" at bounding box center [573, 293] width 34 height 9
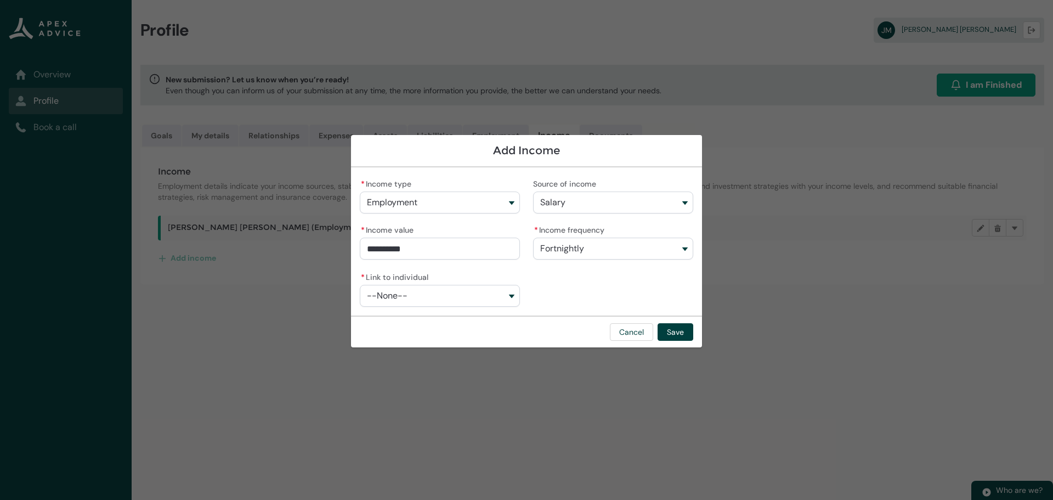
click at [441, 298] on button "--None--" at bounding box center [440, 296] width 160 height 22
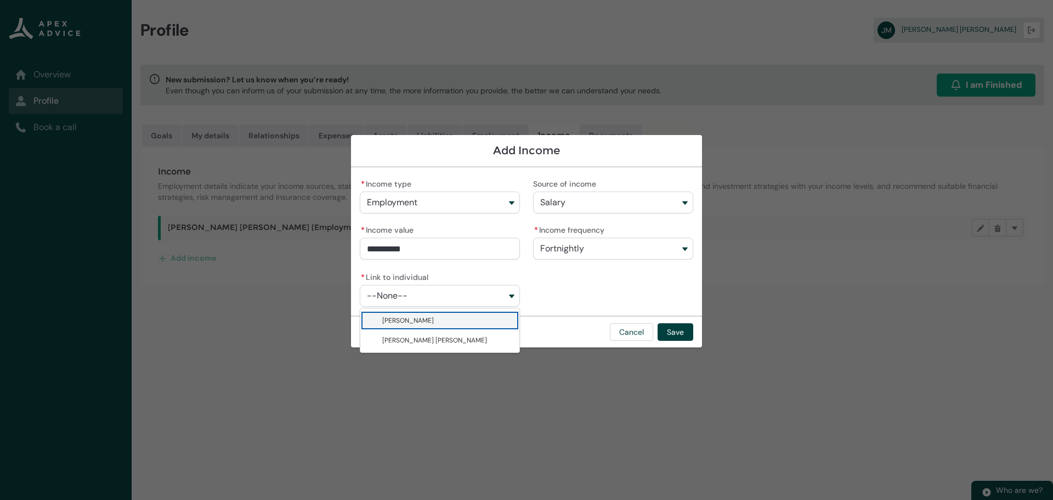
click at [401, 322] on span "[PERSON_NAME]" at bounding box center [408, 320] width 52 height 9
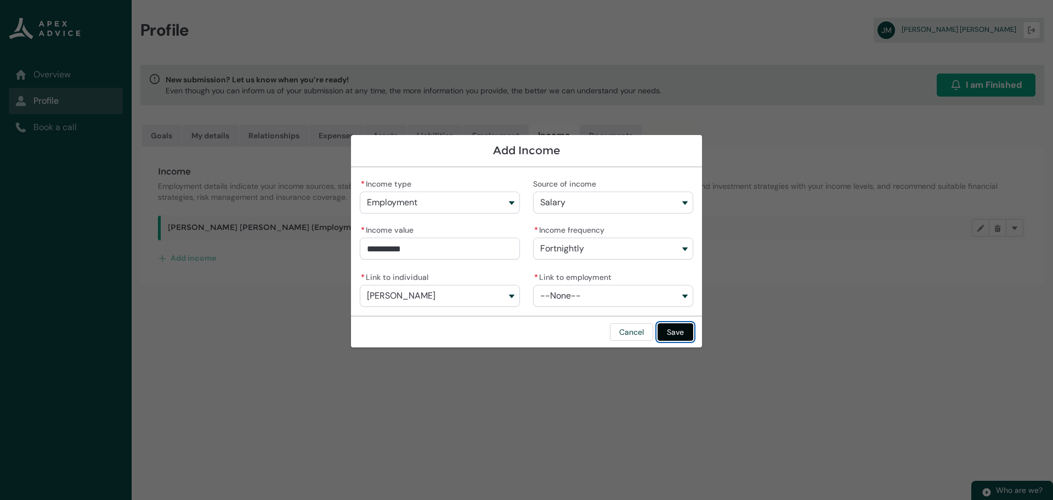
click at [673, 330] on button "Save" at bounding box center [676, 332] width 36 height 18
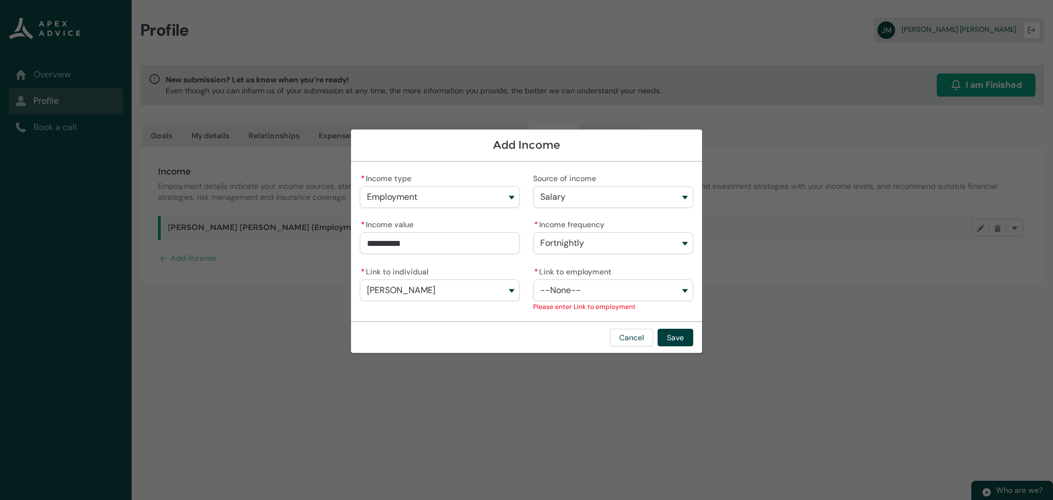
click at [597, 287] on button "--None--" at bounding box center [613, 290] width 160 height 22
click at [578, 311] on span "RLB Packaging" at bounding box center [578, 314] width 44 height 9
click at [676, 332] on button "Save" at bounding box center [676, 338] width 36 height 18
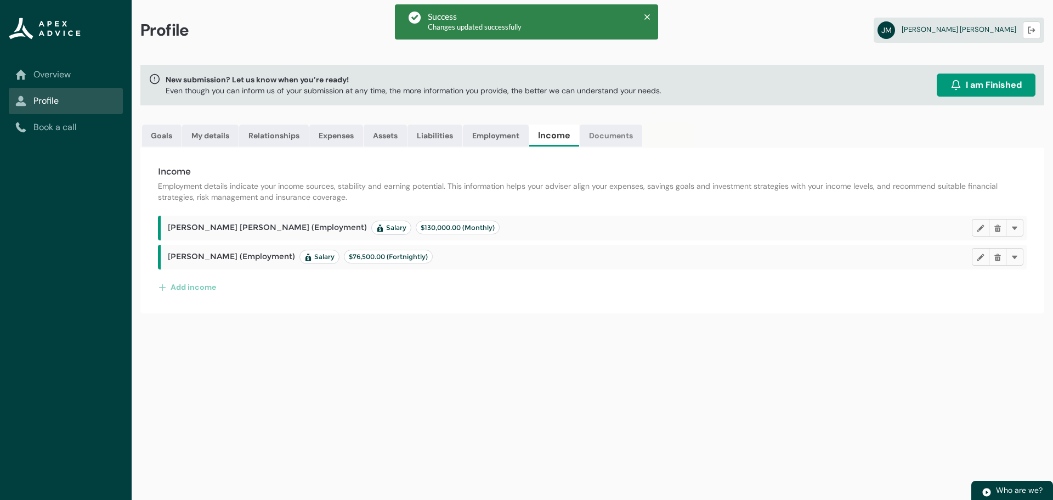
click at [613, 134] on link "Documents" at bounding box center [611, 136] width 63 height 22
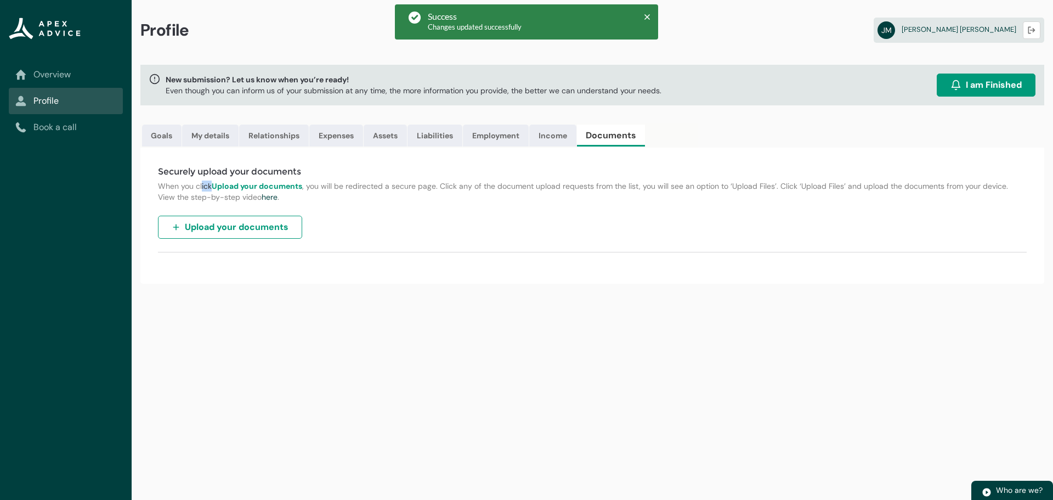
drag, startPoint x: 168, startPoint y: 183, endPoint x: 182, endPoint y: 184, distance: 13.7
click at [182, 184] on p "When you click Upload your documents , you will be redirected a secure page. Cl…" at bounding box center [592, 191] width 869 height 22
click at [195, 188] on p "When you click Upload your documents , you will be redirected a secure page. Cl…" at bounding box center [592, 191] width 869 height 22
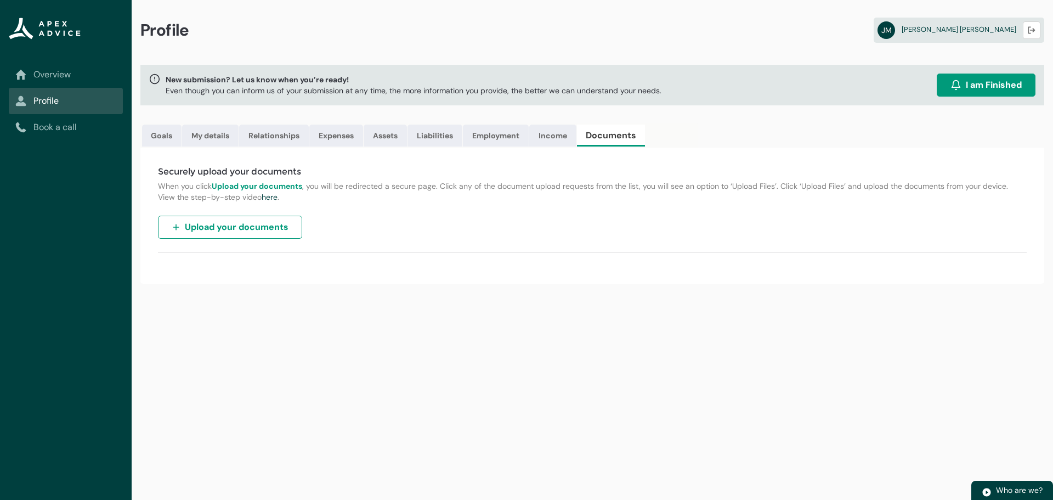
click at [235, 229] on span "Upload your documents" at bounding box center [237, 227] width 104 height 13
click at [151, 130] on link "Goals" at bounding box center [161, 136] width 39 height 22
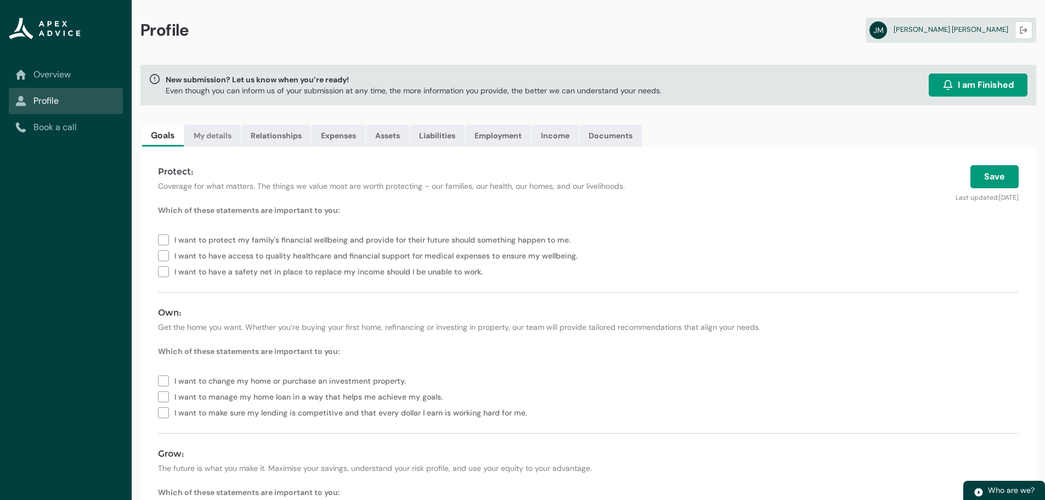
click at [206, 135] on link "My details" at bounding box center [212, 136] width 56 height 22
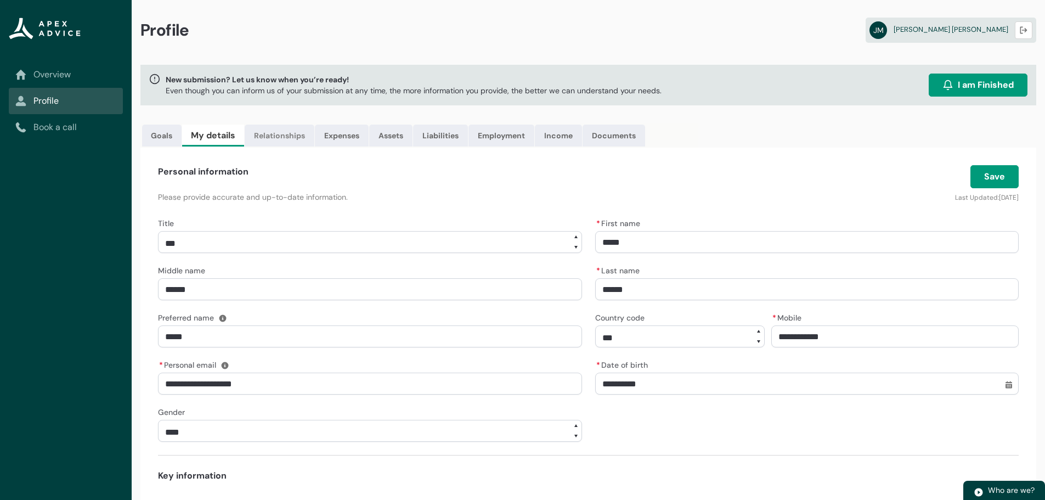
click at [276, 137] on link "Relationships" at bounding box center [280, 136] width 70 height 22
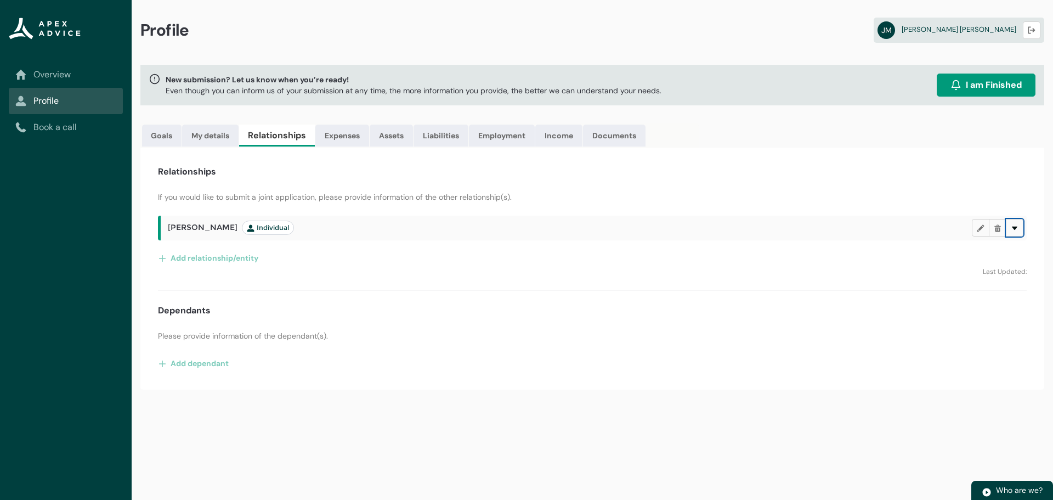
click at [1015, 226] on lightning-primitive-icon "button" at bounding box center [1015, 228] width 8 height 8
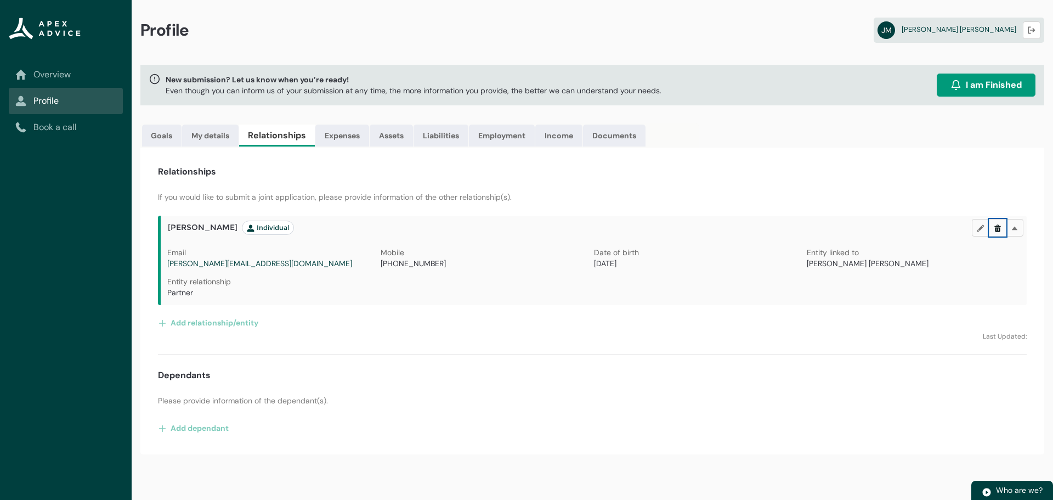
click at [999, 228] on lightning-primitive-icon "button" at bounding box center [998, 228] width 8 height 8
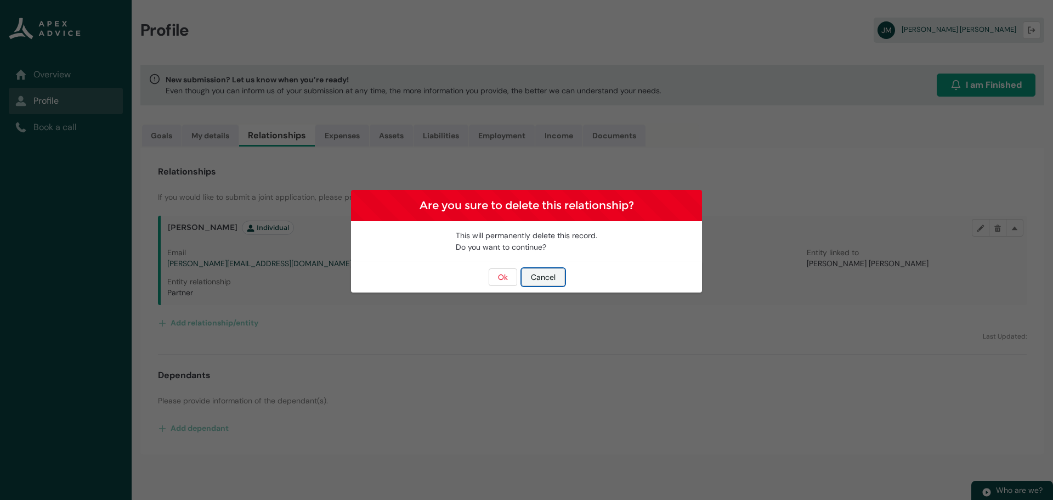
click at [546, 278] on button "Cancel" at bounding box center [543, 277] width 43 height 18
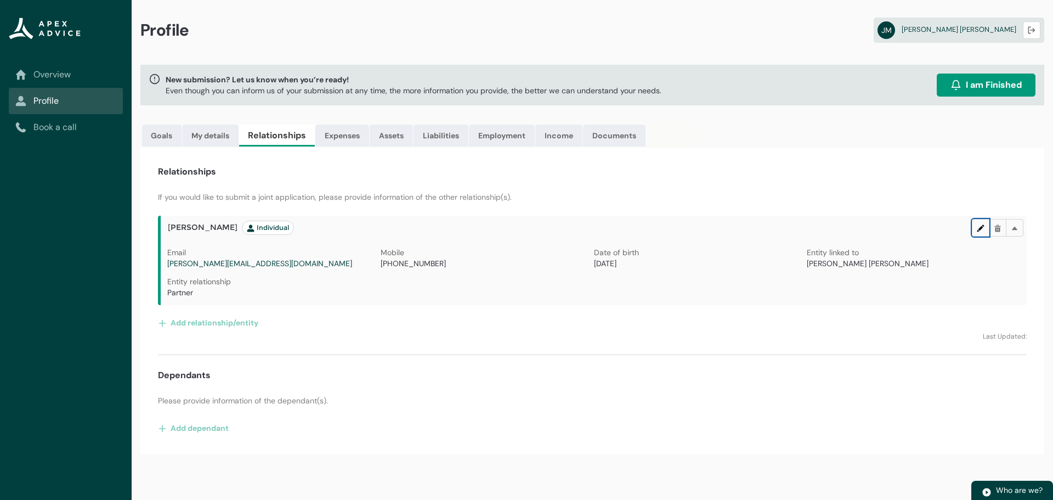
click at [977, 224] on lightning-primitive-icon "button" at bounding box center [981, 228] width 8 height 8
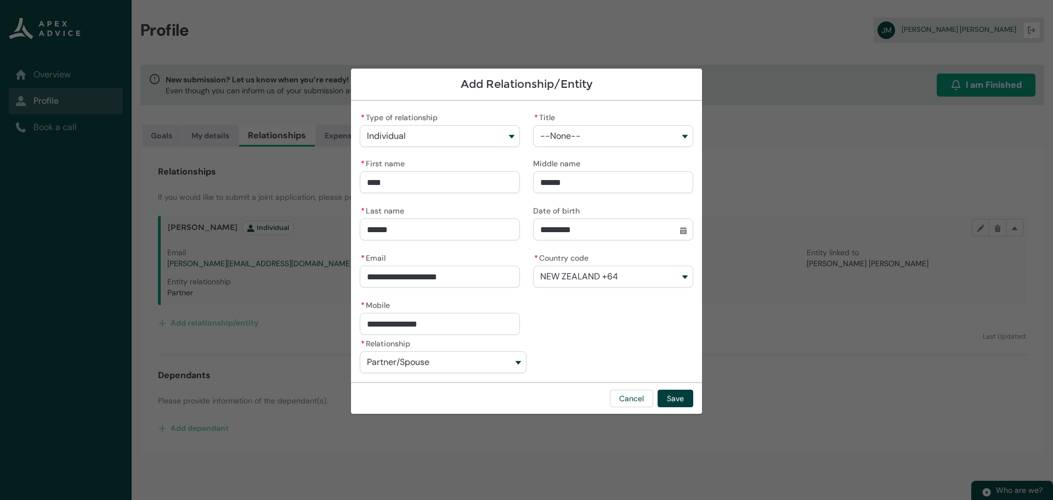
click at [395, 358] on span "Partner/Spouse" at bounding box center [398, 362] width 63 height 10
drag, startPoint x: 598, startPoint y: 335, endPoint x: 616, endPoint y: 356, distance: 27.3
click at [601, 336] on div "**********" at bounding box center [526, 241] width 351 height 281
click at [634, 405] on button "Cancel" at bounding box center [631, 398] width 43 height 18
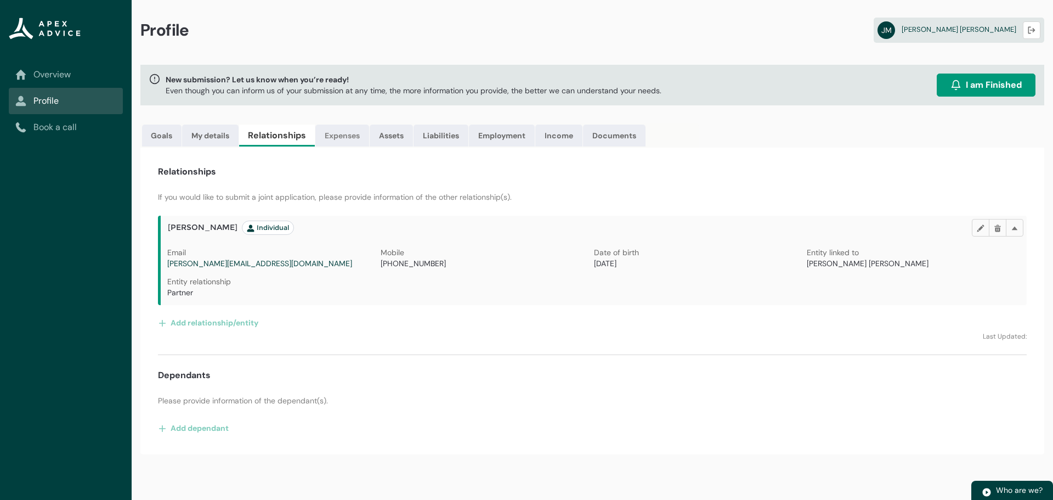
click at [340, 139] on link "Expenses" at bounding box center [342, 136] width 54 height 22
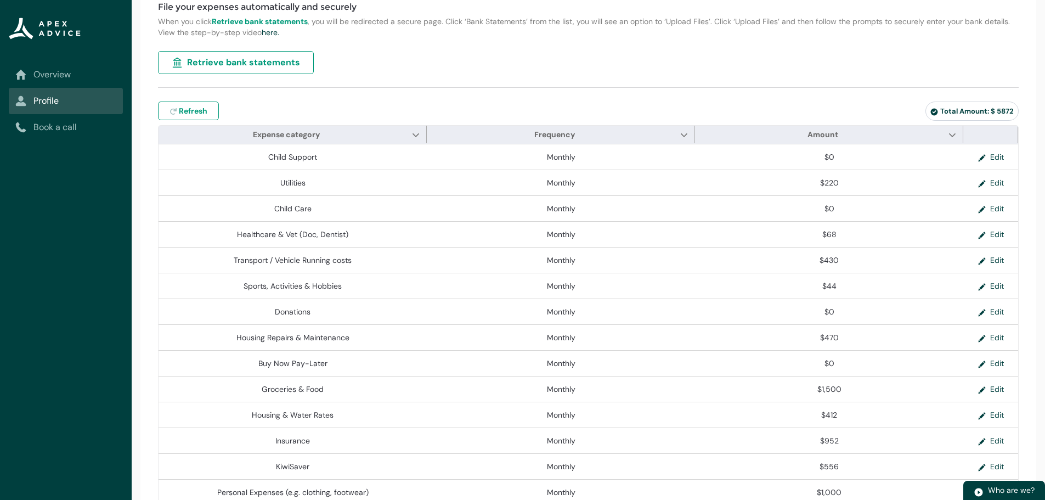
scroll to position [219, 0]
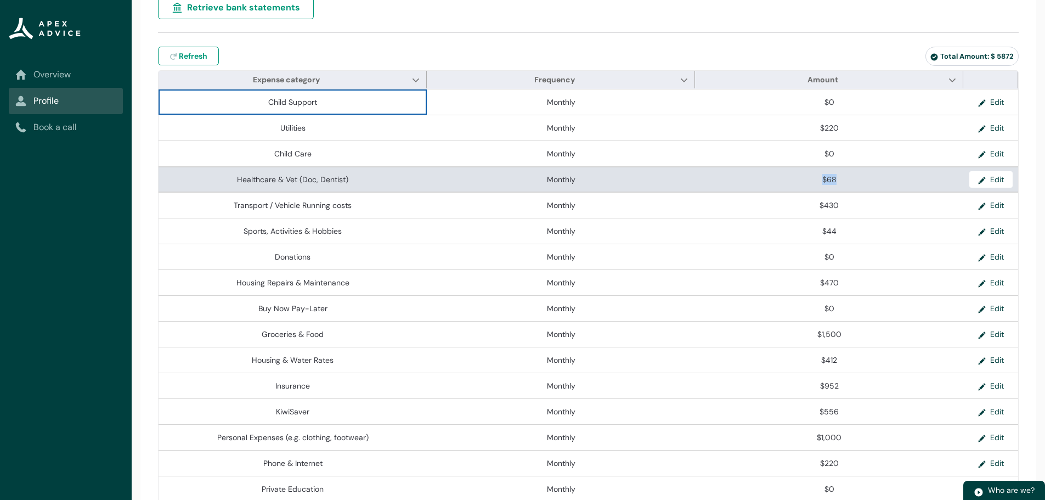
drag, startPoint x: 811, startPoint y: 178, endPoint x: 786, endPoint y: 178, distance: 25.2
click at [786, 178] on span "$68" at bounding box center [828, 179] width 259 height 11
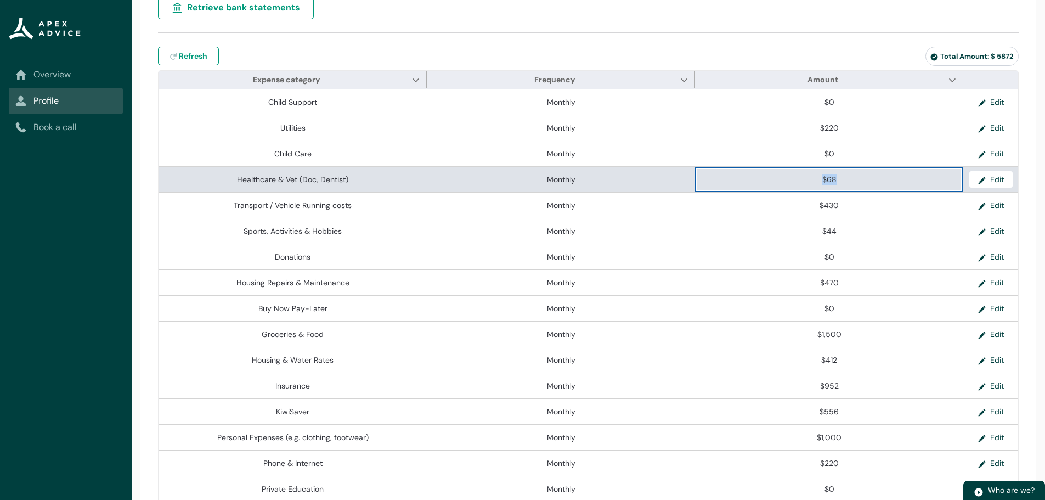
click at [786, 178] on span "$68" at bounding box center [828, 179] width 259 height 11
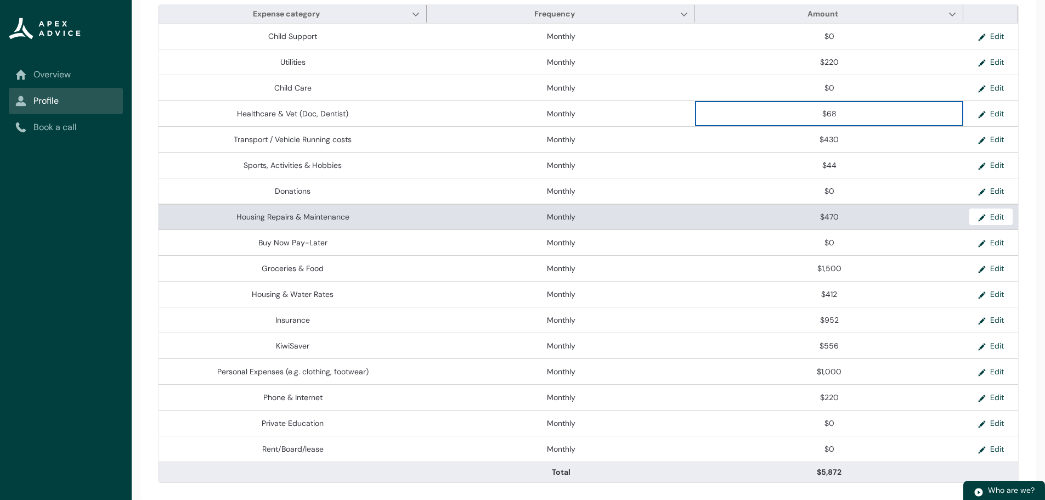
scroll to position [286, 0]
drag, startPoint x: 798, startPoint y: 213, endPoint x: 781, endPoint y: 214, distance: 17.6
click at [782, 214] on span "$470" at bounding box center [828, 216] width 259 height 11
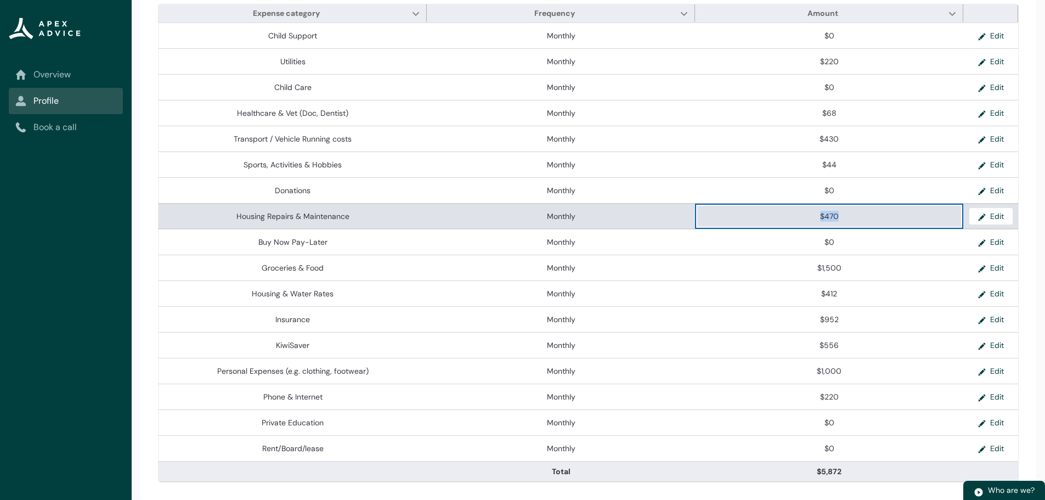
click at [775, 216] on span "$470" at bounding box center [828, 216] width 259 height 11
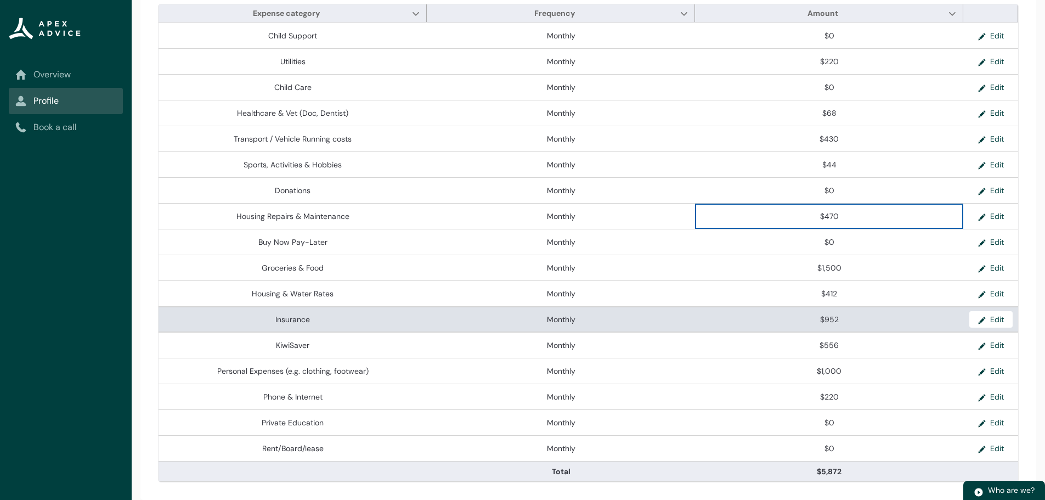
click at [842, 320] on span "$952" at bounding box center [828, 319] width 259 height 11
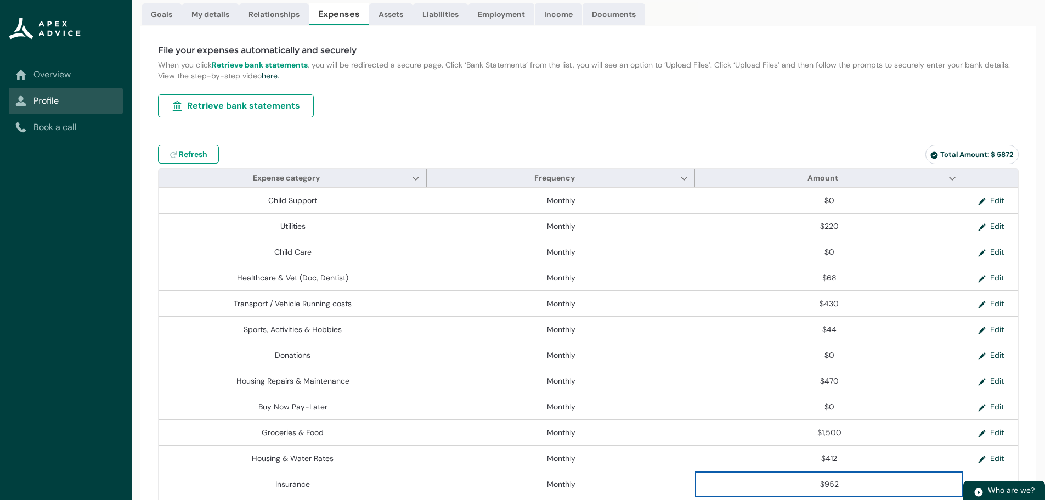
scroll to position [12, 0]
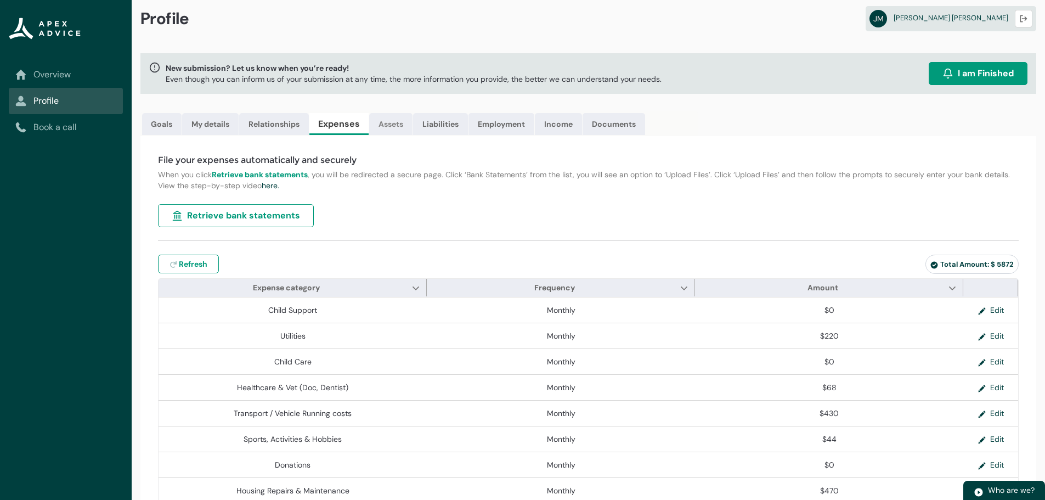
click at [392, 125] on link "Assets" at bounding box center [390, 124] width 43 height 22
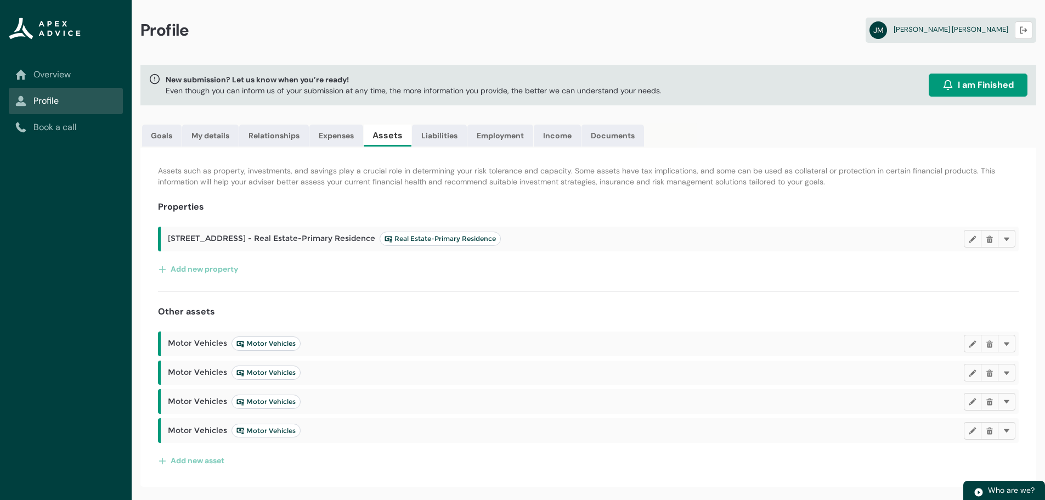
scroll to position [0, 0]
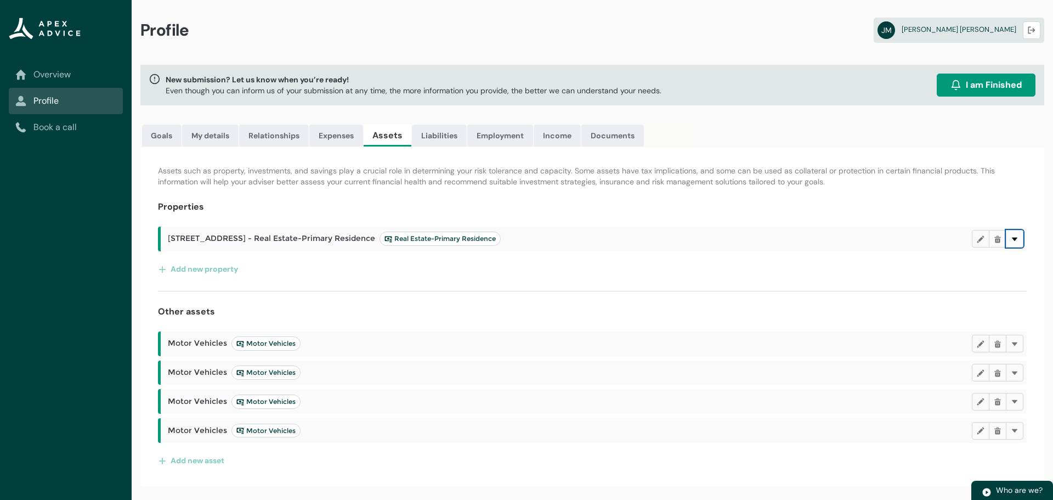
click at [1019, 237] on button "Delete" at bounding box center [1015, 239] width 18 height 18
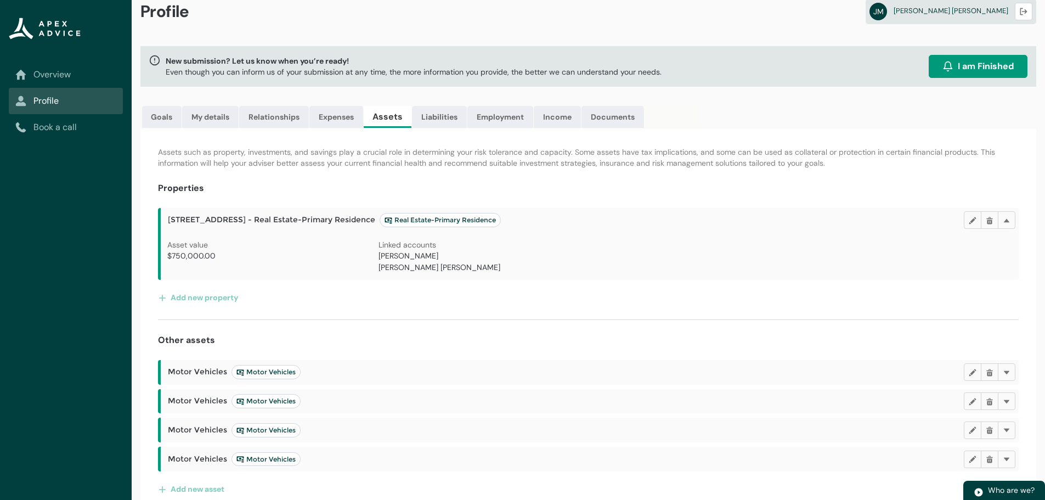
scroll to position [34, 0]
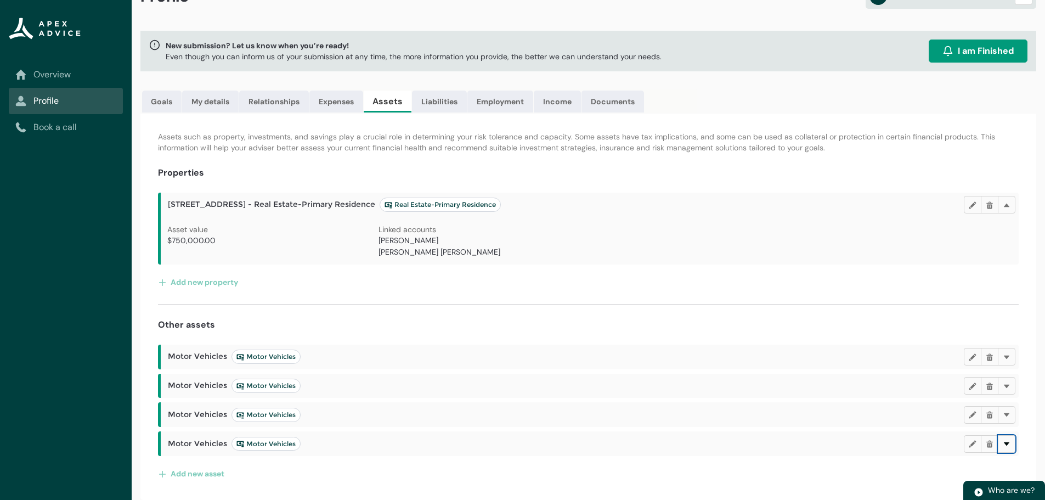
click at [1006, 444] on lightning-primitive-icon "button" at bounding box center [1007, 443] width 8 height 8
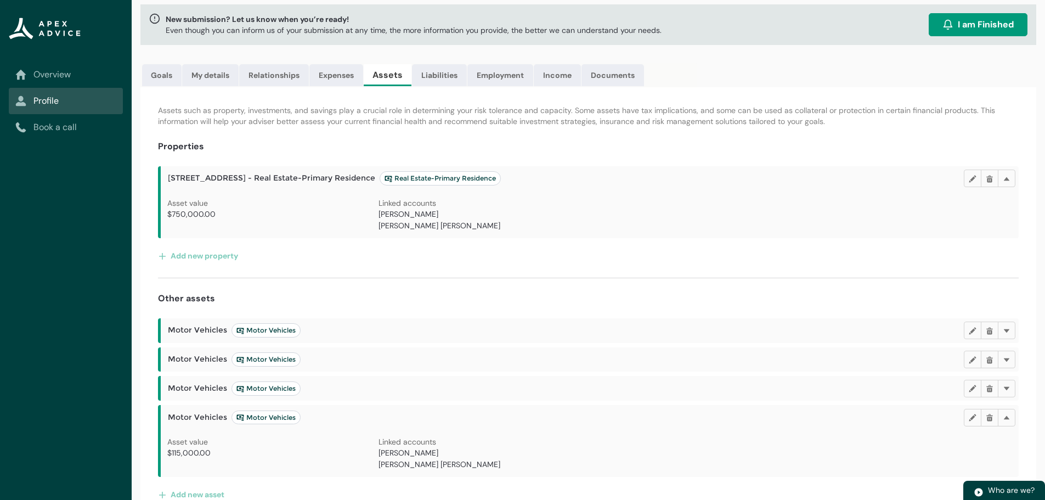
scroll to position [81, 0]
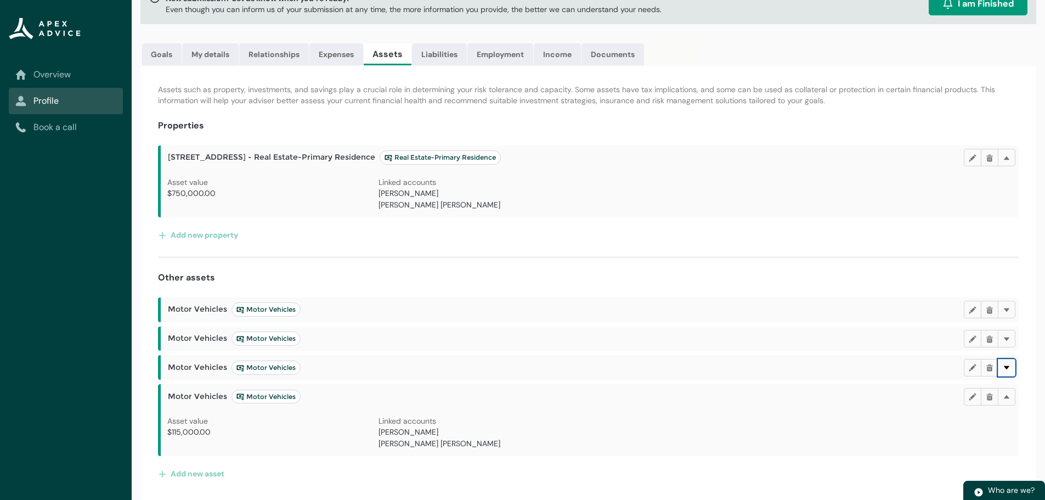
click at [1009, 368] on lightning-primitive-icon "button" at bounding box center [1007, 367] width 8 height 8
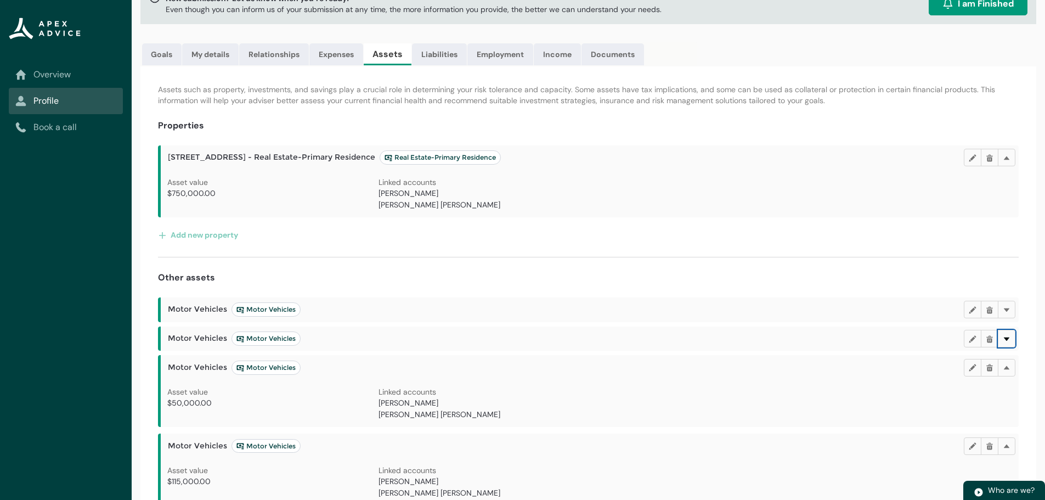
click at [1008, 339] on lightning-primitive-icon "button" at bounding box center [1007, 338] width 8 height 8
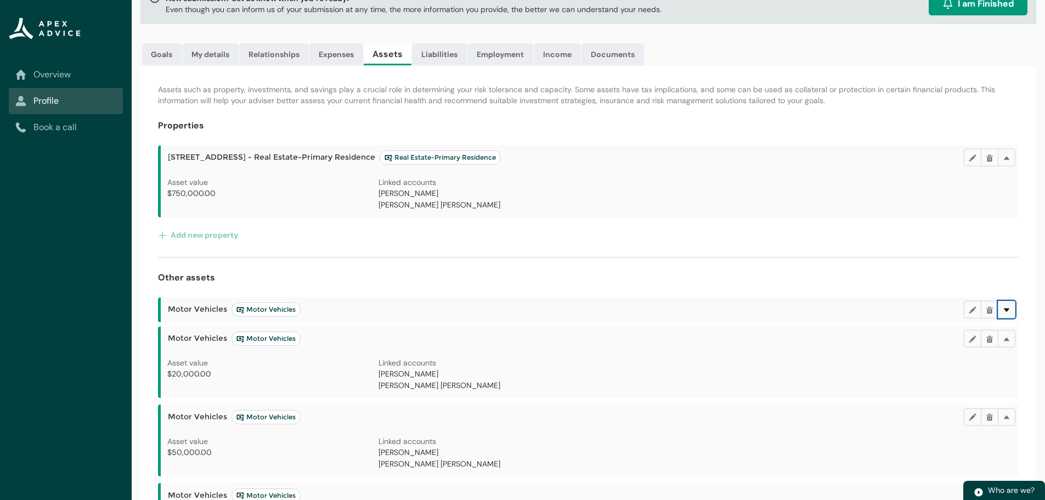
click at [1009, 307] on lightning-primitive-icon "button" at bounding box center [1007, 309] width 8 height 8
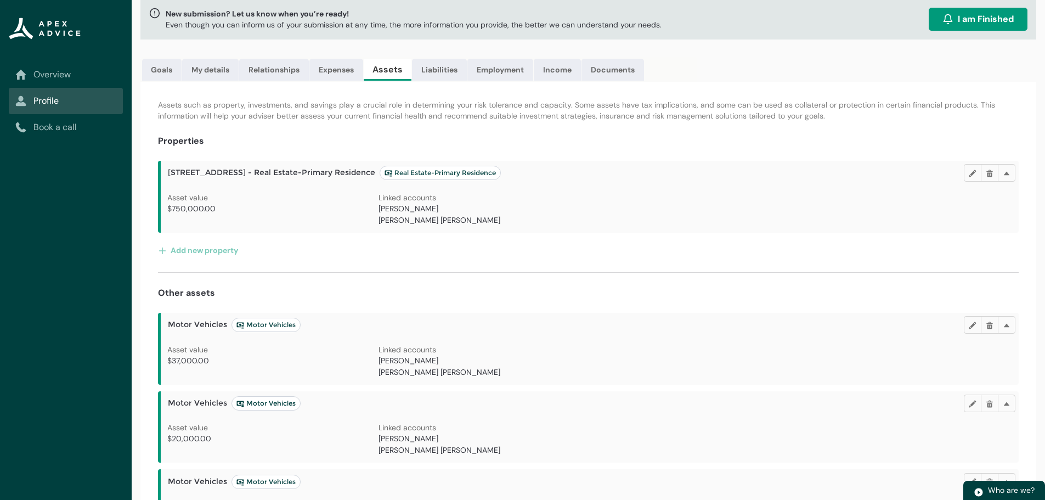
scroll to position [0, 0]
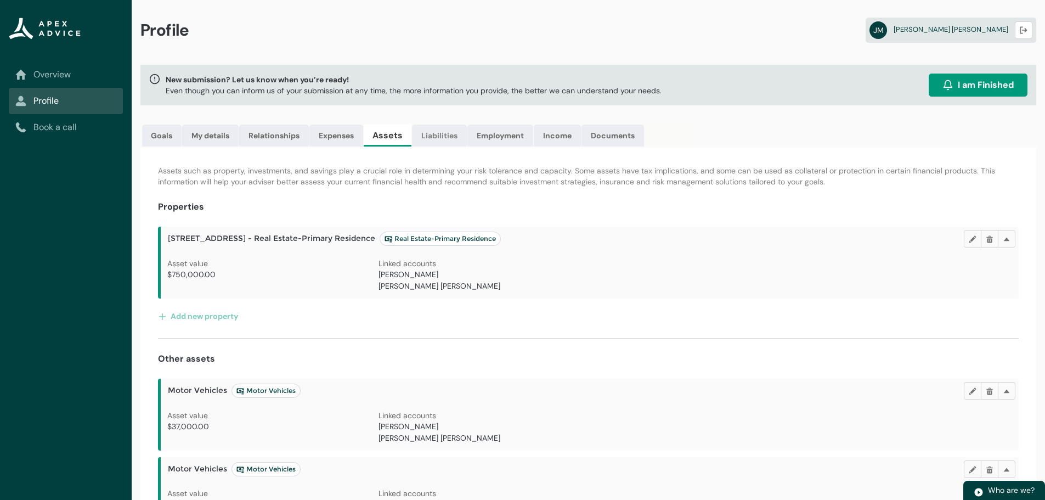
click at [444, 135] on link "Liabilities" at bounding box center [439, 136] width 55 height 22
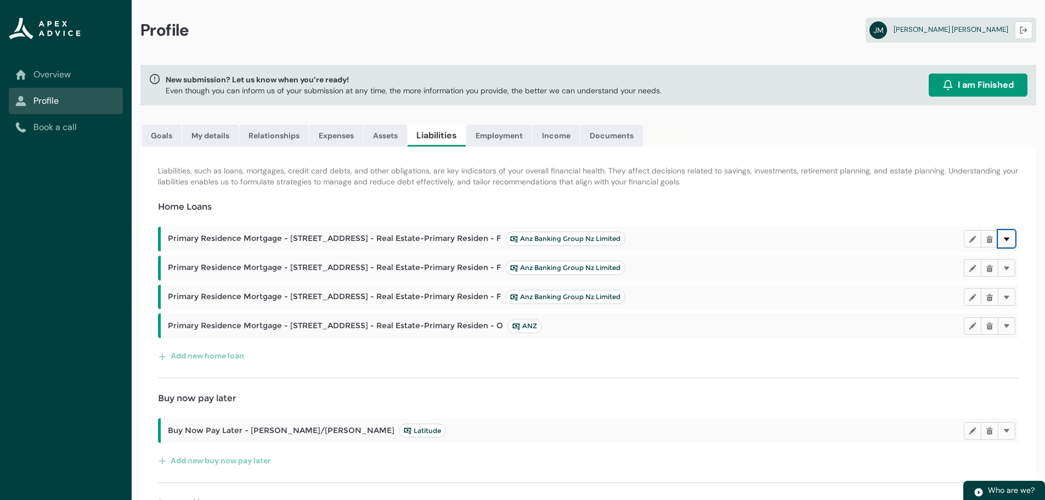
click at [1010, 233] on button "Delete" at bounding box center [1007, 239] width 18 height 18
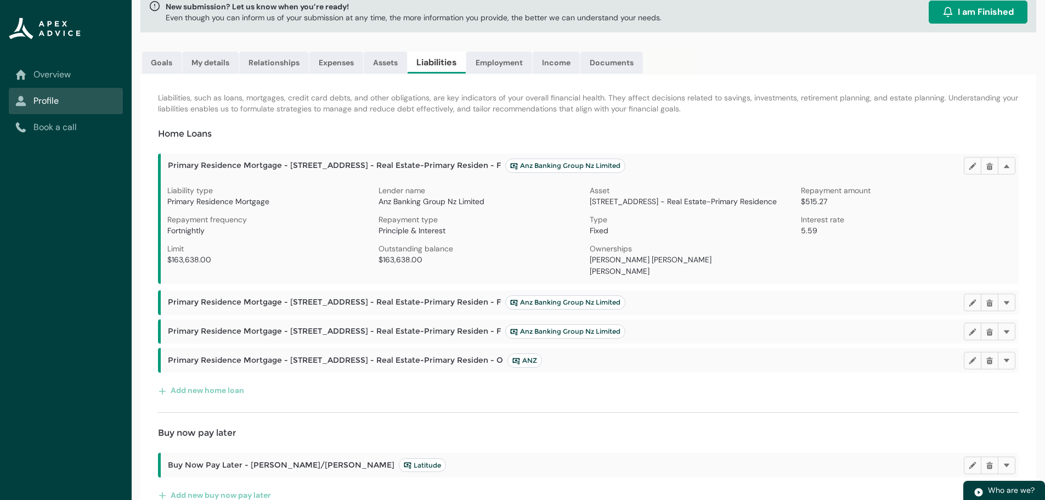
scroll to position [165, 0]
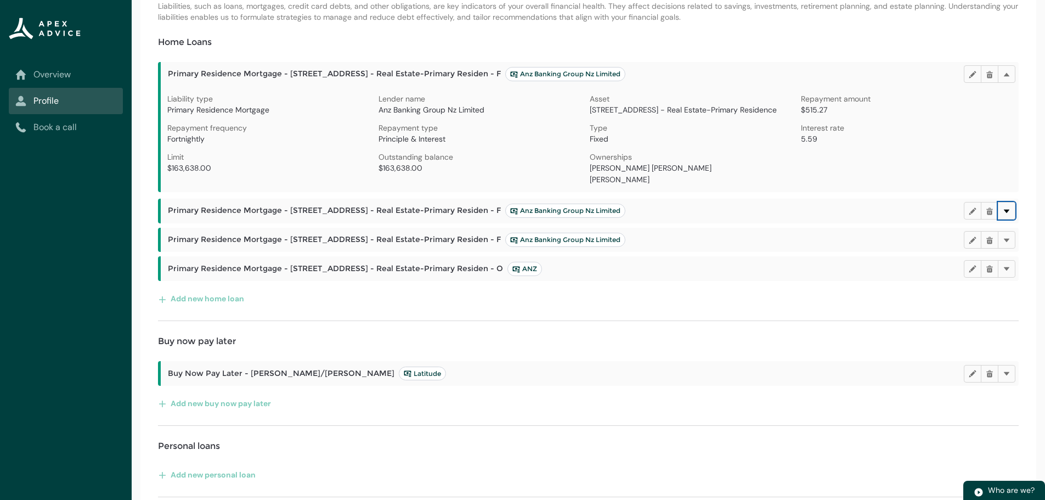
click at [1005, 206] on button "Delete" at bounding box center [1007, 211] width 18 height 18
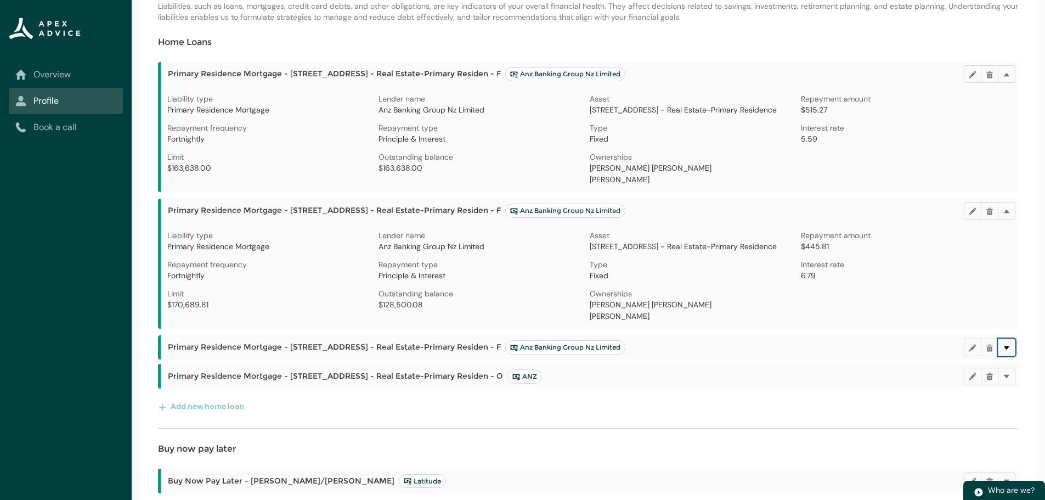
click at [1007, 342] on button "Delete" at bounding box center [1007, 347] width 18 height 18
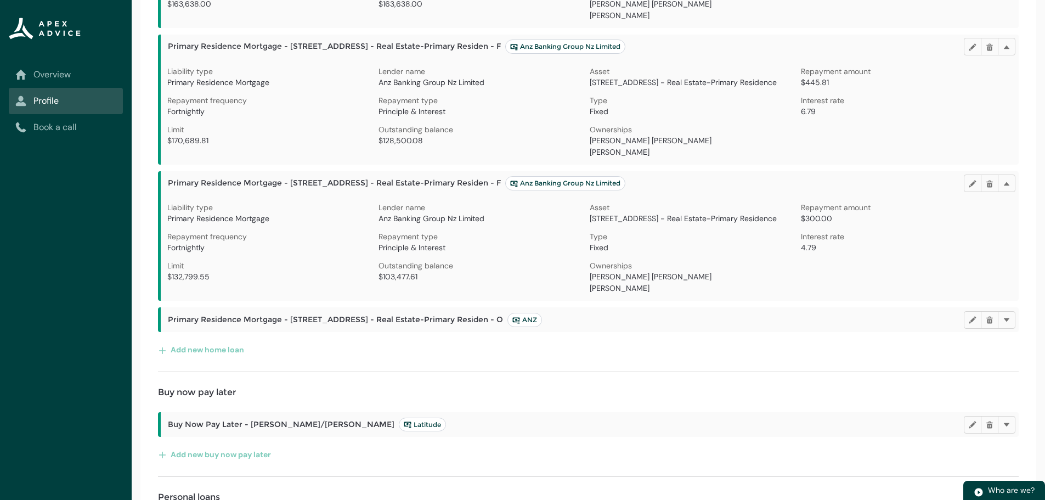
scroll to position [329, 0]
click at [1005, 317] on lightning-primitive-icon "button" at bounding box center [1007, 319] width 8 height 8
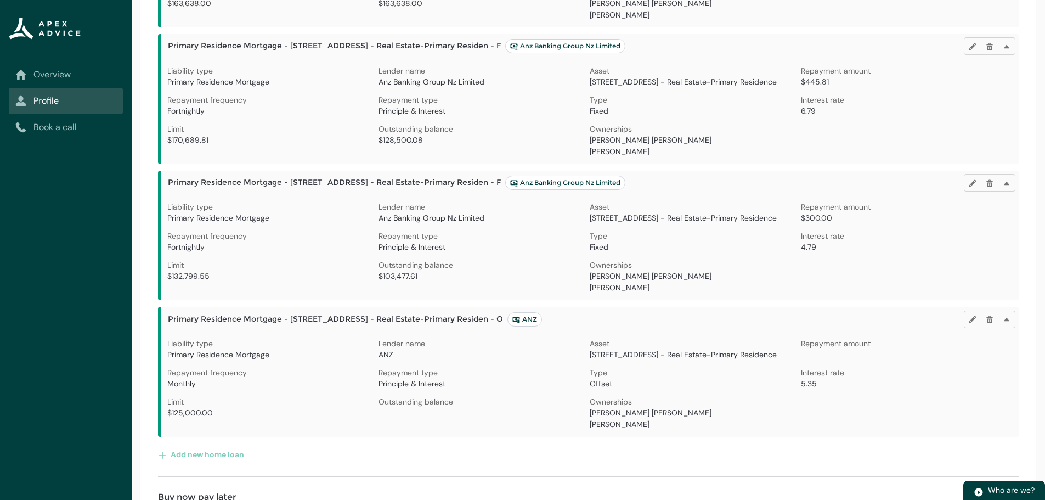
scroll to position [439, 0]
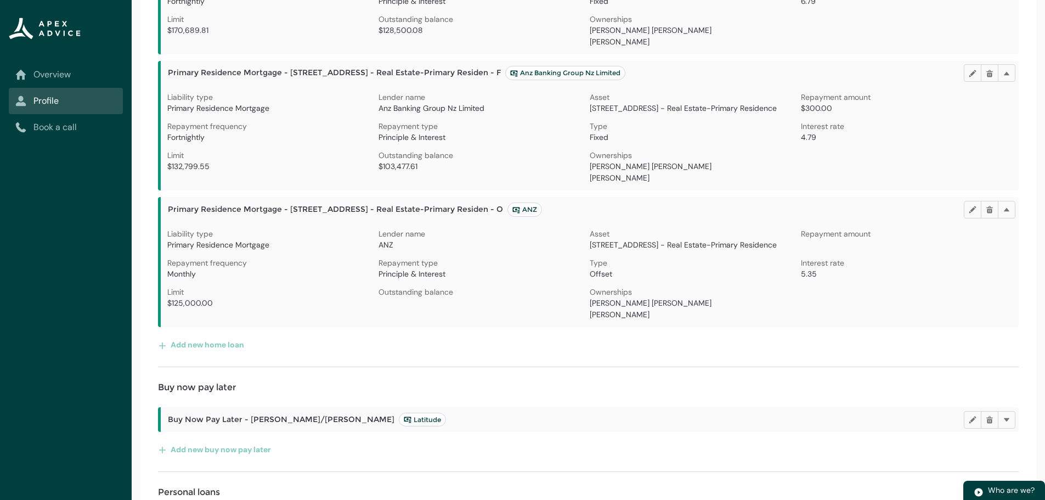
click at [602, 273] on span "Offset" at bounding box center [601, 274] width 22 height 10
click at [680, 274] on p "Offset" at bounding box center [695, 274] width 211 height 12
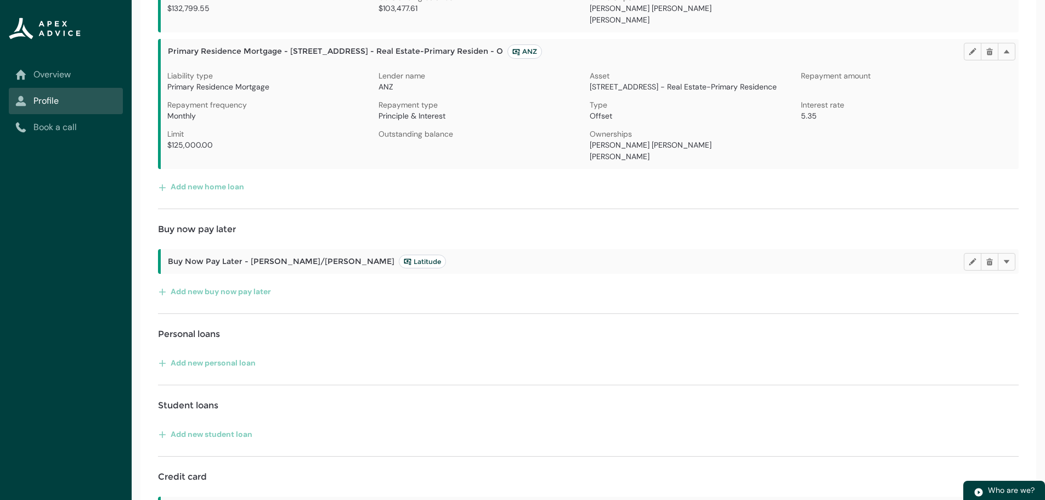
scroll to position [603, 0]
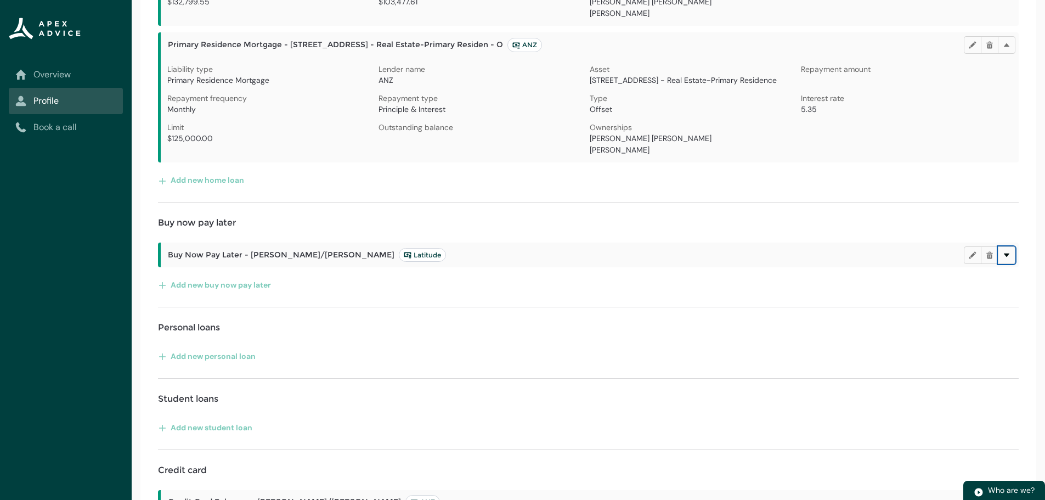
click at [1010, 256] on lightning-primitive-icon "button" at bounding box center [1007, 255] width 8 height 8
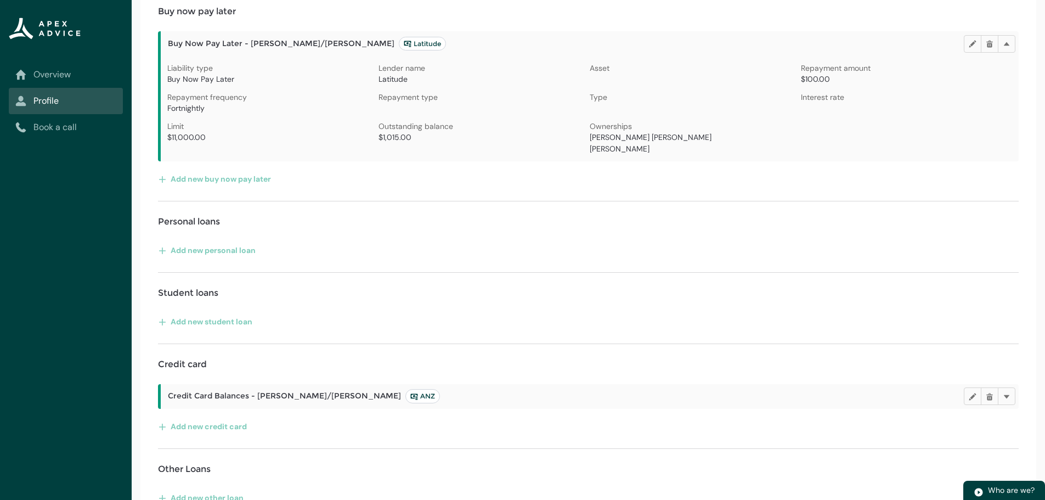
scroll to position [839, 0]
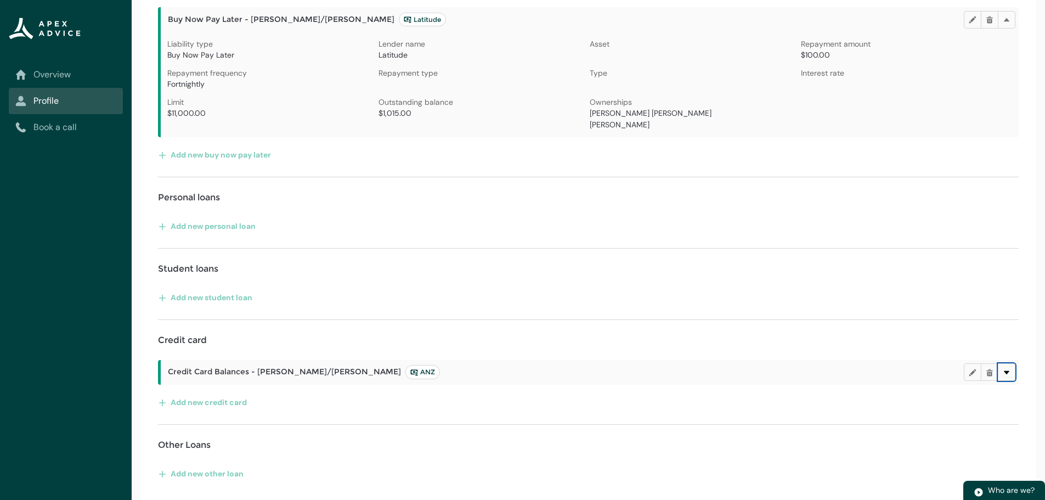
click at [1011, 374] on button "Delete" at bounding box center [1007, 372] width 18 height 18
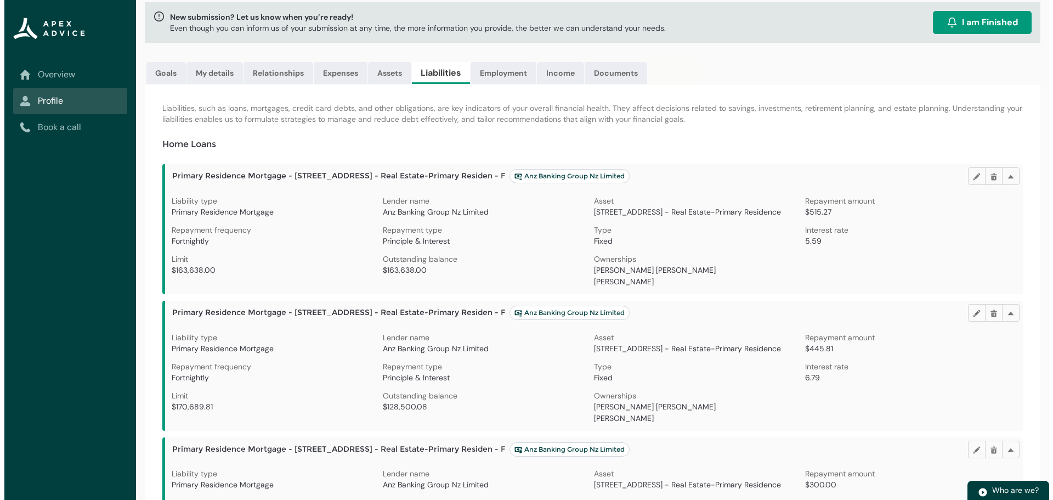
scroll to position [0, 0]
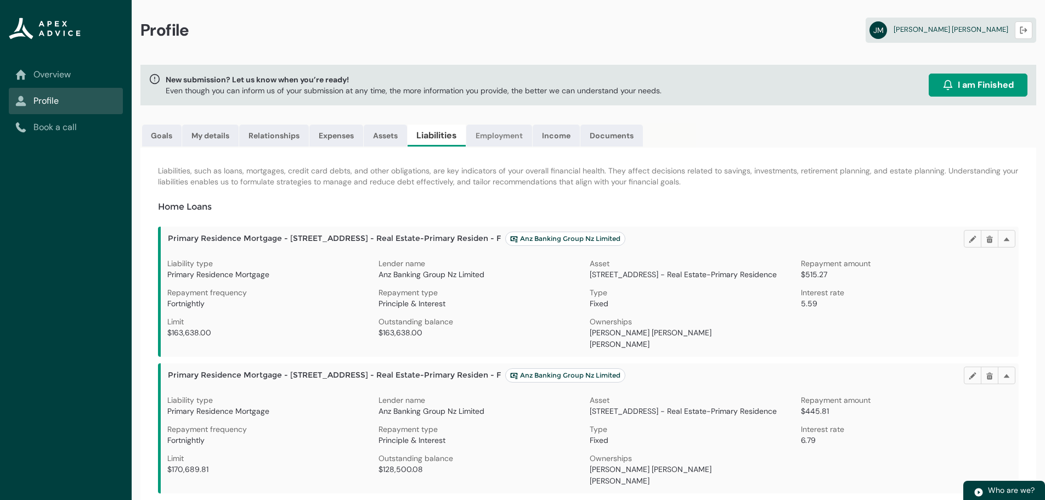
click at [494, 133] on link "Employment" at bounding box center [499, 136] width 66 height 22
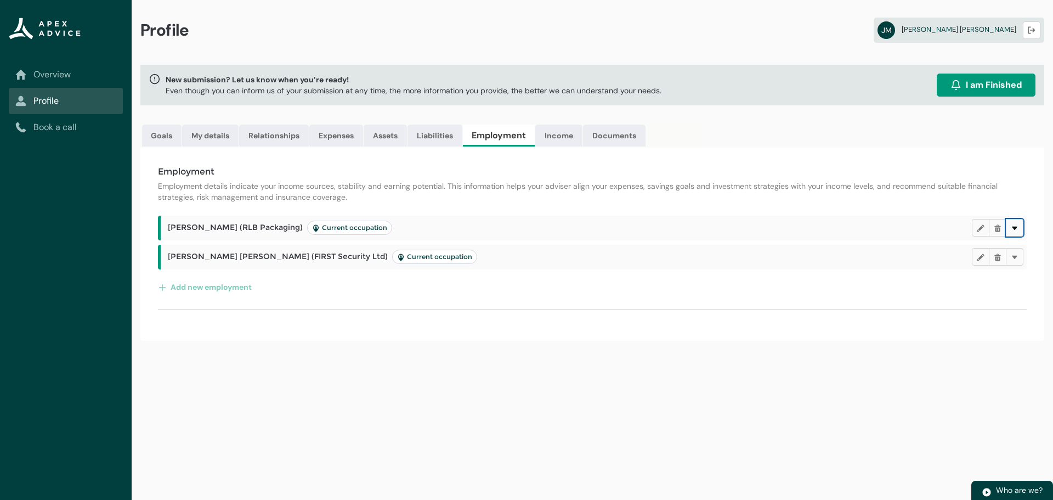
click at [1020, 228] on button "Delete" at bounding box center [1015, 228] width 18 height 18
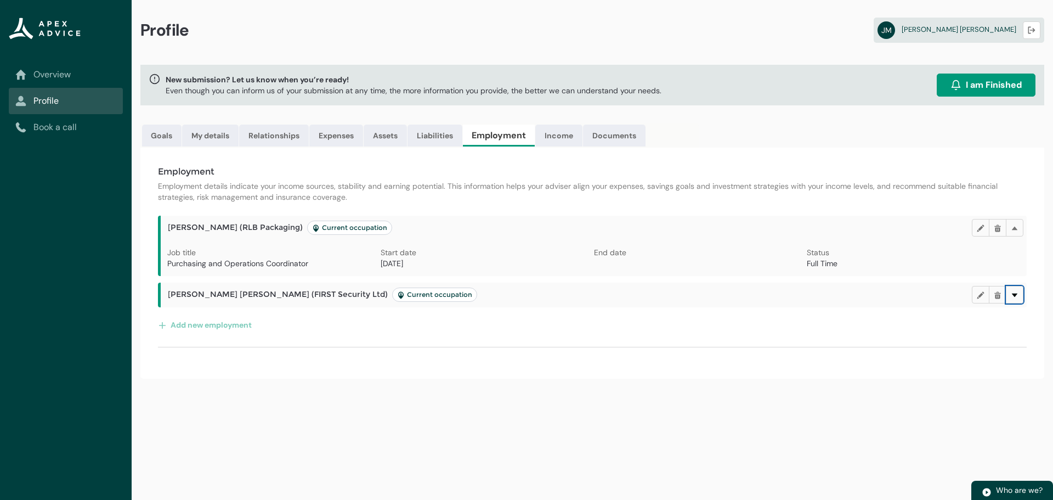
click at [1018, 295] on lightning-primitive-icon "button" at bounding box center [1015, 294] width 8 height 8
click at [562, 133] on link "Income" at bounding box center [558, 136] width 47 height 22
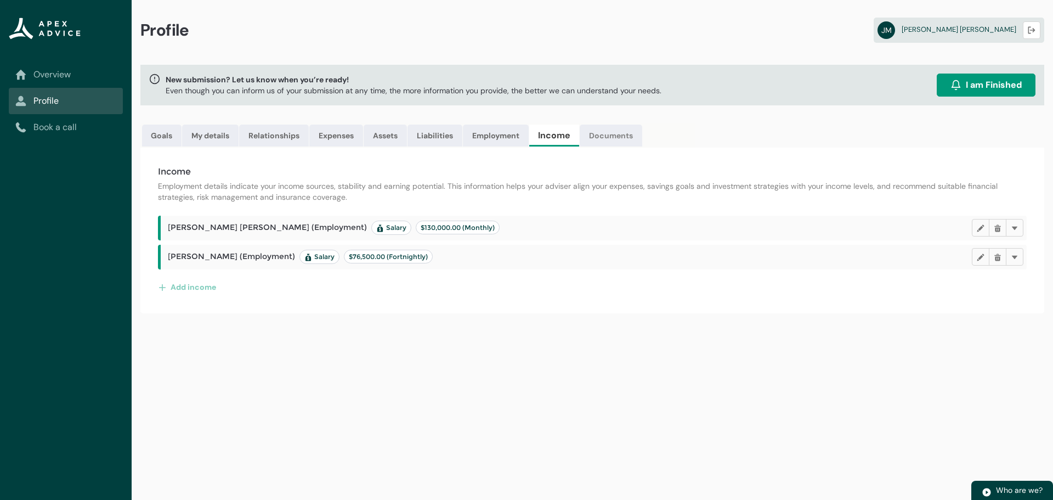
click at [617, 138] on link "Documents" at bounding box center [611, 136] width 63 height 22
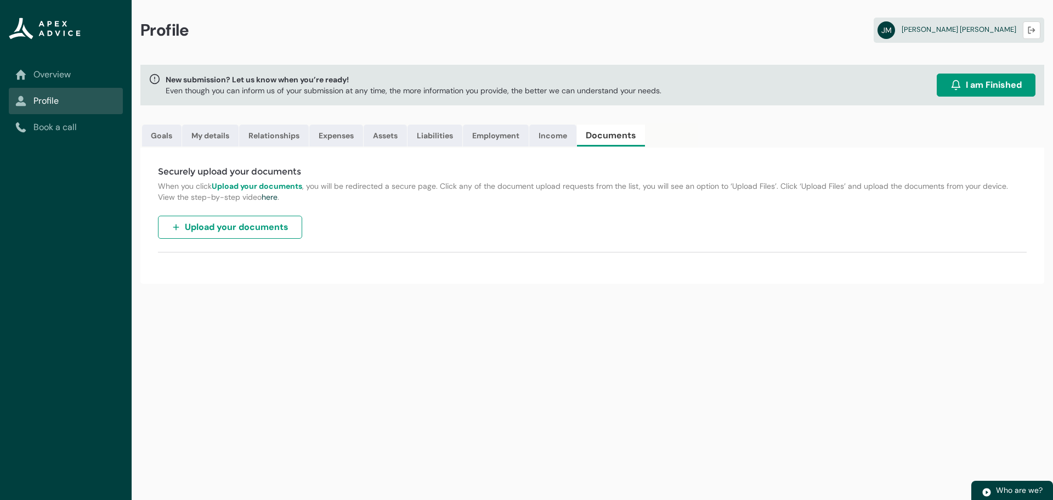
click at [220, 228] on span "Upload your documents" at bounding box center [237, 227] width 104 height 13
